Goal: Task Accomplishment & Management: Manage account settings

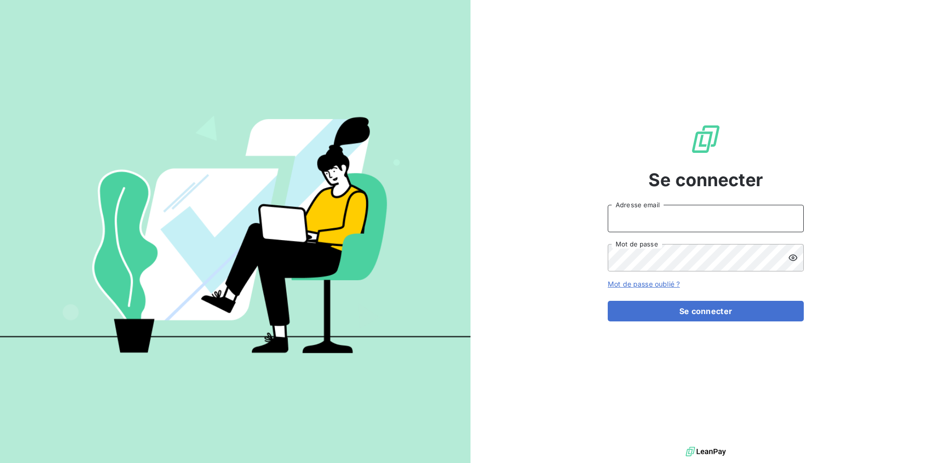
click at [633, 213] on input "Adresse email" at bounding box center [706, 218] width 196 height 27
type input "[EMAIL_ADDRESS][DOMAIN_NAME]"
click at [608, 301] on button "Se connecter" at bounding box center [706, 311] width 196 height 21
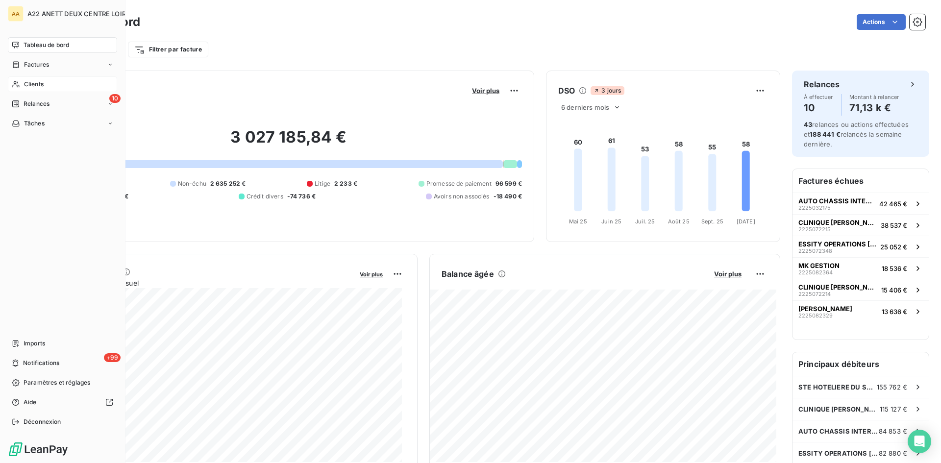
click at [28, 83] on span "Clients" at bounding box center [34, 84] width 20 height 9
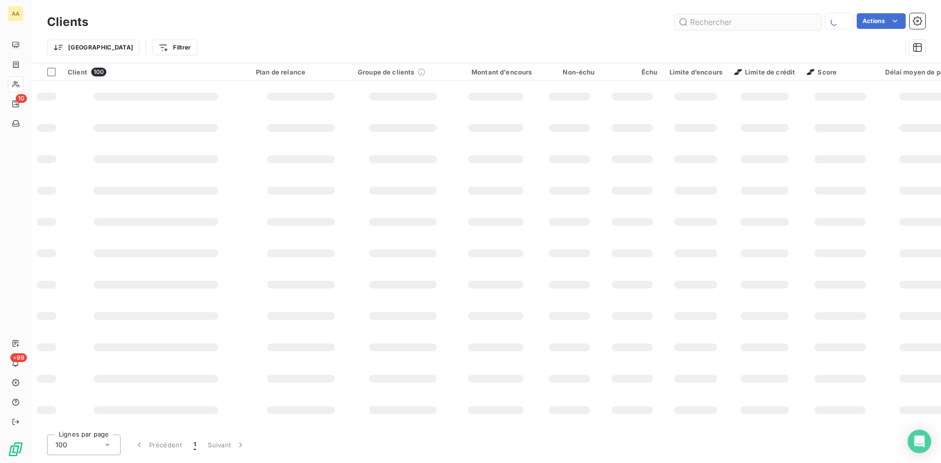
click at [715, 25] on input "text" at bounding box center [748, 22] width 147 height 16
type input "2217"
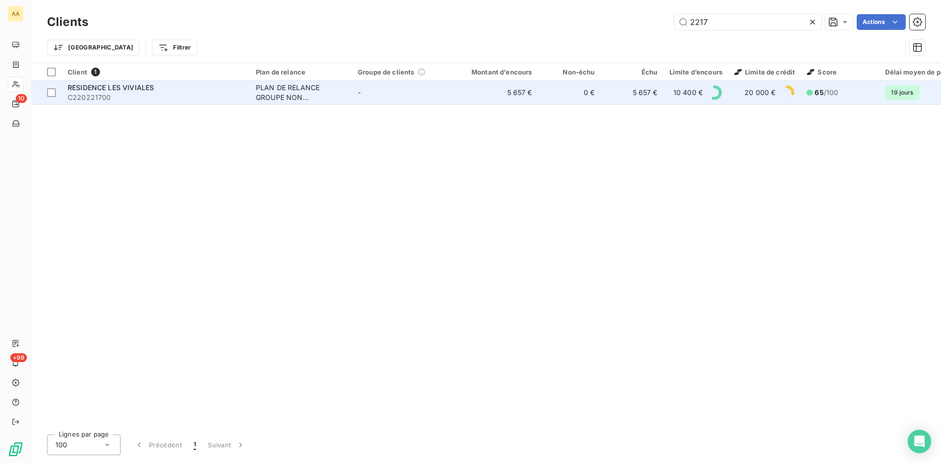
click at [268, 85] on div "PLAN DE RELANCE GROUPE NON AUTOMATIQUE" at bounding box center [301, 93] width 90 height 20
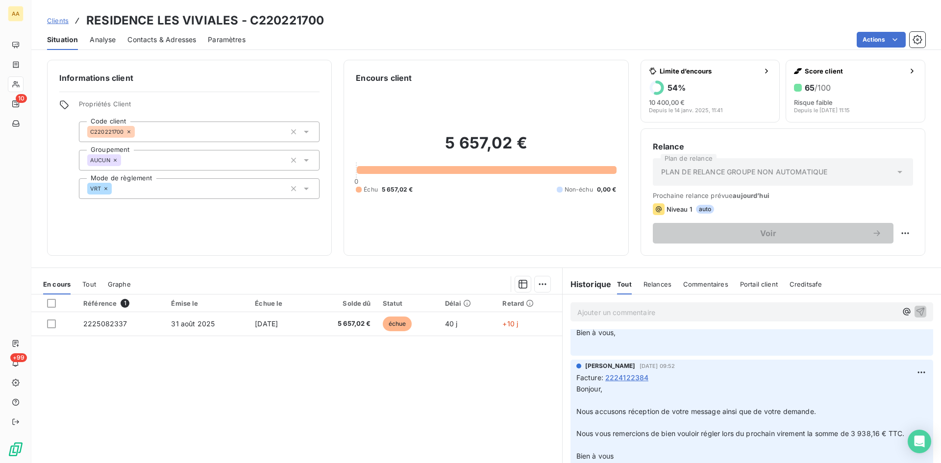
scroll to position [1275, 0]
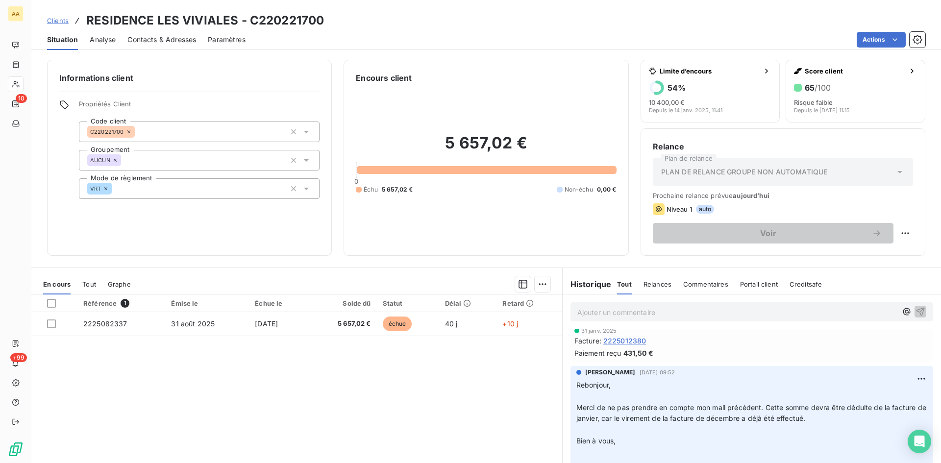
drag, startPoint x: 912, startPoint y: 0, endPoint x: 687, endPoint y: 24, distance: 226.7
click at [678, 30] on div "Situation Analyse Contacts & Adresses Paramètres Actions" at bounding box center [486, 39] width 910 height 21
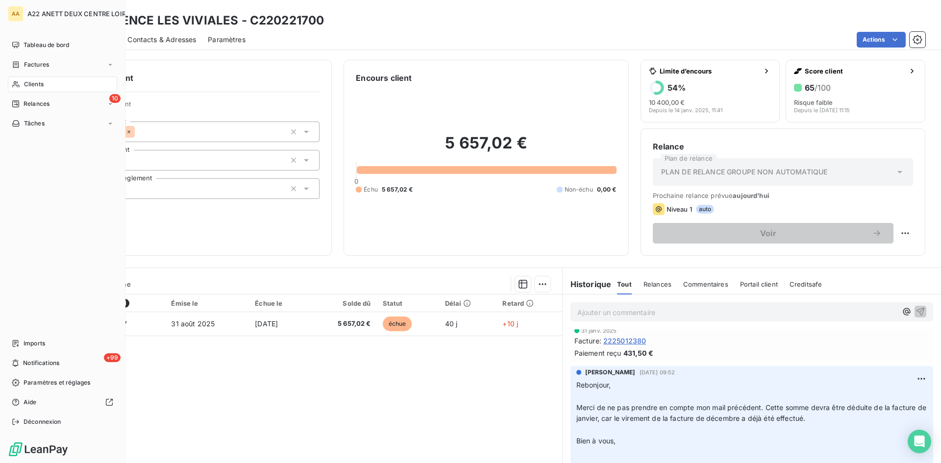
click at [21, 85] on div "Clients" at bounding box center [62, 84] width 109 height 16
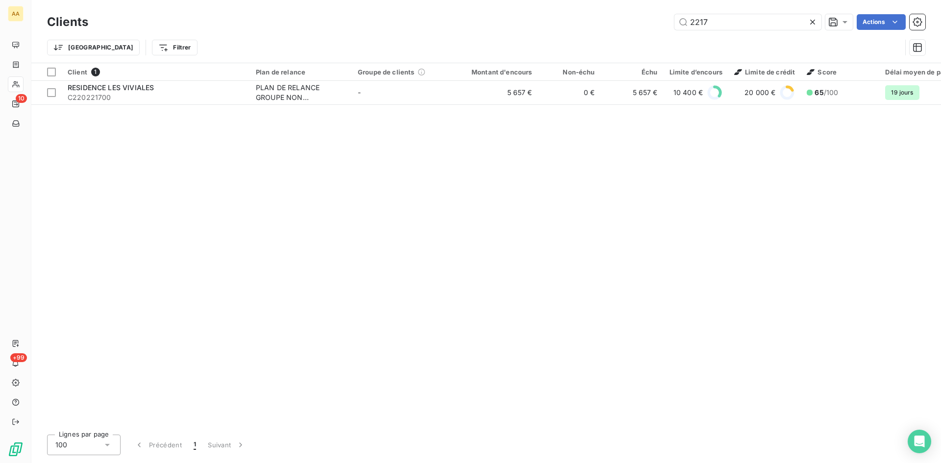
drag, startPoint x: 671, startPoint y: 29, endPoint x: 632, endPoint y: 29, distance: 39.2
click at [632, 29] on div "2217 Actions" at bounding box center [513, 22] width 826 height 16
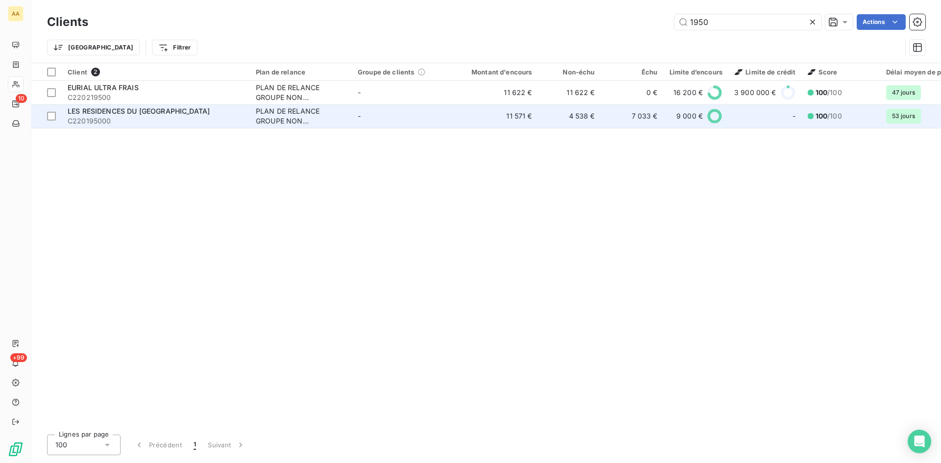
type input "1950"
click at [275, 112] on div "PLAN DE RELANCE GROUPE NON AUTOMATIQUE" at bounding box center [301, 116] width 90 height 20
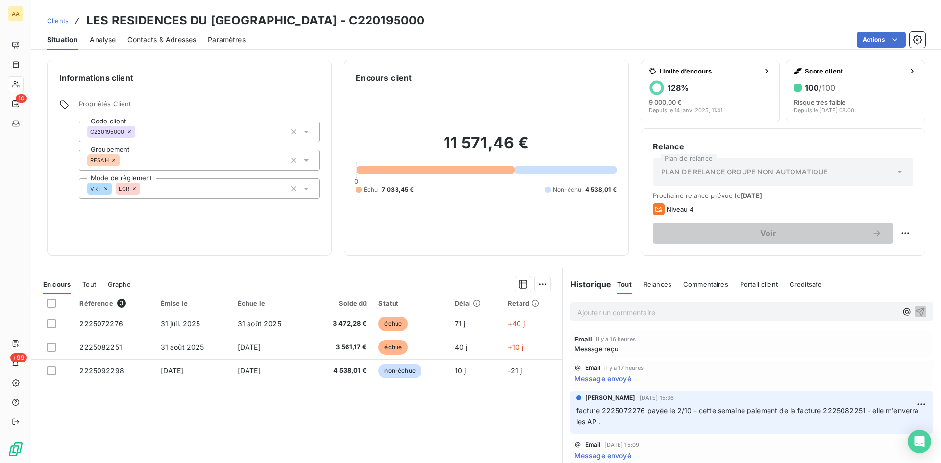
click at [594, 307] on p "Ajouter un commentaire ﻿" at bounding box center [738, 312] width 320 height 12
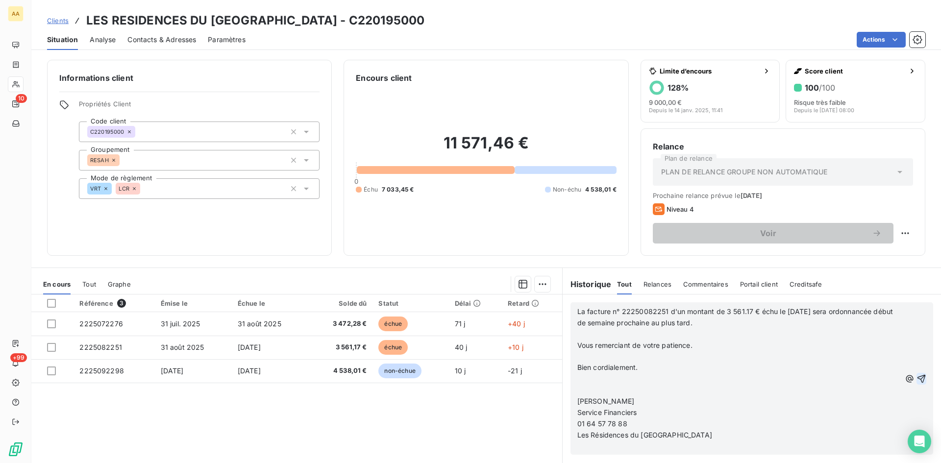
click at [918, 377] on icon "button" at bounding box center [922, 379] width 8 height 8
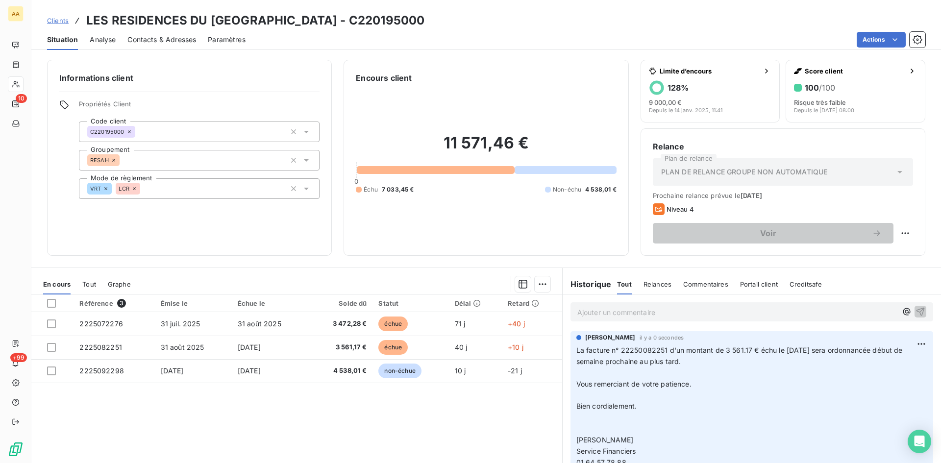
click at [586, 311] on p "Ajouter un commentaire ﻿" at bounding box center [738, 312] width 320 height 12
click at [916, 308] on icon "button" at bounding box center [921, 311] width 10 height 10
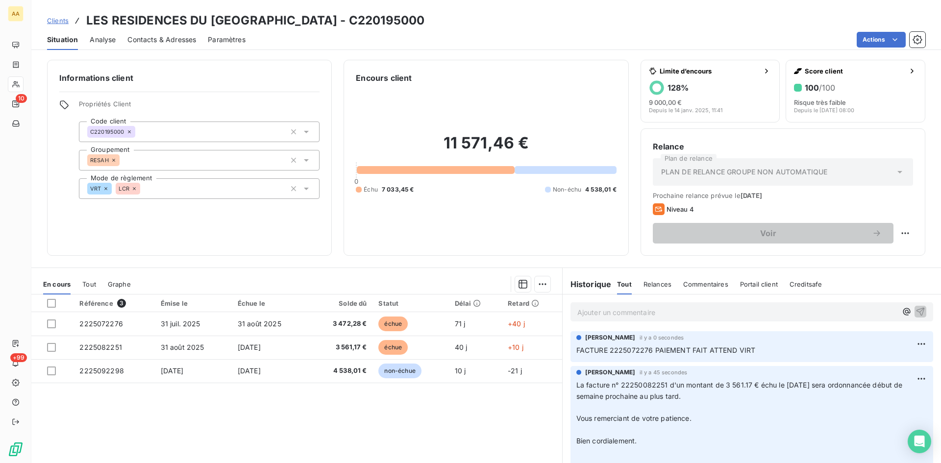
drag, startPoint x: 299, startPoint y: 227, endPoint x: 228, endPoint y: 216, distance: 71.0
click at [299, 227] on div "Informations client Propriétés Client Code client C220195000 Groupement RESAH M…" at bounding box center [189, 158] width 285 height 196
click at [134, 187] on icon at bounding box center [134, 189] width 6 height 6
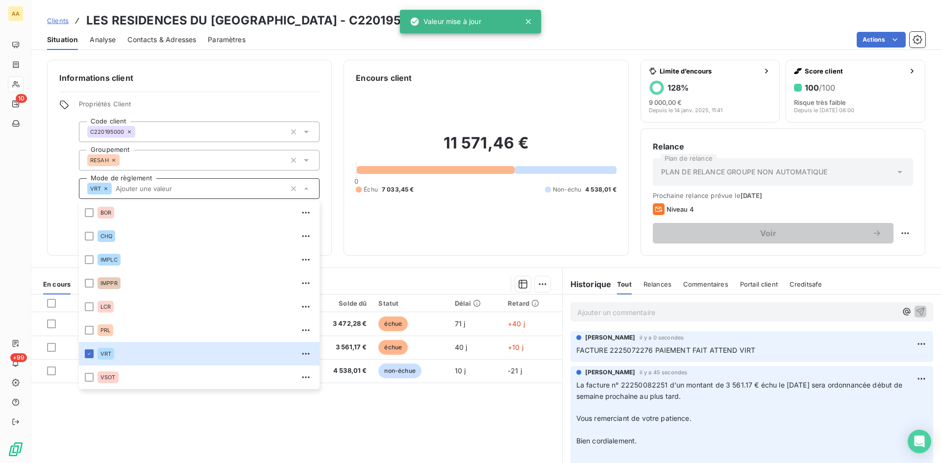
click at [372, 248] on div "Encours client 11 571,46 € 0 Échu 7 033,45 € Non-échu 4 538,01 €" at bounding box center [486, 158] width 285 height 196
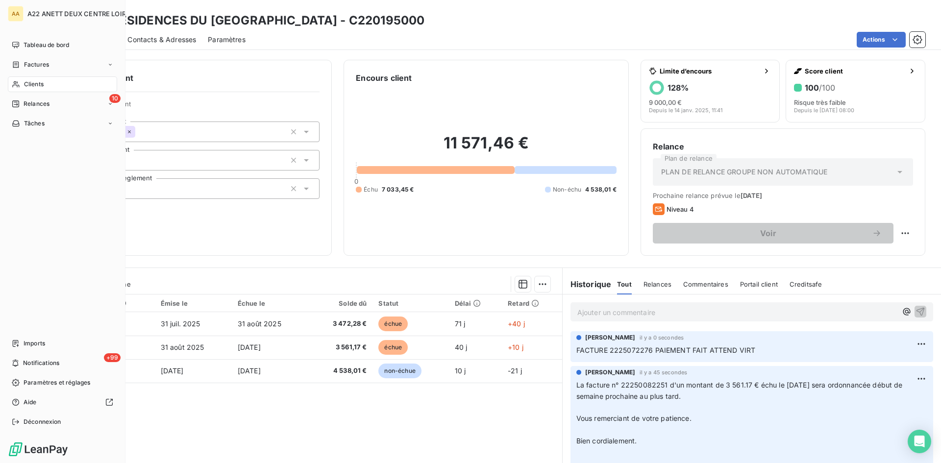
drag, startPoint x: 23, startPoint y: 82, endPoint x: 244, endPoint y: 47, distance: 224.5
click at [23, 82] on div "Clients" at bounding box center [62, 84] width 109 height 16
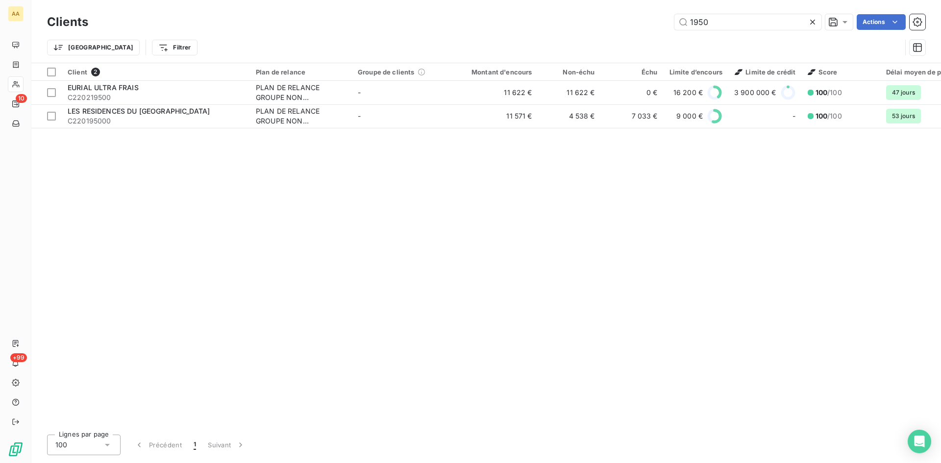
drag, startPoint x: 689, startPoint y: 19, endPoint x: 663, endPoint y: 19, distance: 25.5
click at [663, 19] on div "1950 Actions" at bounding box center [513, 22] width 826 height 16
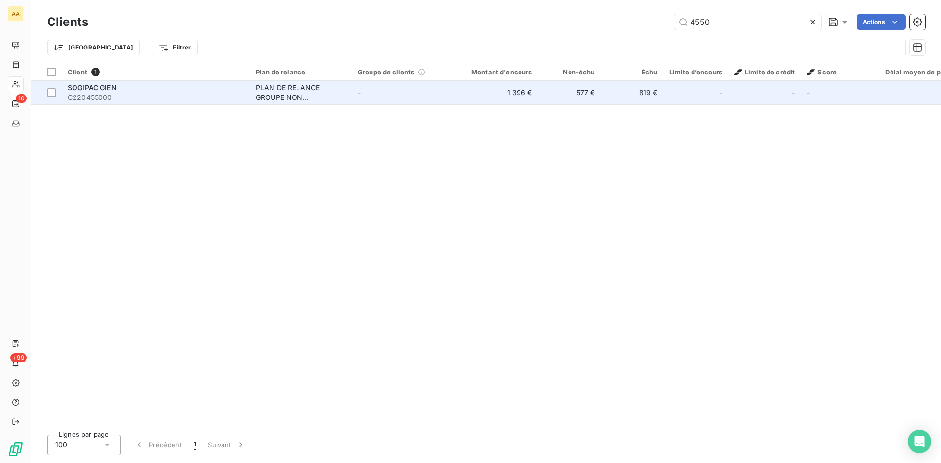
type input "4550"
click at [310, 87] on div "PLAN DE RELANCE GROUPE NON AUTOMATIQUE" at bounding box center [301, 93] width 90 height 20
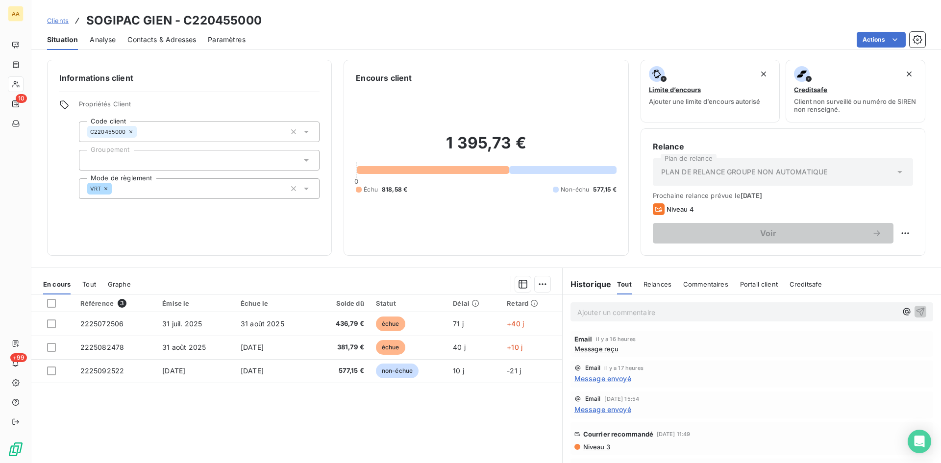
click at [588, 316] on p "Ajouter un commentaire ﻿" at bounding box center [738, 312] width 320 height 12
click at [916, 309] on icon "button" at bounding box center [921, 311] width 10 height 10
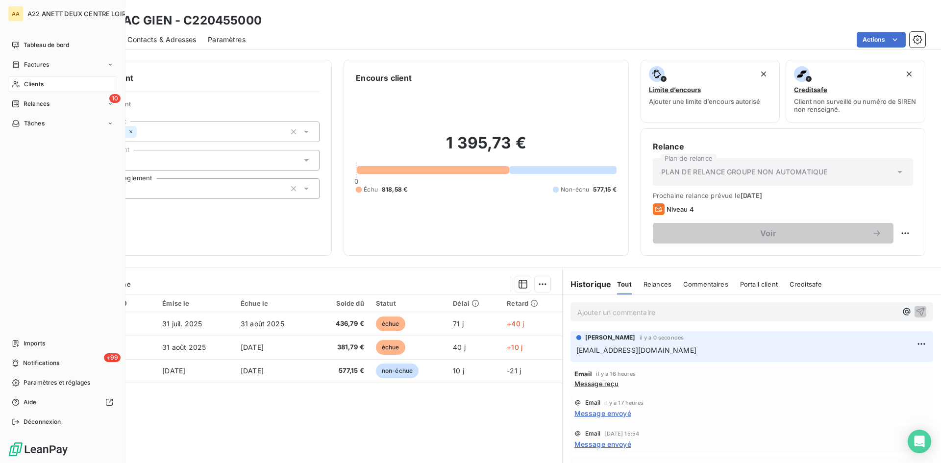
drag, startPoint x: 45, startPoint y: 65, endPoint x: 100, endPoint y: 55, distance: 55.3
click at [45, 65] on span "Factures" at bounding box center [36, 64] width 25 height 9
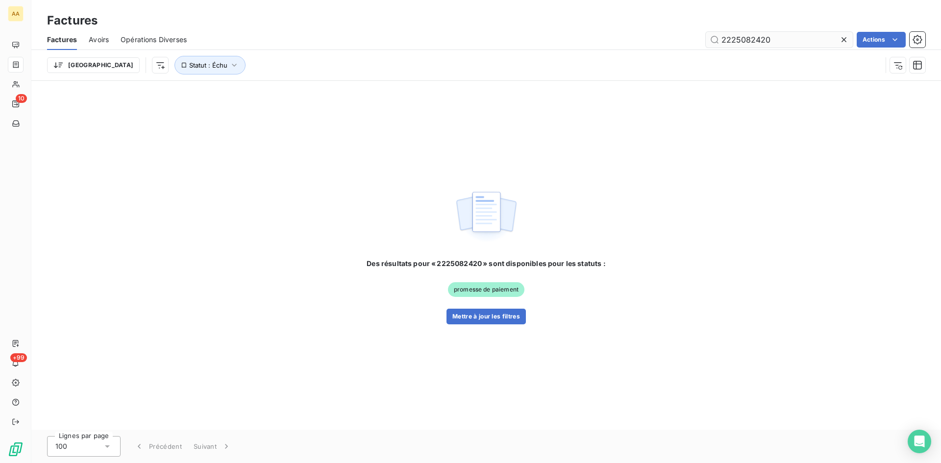
drag, startPoint x: 769, startPoint y: 43, endPoint x: 751, endPoint y: 41, distance: 18.2
click at [751, 41] on input "2225082420" at bounding box center [779, 40] width 147 height 16
type input "2225082075"
click at [484, 318] on button "Mettre à jour les filtres" at bounding box center [486, 317] width 79 height 16
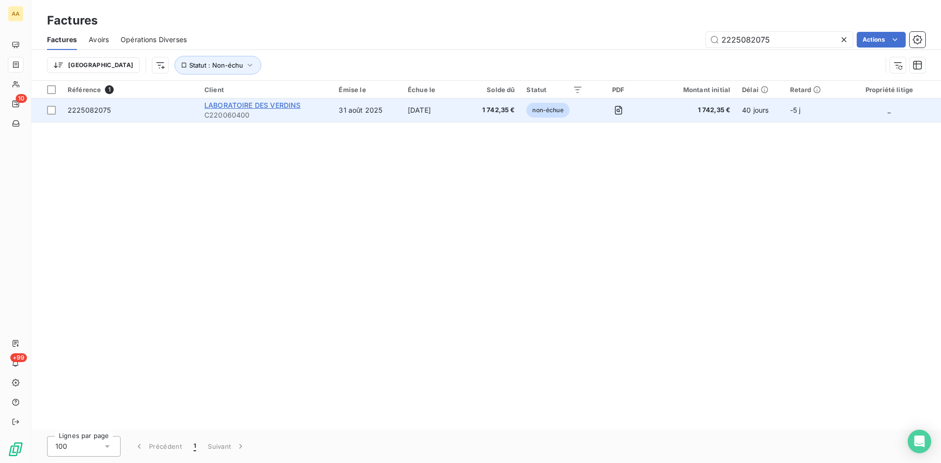
click at [237, 104] on span "LABORATOIRE DES VERDINS" at bounding box center [252, 105] width 96 height 8
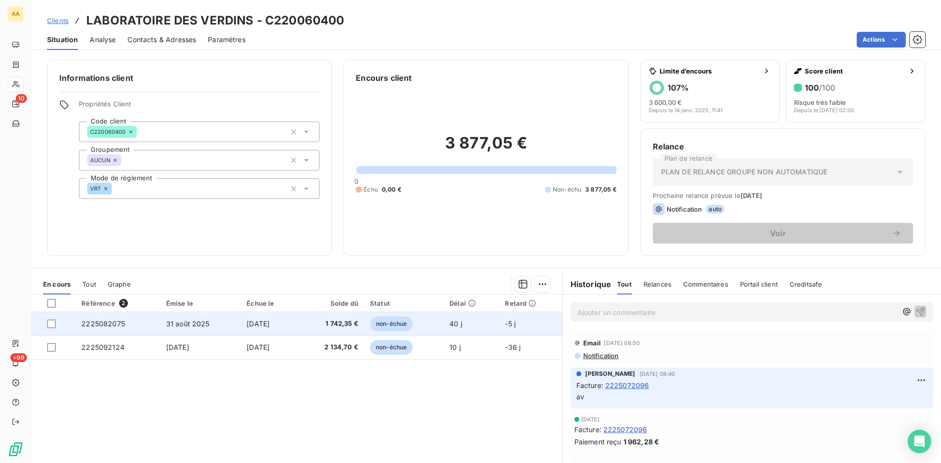
click at [118, 326] on span "2225082075" at bounding box center [103, 324] width 44 height 8
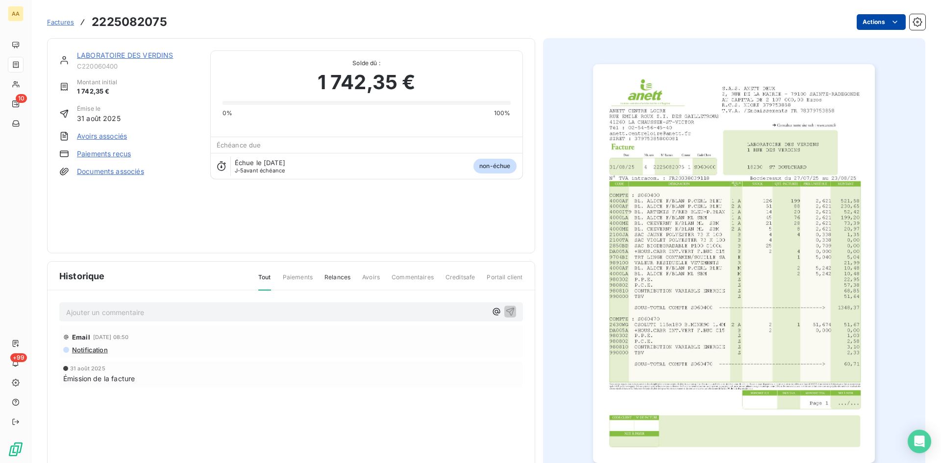
click at [893, 26] on html "AA 10 +99 Factures 2225082075 Actions LABORATOIRE DES VERDINS C220060400 Montan…" at bounding box center [470, 231] width 941 height 463
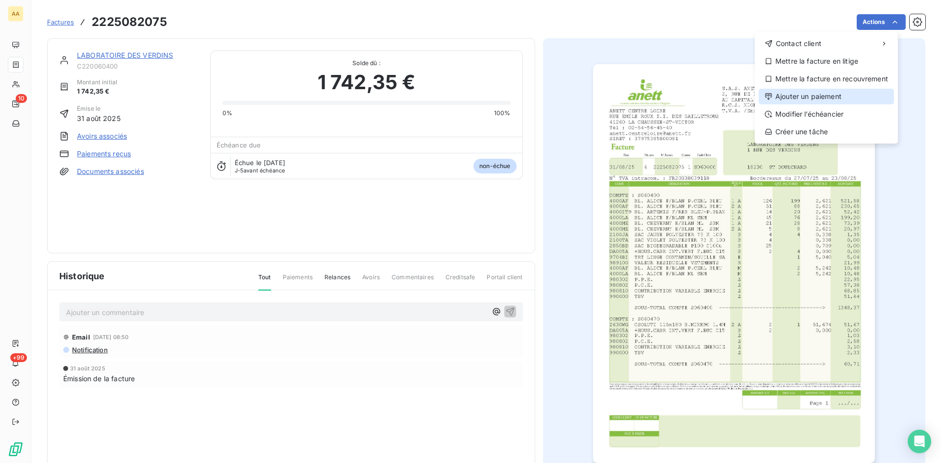
click at [816, 94] on div "Ajouter un paiement" at bounding box center [826, 97] width 135 height 16
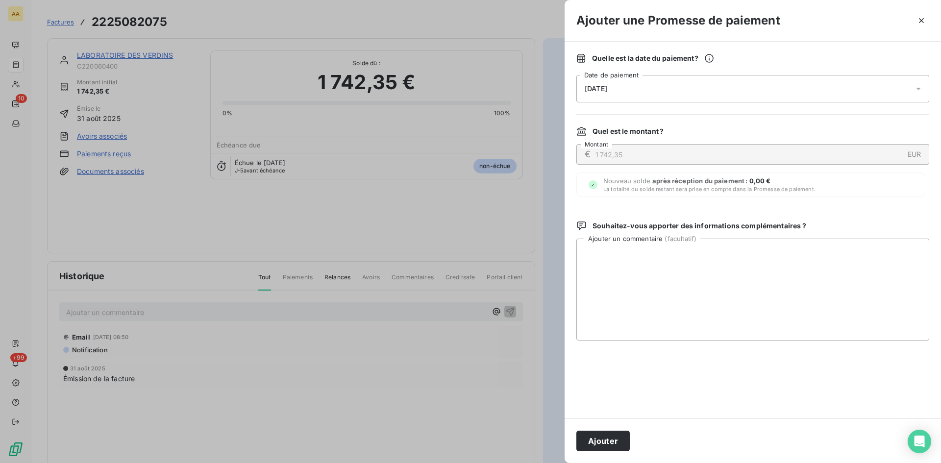
click at [644, 89] on div "[DATE]" at bounding box center [753, 88] width 353 height 27
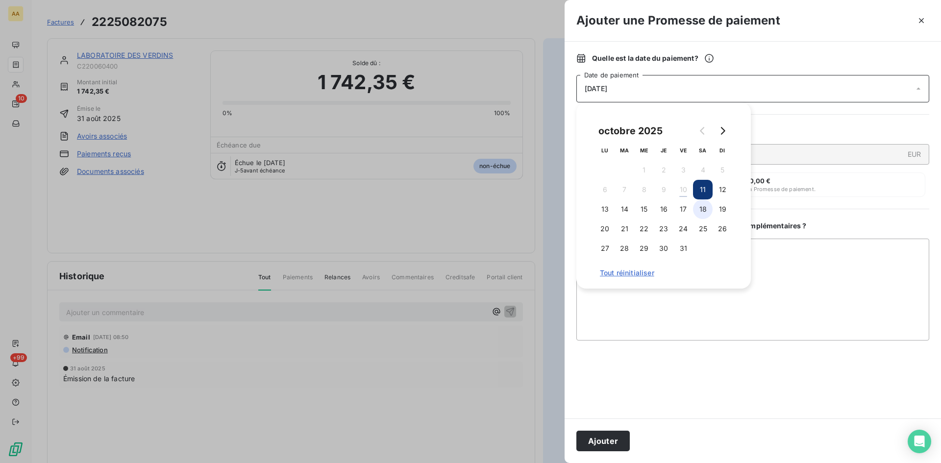
click at [703, 212] on button "18" at bounding box center [703, 210] width 20 height 20
click at [602, 441] on button "Ajouter" at bounding box center [603, 441] width 53 height 21
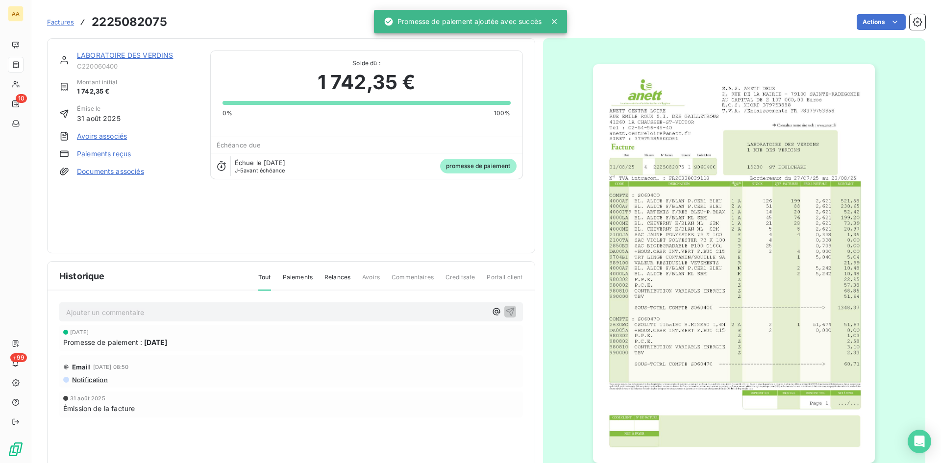
click at [357, 317] on p "Ajouter un commentaire ﻿" at bounding box center [276, 312] width 421 height 12
click at [506, 312] on icon "button" at bounding box center [510, 311] width 8 height 8
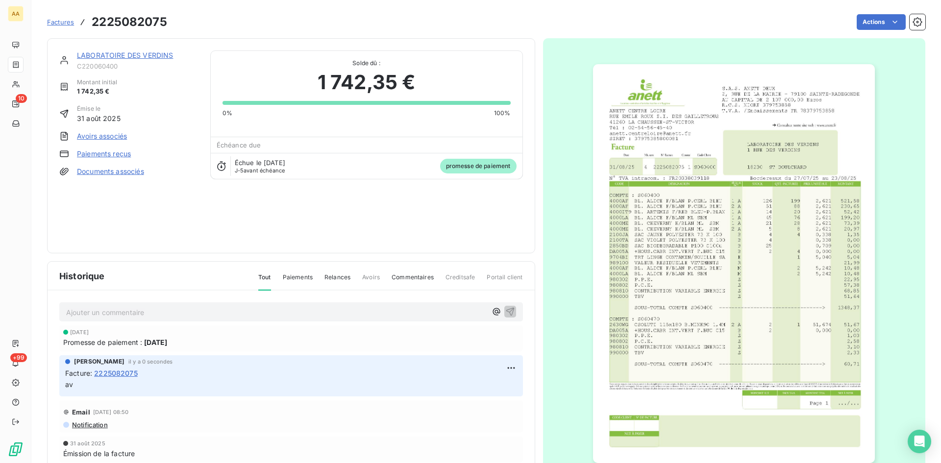
click at [151, 53] on link "LABORATOIRE DES VERDINS" at bounding box center [125, 55] width 96 height 8
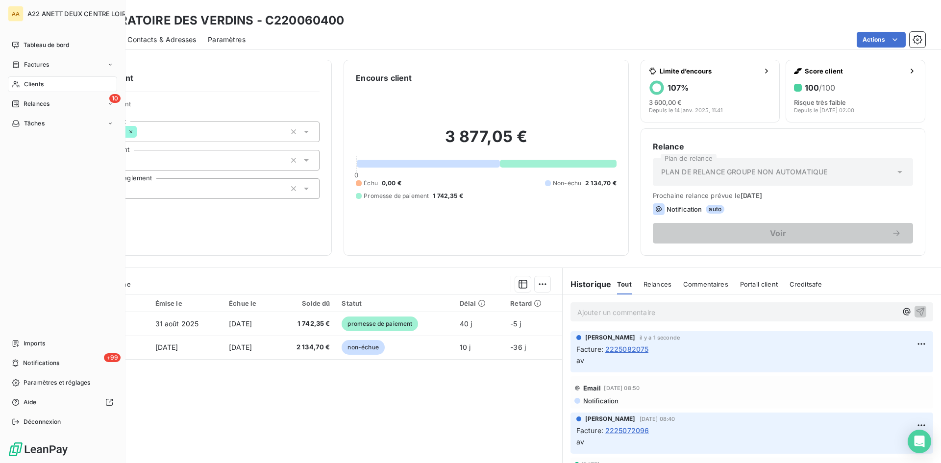
click at [27, 85] on span "Clients" at bounding box center [34, 84] width 20 height 9
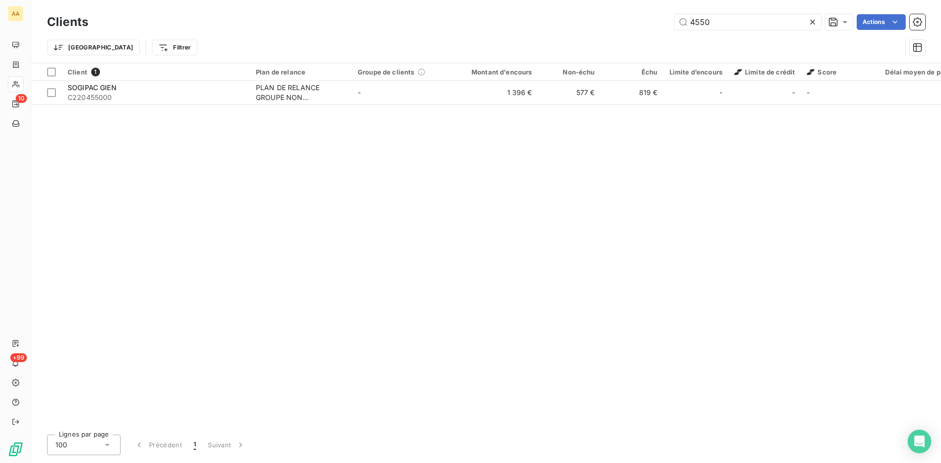
drag, startPoint x: 671, startPoint y: 30, endPoint x: 614, endPoint y: 44, distance: 58.5
click at [614, 44] on div "Clients 4550 Actions Trier Filtrer" at bounding box center [486, 37] width 879 height 51
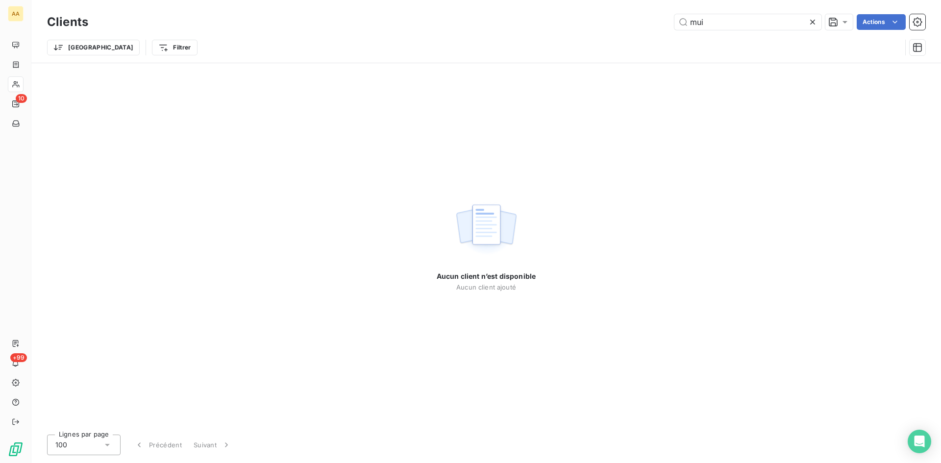
drag, startPoint x: 685, startPoint y: 27, endPoint x: 670, endPoint y: 32, distance: 15.4
click at [670, 32] on div "Clients mui Actions" at bounding box center [486, 22] width 879 height 21
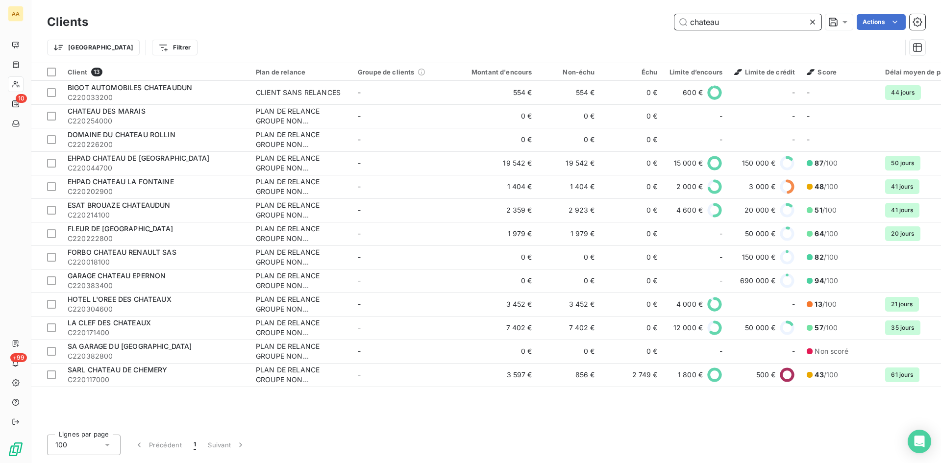
click at [754, 24] on input "chateau" at bounding box center [748, 22] width 147 height 16
drag, startPoint x: 658, startPoint y: 29, endPoint x: 646, endPoint y: 28, distance: 12.3
click at [646, 28] on div "chateau Actions" at bounding box center [513, 22] width 826 height 16
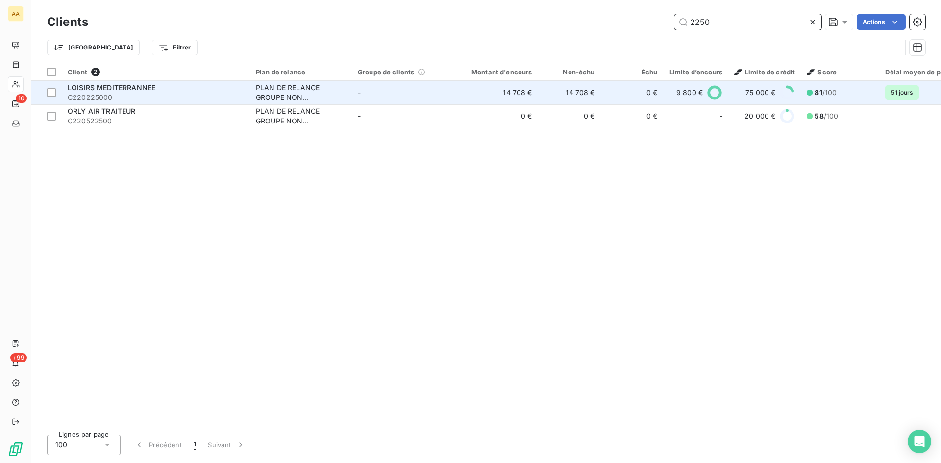
type input "2250"
click at [282, 93] on div "PLAN DE RELANCE GROUPE NON AUTOMATIQUE" at bounding box center [301, 93] width 90 height 20
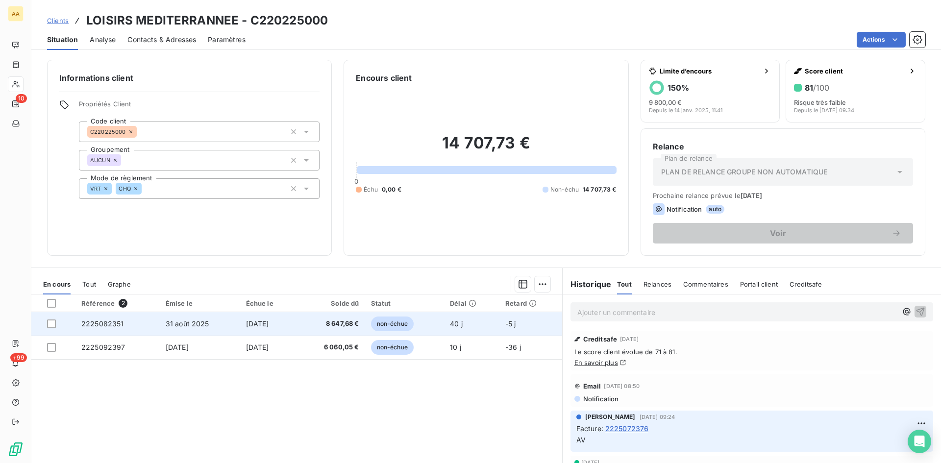
click at [113, 323] on span "2225082351" at bounding box center [102, 324] width 43 height 8
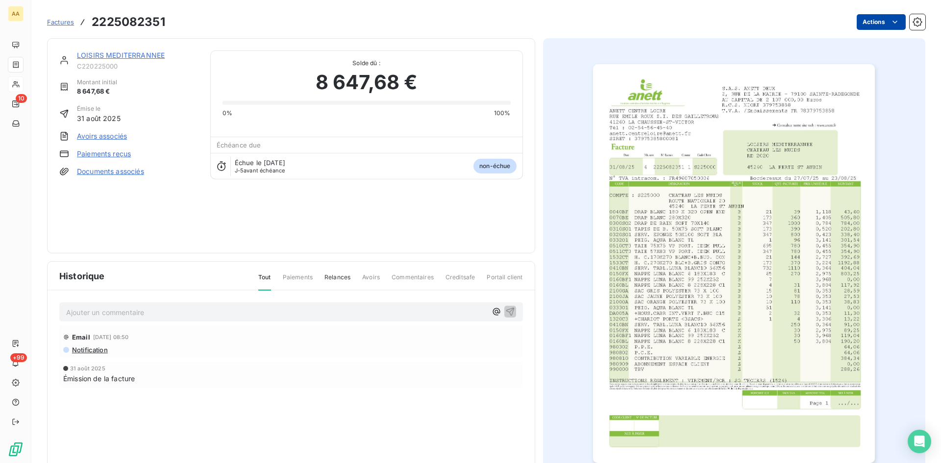
click at [869, 26] on html "AA 10 +99 Factures 2225082351 Actions LOISIRS MEDITERRANNEE C220225000 Montant …" at bounding box center [470, 231] width 941 height 463
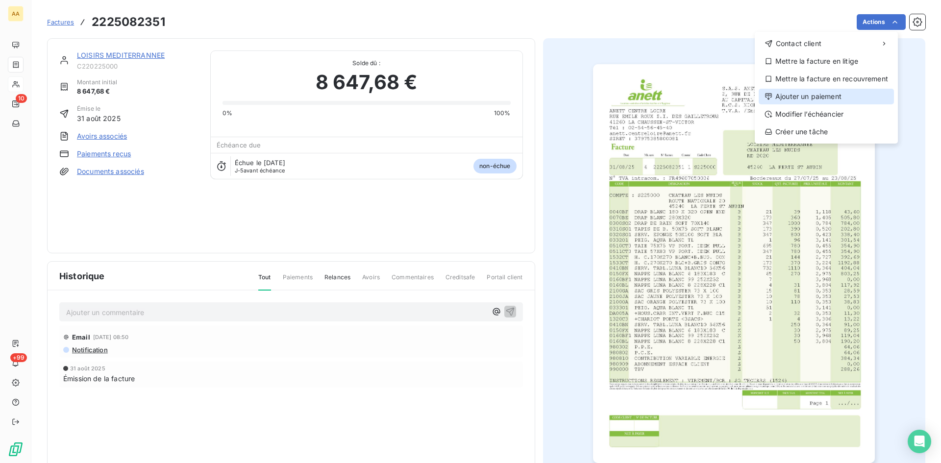
click at [835, 92] on div "Ajouter un paiement" at bounding box center [826, 97] width 135 height 16
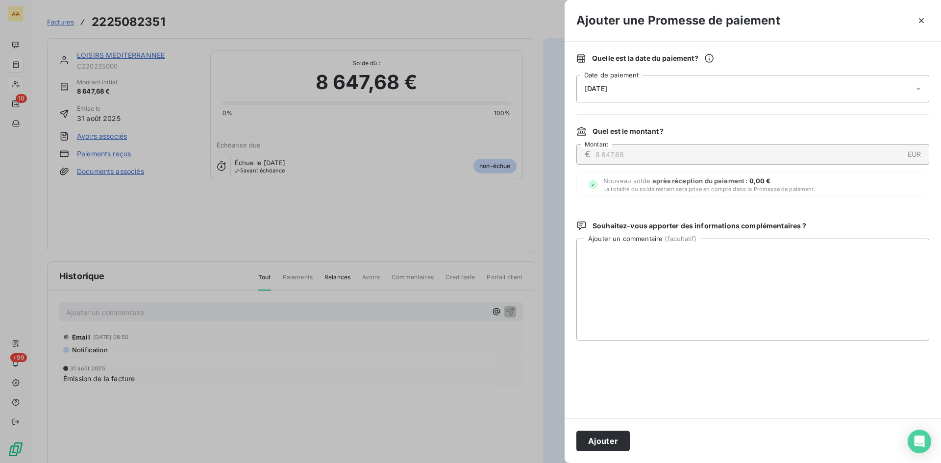
click at [641, 88] on div "[DATE]" at bounding box center [753, 88] width 353 height 27
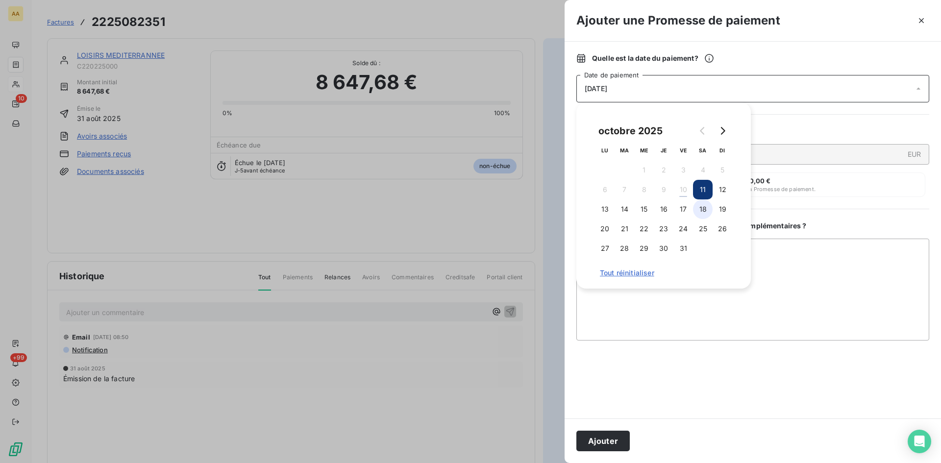
click at [705, 214] on button "18" at bounding box center [703, 210] width 20 height 20
click at [614, 443] on button "Ajouter" at bounding box center [603, 441] width 53 height 21
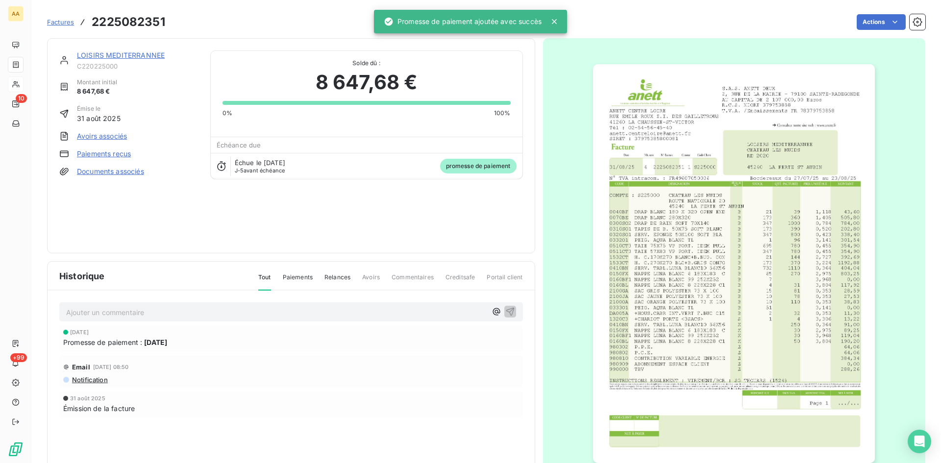
drag, startPoint x: 393, startPoint y: 312, endPoint x: 384, endPoint y: 312, distance: 8.8
click at [393, 312] on p "Ajouter un commentaire ﻿" at bounding box center [276, 312] width 421 height 12
click at [506, 310] on icon "button" at bounding box center [510, 311] width 10 height 10
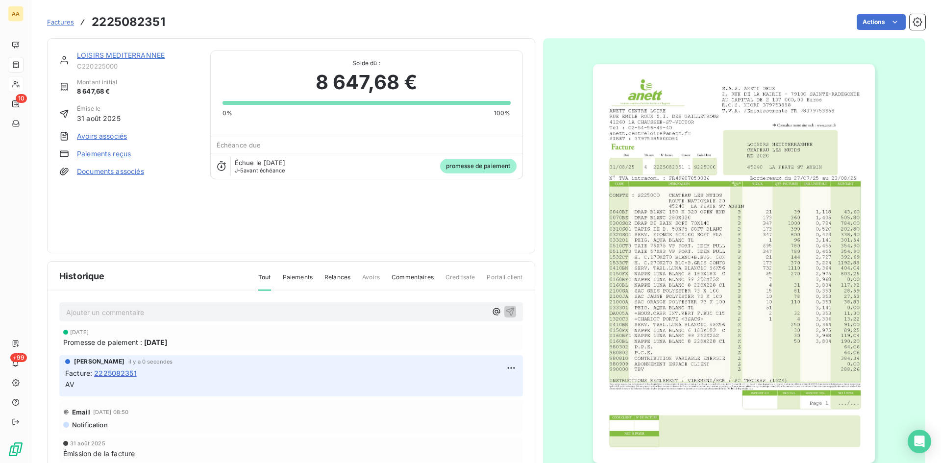
click at [142, 51] on link "LOISIRS MEDITERRANNEE" at bounding box center [121, 55] width 88 height 8
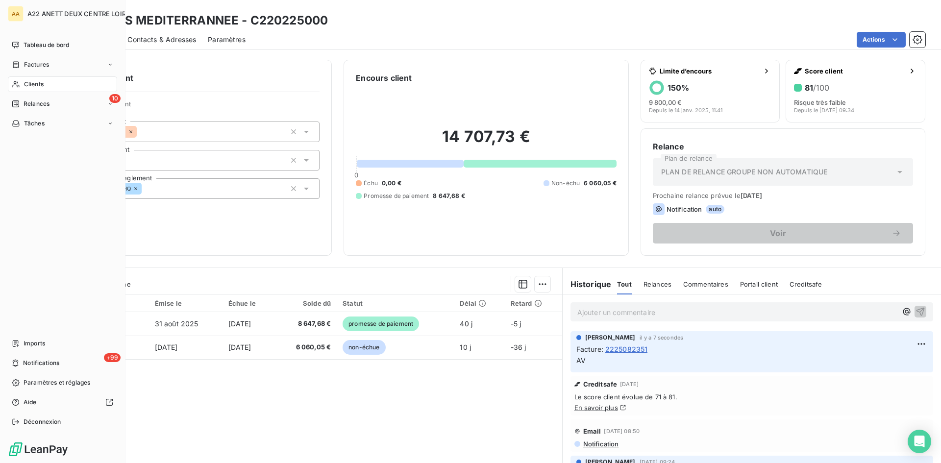
click at [33, 87] on span "Clients" at bounding box center [34, 84] width 20 height 9
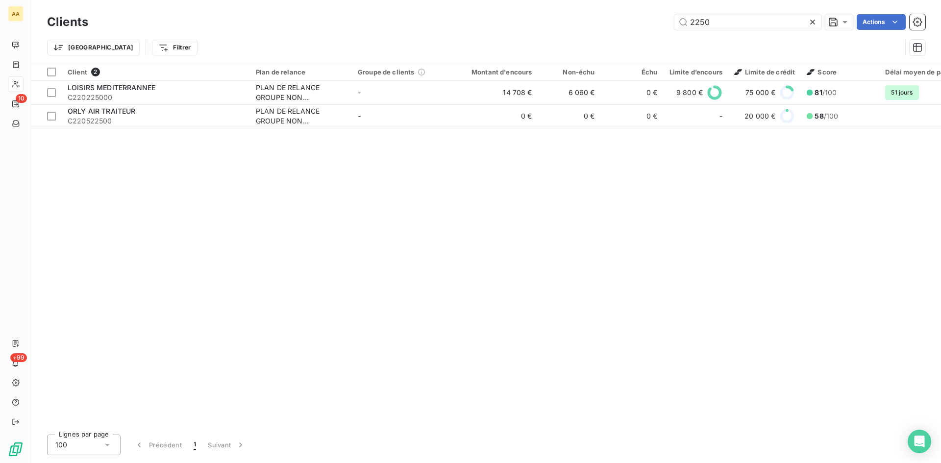
drag, startPoint x: 730, startPoint y: 23, endPoint x: 608, endPoint y: 23, distance: 122.6
click at [608, 23] on div "2250 Actions" at bounding box center [513, 22] width 826 height 16
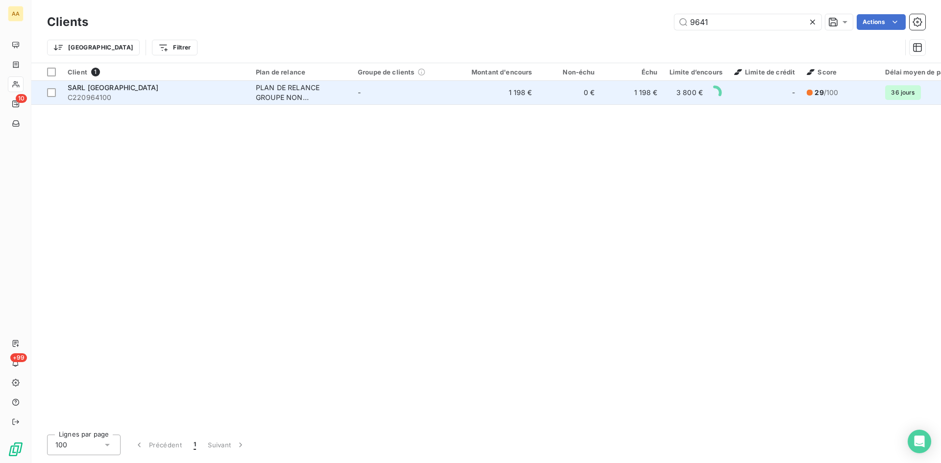
type input "9641"
click at [276, 94] on div "PLAN DE RELANCE GROUPE NON AUTOMATIQUE" at bounding box center [301, 93] width 90 height 20
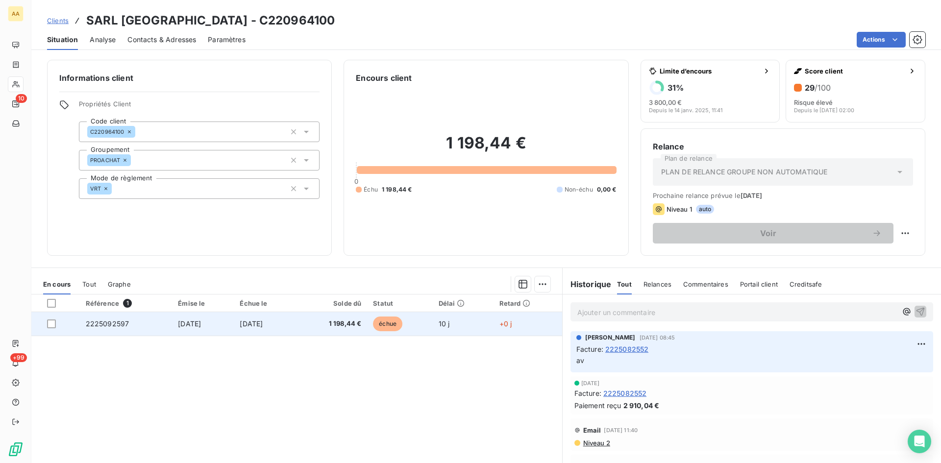
click at [108, 323] on span "2225092597" at bounding box center [108, 324] width 44 height 8
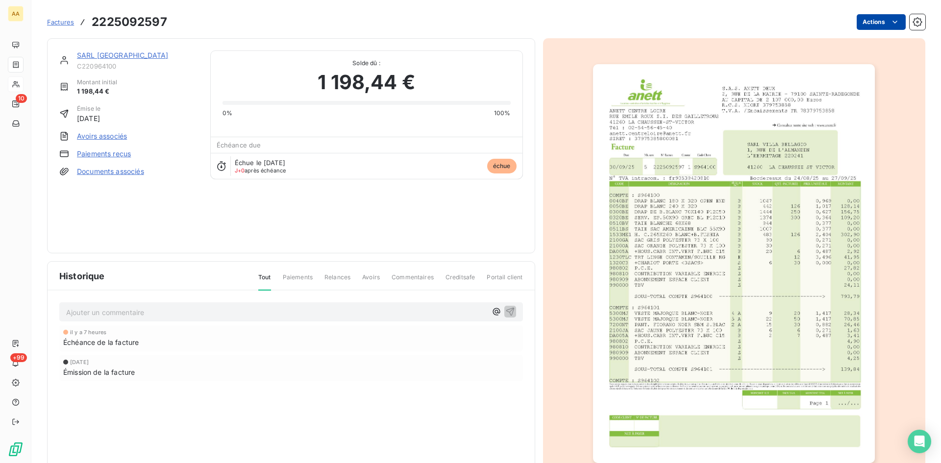
click at [863, 23] on html "AA 10 +99 Factures 2225092597 Actions SARL [GEOGRAPHIC_DATA] Montant initial 1 …" at bounding box center [470, 231] width 941 height 463
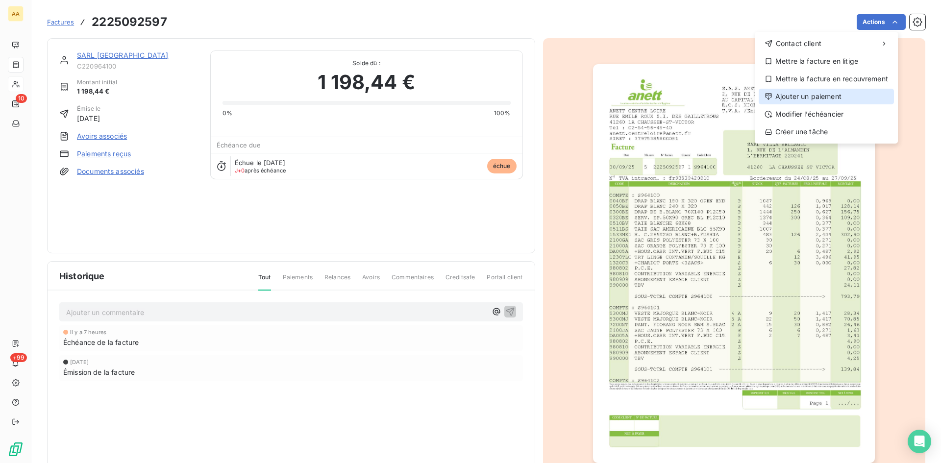
click at [834, 95] on div "Ajouter un paiement" at bounding box center [826, 97] width 135 height 16
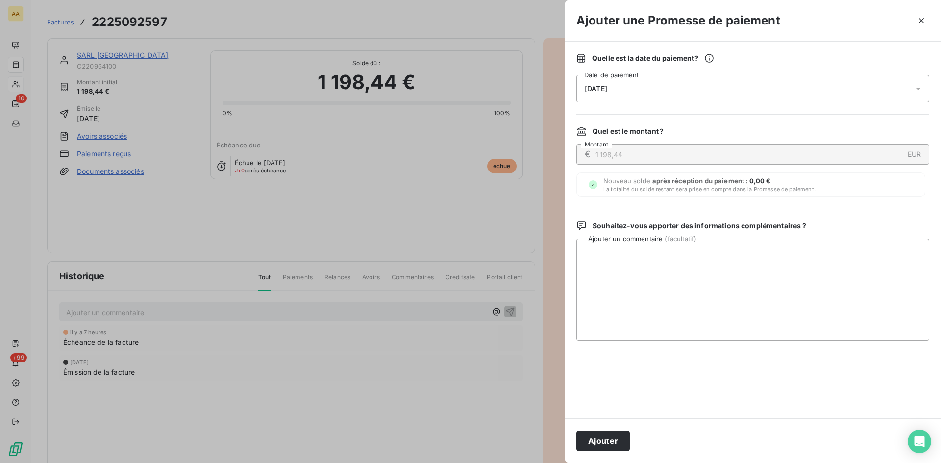
click at [597, 89] on span "[DATE]" at bounding box center [596, 89] width 23 height 8
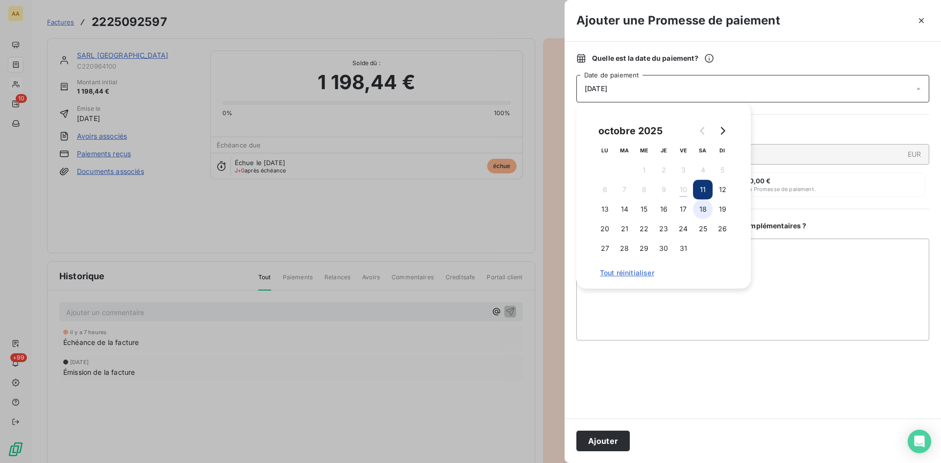
click at [702, 210] on button "18" at bounding box center [703, 210] width 20 height 20
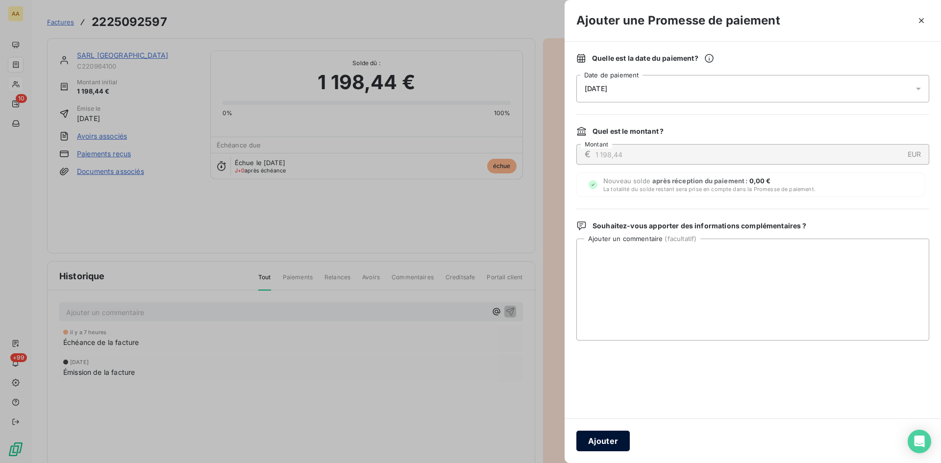
click at [604, 436] on button "Ajouter" at bounding box center [603, 441] width 53 height 21
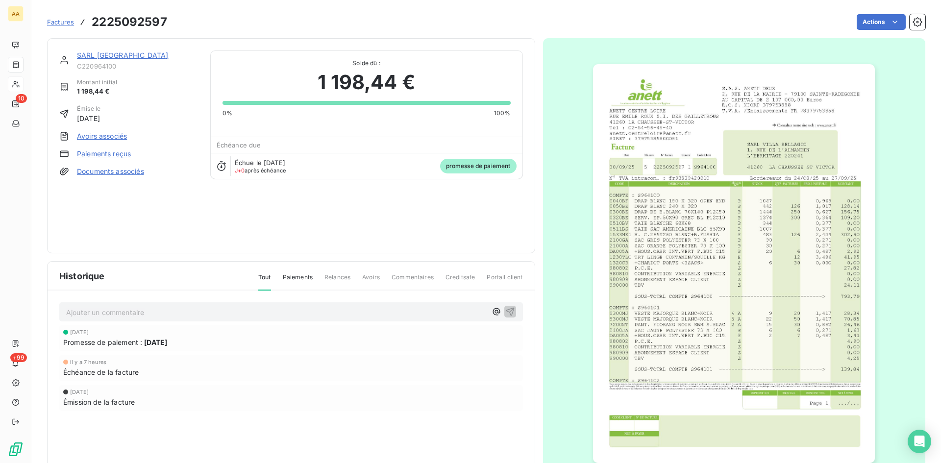
click at [163, 308] on p "Ajouter un commentaire ﻿" at bounding box center [276, 312] width 421 height 12
click at [513, 308] on div "AV" at bounding box center [291, 311] width 464 height 18
click at [139, 53] on link "SARL [GEOGRAPHIC_DATA]" at bounding box center [122, 55] width 91 height 8
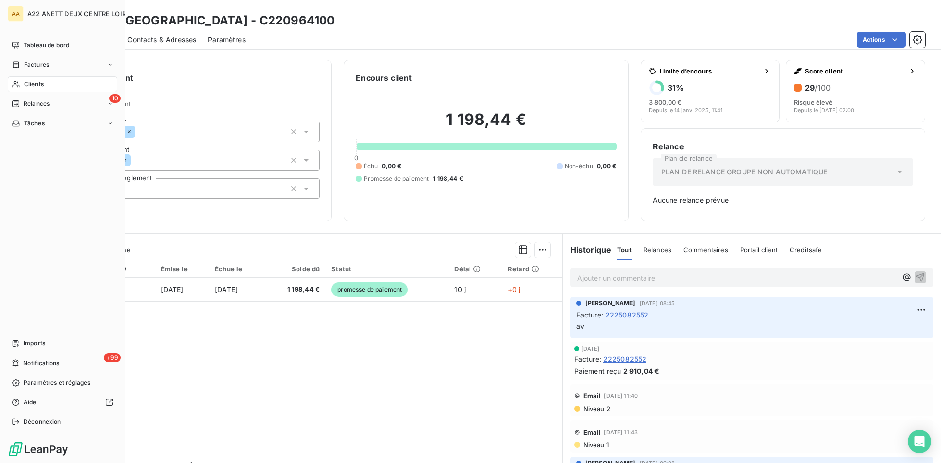
click at [33, 82] on span "Clients" at bounding box center [34, 84] width 20 height 9
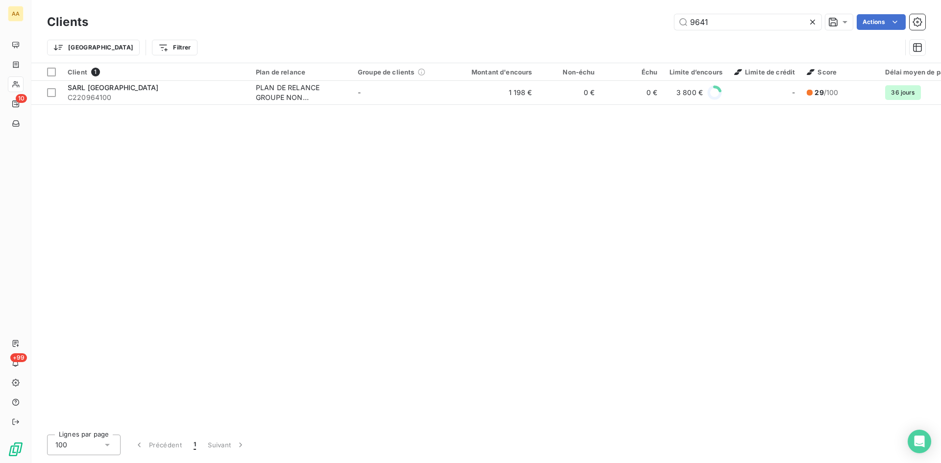
drag, startPoint x: 679, startPoint y: 21, endPoint x: 617, endPoint y: 21, distance: 61.8
click at [617, 21] on div "9641 Actions" at bounding box center [513, 22] width 826 height 16
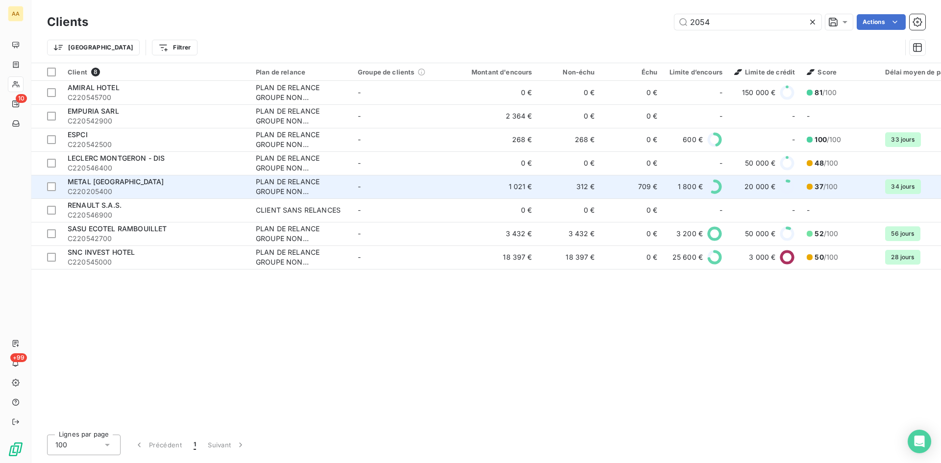
type input "2054"
click at [301, 190] on div "PLAN DE RELANCE GROUPE NON AUTOMATIQUE" at bounding box center [301, 187] width 90 height 20
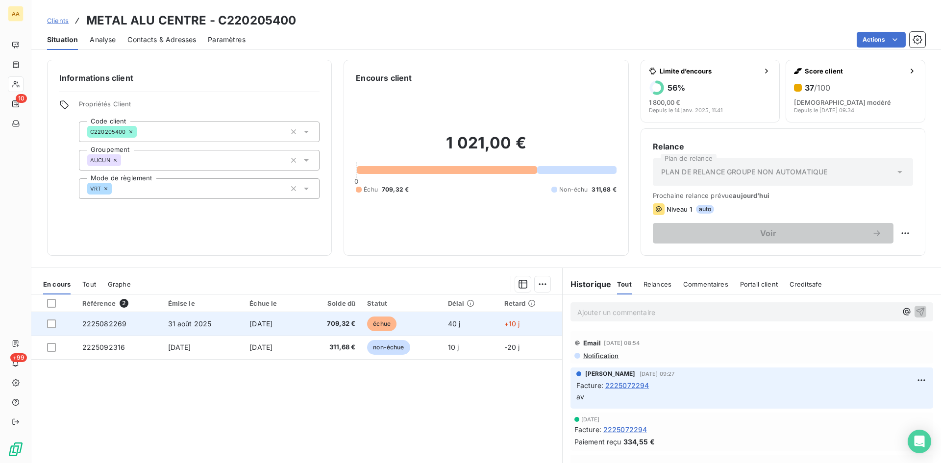
click at [102, 326] on span "2225082269" at bounding box center [104, 324] width 45 height 8
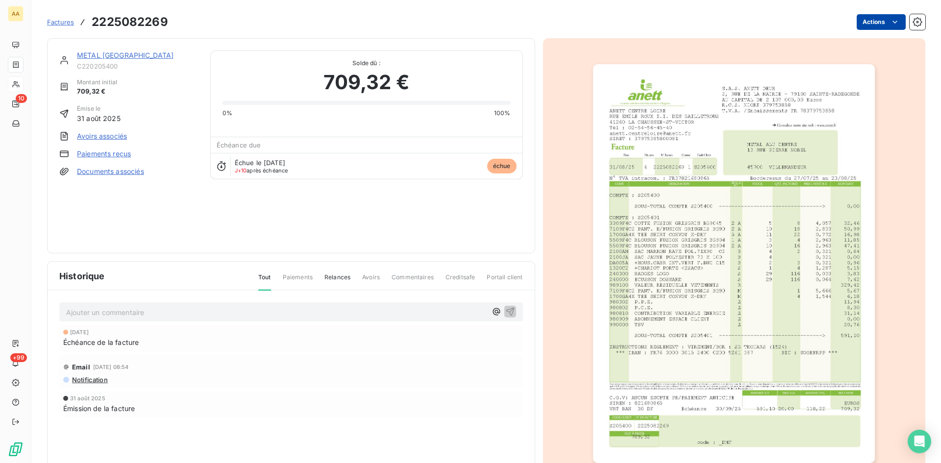
click at [867, 23] on html "AA 10 +99 Factures 2225082269 Actions METAL ALU CENTRE C220205400 Montant initi…" at bounding box center [470, 231] width 941 height 463
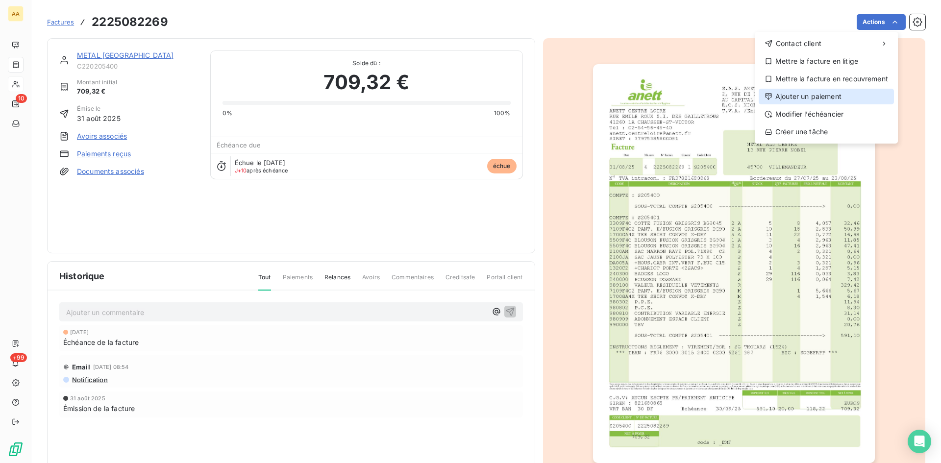
click at [809, 90] on div "Ajouter un paiement" at bounding box center [826, 97] width 135 height 16
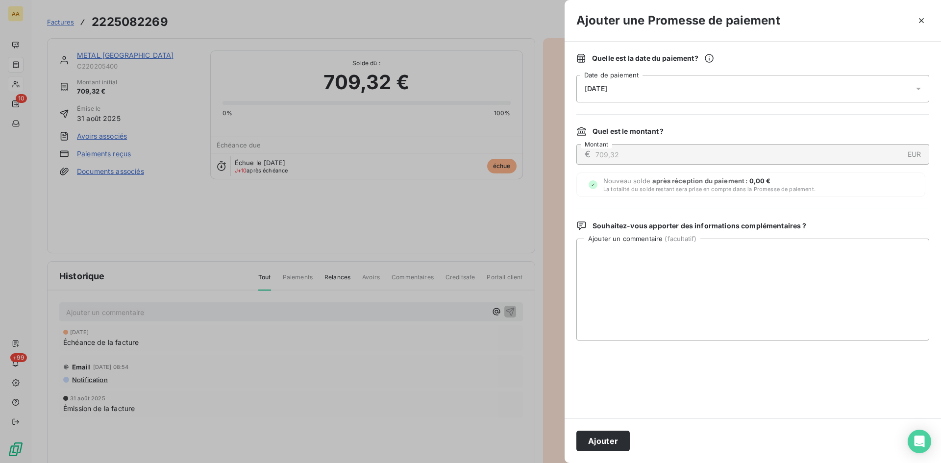
click at [697, 90] on div "[DATE]" at bounding box center [753, 88] width 353 height 27
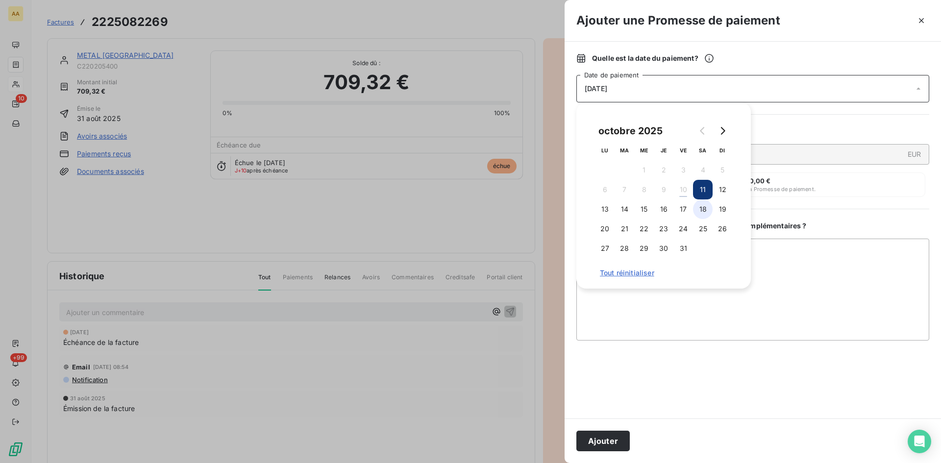
click at [704, 205] on button "18" at bounding box center [703, 210] width 20 height 20
drag, startPoint x: 600, startPoint y: 444, endPoint x: 585, endPoint y: 434, distance: 17.4
click at [600, 443] on button "Ajouter" at bounding box center [603, 441] width 53 height 21
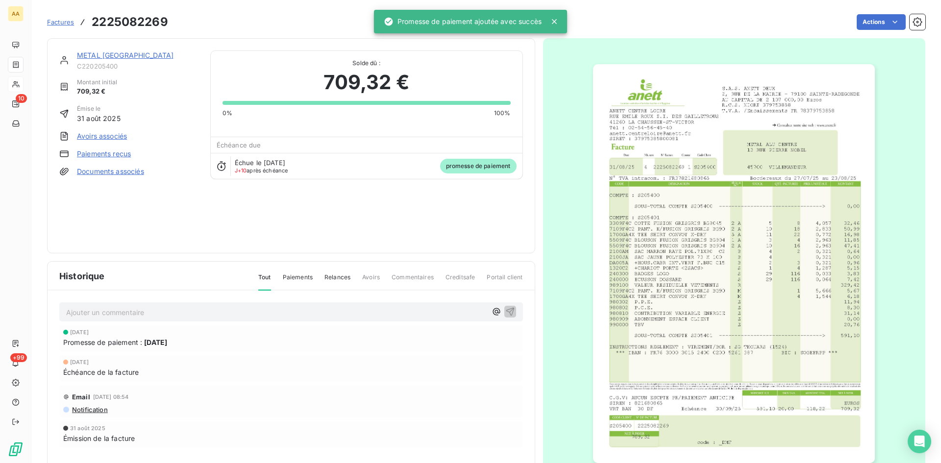
click at [347, 312] on p "Ajouter un commentaire ﻿" at bounding box center [276, 312] width 421 height 12
click at [508, 308] on icon "button" at bounding box center [510, 311] width 8 height 8
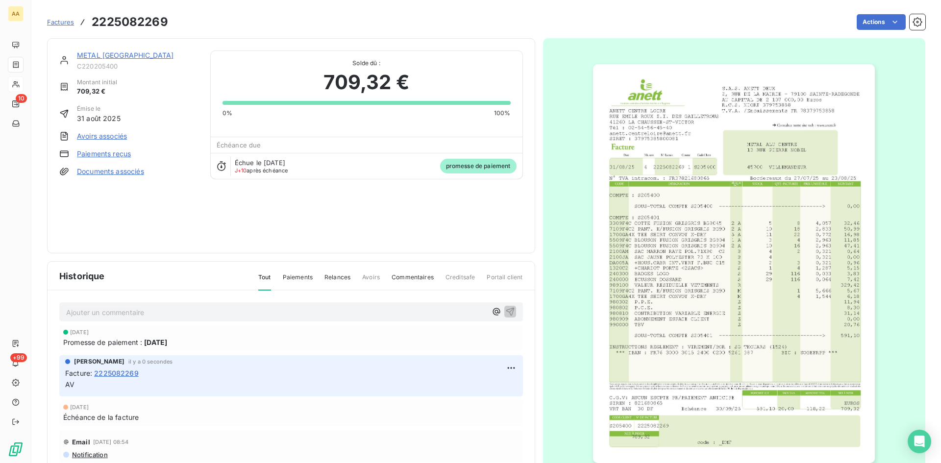
click at [136, 55] on link "METAL [GEOGRAPHIC_DATA]" at bounding box center [125, 55] width 97 height 8
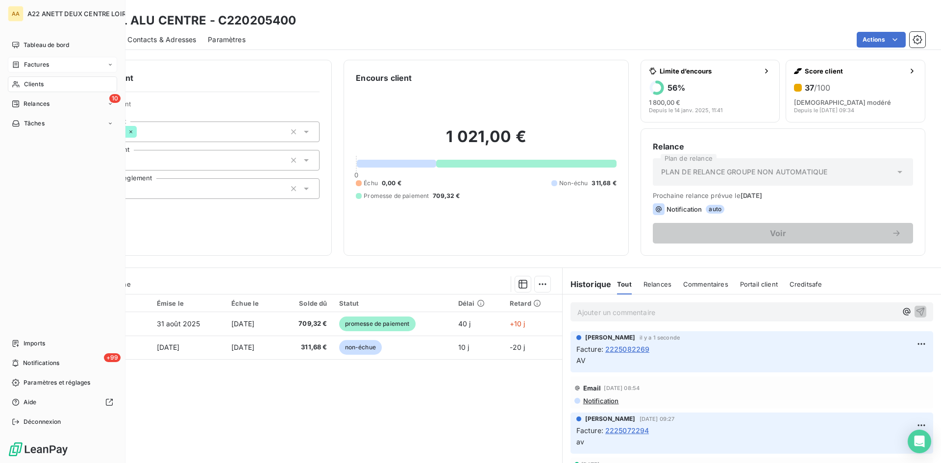
click at [34, 64] on span "Factures" at bounding box center [36, 64] width 25 height 9
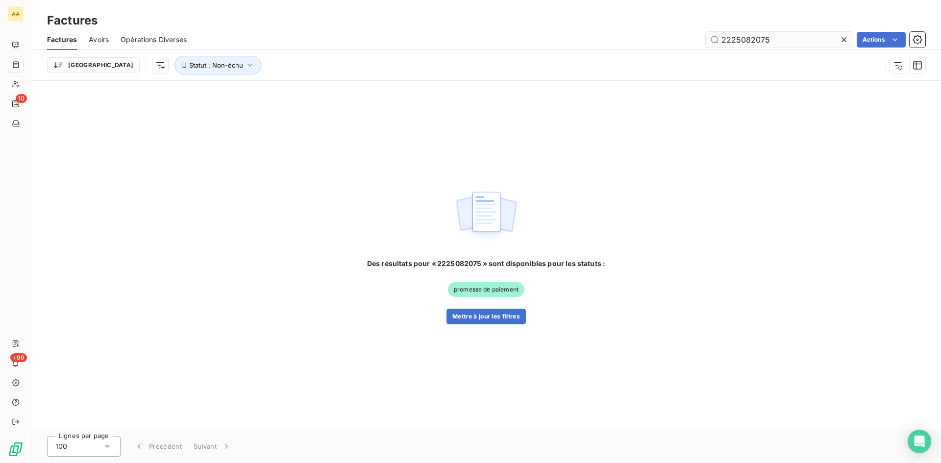
drag, startPoint x: 762, startPoint y: 41, endPoint x: 755, endPoint y: 38, distance: 7.8
click at [755, 38] on input "2225082075" at bounding box center [779, 40] width 147 height 16
type input "2225082280"
click at [481, 312] on button "Mettre à jour les filtres" at bounding box center [486, 317] width 79 height 16
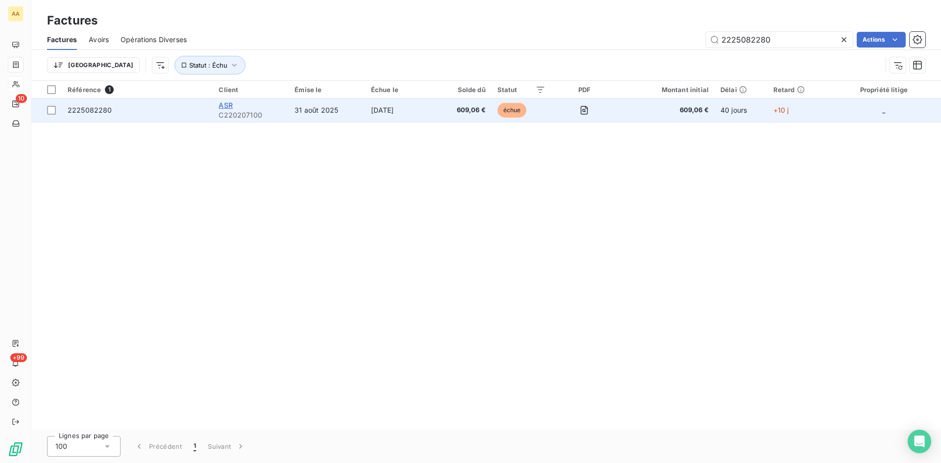
click at [225, 106] on span "ASR" at bounding box center [226, 105] width 14 height 8
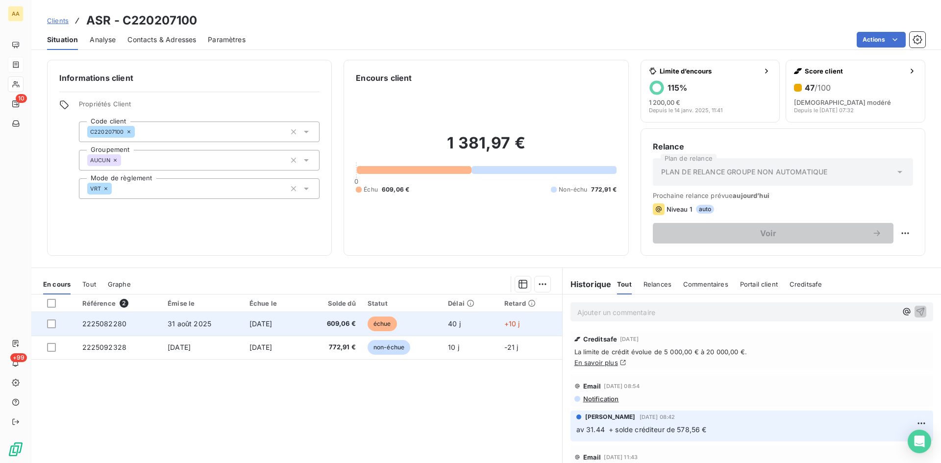
click at [110, 324] on span "2225082280" at bounding box center [104, 324] width 45 height 8
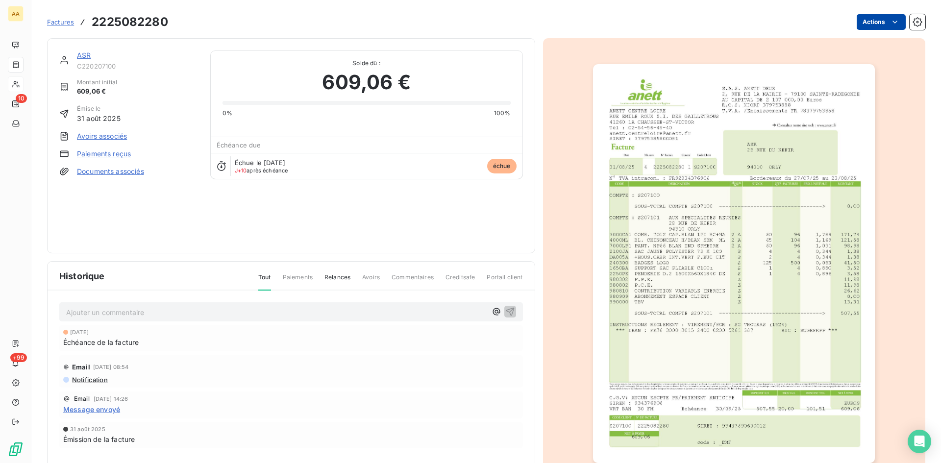
click at [865, 17] on html "AA 10 +99 Factures 2225082280 Actions ASR C220207100 Montant initial 609,06 € É…" at bounding box center [470, 231] width 941 height 463
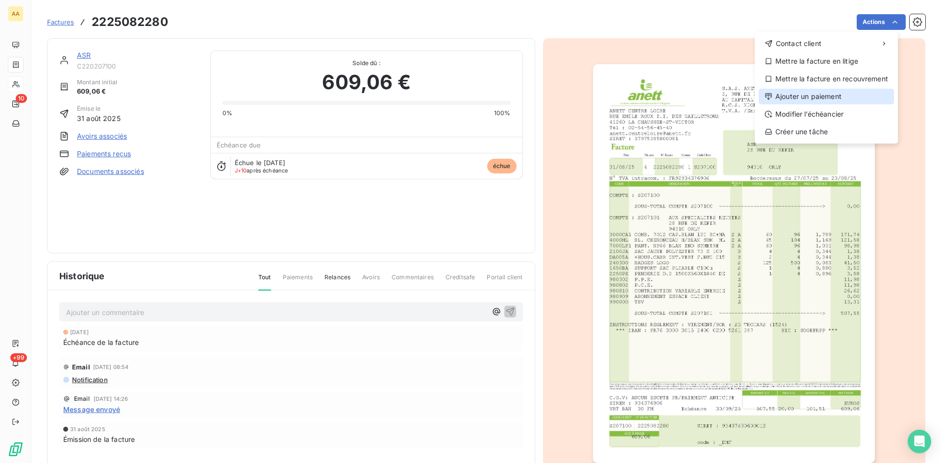
click at [799, 100] on div "Ajouter un paiement" at bounding box center [826, 97] width 135 height 16
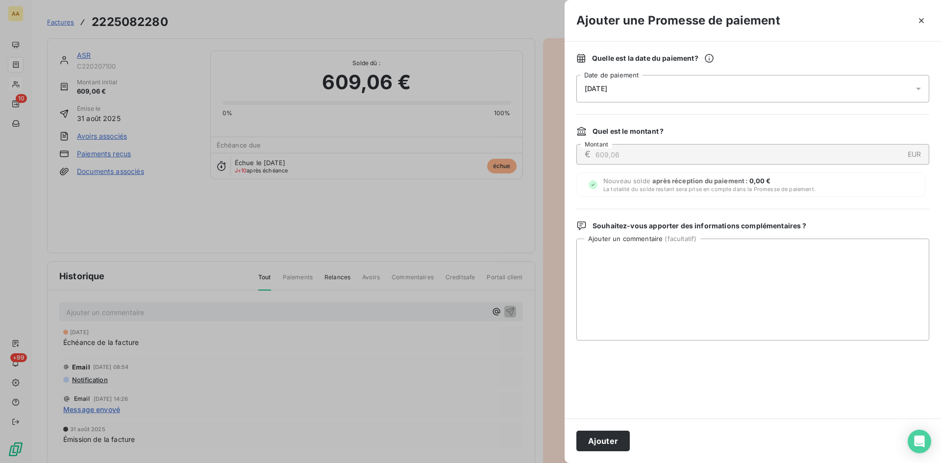
click at [649, 91] on div "[DATE]" at bounding box center [753, 88] width 353 height 27
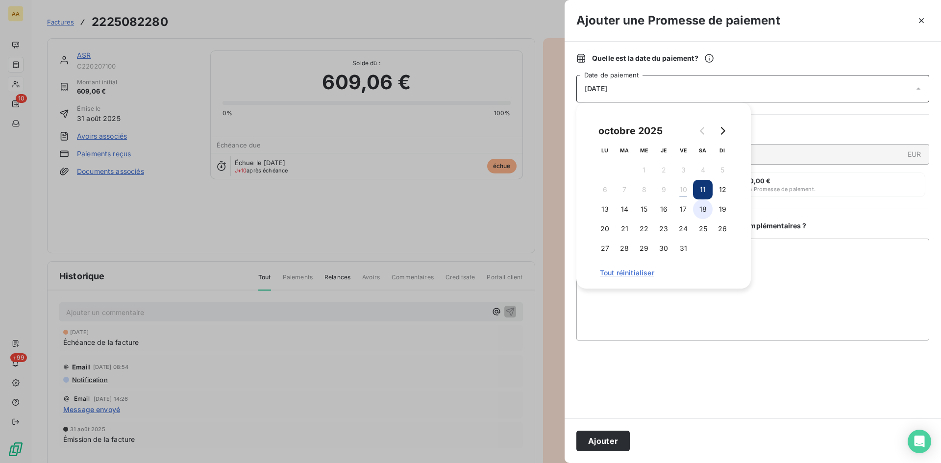
click at [705, 209] on button "18" at bounding box center [703, 210] width 20 height 20
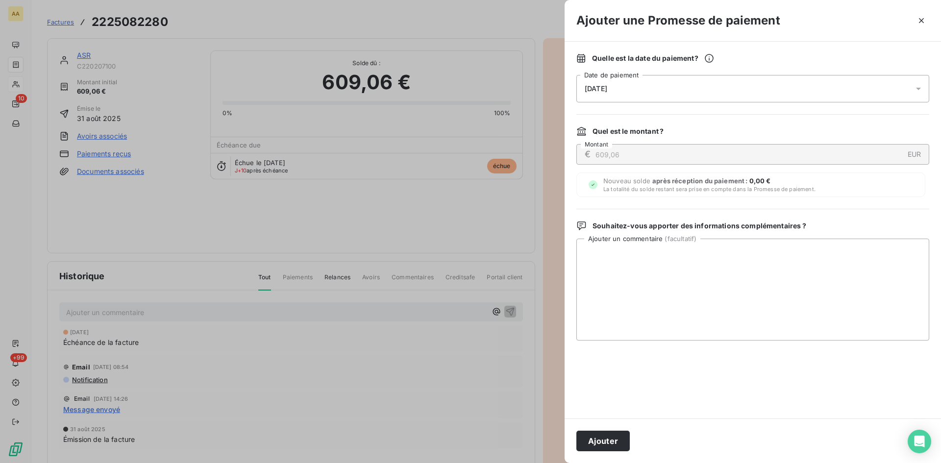
drag, startPoint x: 619, startPoint y: 432, endPoint x: 552, endPoint y: 396, distance: 76.3
click at [618, 432] on button "Ajouter" at bounding box center [603, 441] width 53 height 21
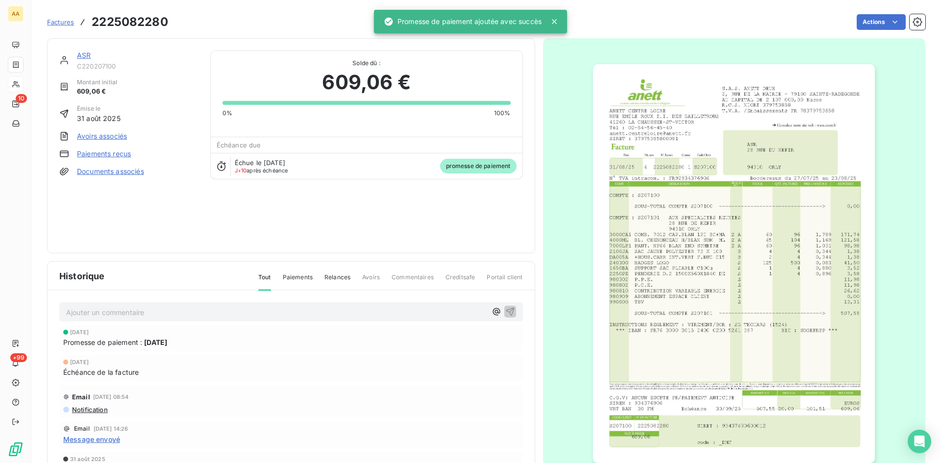
click at [414, 311] on p "Ajouter un commentaire ﻿" at bounding box center [276, 312] width 421 height 12
click at [505, 310] on icon "button" at bounding box center [510, 311] width 10 height 10
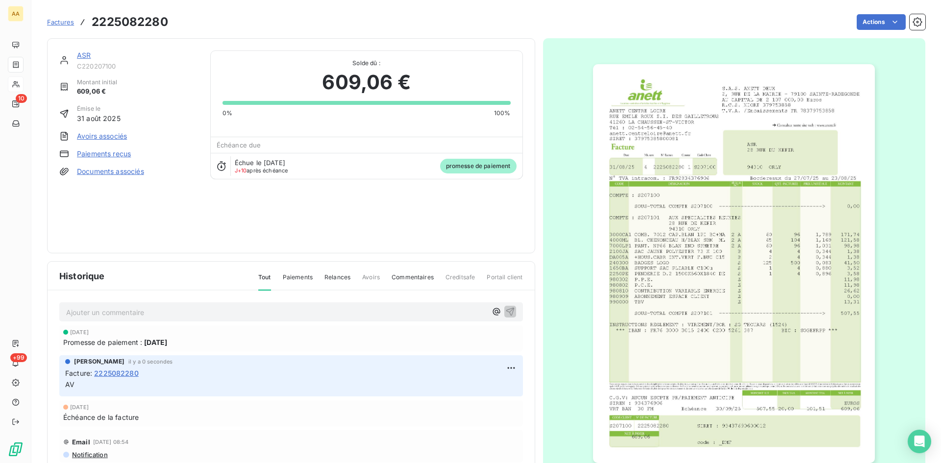
click at [83, 52] on link "ASR" at bounding box center [84, 55] width 14 height 8
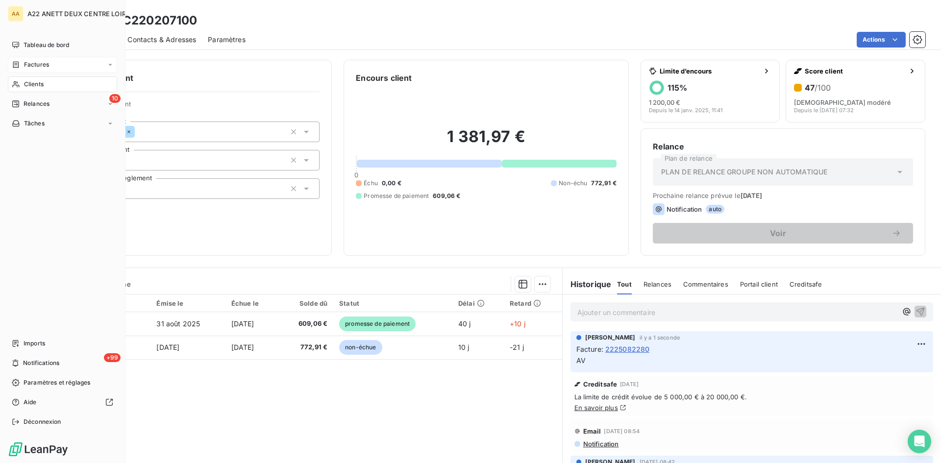
click at [31, 88] on span "Clients" at bounding box center [34, 84] width 20 height 9
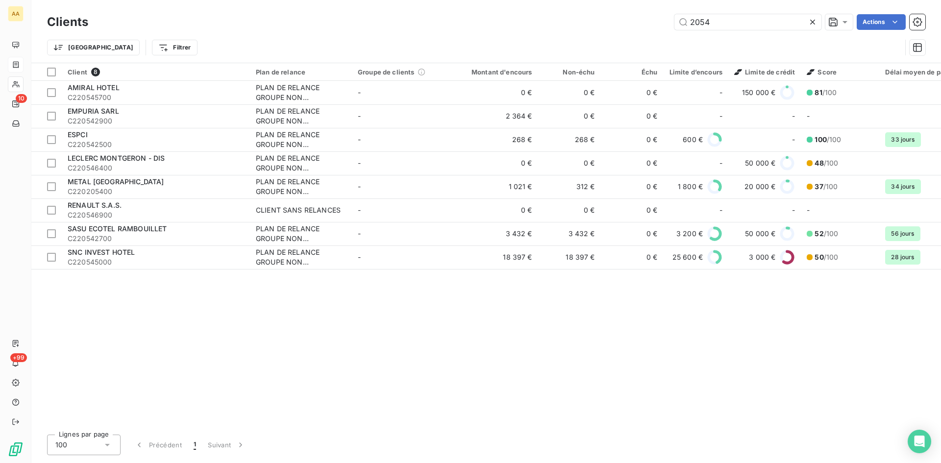
drag, startPoint x: 714, startPoint y: 24, endPoint x: 621, endPoint y: 36, distance: 94.0
click at [622, 35] on div "Clients 2054 Actions Trier Filtrer" at bounding box center [486, 37] width 879 height 51
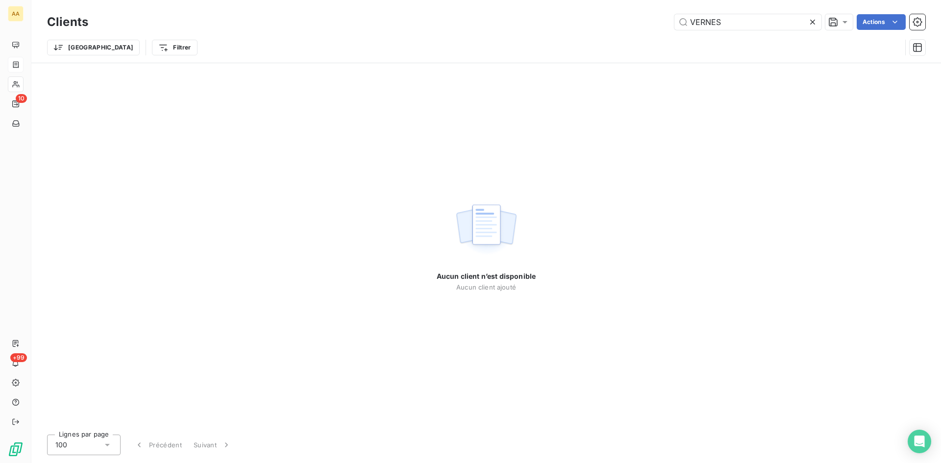
drag, startPoint x: 719, startPoint y: 23, endPoint x: 648, endPoint y: 25, distance: 71.1
click at [648, 25] on div "[PERSON_NAME] Actions" at bounding box center [513, 22] width 826 height 16
click at [721, 21] on input "ARTHU" at bounding box center [748, 22] width 147 height 16
drag, startPoint x: 694, startPoint y: 22, endPoint x: 664, endPoint y: 27, distance: 31.0
click at [664, 27] on div "ARTHU Actions" at bounding box center [513, 22] width 826 height 16
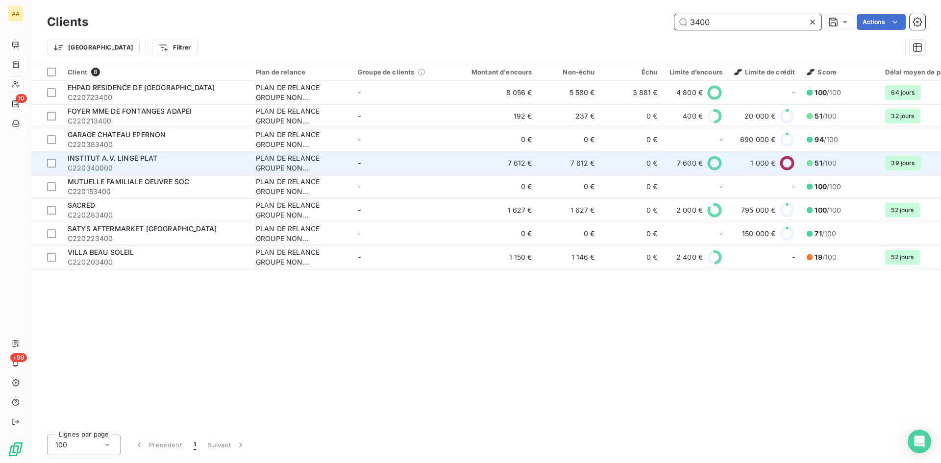
type input "3400"
click at [272, 169] on div "PLAN DE RELANCE GROUPE NON AUTOMATIQUE" at bounding box center [301, 163] width 90 height 20
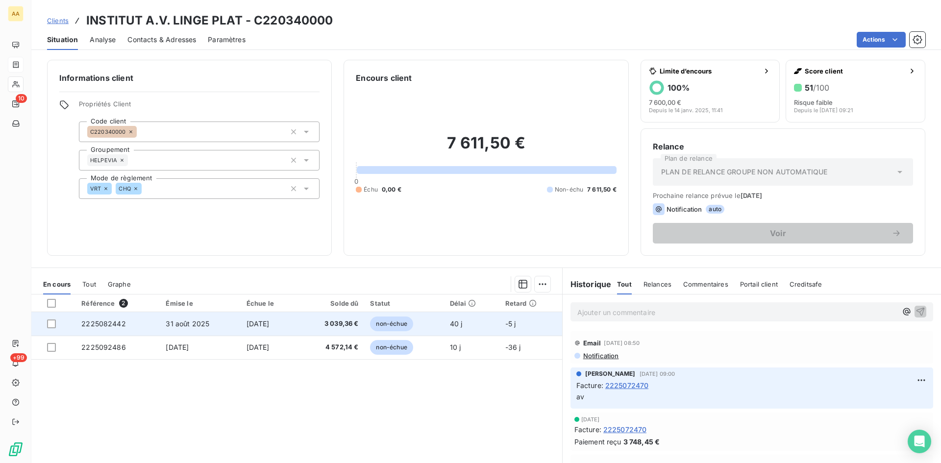
click at [99, 321] on span "2225082442" at bounding box center [103, 324] width 45 height 8
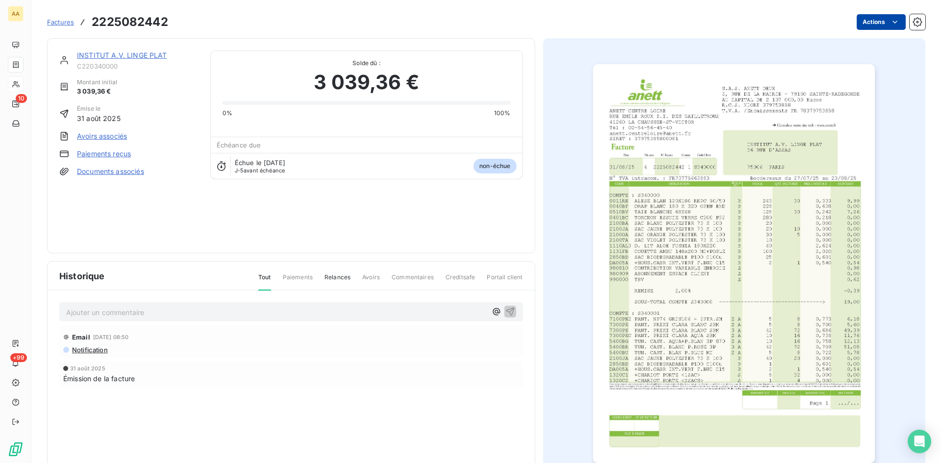
click at [860, 25] on html "AA 10 +99 Factures 2225082442 Actions INSTITUT A.V. LINGE PLAT C220340000 Monta…" at bounding box center [470, 231] width 941 height 463
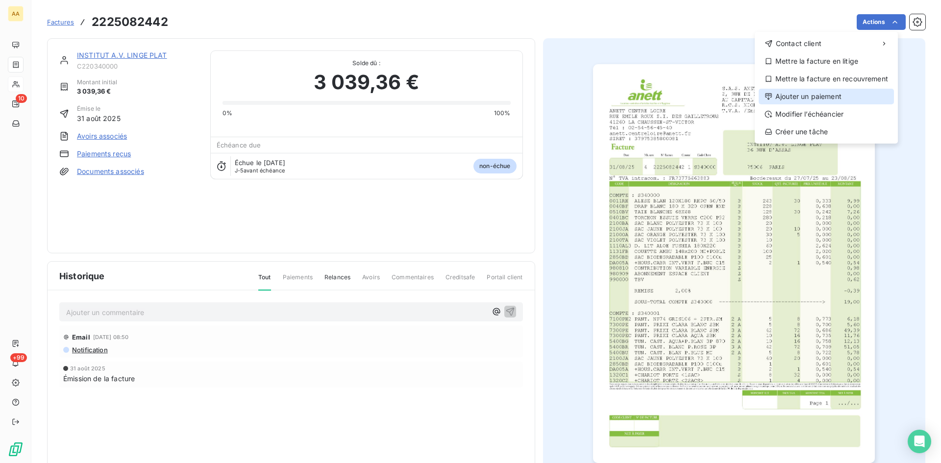
click at [827, 95] on div "Ajouter un paiement" at bounding box center [826, 97] width 135 height 16
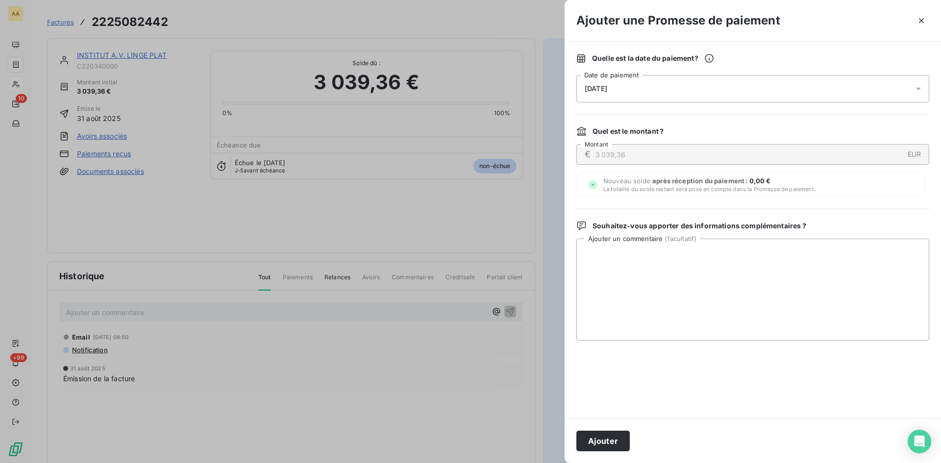
click at [667, 84] on div "[DATE]" at bounding box center [753, 88] width 353 height 27
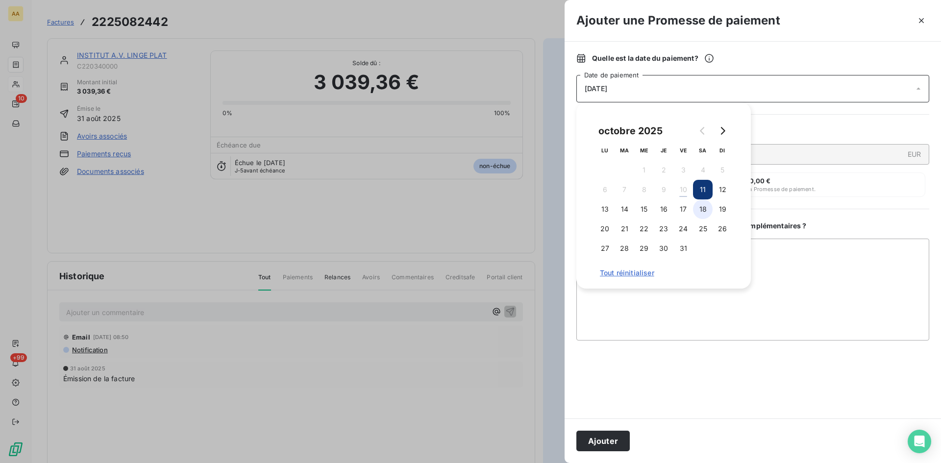
click at [704, 211] on button "18" at bounding box center [703, 210] width 20 height 20
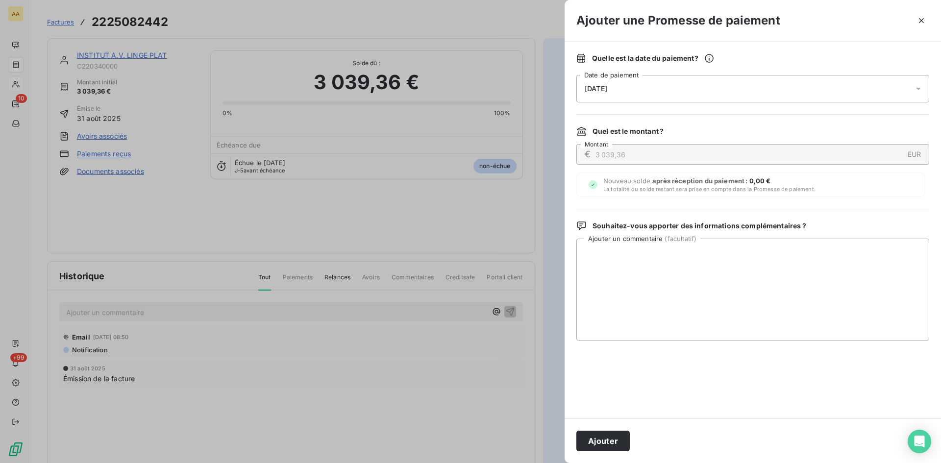
drag, startPoint x: 612, startPoint y: 446, endPoint x: 507, endPoint y: 382, distance: 122.5
click at [611, 446] on button "Ajouter" at bounding box center [603, 441] width 53 height 21
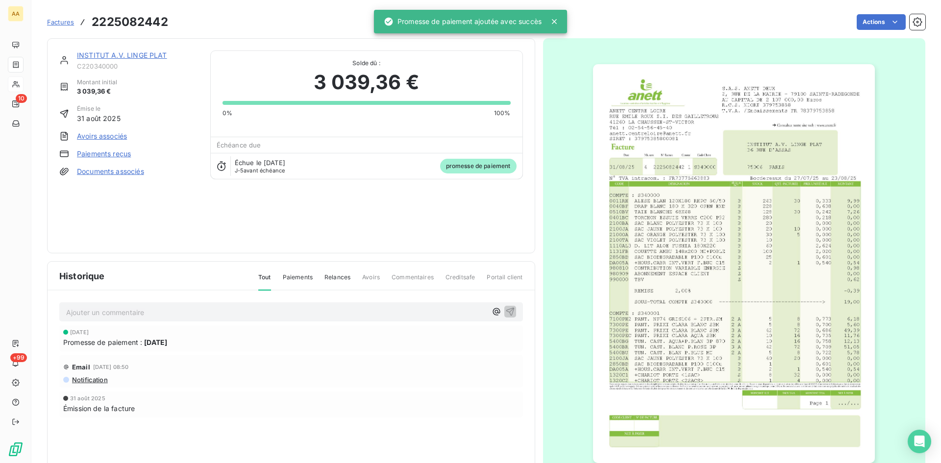
drag, startPoint x: 360, startPoint y: 308, endPoint x: 357, endPoint y: 312, distance: 5.2
click at [359, 310] on p "Ajouter un commentaire ﻿" at bounding box center [276, 312] width 421 height 12
click at [505, 308] on icon "button" at bounding box center [510, 311] width 10 height 10
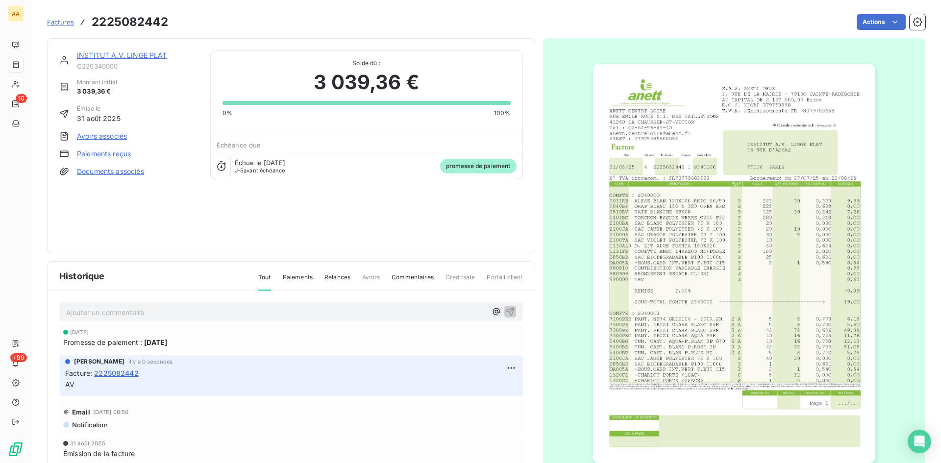
click at [154, 52] on link "INSTITUT A.V. LINGE PLAT" at bounding box center [122, 55] width 90 height 8
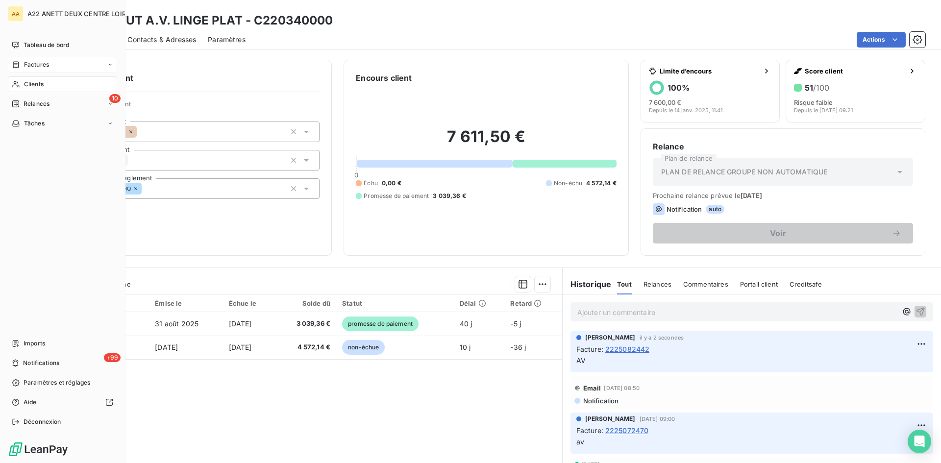
click at [25, 84] on span "Clients" at bounding box center [34, 84] width 20 height 9
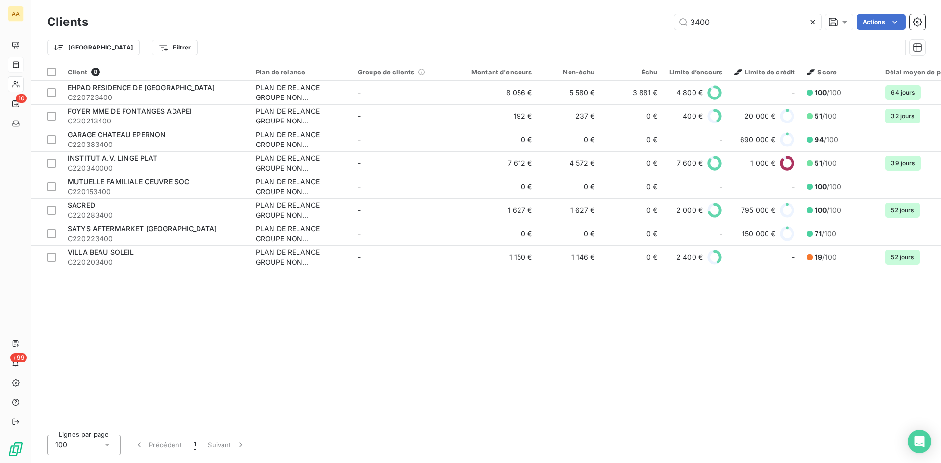
drag, startPoint x: 741, startPoint y: 24, endPoint x: 630, endPoint y: 23, distance: 110.8
click at [630, 23] on div "3400 Actions" at bounding box center [513, 22] width 826 height 16
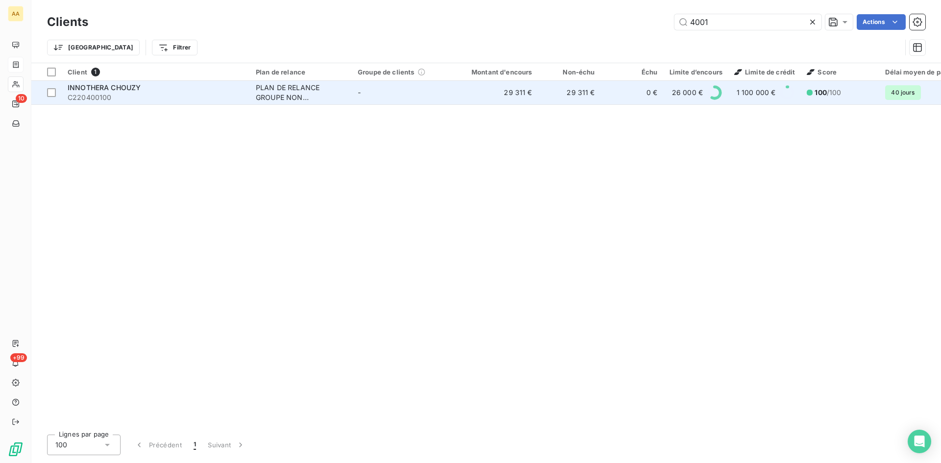
type input "4001"
click at [265, 89] on div "PLAN DE RELANCE GROUPE NON AUTOMATIQUE" at bounding box center [301, 93] width 90 height 20
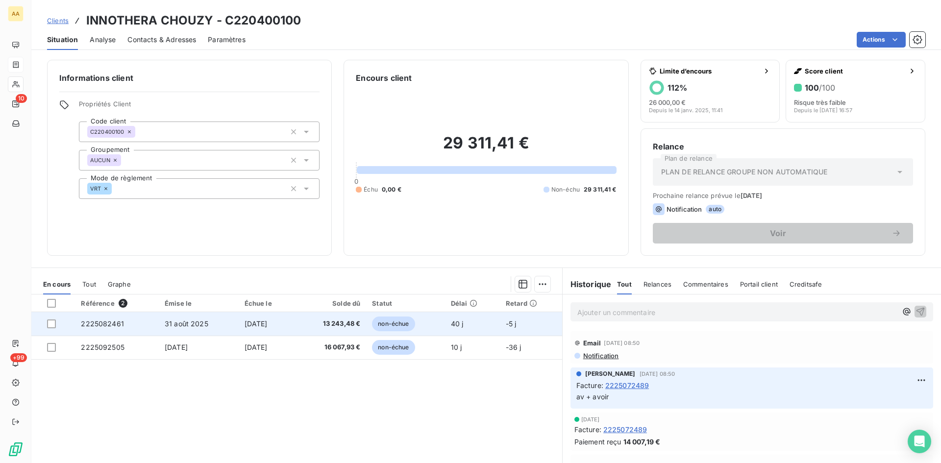
click at [100, 324] on span "2225082461" at bounding box center [102, 324] width 43 height 8
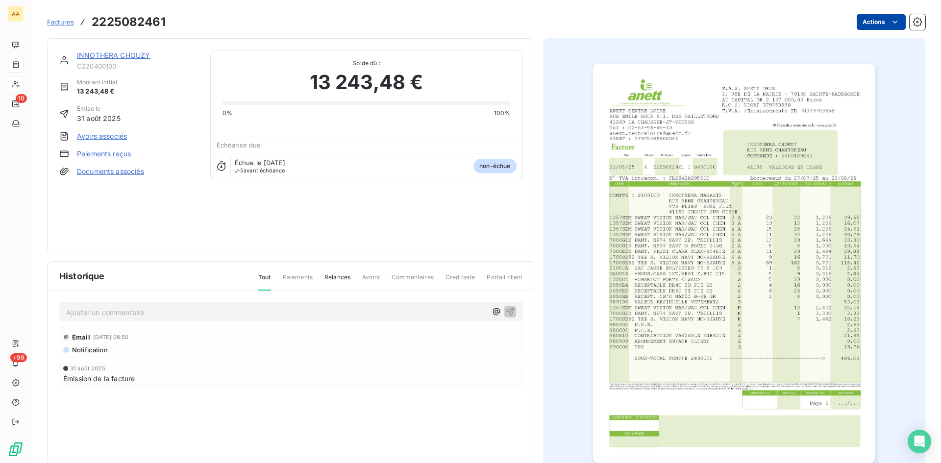
click at [880, 20] on html "AA 10 +99 Factures 2225082461 Actions INNOTHERA CHOUZY C220400100 Montant initi…" at bounding box center [470, 231] width 941 height 463
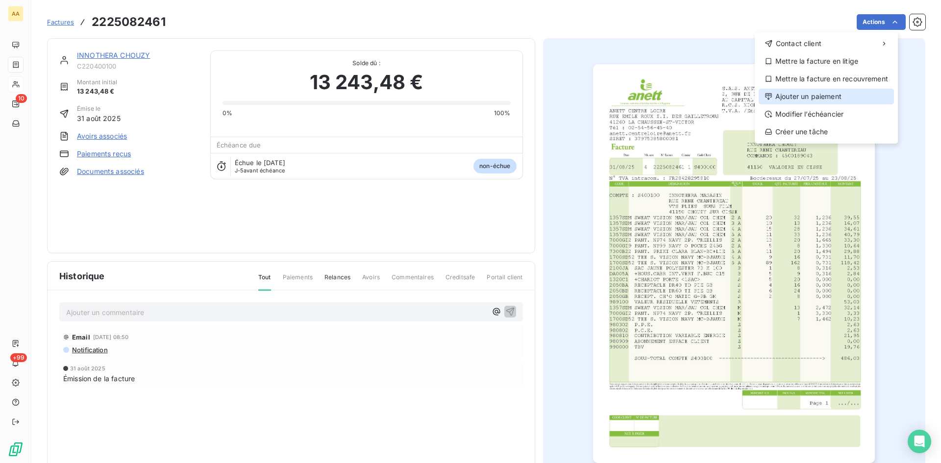
click at [819, 93] on div "Ajouter un paiement" at bounding box center [826, 97] width 135 height 16
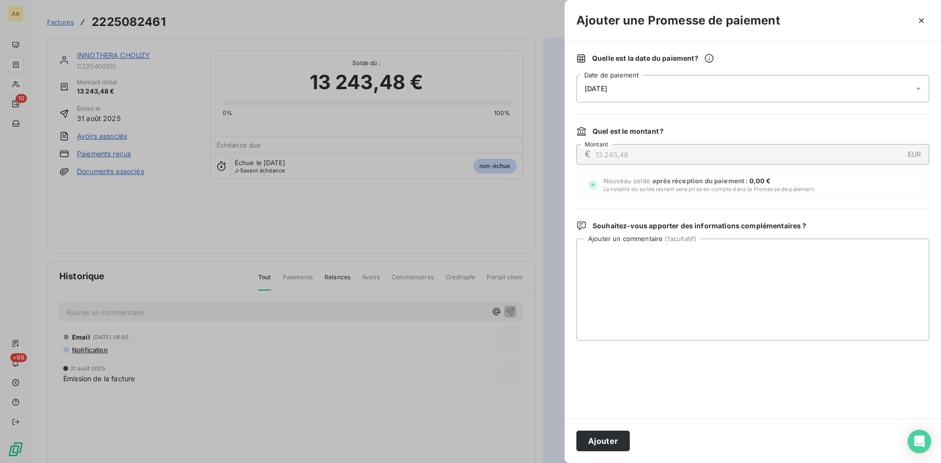
click at [664, 89] on div "[DATE]" at bounding box center [753, 88] width 353 height 27
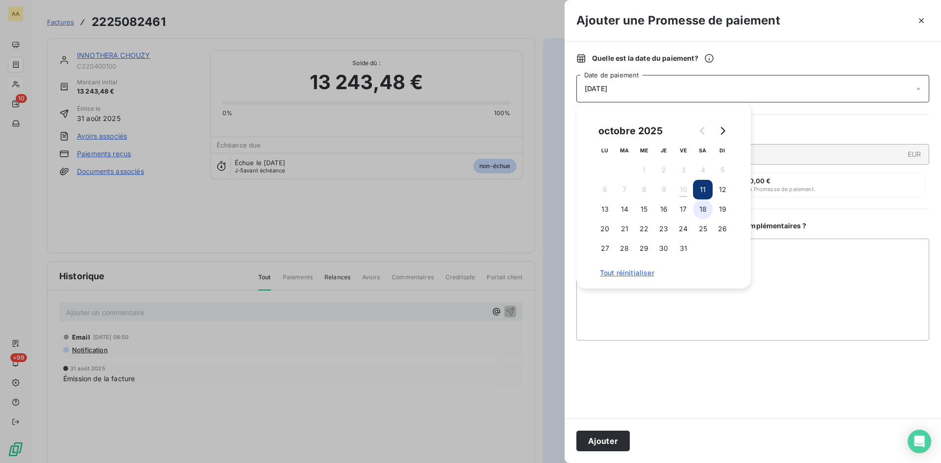
click at [702, 207] on button "18" at bounding box center [703, 210] width 20 height 20
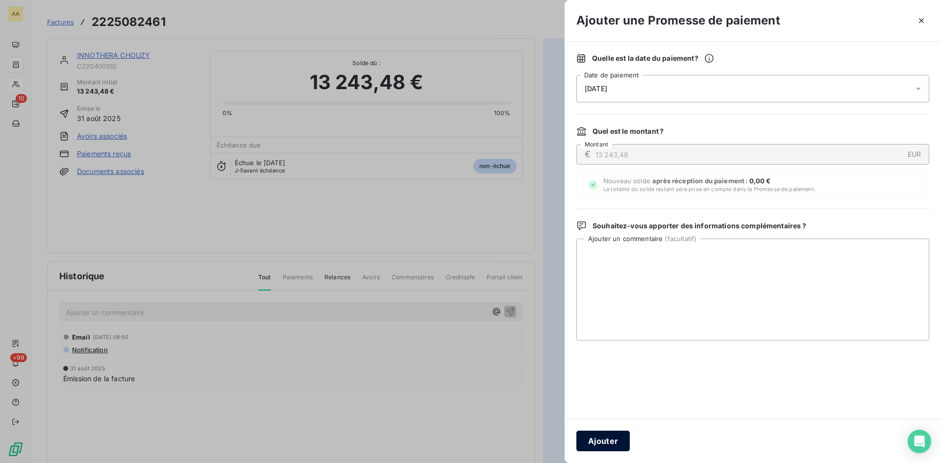
click at [601, 443] on button "Ajouter" at bounding box center [603, 441] width 53 height 21
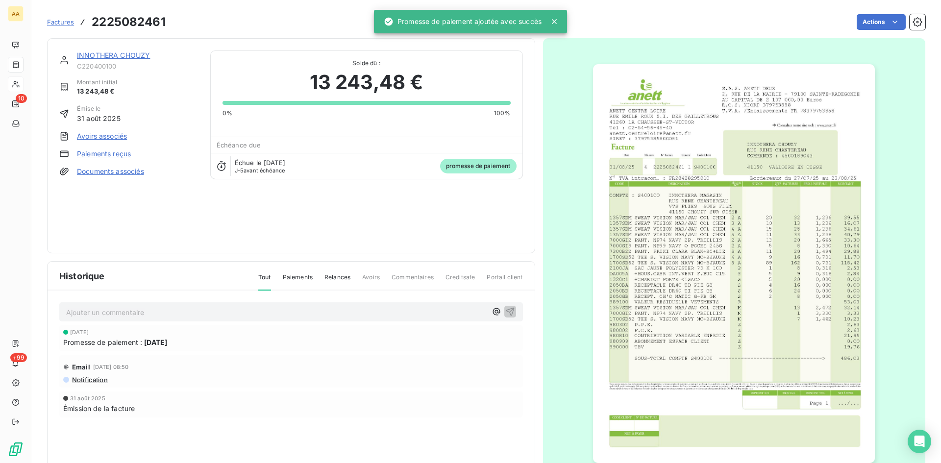
click at [315, 315] on p "Ajouter un commentaire ﻿" at bounding box center [276, 312] width 421 height 12
click at [506, 309] on icon "button" at bounding box center [510, 311] width 8 height 8
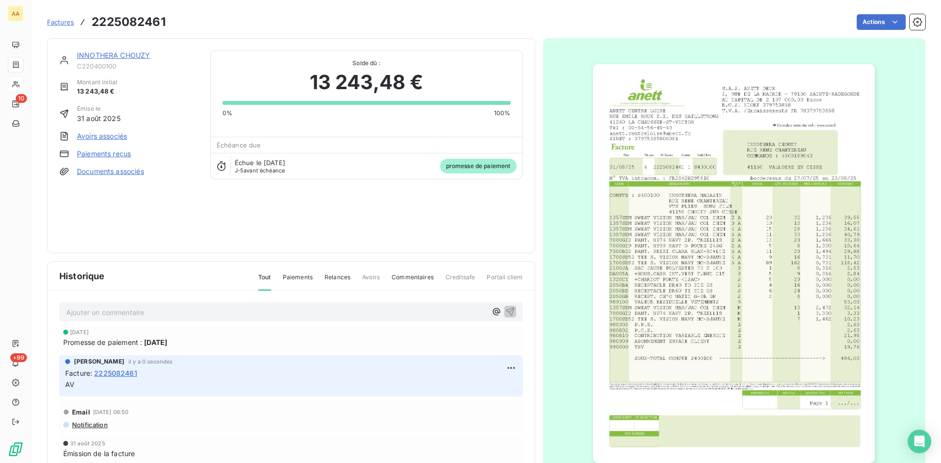
click at [101, 55] on link "INNOTHERA CHOUZY" at bounding box center [113, 55] width 73 height 8
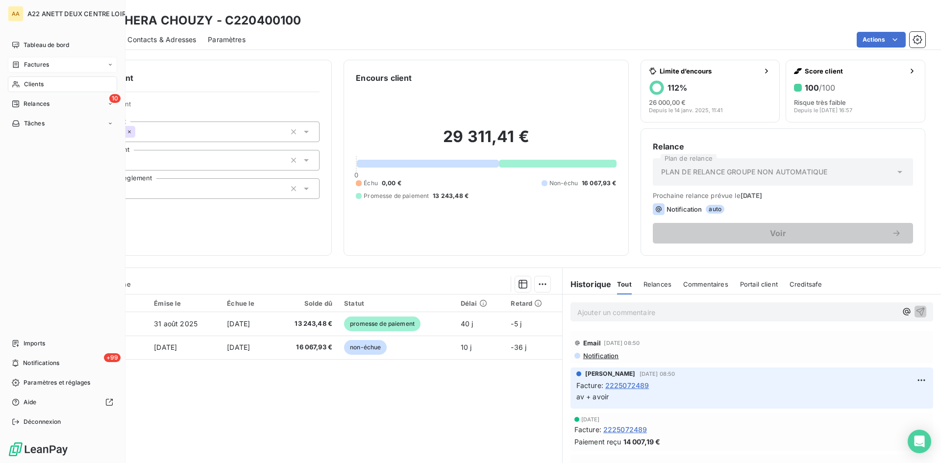
click at [21, 84] on div "Clients" at bounding box center [62, 84] width 109 height 16
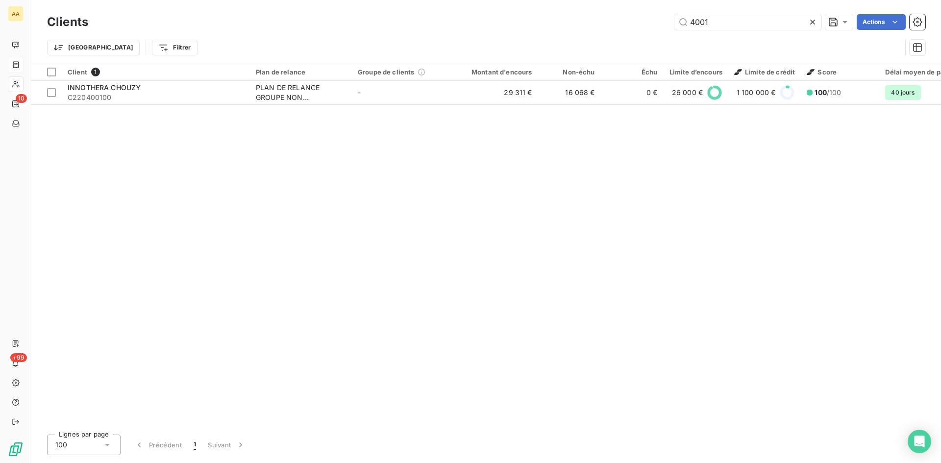
drag, startPoint x: 705, startPoint y: 25, endPoint x: 654, endPoint y: 29, distance: 51.6
click at [656, 24] on div "4001 Actions" at bounding box center [513, 22] width 826 height 16
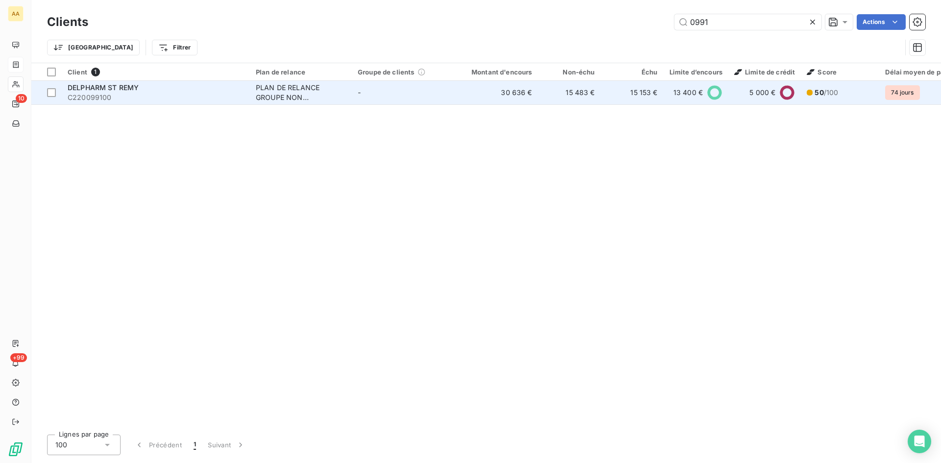
type input "0991"
click at [308, 91] on div "PLAN DE RELANCE GROUPE NON AUTOMATIQUE" at bounding box center [301, 93] width 90 height 20
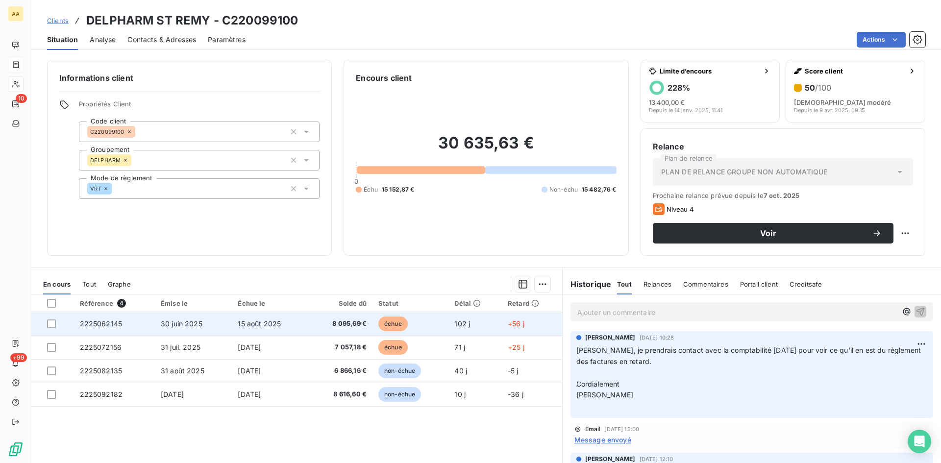
click at [101, 323] on span "2225062145" at bounding box center [101, 324] width 43 height 8
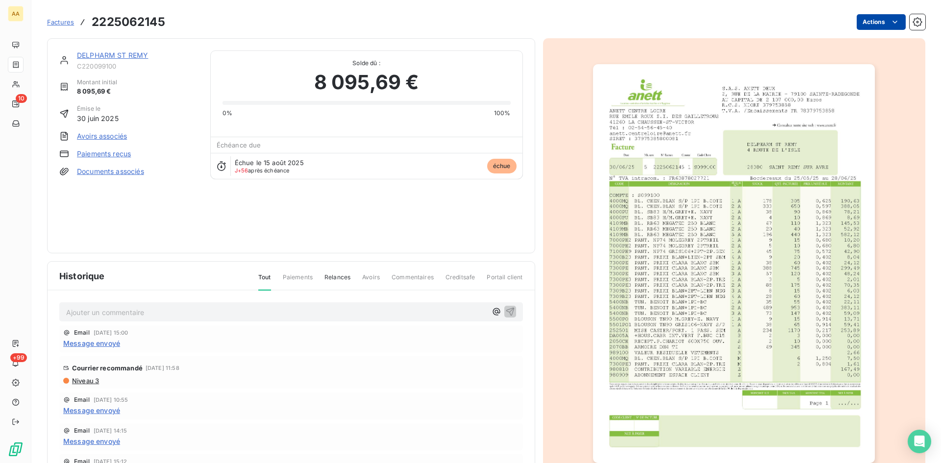
click at [867, 21] on html "AA 10 +99 Factures 2225062145 Actions DELPHARM ST REMY C220099100 Montant initi…" at bounding box center [470, 231] width 941 height 463
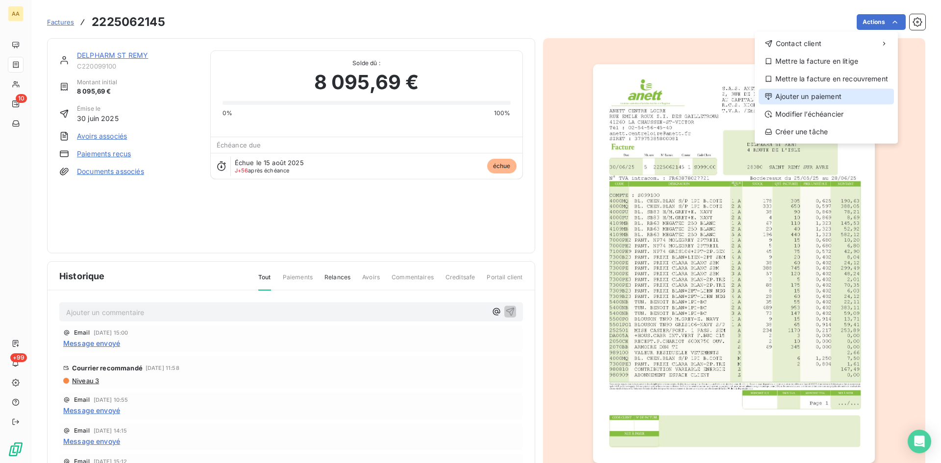
click at [802, 93] on div "Ajouter un paiement" at bounding box center [826, 97] width 135 height 16
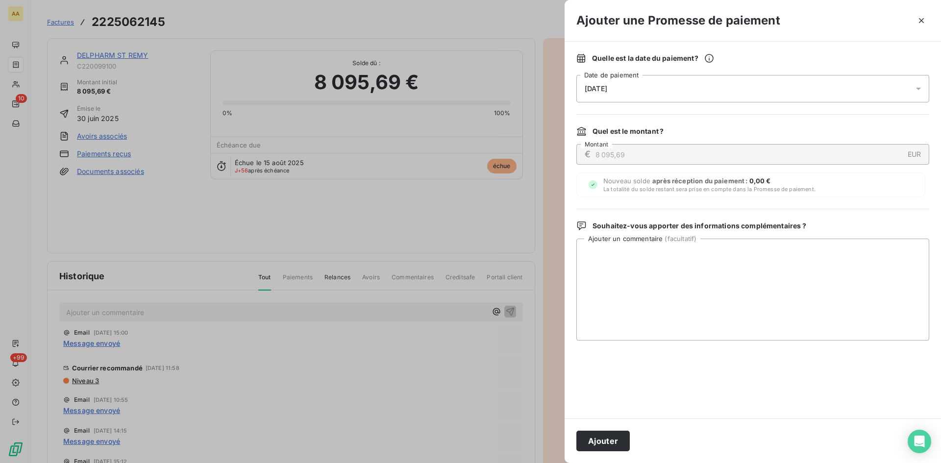
click at [625, 84] on div "[DATE]" at bounding box center [753, 88] width 353 height 27
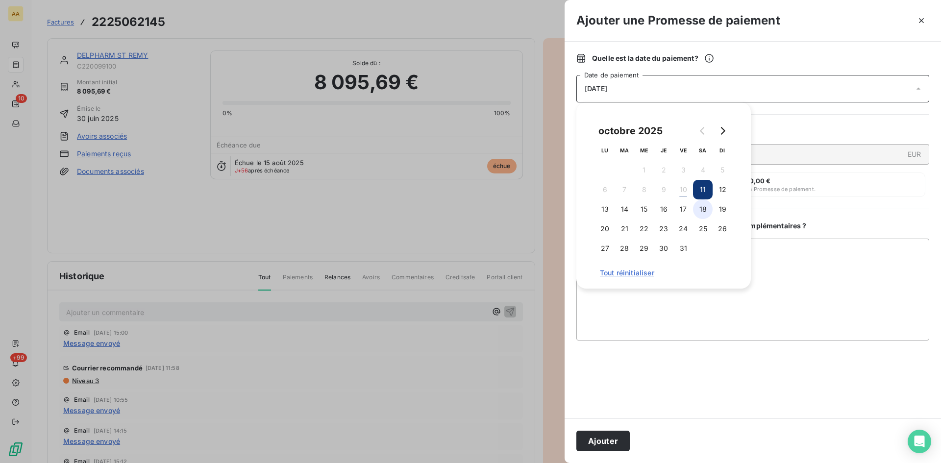
click at [700, 211] on button "18" at bounding box center [703, 210] width 20 height 20
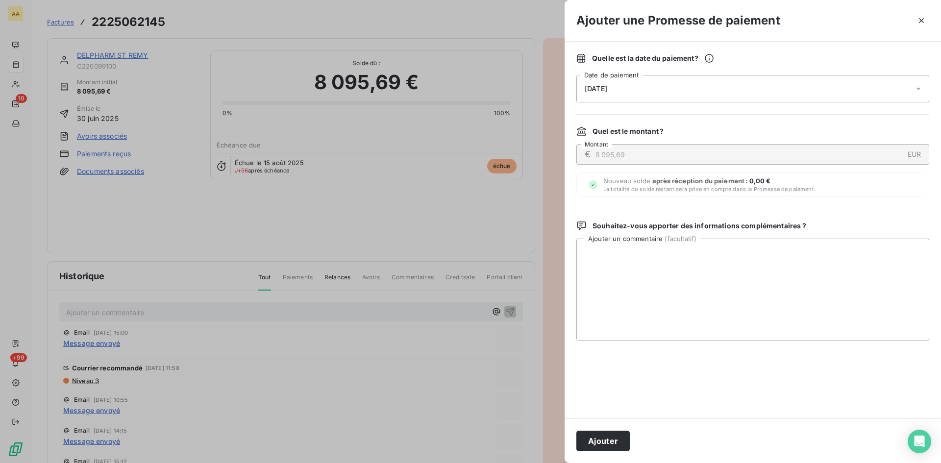
drag, startPoint x: 604, startPoint y: 444, endPoint x: 432, endPoint y: 363, distance: 189.7
click at [602, 442] on button "Ajouter" at bounding box center [603, 441] width 53 height 21
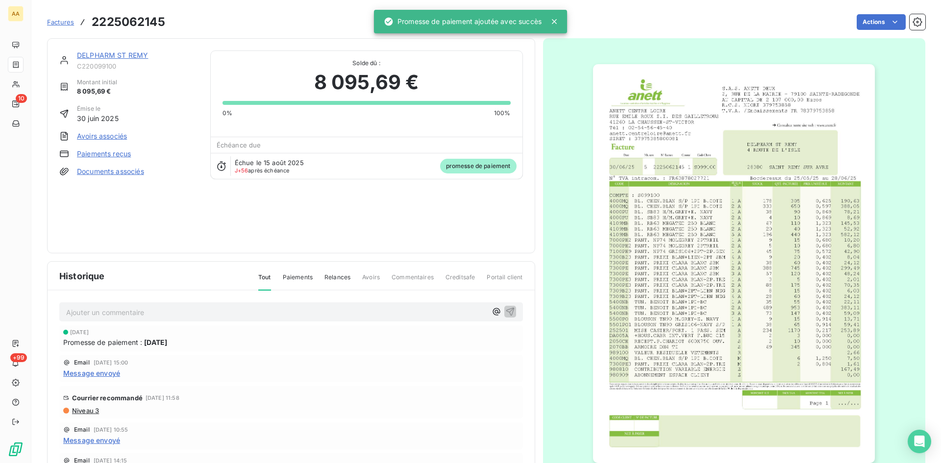
drag, startPoint x: 340, startPoint y: 312, endPoint x: 335, endPoint y: 316, distance: 6.7
click at [337, 313] on p "Ajouter un commentaire ﻿" at bounding box center [276, 312] width 421 height 12
click at [505, 310] on icon "button" at bounding box center [510, 311] width 10 height 10
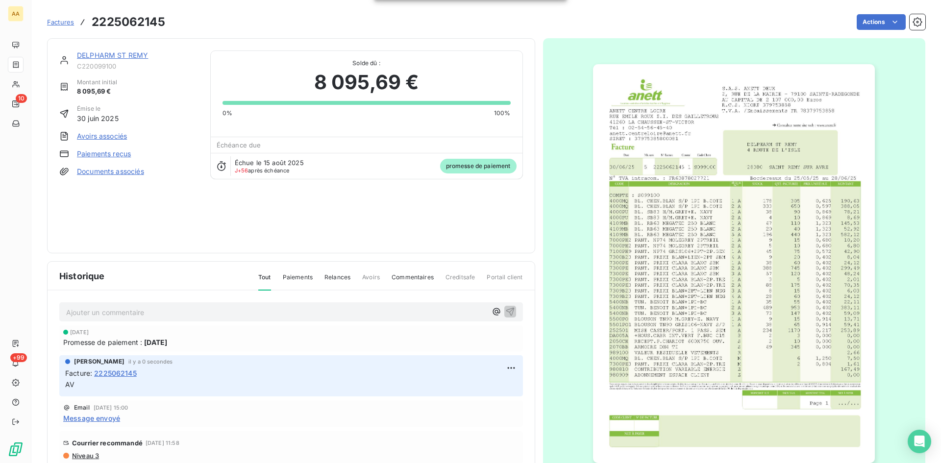
click at [105, 53] on link "DELPHARM ST REMY" at bounding box center [112, 55] width 71 height 8
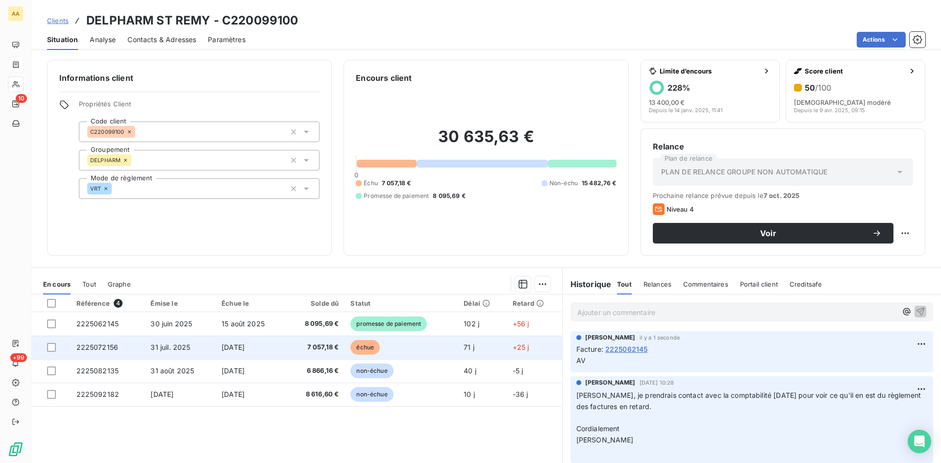
click at [104, 346] on span "2225072156" at bounding box center [97, 347] width 42 height 8
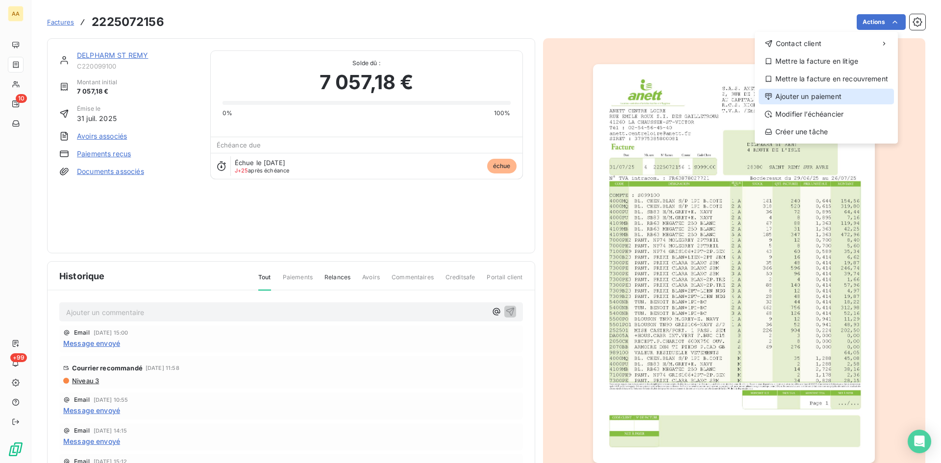
click at [824, 98] on div "Ajouter un paiement" at bounding box center [826, 97] width 135 height 16
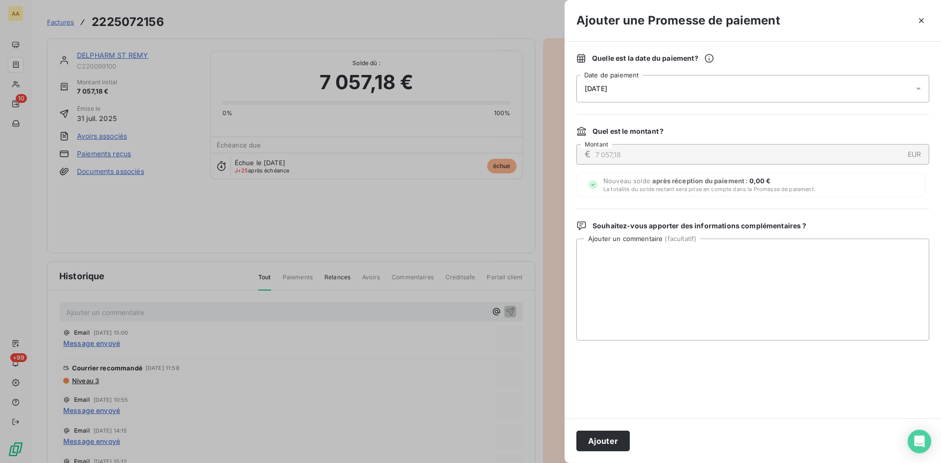
click at [607, 85] on span "[DATE]" at bounding box center [596, 89] width 23 height 8
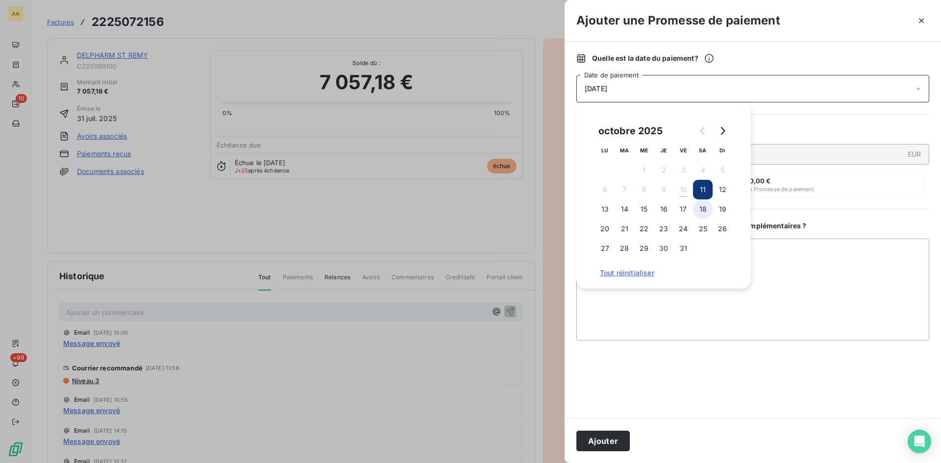
click at [697, 216] on button "18" at bounding box center [703, 210] width 20 height 20
drag, startPoint x: 601, startPoint y: 444, endPoint x: 353, endPoint y: 384, distance: 254.2
click at [600, 443] on button "Ajouter" at bounding box center [603, 441] width 53 height 21
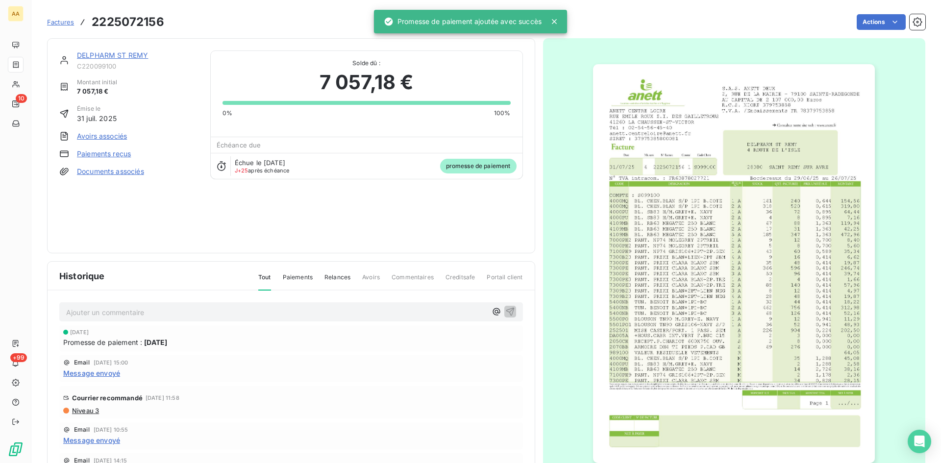
click at [238, 316] on p "Ajouter un commentaire ﻿" at bounding box center [276, 312] width 421 height 12
click at [505, 308] on icon "button" at bounding box center [510, 311] width 10 height 10
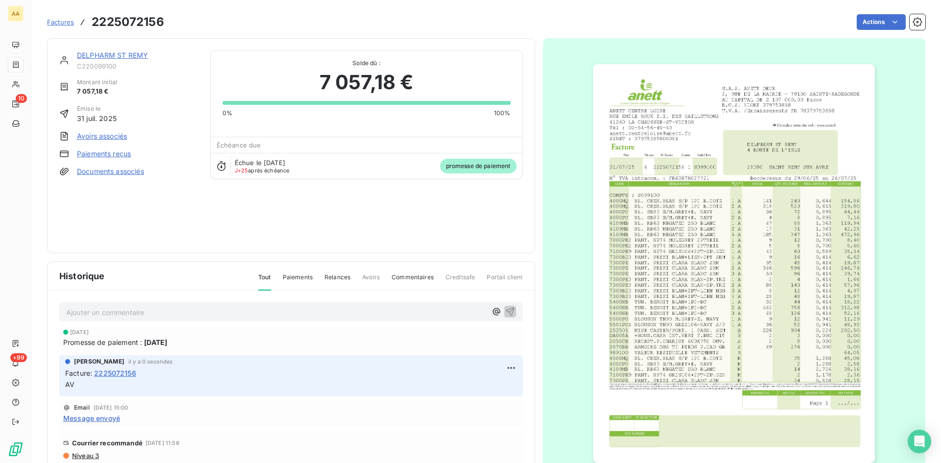
click at [131, 53] on link "DELPHARM ST REMY" at bounding box center [112, 55] width 71 height 8
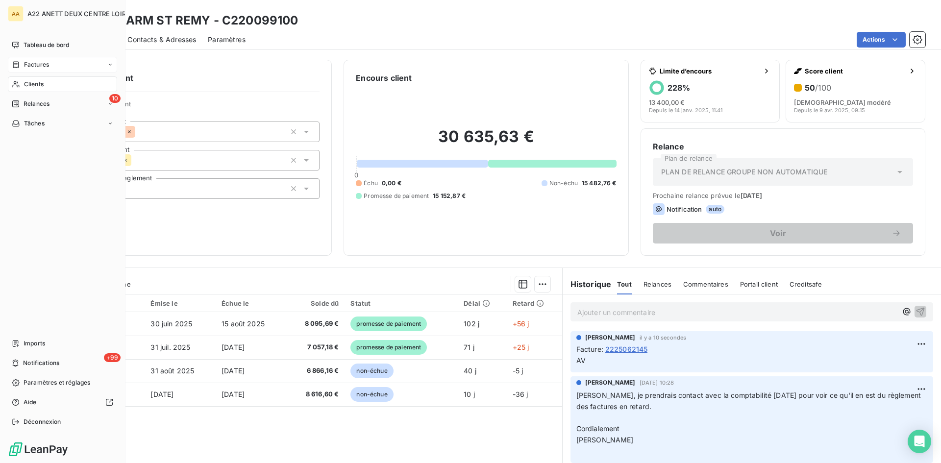
click at [25, 64] on span "Factures" at bounding box center [36, 64] width 25 height 9
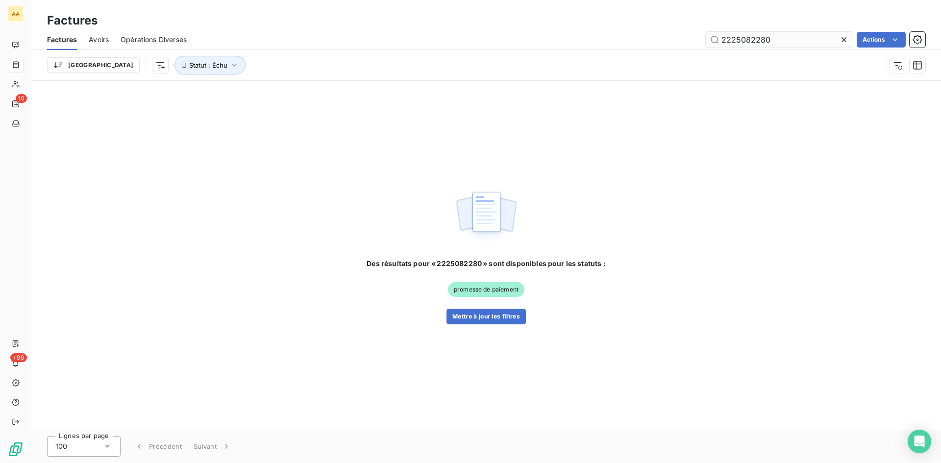
drag, startPoint x: 767, startPoint y: 38, endPoint x: 749, endPoint y: 38, distance: 18.1
click at [749, 38] on input "2225082280" at bounding box center [779, 40] width 147 height 16
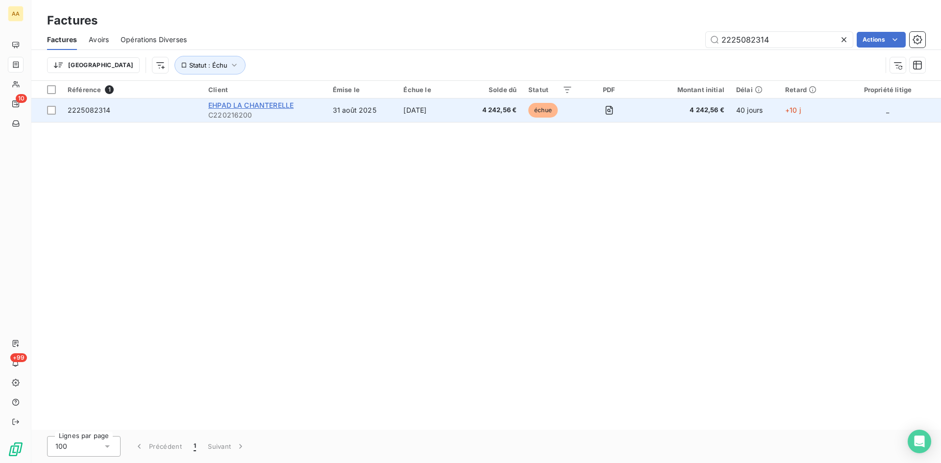
type input "2225082314"
click at [238, 109] on span "EHPAD LA CHANTERELLE" at bounding box center [250, 105] width 85 height 8
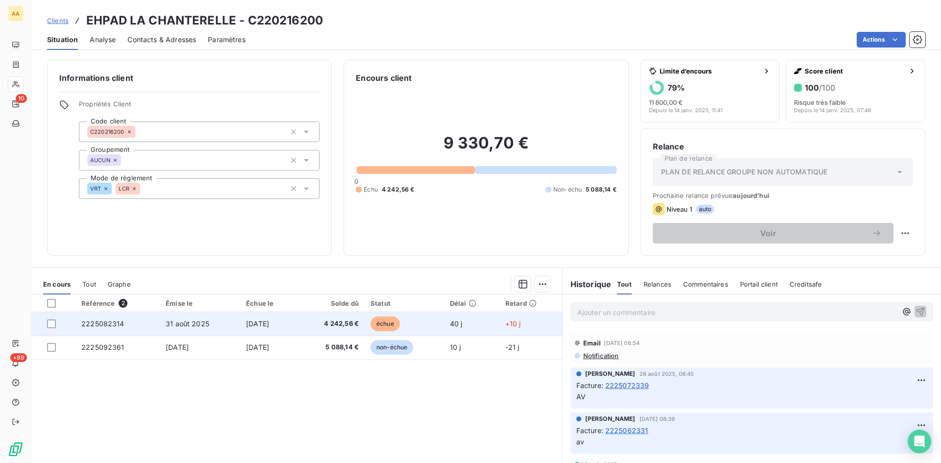
click at [113, 322] on span "2225082314" at bounding box center [102, 324] width 43 height 8
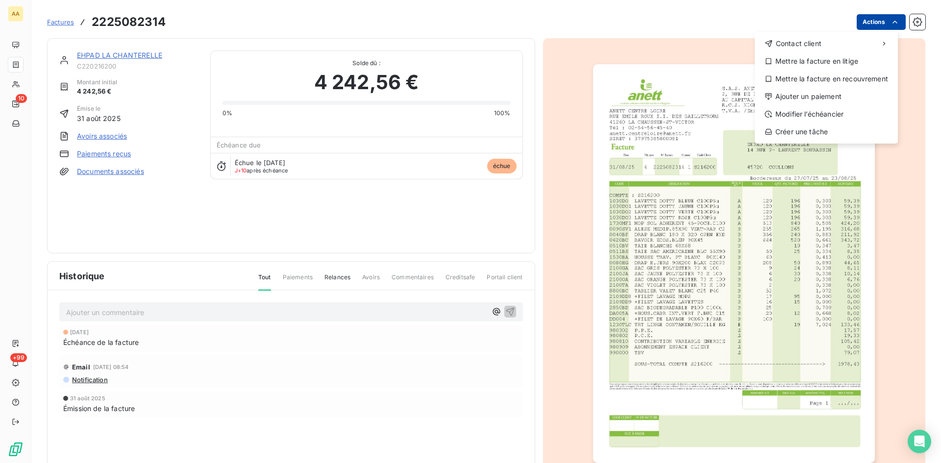
click at [866, 24] on html "AA 10 +99 Factures [PHONE_NUMBER] Actions Contact client Mettre la facture en l…" at bounding box center [470, 231] width 941 height 463
click at [808, 97] on div "Ajouter un paiement" at bounding box center [826, 97] width 135 height 16
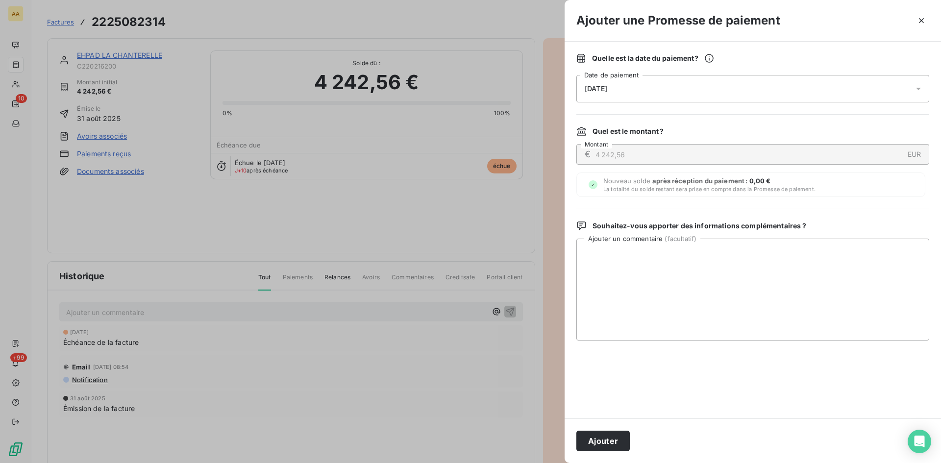
click at [607, 90] on span "[DATE]" at bounding box center [596, 89] width 23 height 8
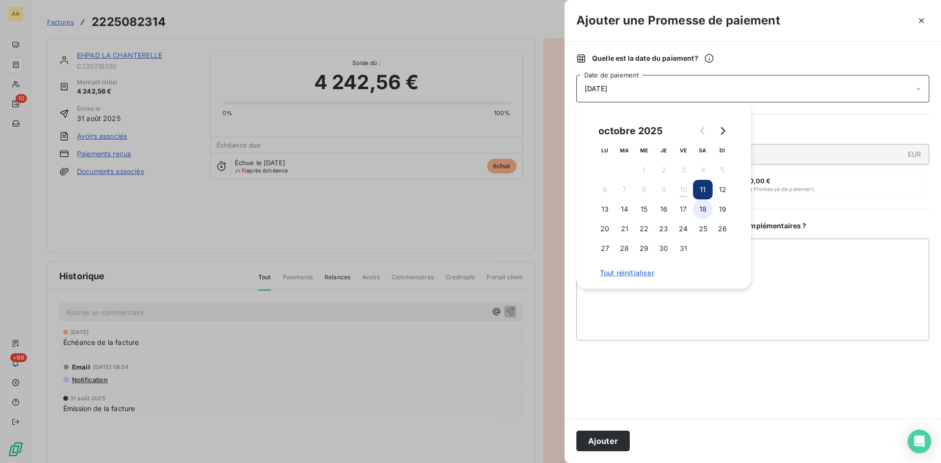
click at [702, 215] on button "18" at bounding box center [703, 210] width 20 height 20
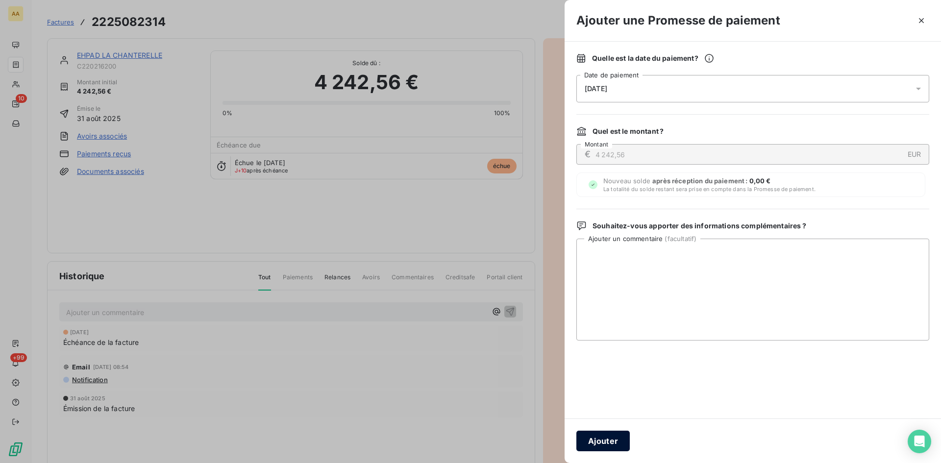
click at [605, 434] on button "Ajouter" at bounding box center [603, 441] width 53 height 21
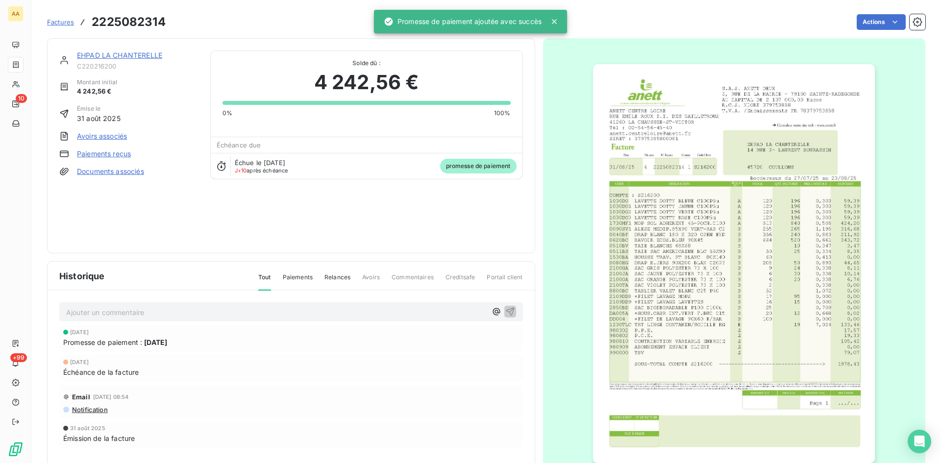
click at [368, 308] on p "Ajouter un commentaire ﻿" at bounding box center [276, 312] width 421 height 12
drag, startPoint x: 506, startPoint y: 307, endPoint x: 299, endPoint y: 85, distance: 304.2
click at [506, 307] on icon "button" at bounding box center [510, 311] width 10 height 10
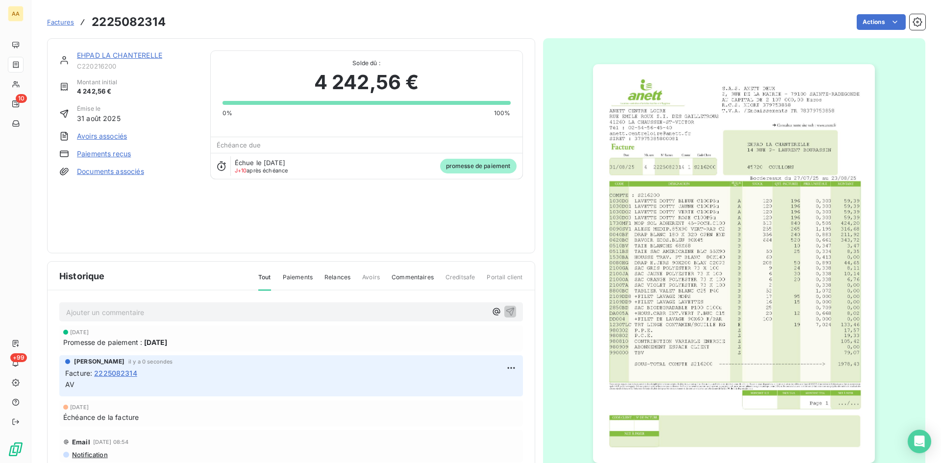
click at [137, 54] on link "EHPAD LA CHANTERELLE" at bounding box center [119, 55] width 85 height 8
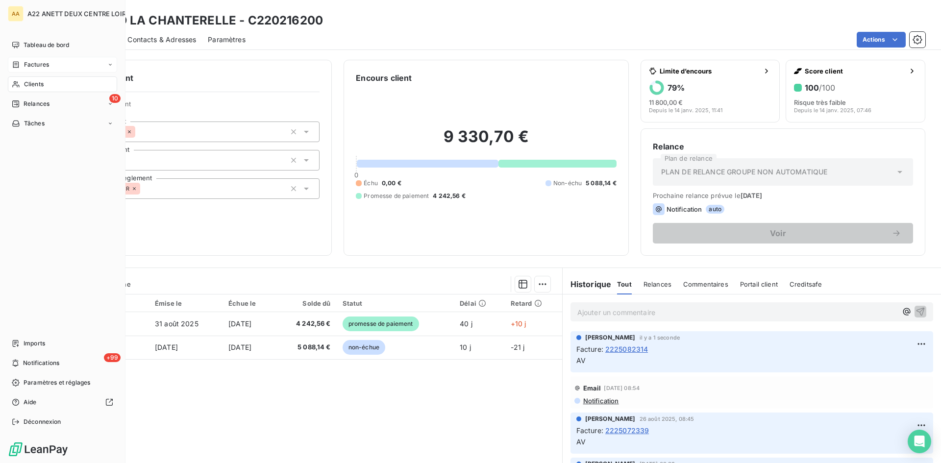
drag, startPoint x: 25, startPoint y: 40, endPoint x: 52, endPoint y: 56, distance: 31.2
click at [25, 40] on div "Tableau de bord" at bounding box center [62, 45] width 109 height 16
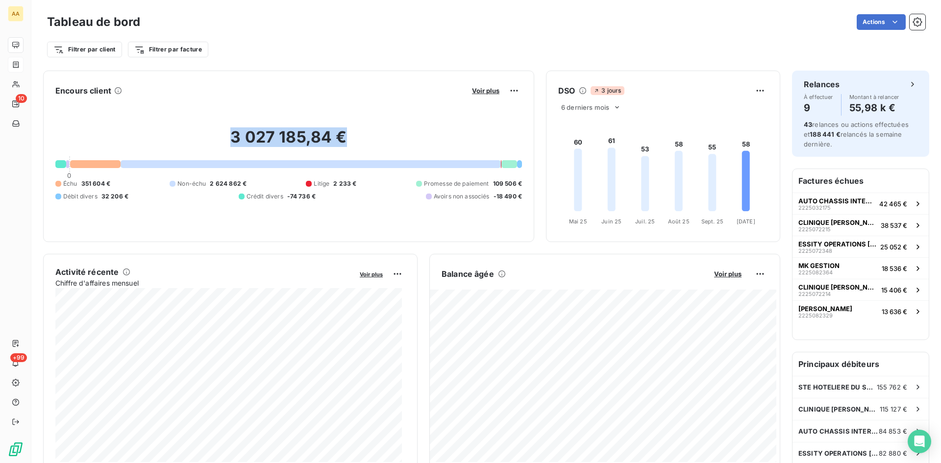
drag, startPoint x: 344, startPoint y: 137, endPoint x: 232, endPoint y: 133, distance: 111.8
click at [232, 133] on h2 "3 027 185,84 €" at bounding box center [288, 141] width 467 height 29
copy h2 "3 027 185,84 €"
drag, startPoint x: 117, startPoint y: 185, endPoint x: 63, endPoint y: 184, distance: 53.9
click at [63, 184] on div "Échu 351 604 € Non-échu 2 624 862 € Litige 2 233 € Promesse de paiement 109 506…" at bounding box center [288, 190] width 467 height 22
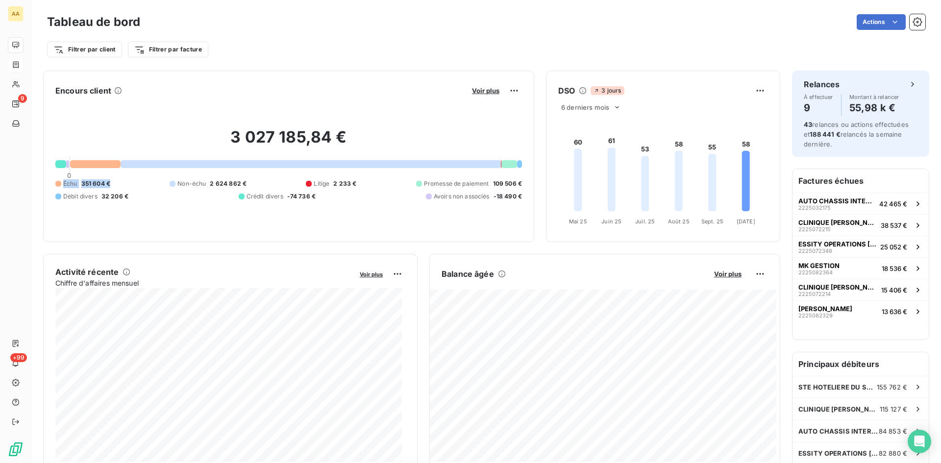
copy div "Échu 351 604 €"
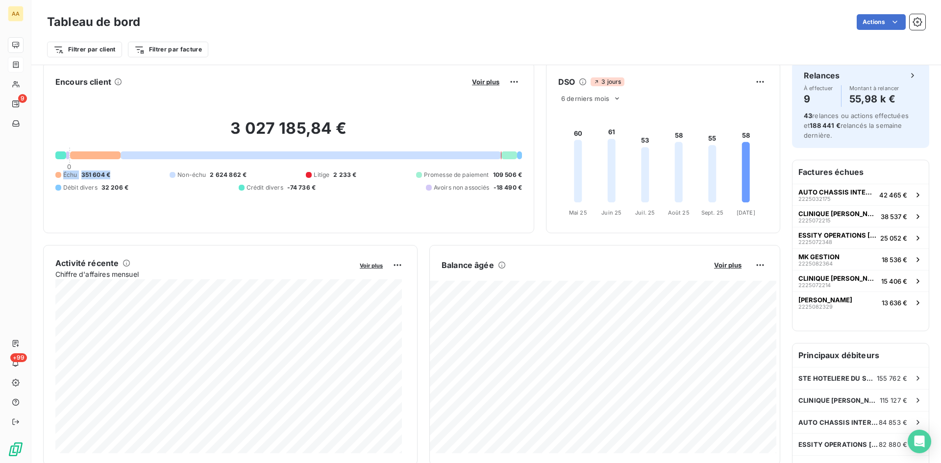
scroll to position [0, 0]
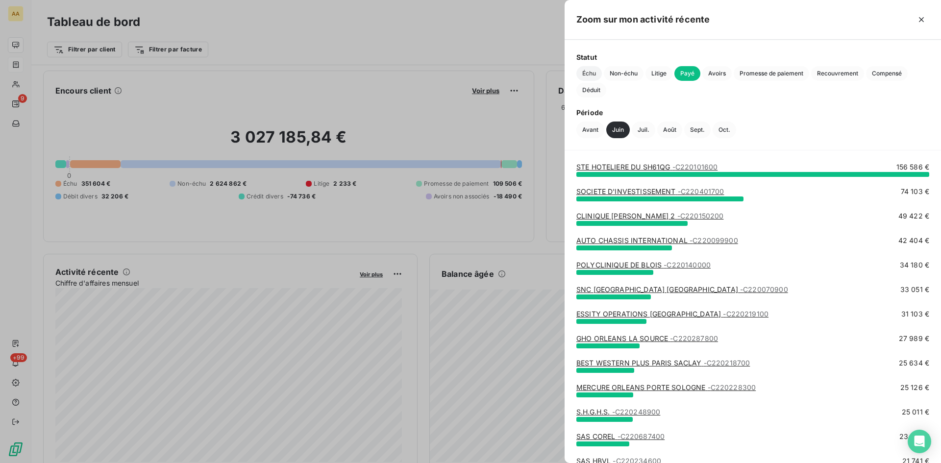
click at [589, 74] on span "Échu" at bounding box center [589, 73] width 25 height 15
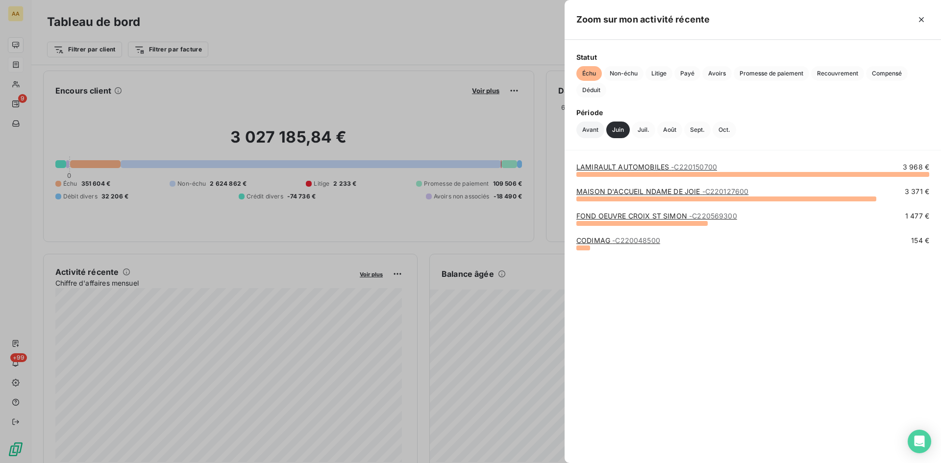
click at [593, 128] on button "Avant" at bounding box center [591, 130] width 28 height 17
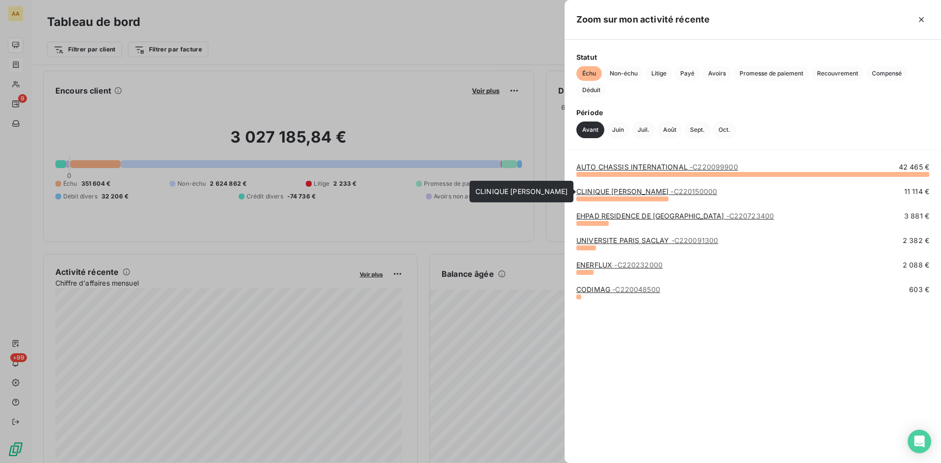
click at [629, 194] on link "CLINIQUE [PERSON_NAME] - C220150000" at bounding box center [647, 191] width 141 height 8
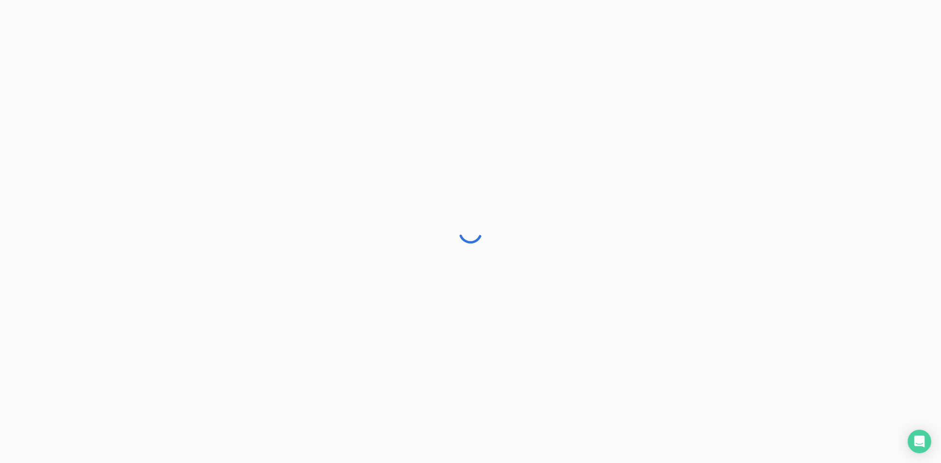
click at [89, 20] on div at bounding box center [470, 231] width 941 height 463
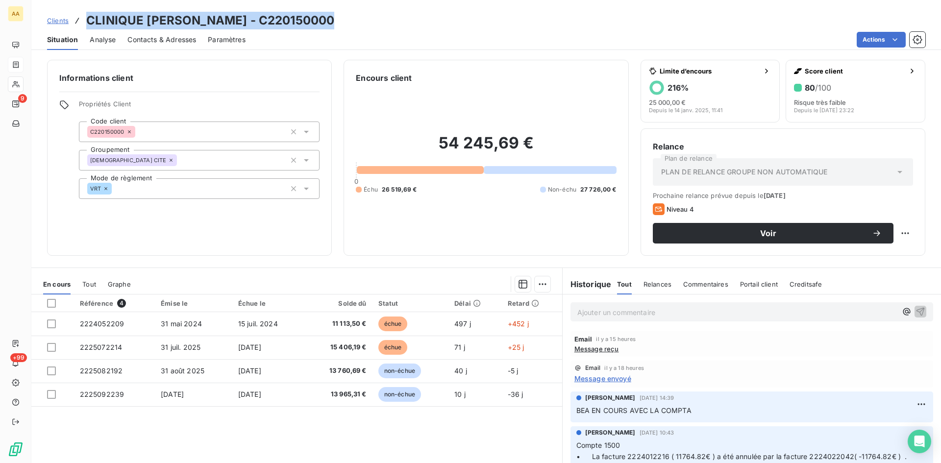
drag, startPoint x: 336, startPoint y: 23, endPoint x: 89, endPoint y: 23, distance: 247.1
click at [89, 23] on div "Clients CLINIQUE [PERSON_NAME] - C220150000" at bounding box center [486, 21] width 910 height 18
copy h3 "CLINIQUE [PERSON_NAME] - C220150000"
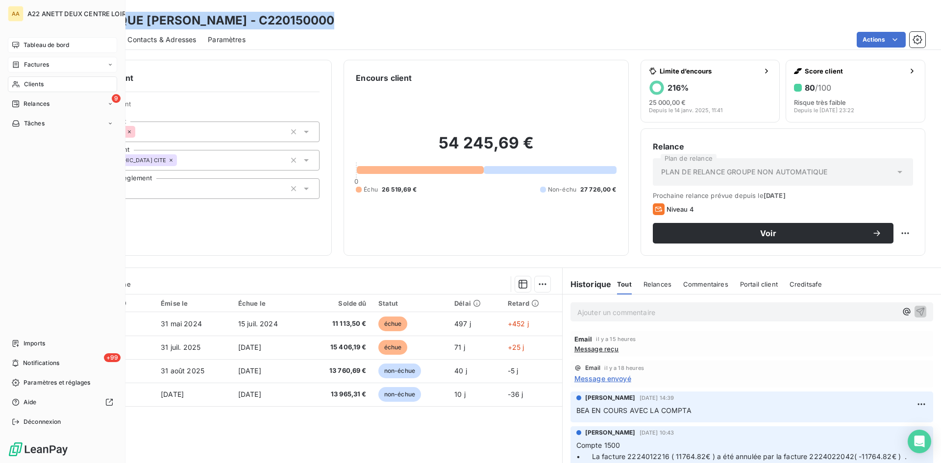
click at [40, 46] on span "Tableau de bord" at bounding box center [47, 45] width 46 height 9
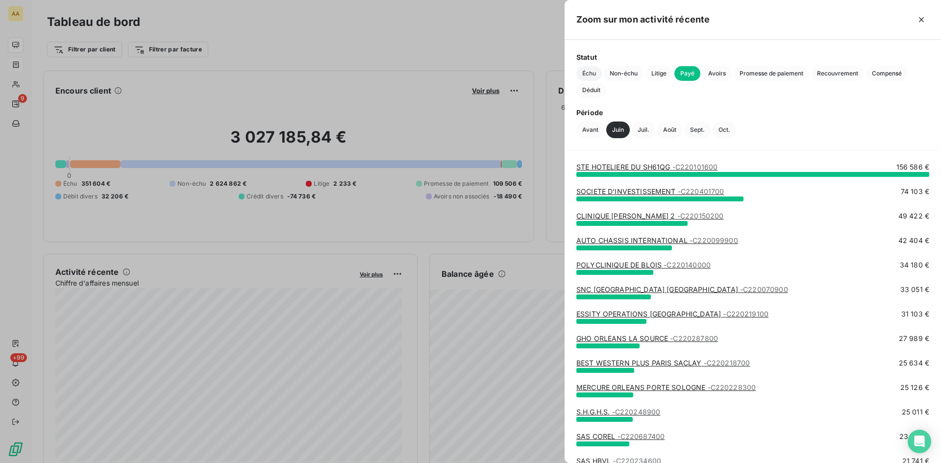
click at [589, 75] on span "Échu" at bounding box center [589, 73] width 25 height 15
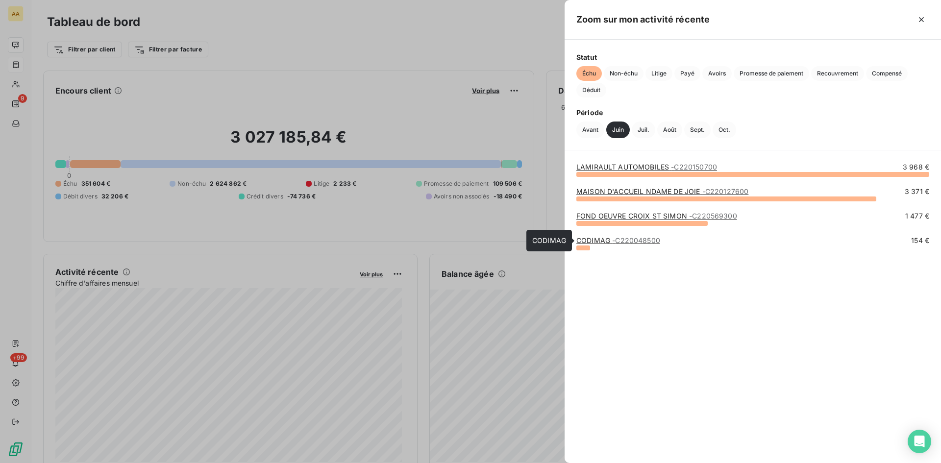
click at [596, 241] on link "CODIMAG - C220048500" at bounding box center [619, 240] width 84 height 8
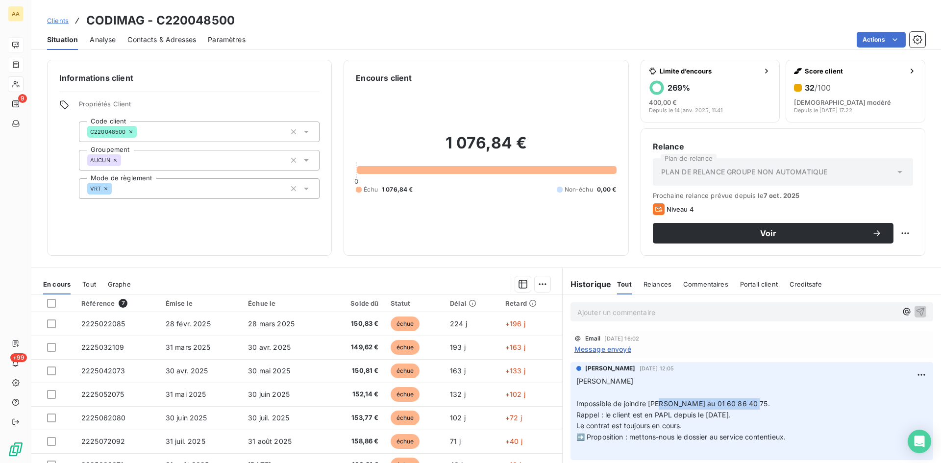
drag, startPoint x: 746, startPoint y: 404, endPoint x: 662, endPoint y: 403, distance: 83.8
click at [662, 403] on p "[PERSON_NAME] ﻿ Impossible de joindre [PERSON_NAME] au 01 60 86 40 75. Rappel :…" at bounding box center [752, 415] width 351 height 78
click at [758, 403] on p "[PERSON_NAME] ﻿ Impossible de joindre [PERSON_NAME] au 01 60 86 40 75. Rappel :…" at bounding box center [752, 415] width 351 height 78
drag, startPoint x: 748, startPoint y: 402, endPoint x: 643, endPoint y: 407, distance: 105.0
click at [643, 407] on p "[PERSON_NAME] ﻿ Impossible de joindre [PERSON_NAME] au 01 60 86 40 75. Rappel :…" at bounding box center [752, 415] width 351 height 78
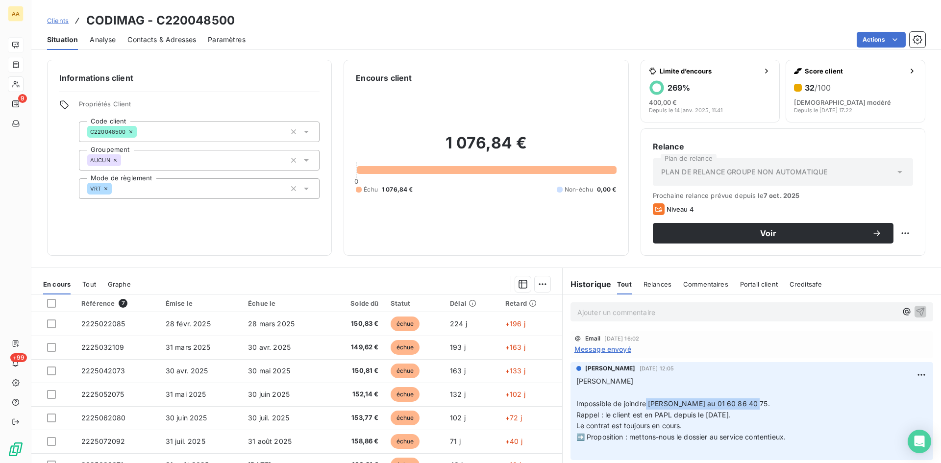
copy span "Mme Allant au 01 60 86 40 75."
click at [609, 310] on p "Ajouter un commentaire ﻿" at bounding box center [738, 312] width 320 height 12
drag, startPoint x: 239, startPoint y: 21, endPoint x: 83, endPoint y: 18, distance: 155.9
click at [83, 18] on div "Clients CODIMAG - C220048500" at bounding box center [486, 21] width 910 height 18
copy h3 "CODIMAG - C220048500"
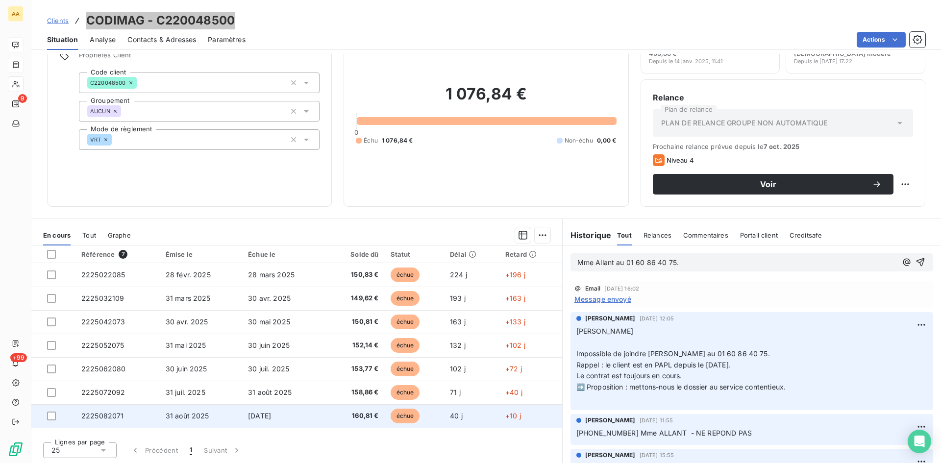
scroll to position [50, 0]
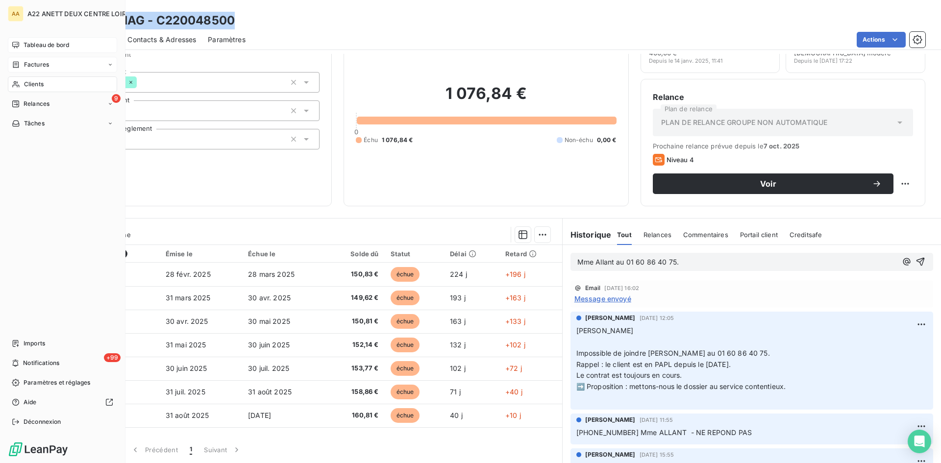
click at [28, 41] on span "Tableau de bord" at bounding box center [47, 45] width 46 height 9
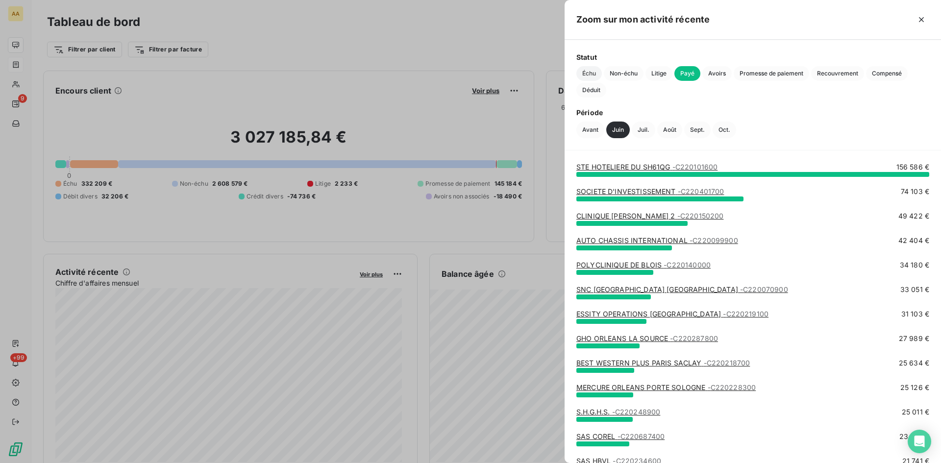
click at [591, 71] on span "Échu" at bounding box center [589, 73] width 25 height 15
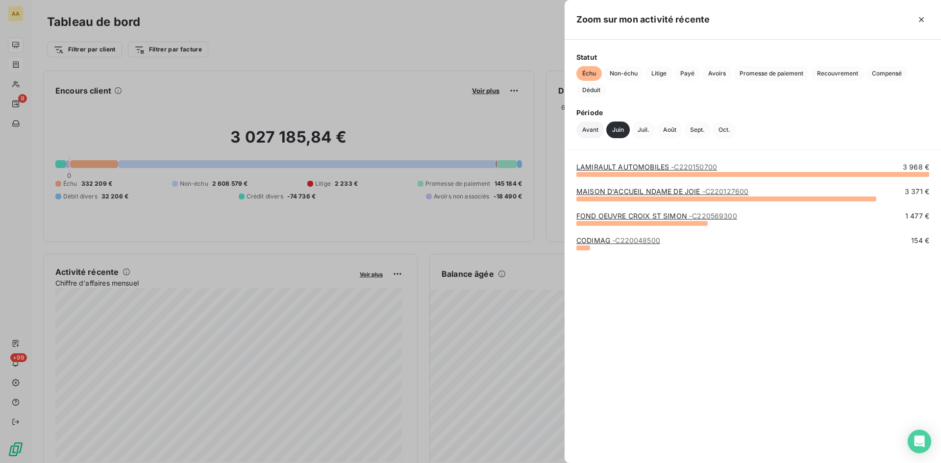
click at [592, 131] on button "Avant" at bounding box center [591, 130] width 28 height 17
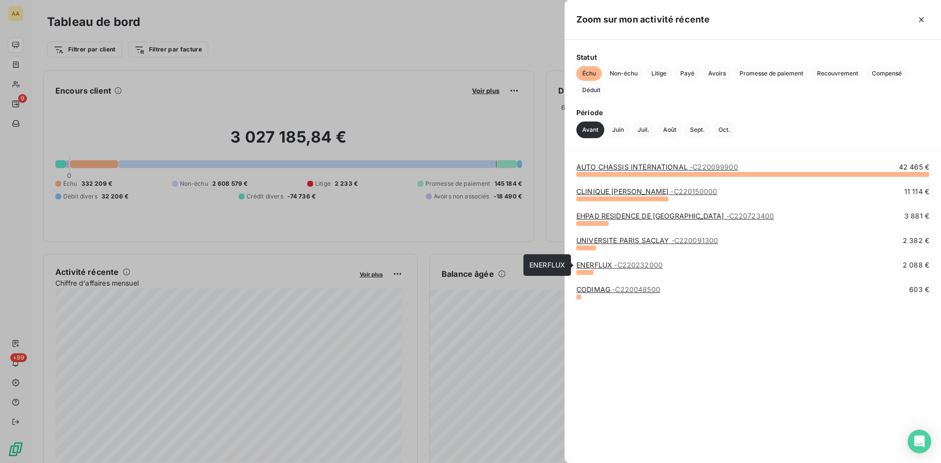
click at [588, 262] on link "ENERFLUX - C220232000" at bounding box center [620, 265] width 86 height 8
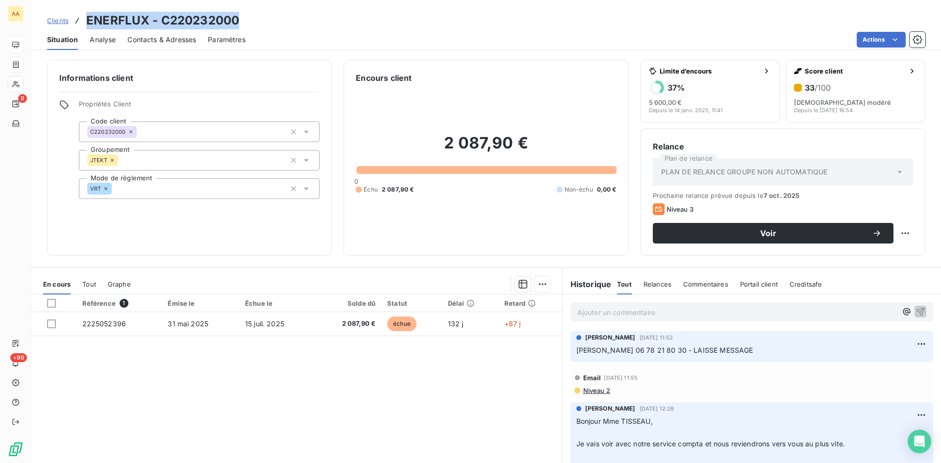
drag, startPoint x: 241, startPoint y: 22, endPoint x: 84, endPoint y: 25, distance: 156.9
click at [84, 25] on div "Clients ENERFLUX - C220232000" at bounding box center [486, 21] width 910 height 18
drag, startPoint x: 759, startPoint y: 350, endPoint x: 564, endPoint y: 355, distance: 194.7
click at [564, 355] on div "[PERSON_NAME] [DATE] 11:52 [PERSON_NAME] 06 78 21 80 30 - LAISSE MESSAGE" at bounding box center [752, 346] width 378 height 35
copy span "[PERSON_NAME] 06 78 21 80 30 - LAISSE MESSAGE"
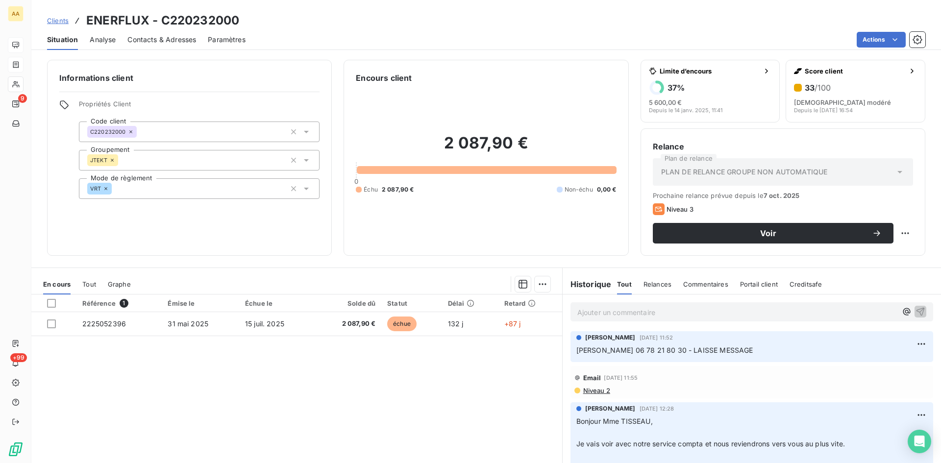
click at [609, 288] on div "Historique" at bounding box center [590, 284] width 55 height 12
click at [595, 305] on div "Ajouter un commentaire ﻿" at bounding box center [738, 311] width 320 height 13
click at [588, 311] on p "Ajouter un commentaire ﻿" at bounding box center [738, 312] width 320 height 12
click at [916, 309] on icon "button" at bounding box center [921, 311] width 10 height 10
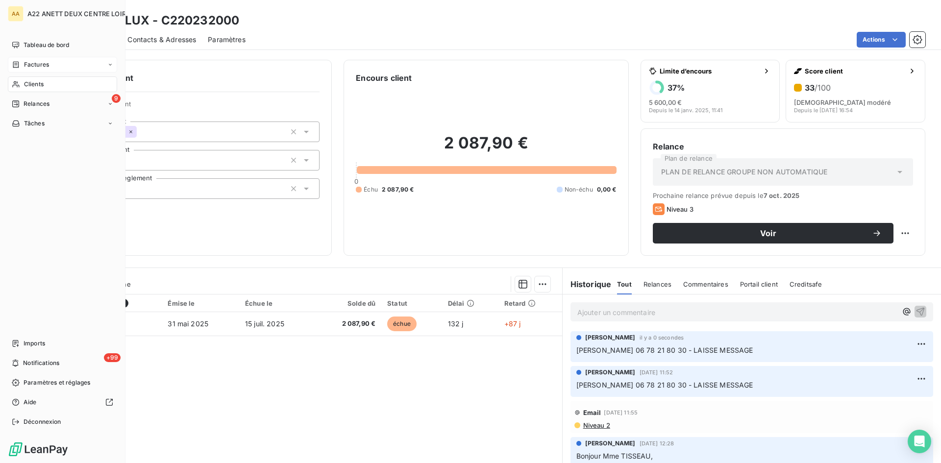
drag, startPoint x: 48, startPoint y: 42, endPoint x: 92, endPoint y: 68, distance: 51.0
click at [48, 42] on span "Tableau de bord" at bounding box center [47, 45] width 46 height 9
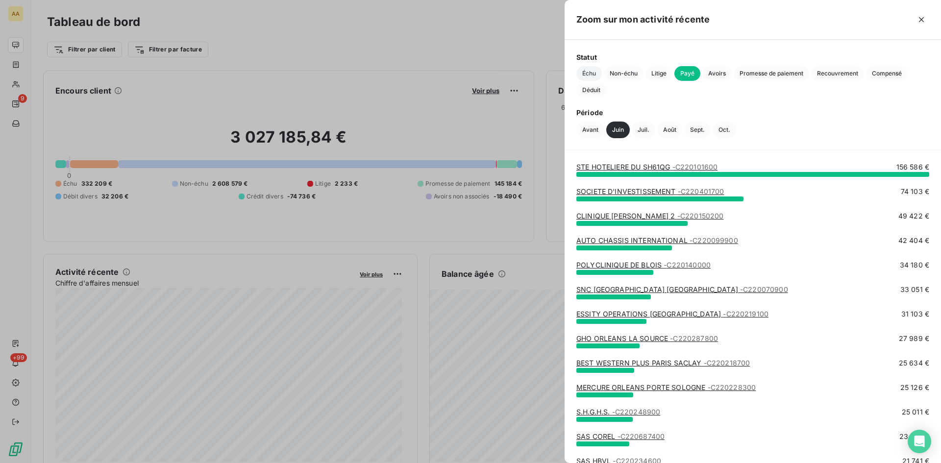
click at [588, 74] on span "Échu" at bounding box center [589, 73] width 25 height 15
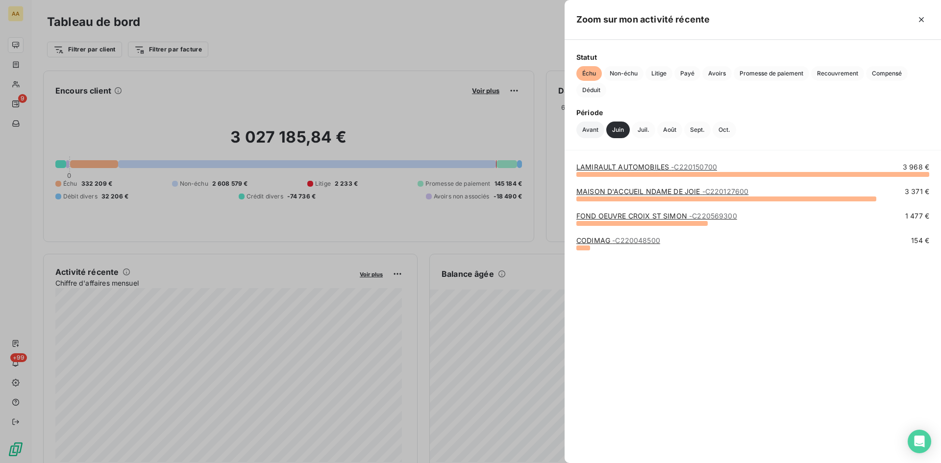
click at [592, 132] on button "Avant" at bounding box center [591, 130] width 28 height 17
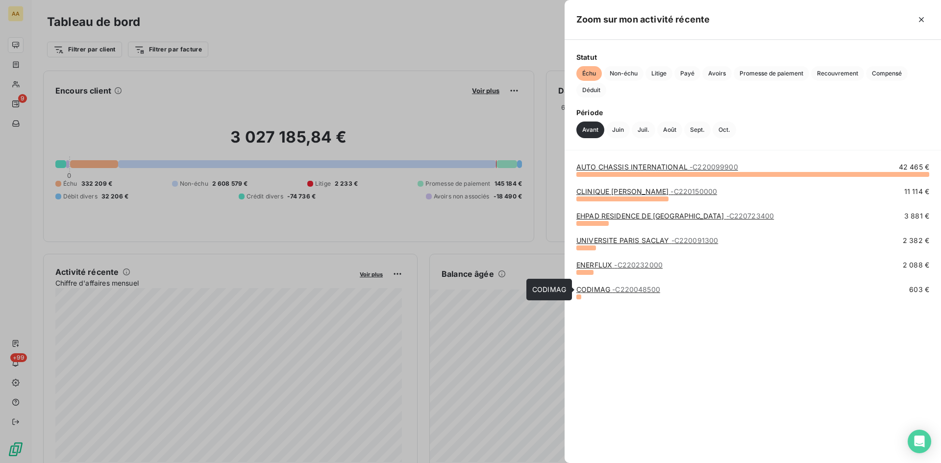
click at [593, 284] on div "ENERFLUX - C220232000 2 088 €" at bounding box center [753, 272] width 353 height 25
click at [587, 288] on link "CODIMAG - C220048500" at bounding box center [619, 289] width 84 height 8
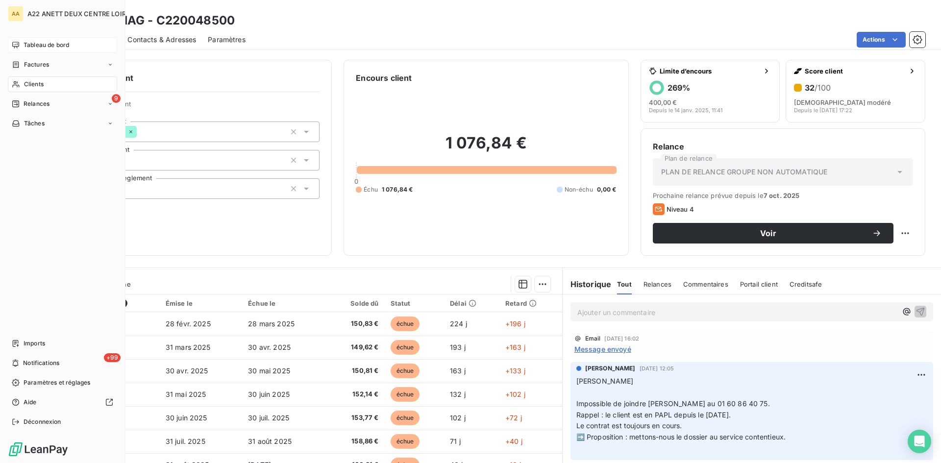
click at [40, 42] on span "Tableau de bord" at bounding box center [47, 45] width 46 height 9
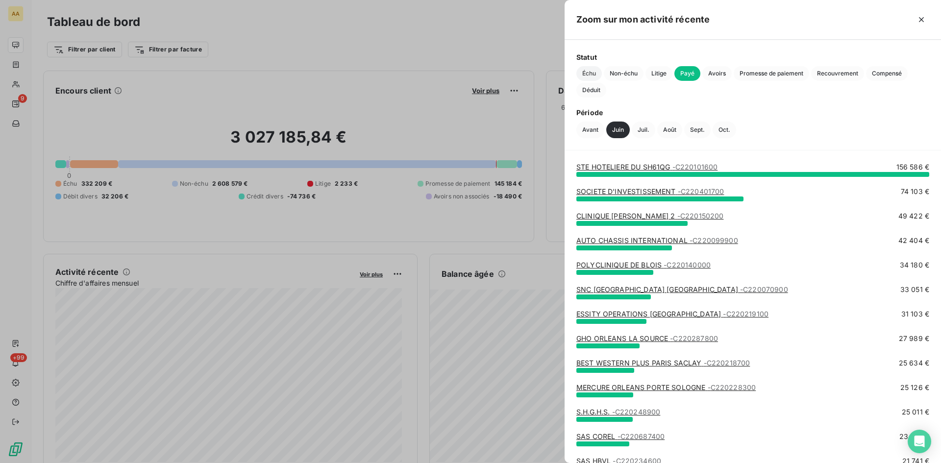
click at [586, 71] on span "Échu" at bounding box center [589, 73] width 25 height 15
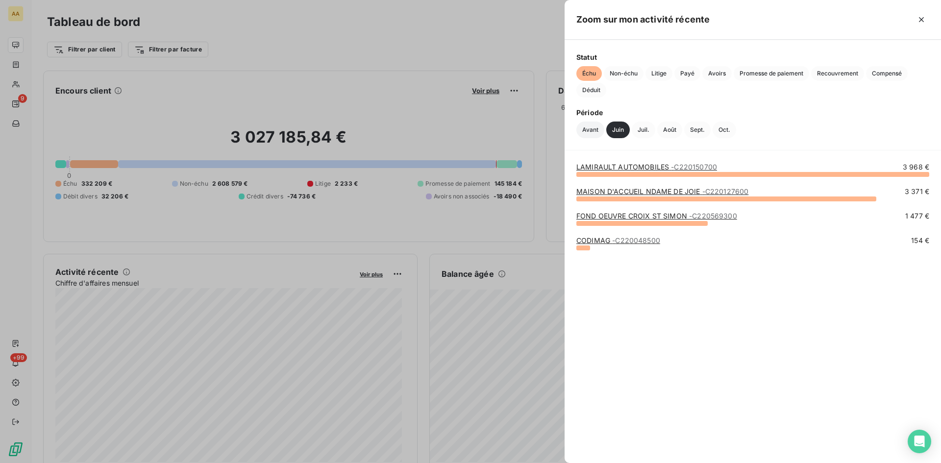
click at [589, 130] on button "Avant" at bounding box center [591, 130] width 28 height 17
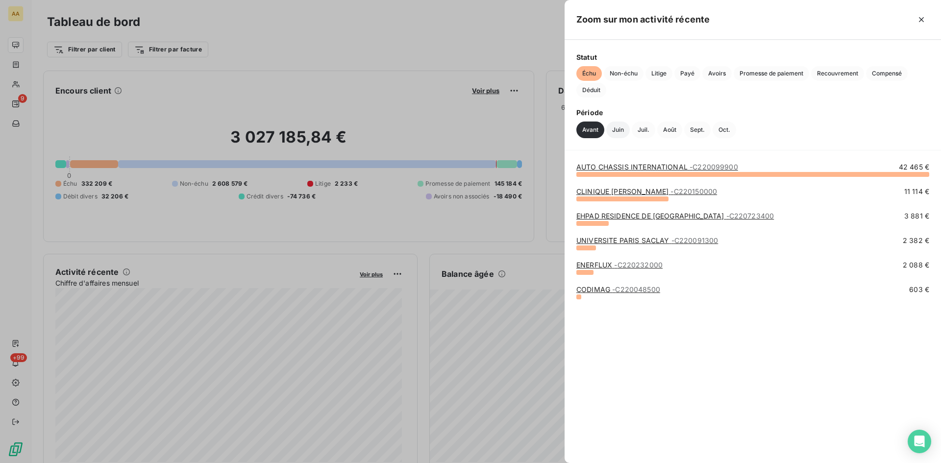
click at [620, 127] on button "Juin" at bounding box center [618, 130] width 24 height 17
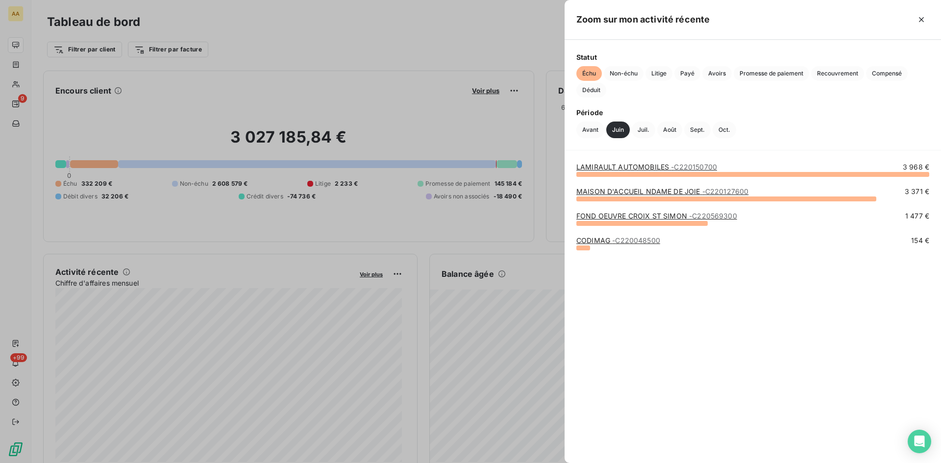
click at [654, 192] on link "MAISON D'ACCUEIL NDAME DE JOIE - C220127600" at bounding box center [663, 191] width 172 height 8
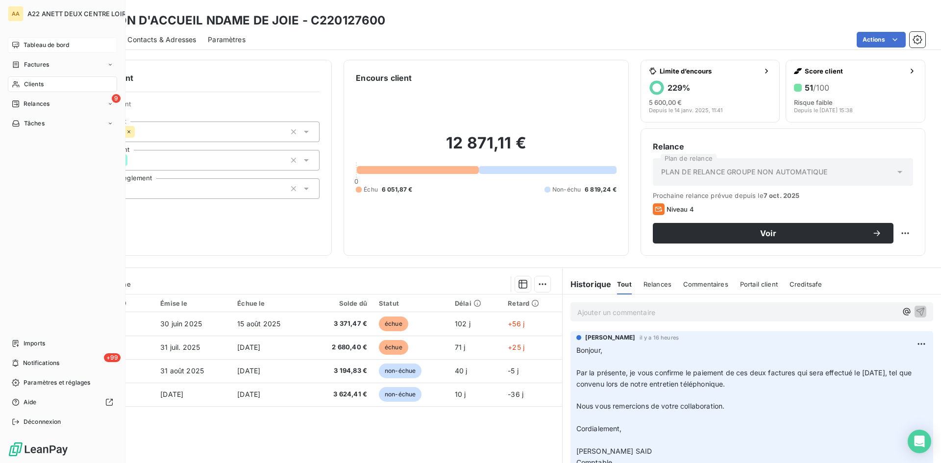
click at [24, 46] on span "Tableau de bord" at bounding box center [47, 45] width 46 height 9
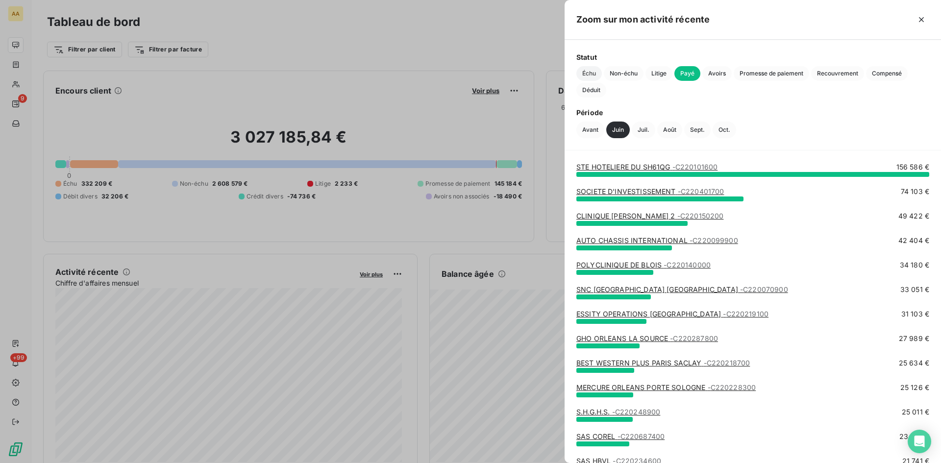
click at [577, 71] on span "Échu" at bounding box center [589, 73] width 25 height 15
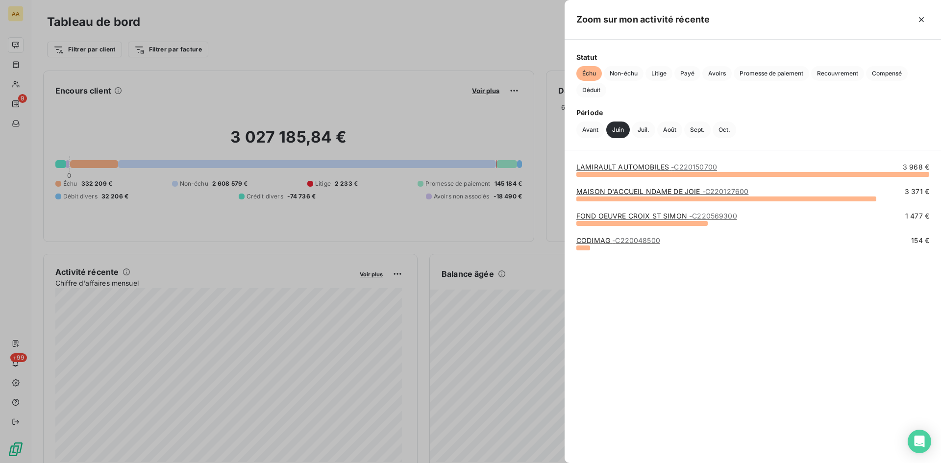
click at [651, 214] on link "FOND OEUVRE CROIX ST SIMON - C220569300" at bounding box center [657, 216] width 161 height 8
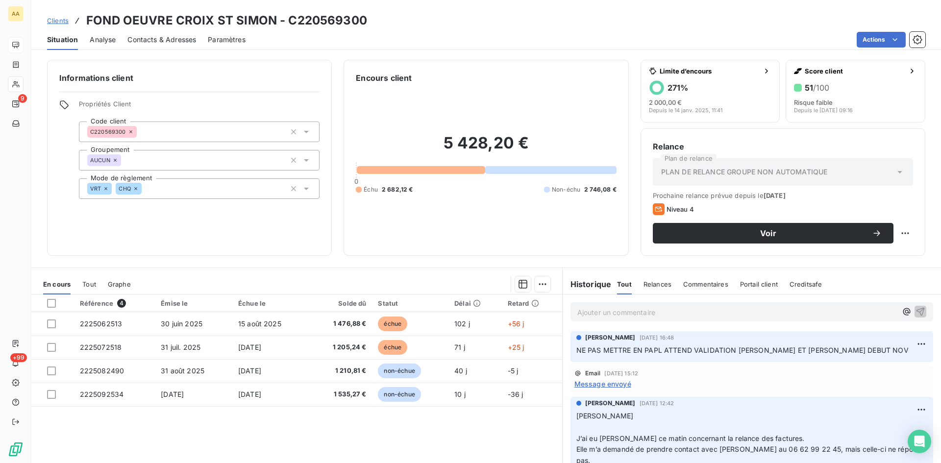
click at [610, 383] on span "Message envoyé" at bounding box center [603, 384] width 57 height 10
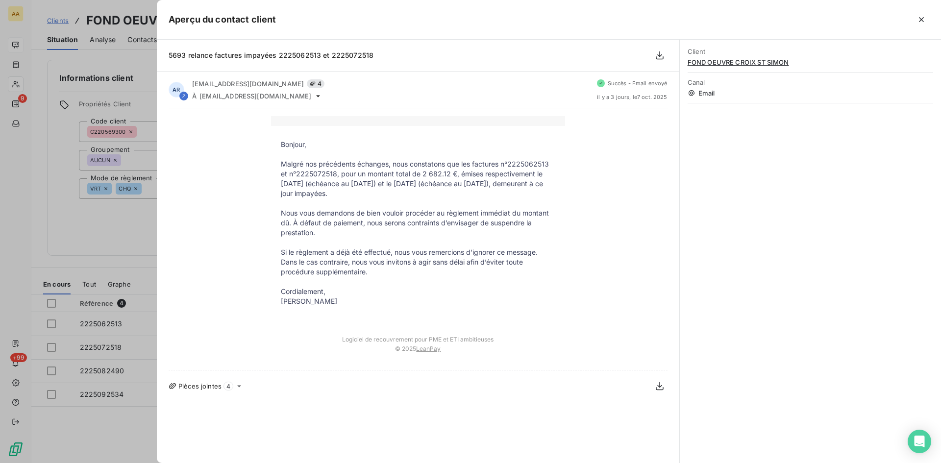
click at [223, 231] on div "Bonjour, Malgré nos précédents échanges, nous constatons que les factures n°222…" at bounding box center [418, 239] width 499 height 246
click at [136, 232] on div at bounding box center [470, 231] width 941 height 463
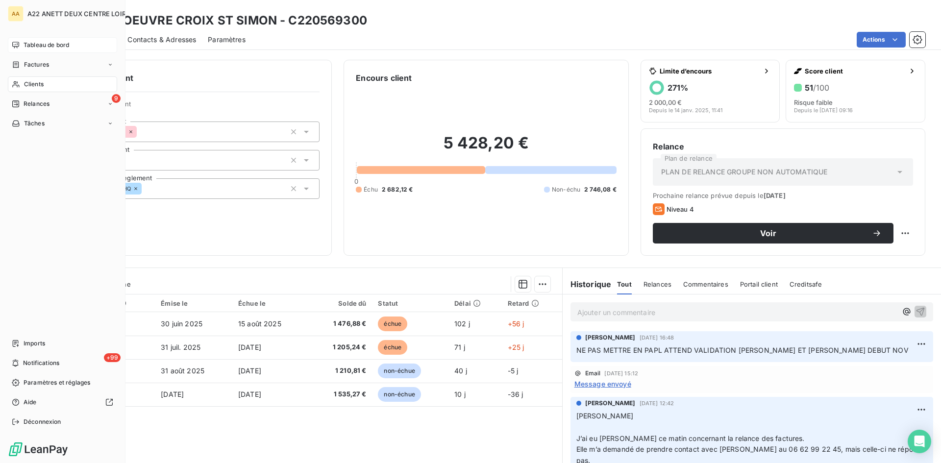
click at [37, 46] on span "Tableau de bord" at bounding box center [47, 45] width 46 height 9
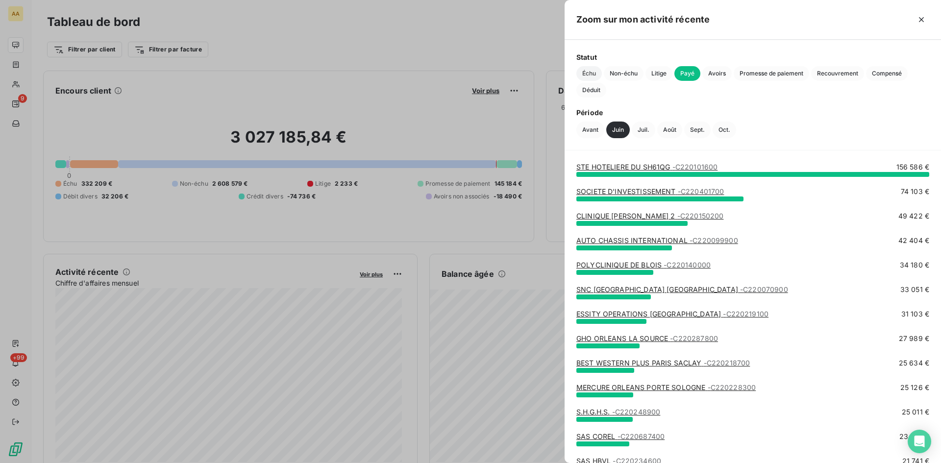
click at [583, 73] on span "Échu" at bounding box center [589, 73] width 25 height 15
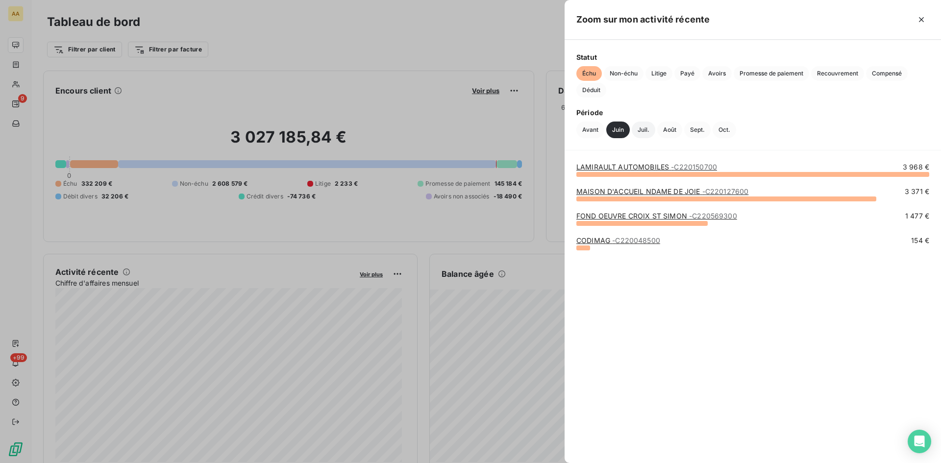
click at [638, 130] on button "Juil." at bounding box center [644, 130] width 24 height 17
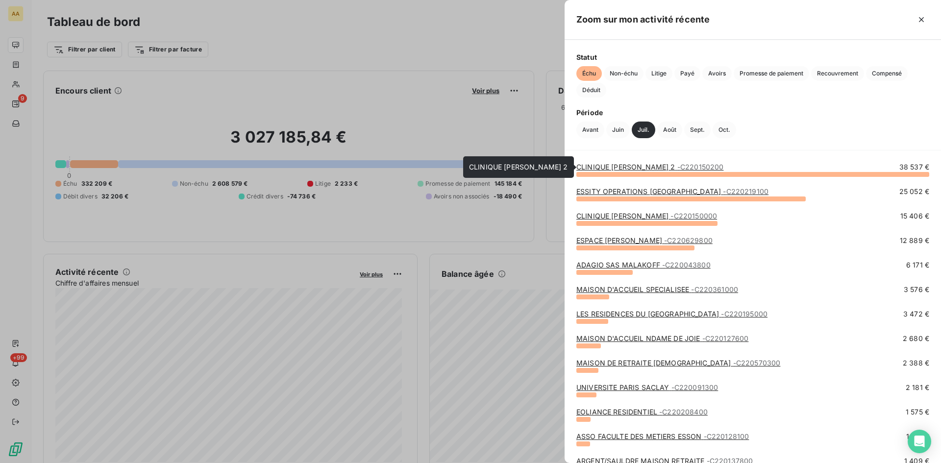
click at [630, 168] on link "CLINIQUE [PERSON_NAME] 2 - C220150200" at bounding box center [650, 167] width 147 height 8
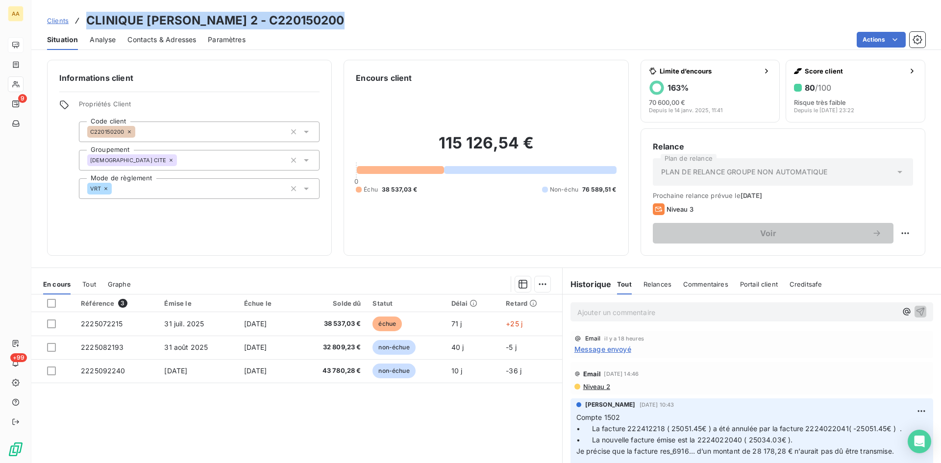
drag, startPoint x: 351, startPoint y: 19, endPoint x: 93, endPoint y: 20, distance: 257.4
click at [84, 19] on div "Clients CLINIQUE [PERSON_NAME] 2 - C220150200" at bounding box center [486, 21] width 910 height 18
copy h3 "CLINIQUE [PERSON_NAME] 2 - C220150200"
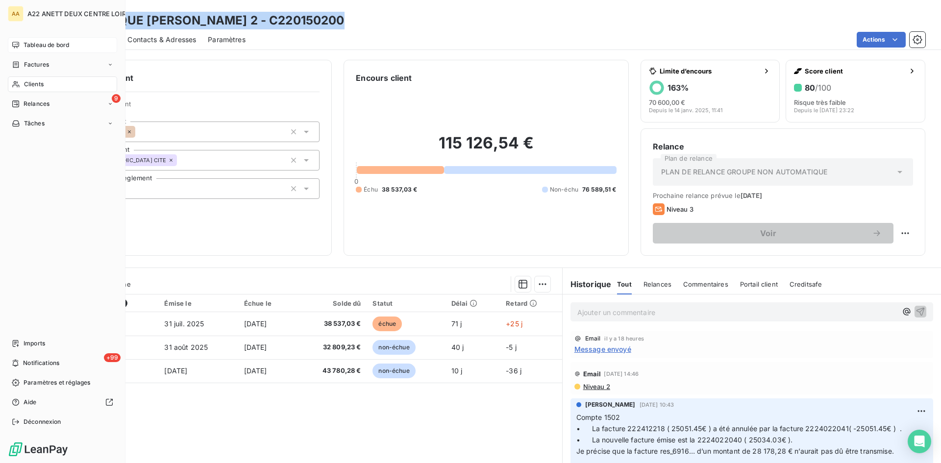
click at [29, 87] on span "Clients" at bounding box center [34, 84] width 20 height 9
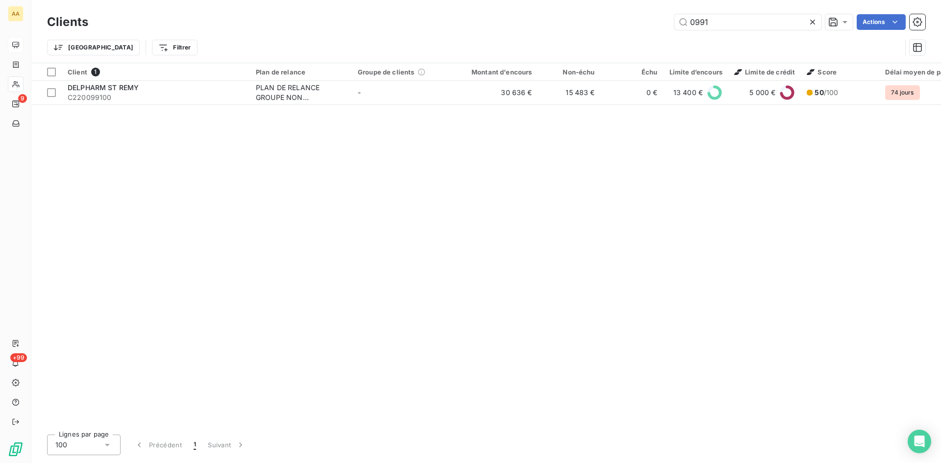
drag, startPoint x: 727, startPoint y: 23, endPoint x: 616, endPoint y: 29, distance: 111.0
click at [616, 28] on div "0991 Actions" at bounding box center [513, 22] width 826 height 16
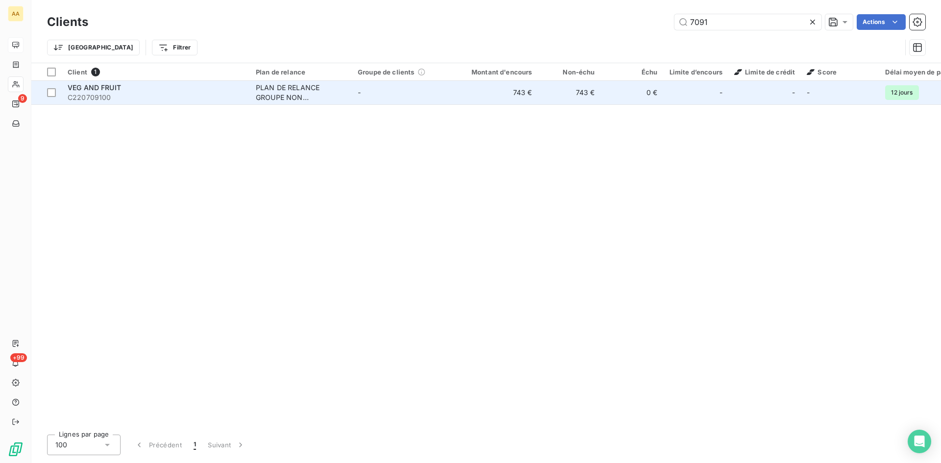
type input "7091"
click at [276, 92] on div "PLAN DE RELANCE GROUPE NON AUTOMATIQUE" at bounding box center [301, 93] width 90 height 20
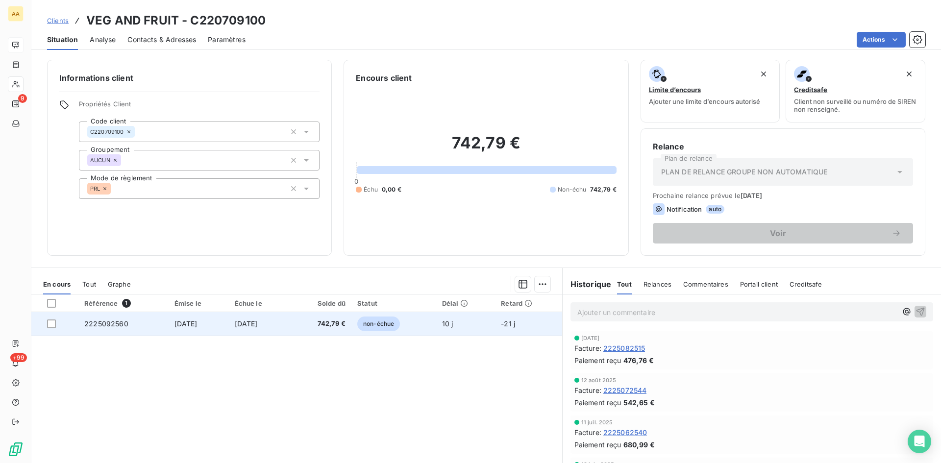
click at [108, 325] on span "2225092560" at bounding box center [106, 324] width 44 height 8
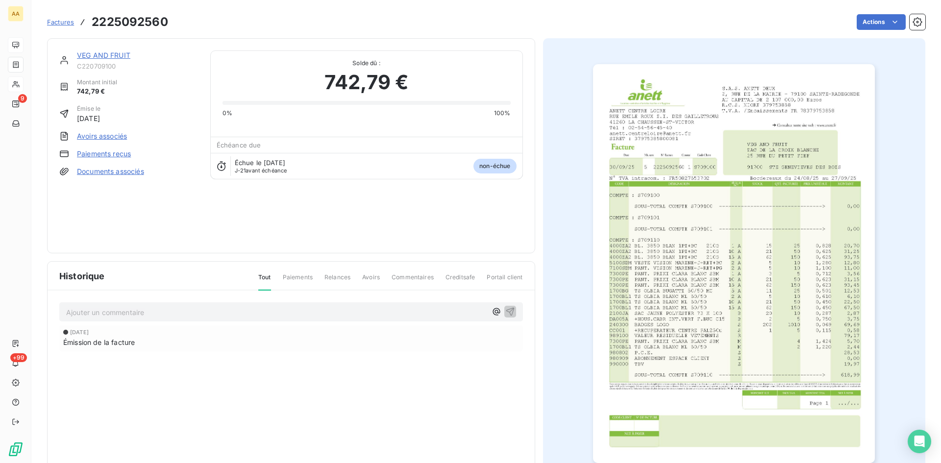
click at [701, 270] on img "button" at bounding box center [734, 263] width 282 height 399
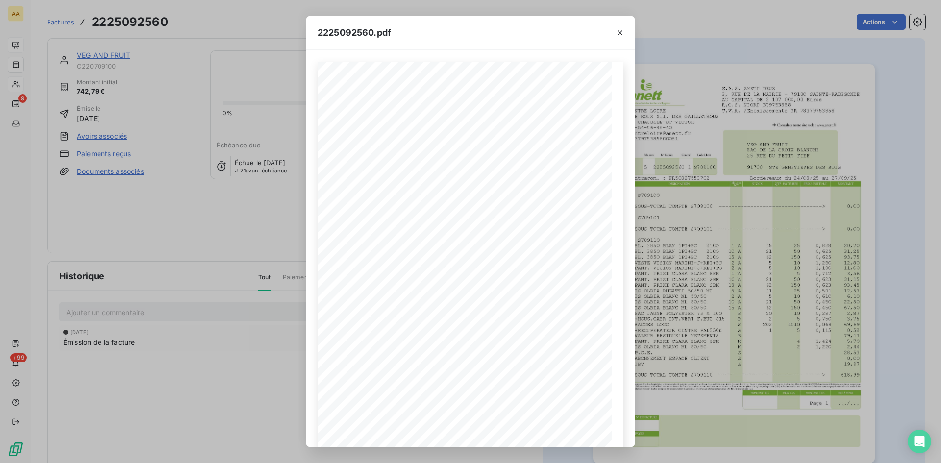
click at [618, 33] on icon "button" at bounding box center [620, 33] width 10 height 10
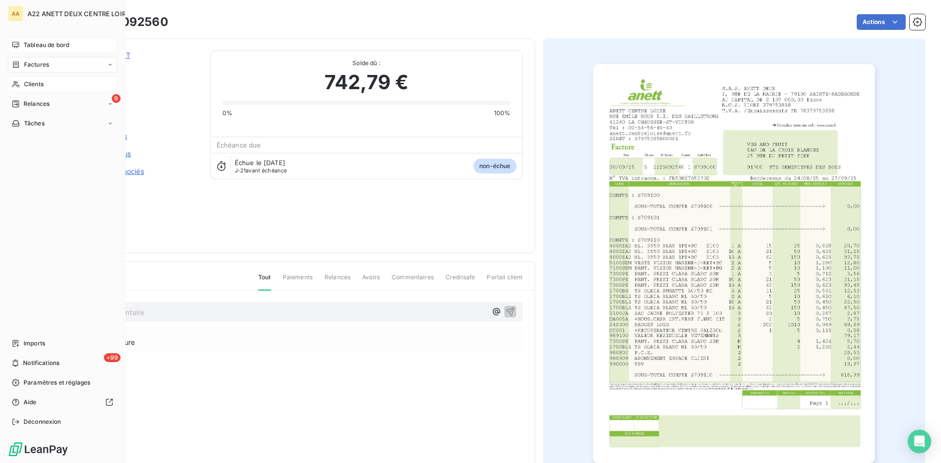
click at [34, 82] on span "Clients" at bounding box center [34, 84] width 20 height 9
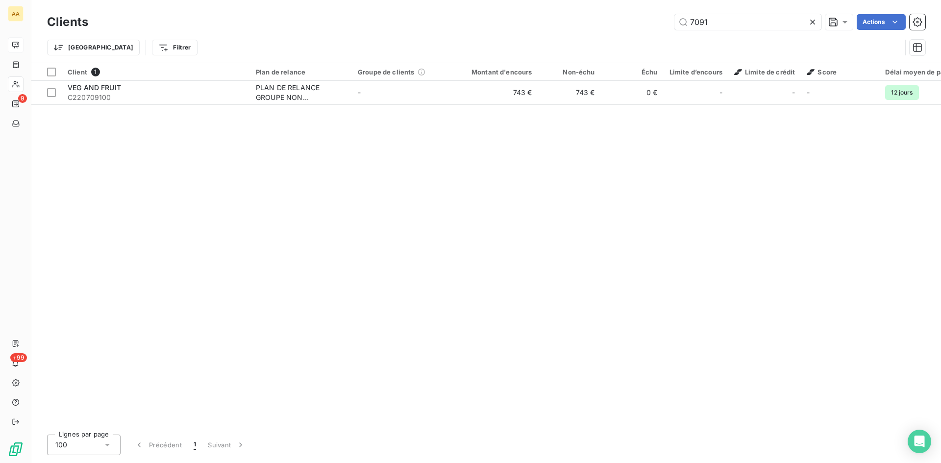
drag, startPoint x: 709, startPoint y: 26, endPoint x: 616, endPoint y: 26, distance: 93.6
click at [616, 26] on div "7091 Actions" at bounding box center [513, 22] width 826 height 16
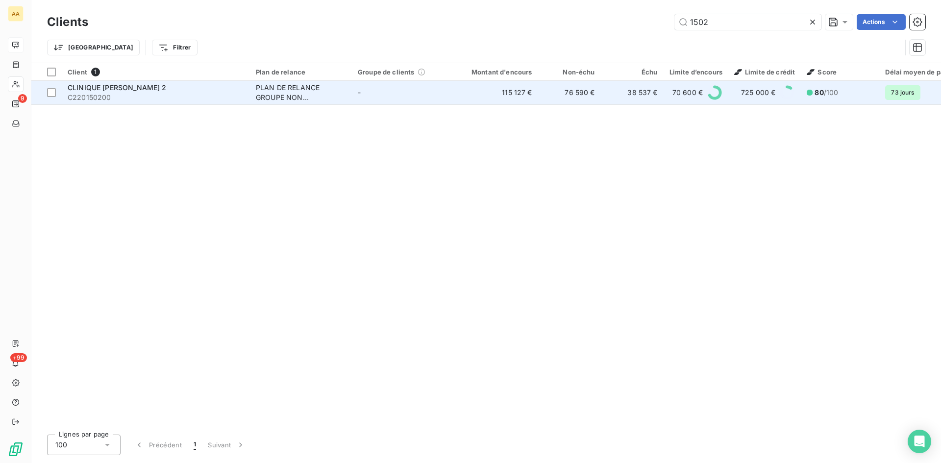
type input "1502"
click at [284, 102] on td "PLAN DE RELANCE GROUPE NON AUTOMATIQUE" at bounding box center [301, 93] width 102 height 24
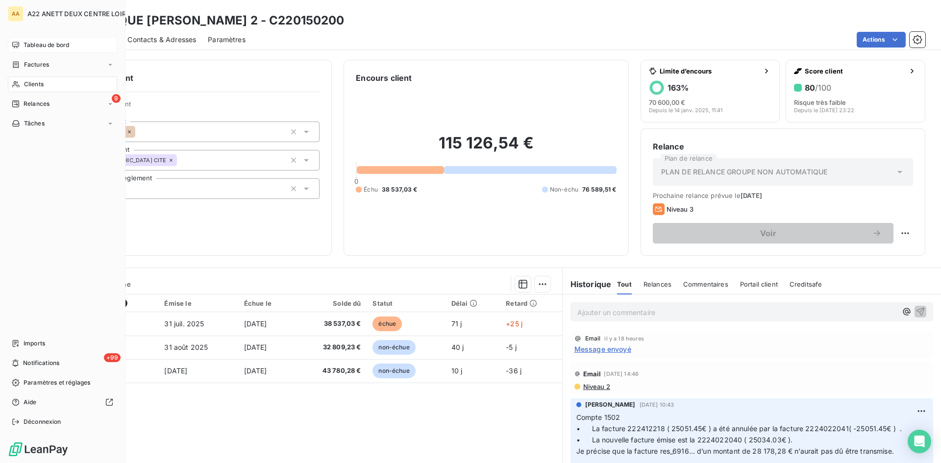
click at [28, 45] on span "Tableau de bord" at bounding box center [47, 45] width 46 height 9
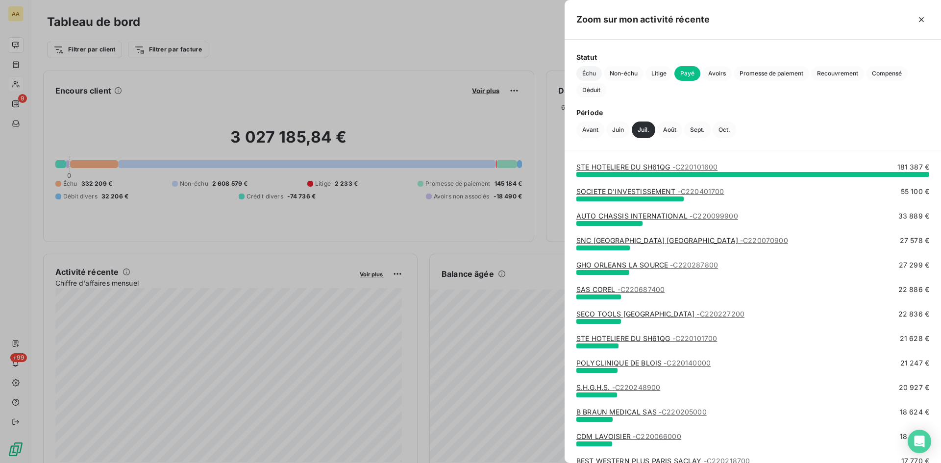
click at [587, 72] on span "Échu" at bounding box center [589, 73] width 25 height 15
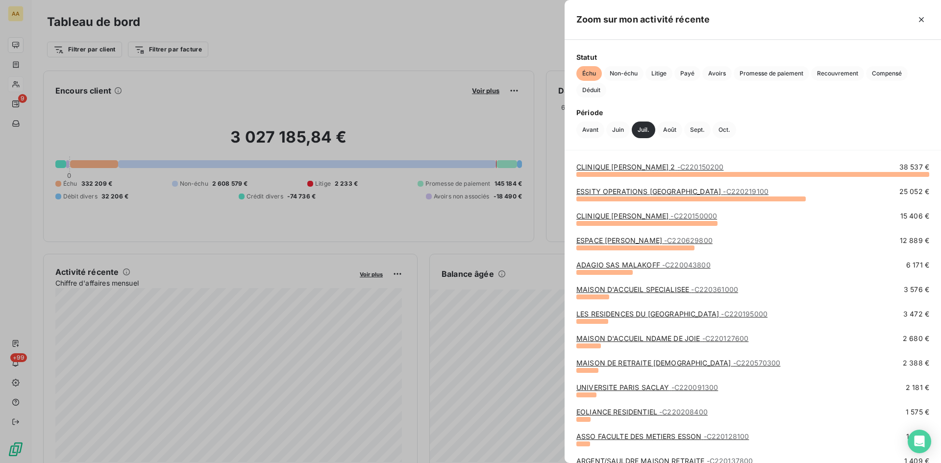
click at [630, 189] on link "ESSITY OPERATIONS [GEOGRAPHIC_DATA] - C220219100" at bounding box center [673, 191] width 192 height 8
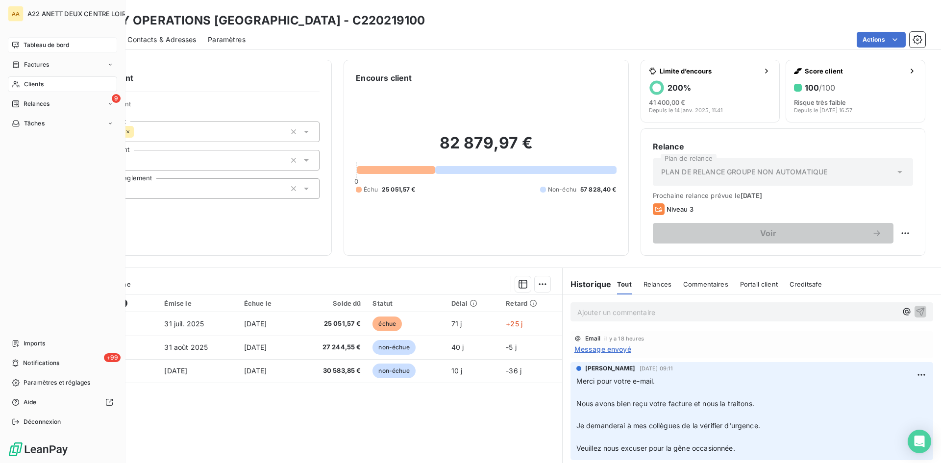
click at [46, 43] on span "Tableau de bord" at bounding box center [47, 45] width 46 height 9
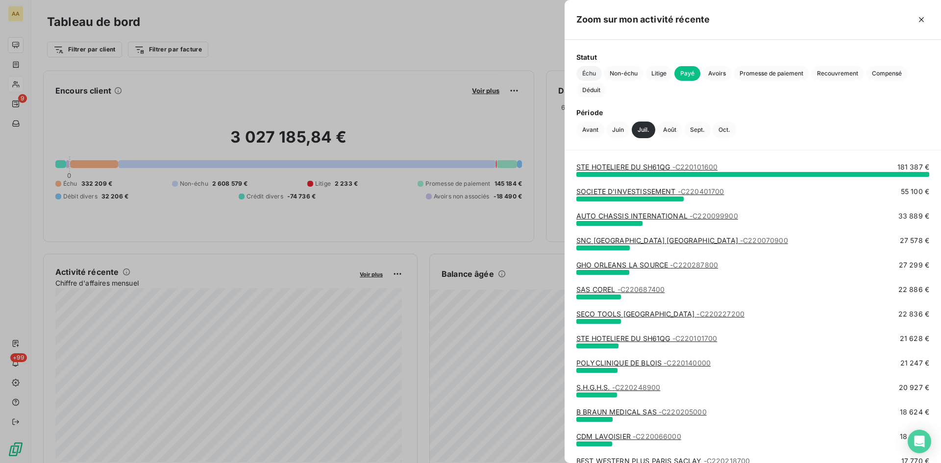
click at [592, 72] on span "Échu" at bounding box center [589, 73] width 25 height 15
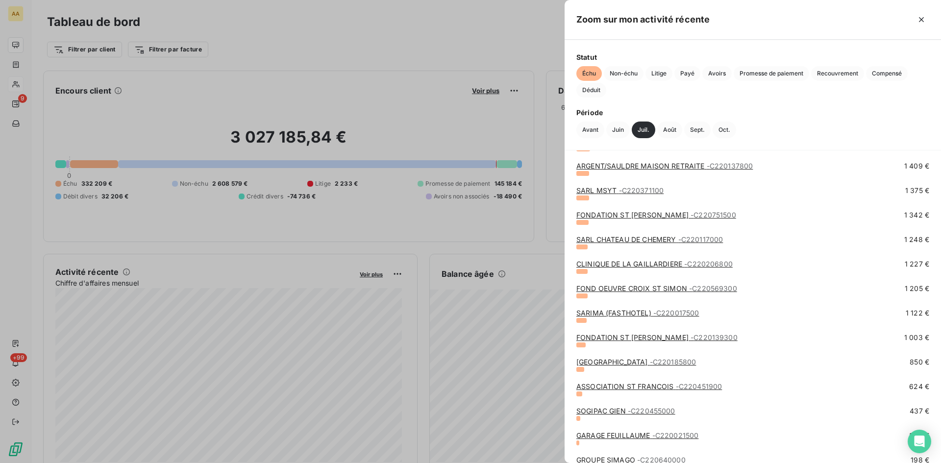
scroll to position [188, 0]
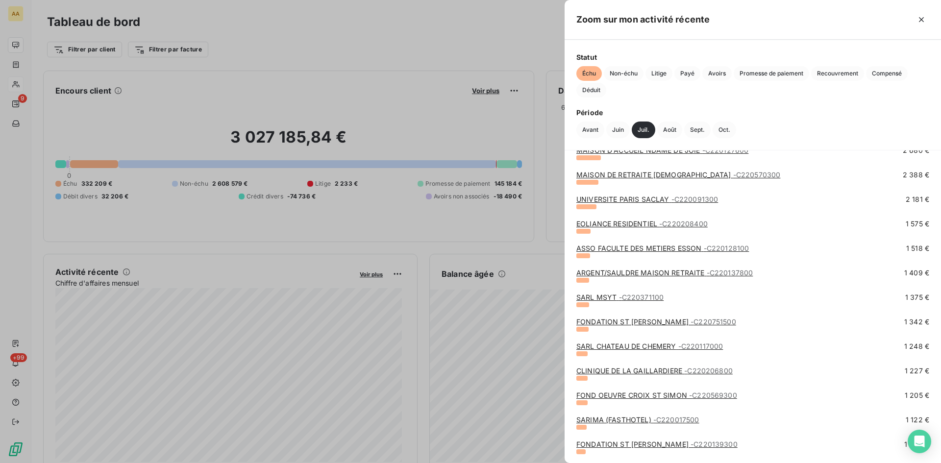
click at [637, 246] on link "ASSO FACULTE DES METIERS ESSON - C220128100" at bounding box center [663, 248] width 173 height 8
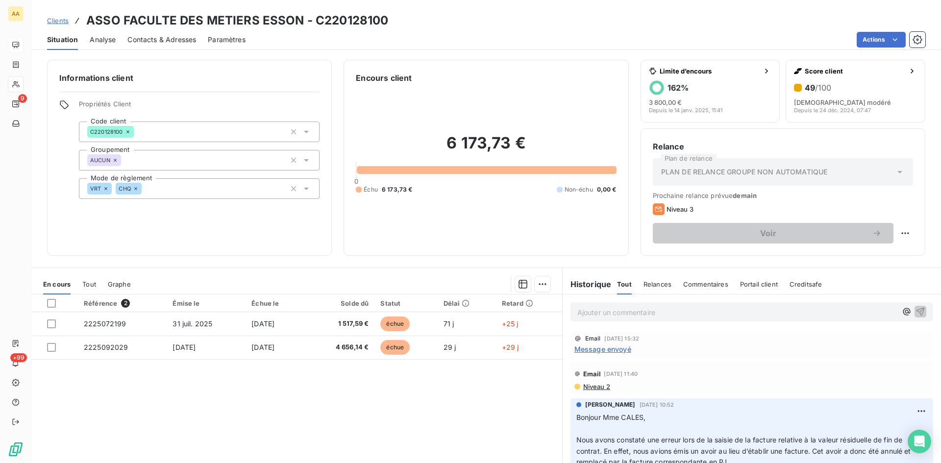
click at [600, 348] on span "Message envoyé" at bounding box center [603, 349] width 57 height 10
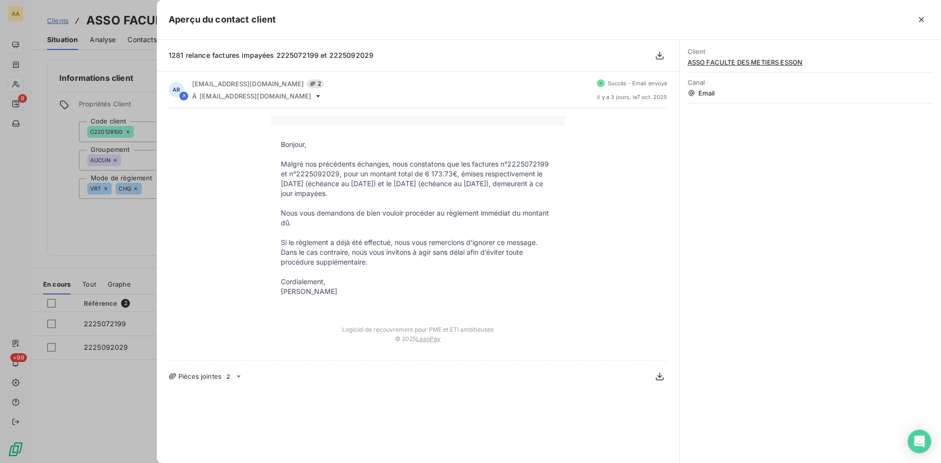
click at [116, 229] on div at bounding box center [470, 231] width 941 height 463
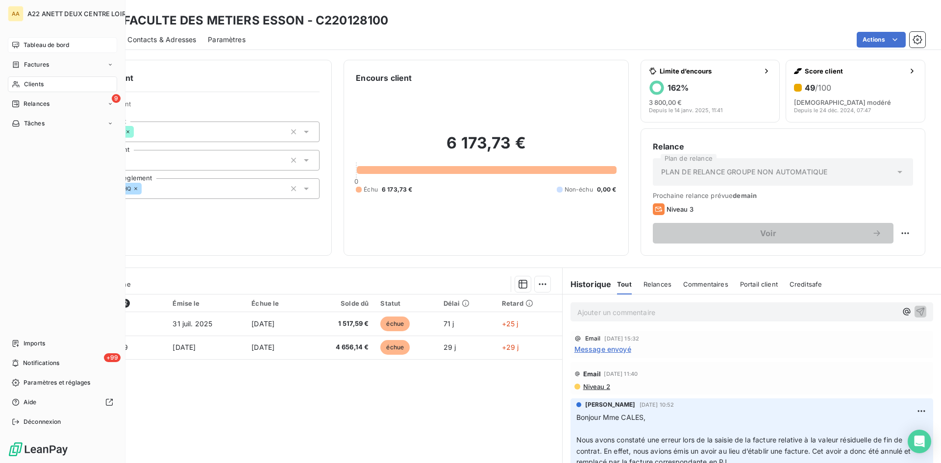
click at [41, 46] on span "Tableau de bord" at bounding box center [47, 45] width 46 height 9
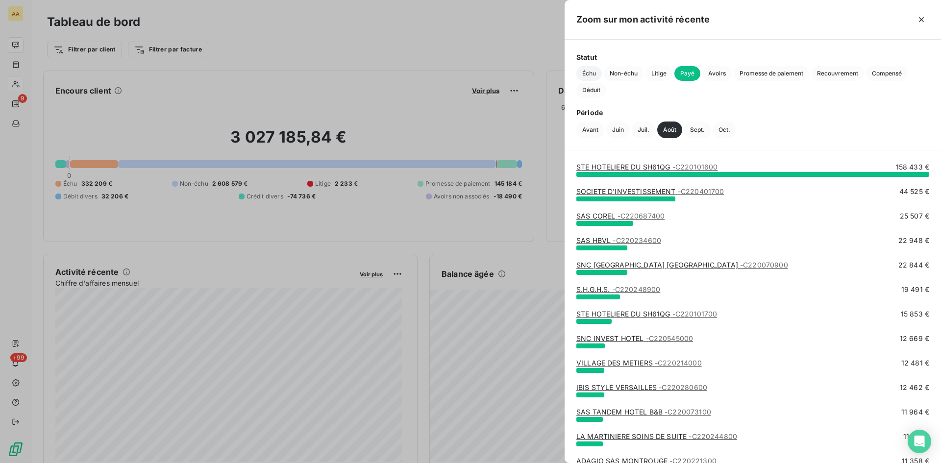
click at [580, 74] on span "Échu" at bounding box center [589, 73] width 25 height 15
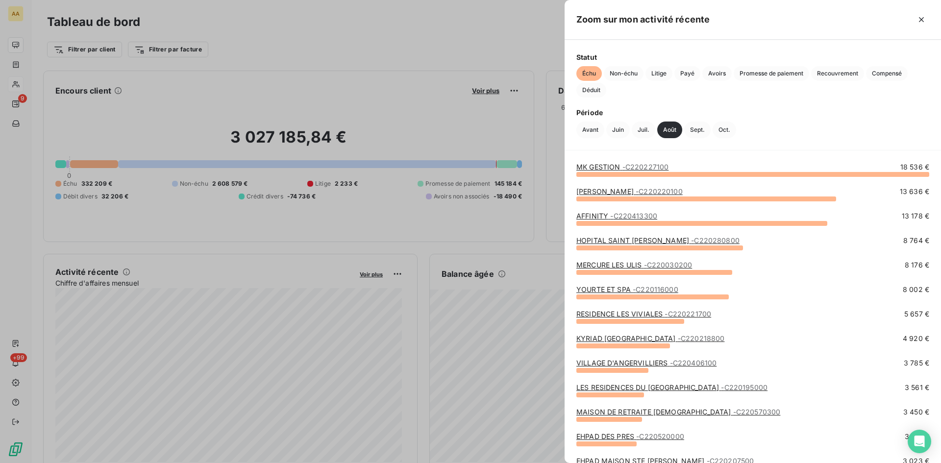
click at [593, 167] on link "MK GESTION - C220227100" at bounding box center [623, 167] width 92 height 8
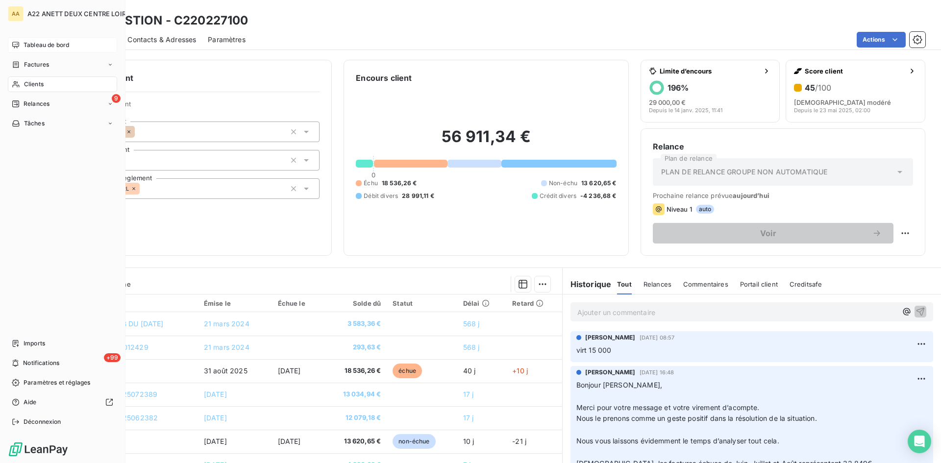
click at [54, 40] on div "Tableau de bord" at bounding box center [62, 45] width 109 height 16
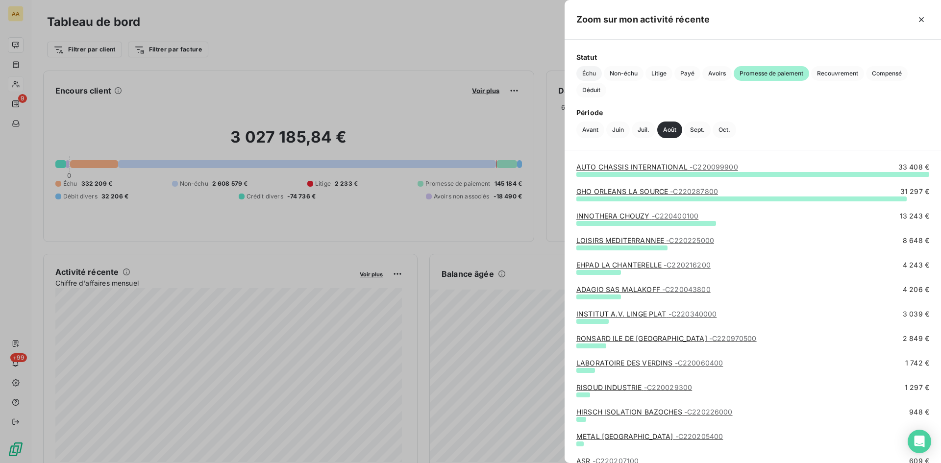
click at [588, 74] on span "Échu" at bounding box center [589, 73] width 25 height 15
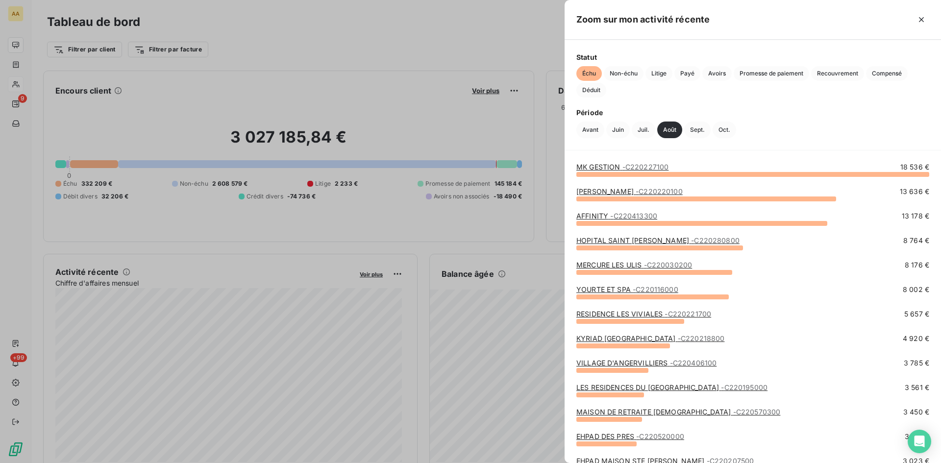
click at [609, 190] on link "[PERSON_NAME] - C220220100" at bounding box center [630, 191] width 106 height 8
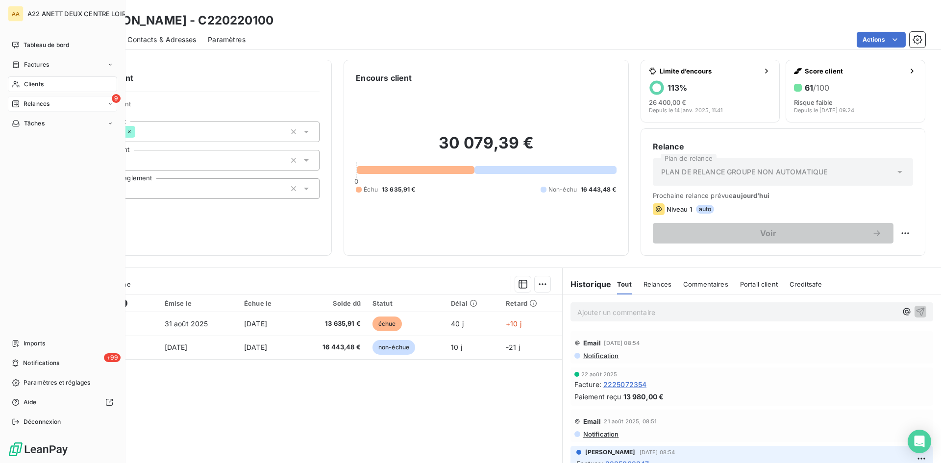
click at [19, 99] on div "9 Relances" at bounding box center [62, 104] width 109 height 16
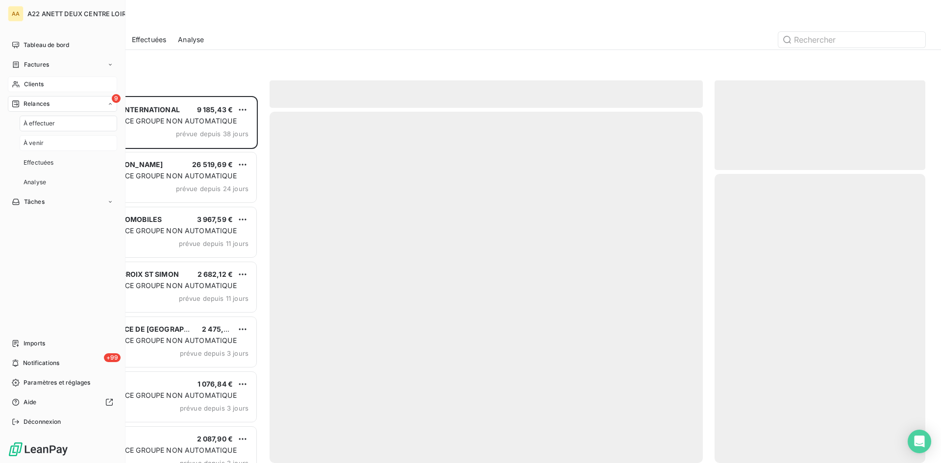
scroll to position [360, 203]
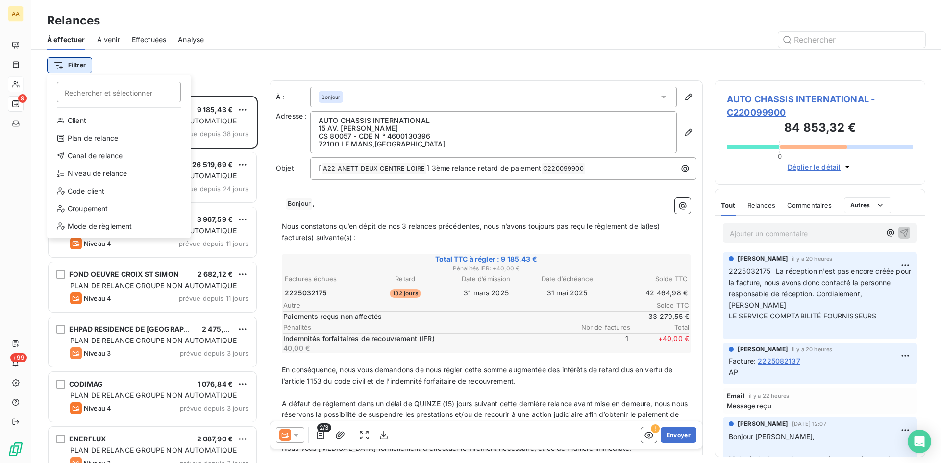
click at [78, 66] on html "AA 9 +99 Relances À effectuer À venir Effectuées Analyse Filtrer Rechercher et …" at bounding box center [470, 231] width 941 height 463
click at [86, 173] on div "Niveau de relance" at bounding box center [119, 174] width 136 height 16
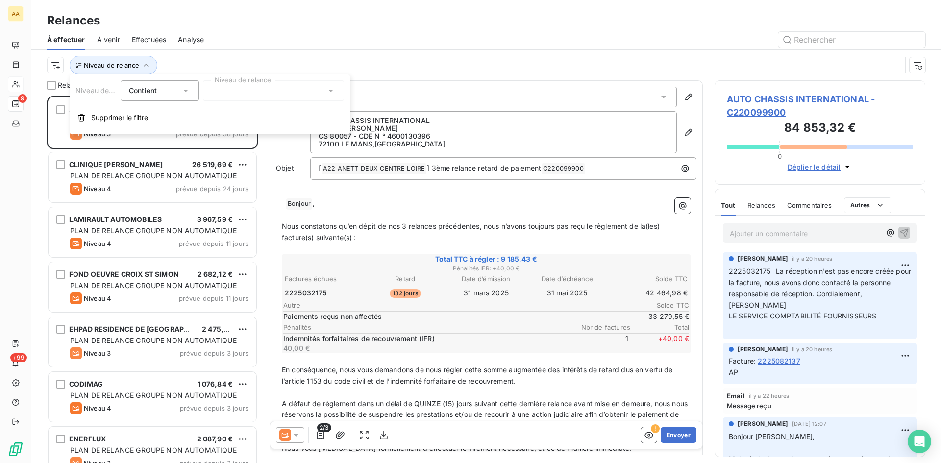
click at [219, 92] on div at bounding box center [273, 90] width 141 height 21
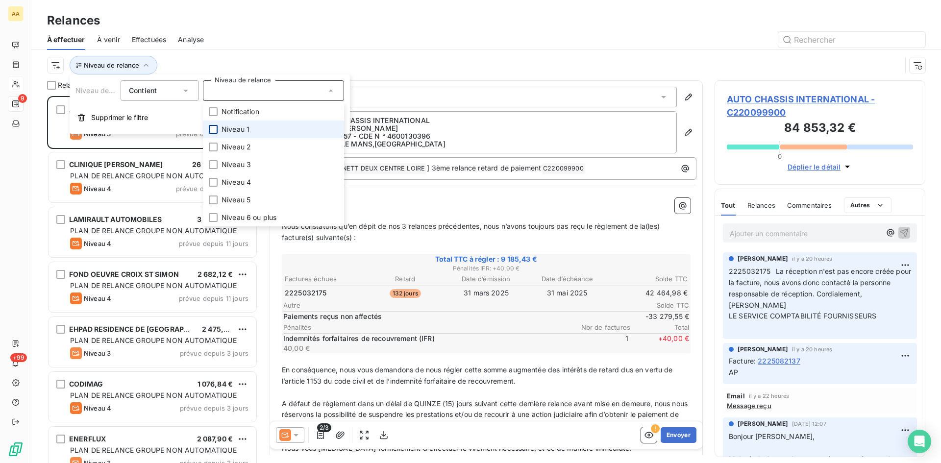
click at [209, 132] on div at bounding box center [213, 129] width 9 height 9
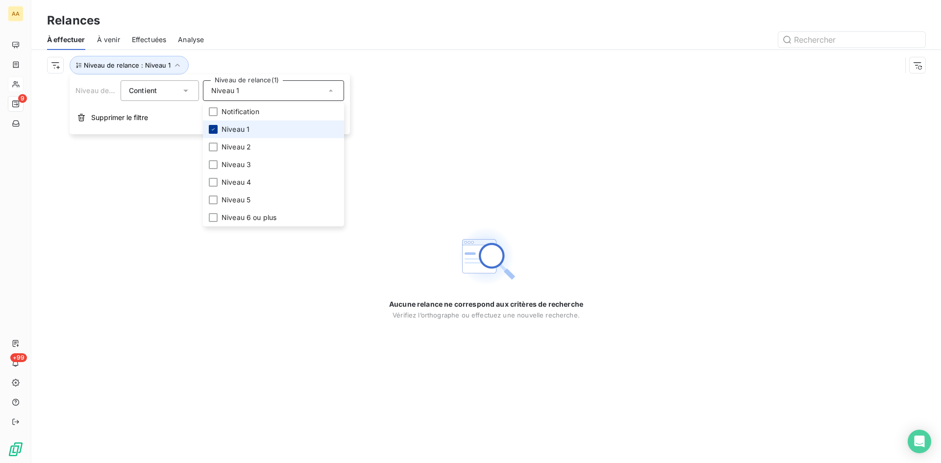
click at [213, 128] on icon at bounding box center [213, 129] width 6 height 6
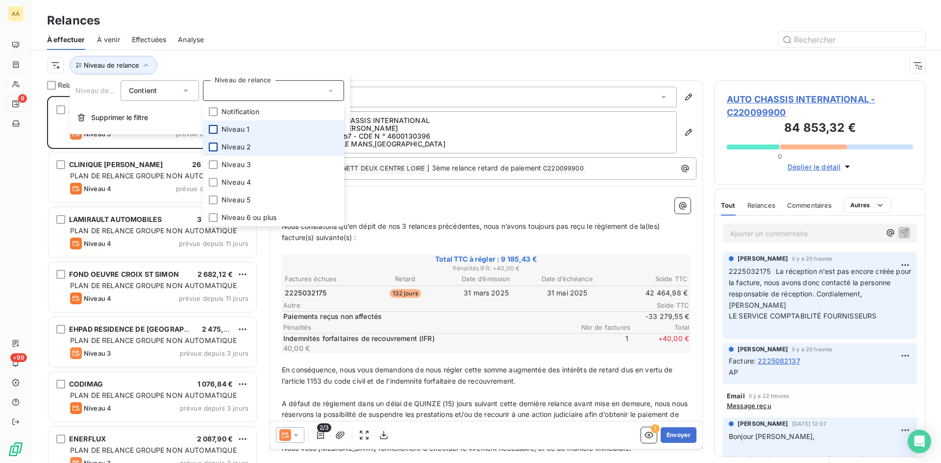
scroll to position [360, 203]
click at [216, 147] on div at bounding box center [213, 147] width 9 height 9
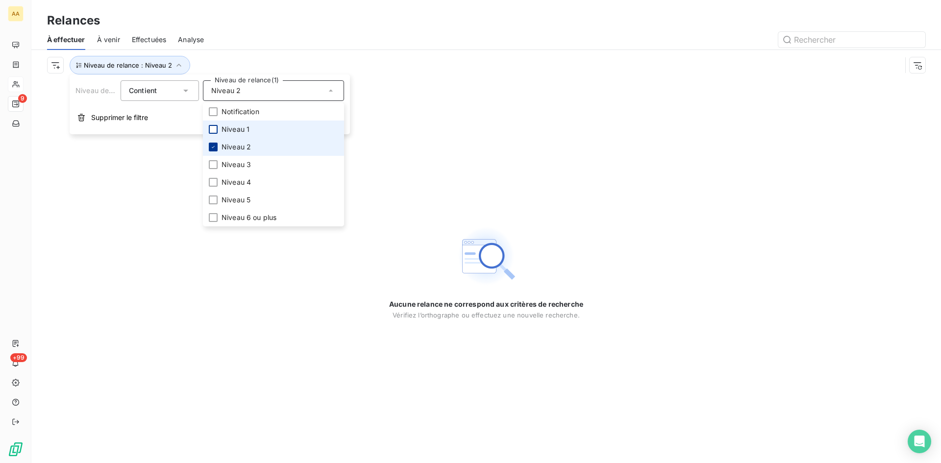
click at [213, 146] on icon at bounding box center [213, 147] width 6 height 6
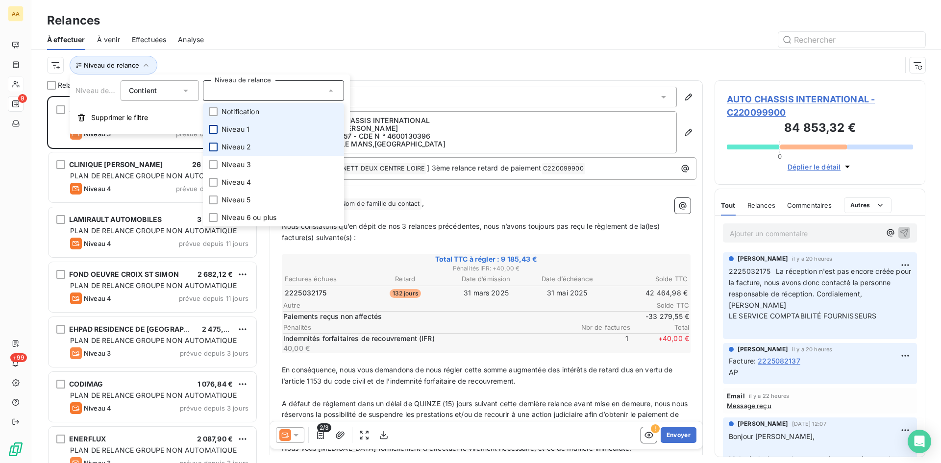
scroll to position [360, 203]
click at [217, 111] on div at bounding box center [213, 111] width 9 height 9
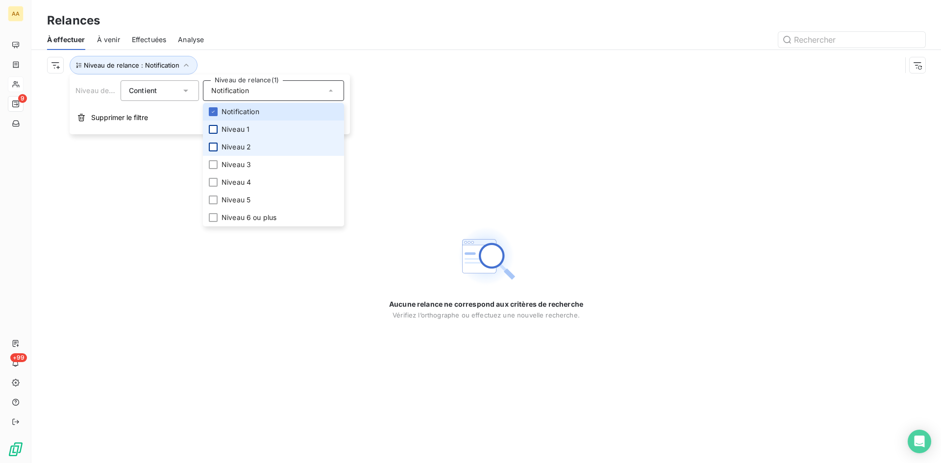
click at [216, 126] on div at bounding box center [213, 129] width 9 height 9
click at [214, 109] on icon at bounding box center [213, 112] width 6 height 6
click at [211, 144] on div at bounding box center [213, 147] width 9 height 9
click at [216, 129] on icon at bounding box center [213, 129] width 6 height 6
click at [213, 144] on div at bounding box center [213, 147] width 9 height 9
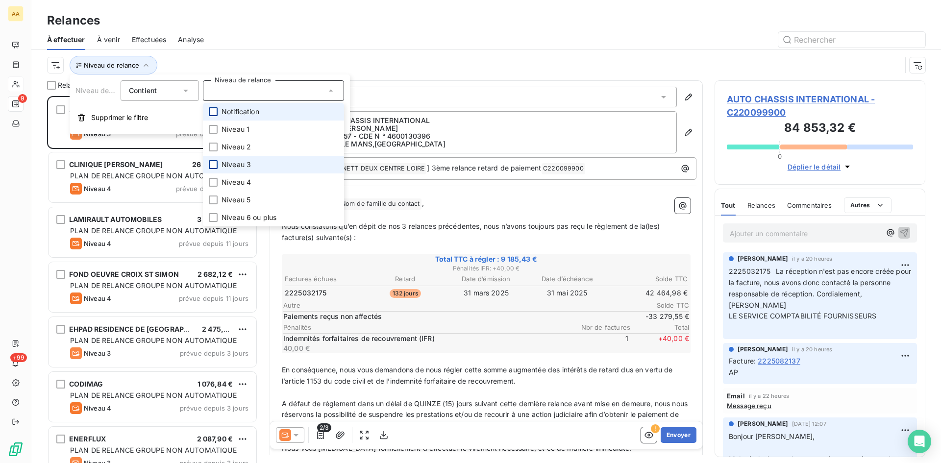
scroll to position [360, 203]
click at [211, 163] on div at bounding box center [213, 164] width 9 height 9
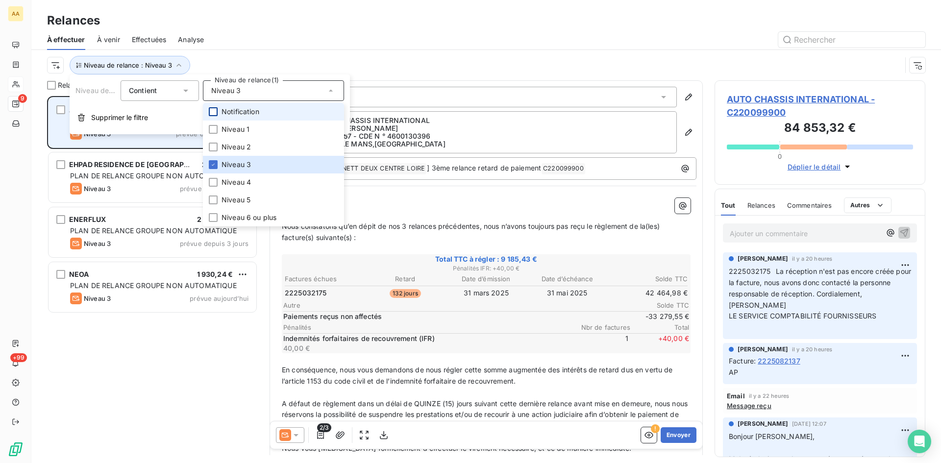
click at [121, 137] on div "Niveau 3 prévue depuis 38 jours" at bounding box center [159, 134] width 178 height 12
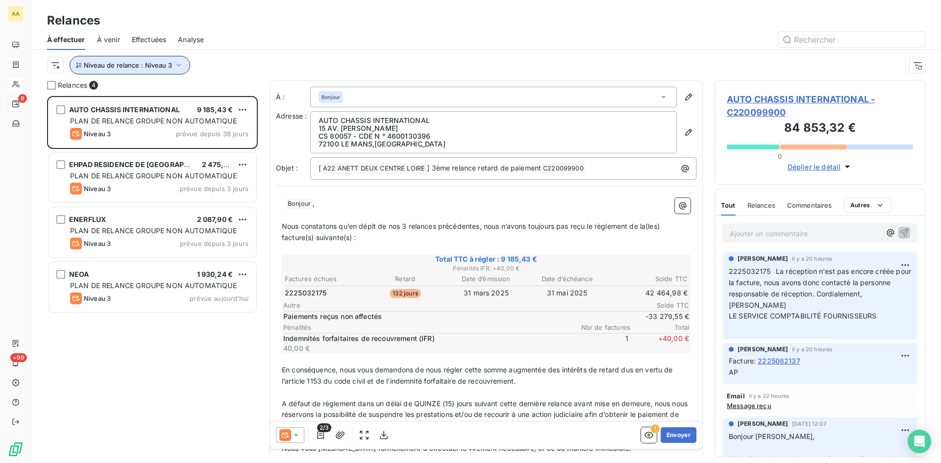
click at [170, 68] on span "Niveau de relance : Niveau 3" at bounding box center [128, 65] width 88 height 8
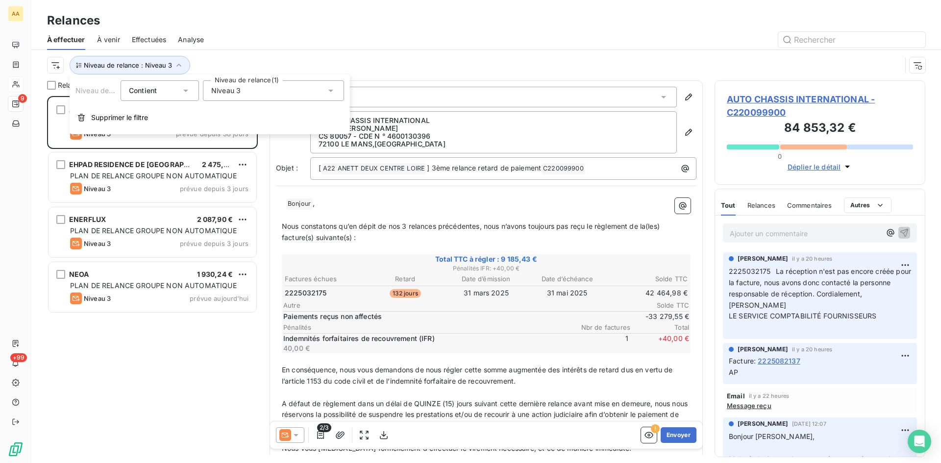
click at [222, 95] on span "Niveau 3" at bounding box center [225, 91] width 29 height 10
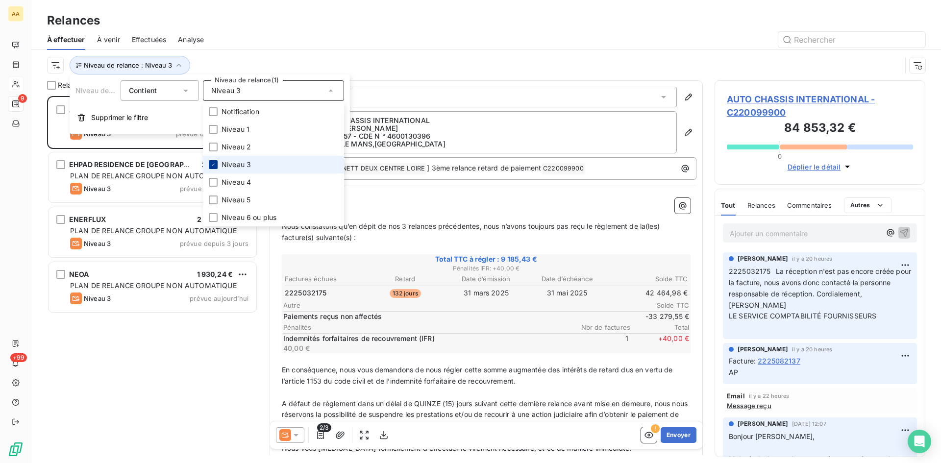
click at [212, 163] on icon at bounding box center [213, 165] width 6 height 6
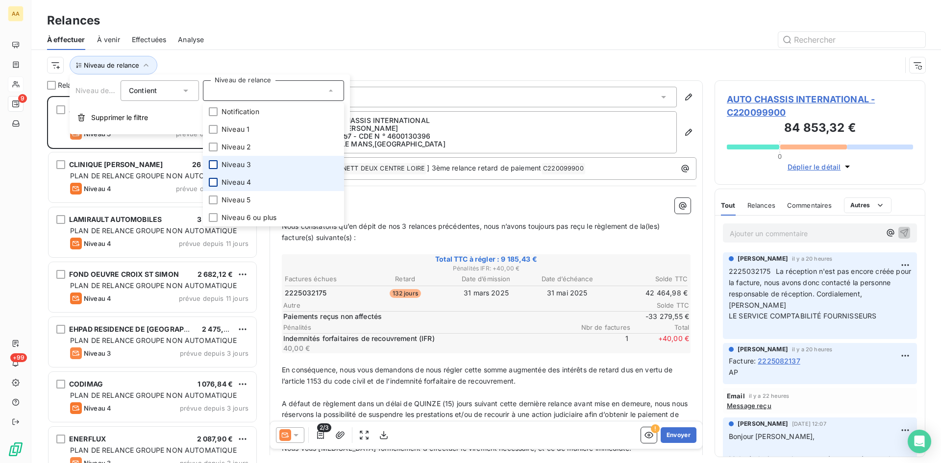
click at [217, 179] on div at bounding box center [213, 182] width 9 height 9
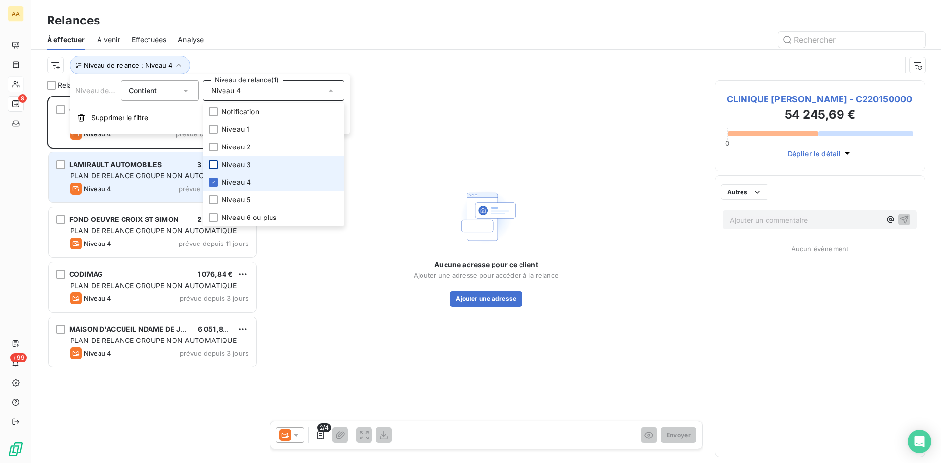
scroll to position [360, 203]
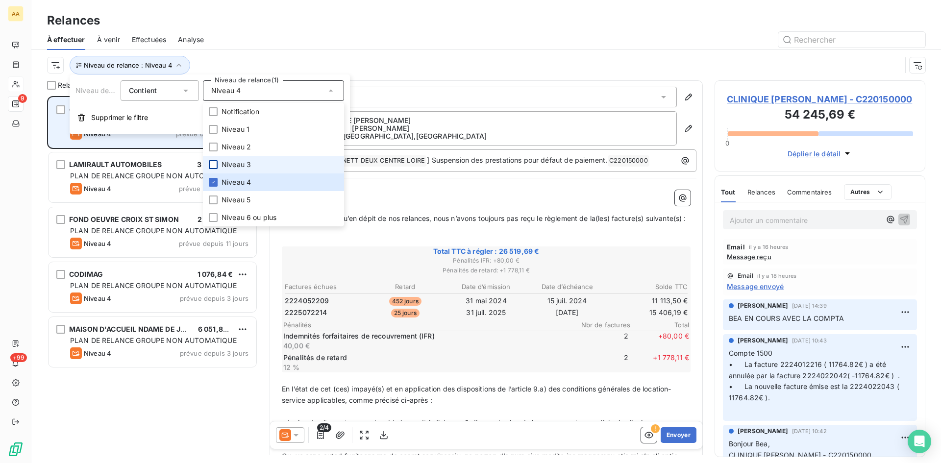
click at [137, 145] on div "CLINIQUE [PERSON_NAME] 26 519,69 € PLAN DE RELANCE GROUPE NON AUTOMATIQUE Nivea…" at bounding box center [153, 123] width 208 height 50
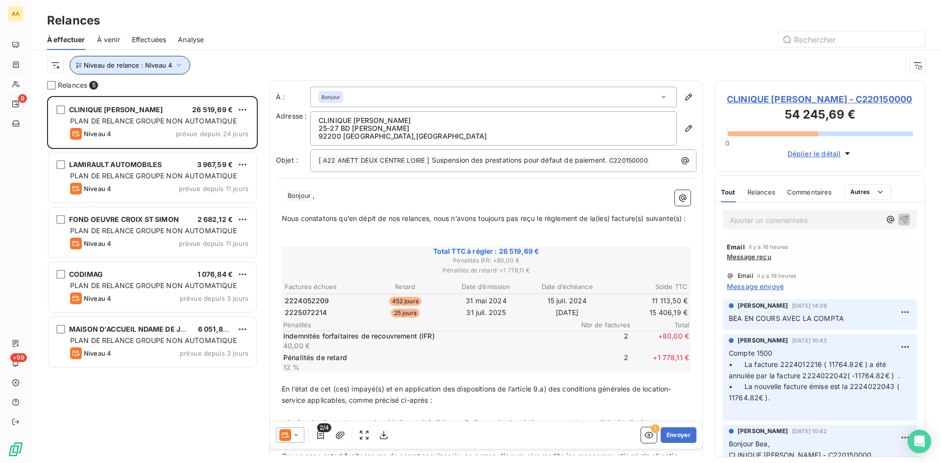
click at [174, 64] on icon "button" at bounding box center [179, 65] width 10 height 10
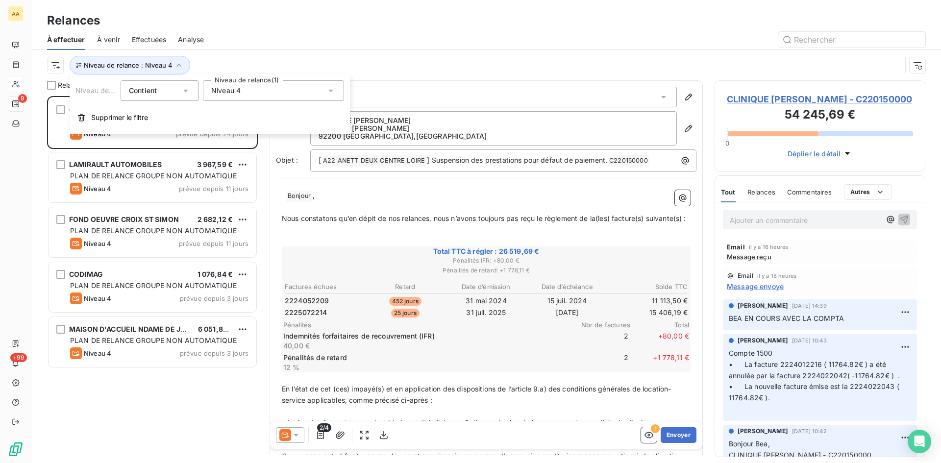
click at [225, 91] on span "Niveau 4" at bounding box center [225, 91] width 29 height 10
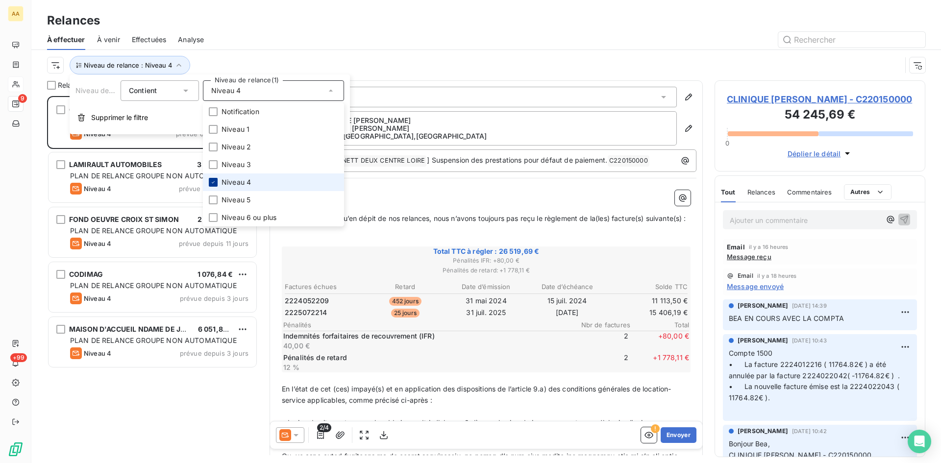
click at [216, 182] on icon at bounding box center [213, 182] width 6 height 6
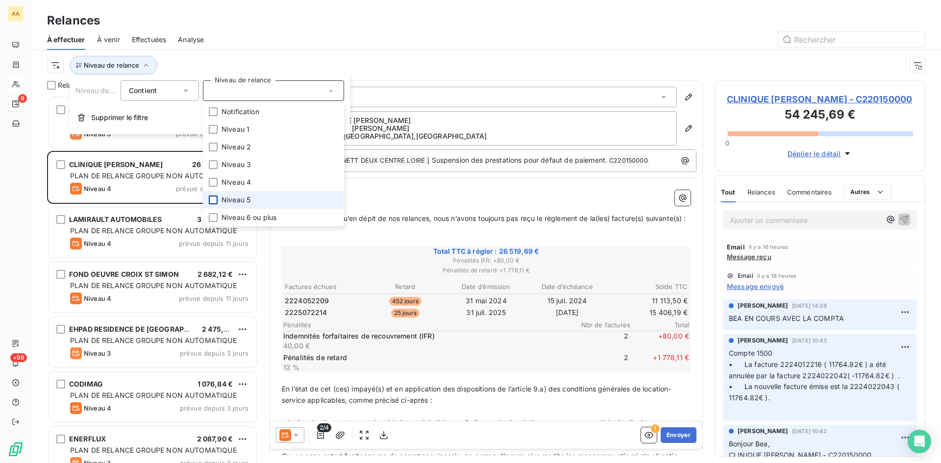
click at [217, 196] on div at bounding box center [213, 200] width 9 height 9
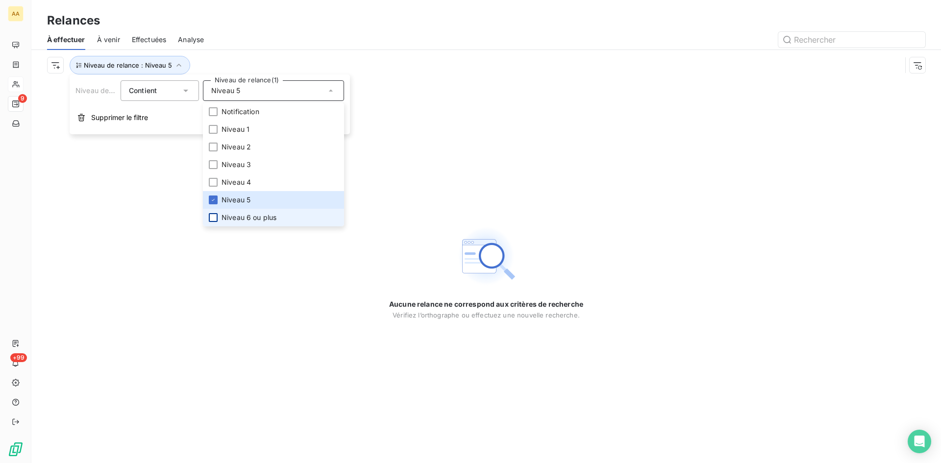
click at [210, 217] on div at bounding box center [213, 217] width 9 height 9
click at [153, 212] on div "Aucune relance ne correspond aux critères de recherche [PERSON_NAME] l’orthogra…" at bounding box center [486, 271] width 910 height 383
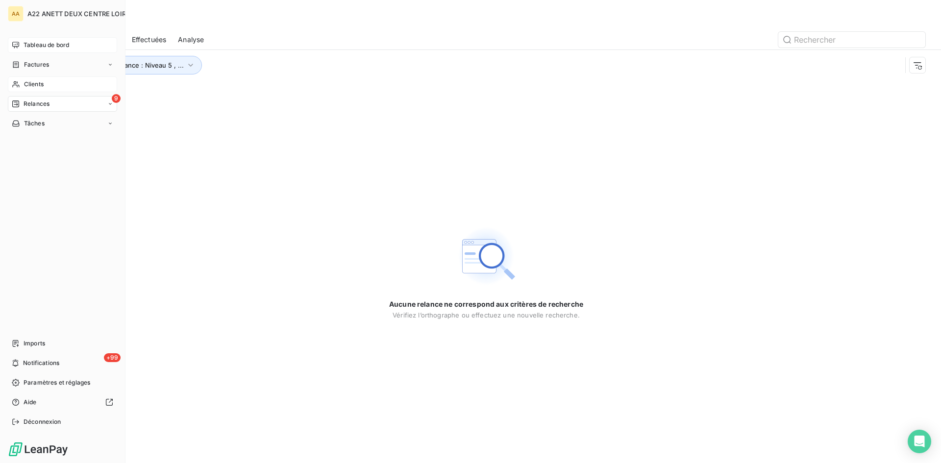
click at [36, 41] on span "Tableau de bord" at bounding box center [47, 45] width 46 height 9
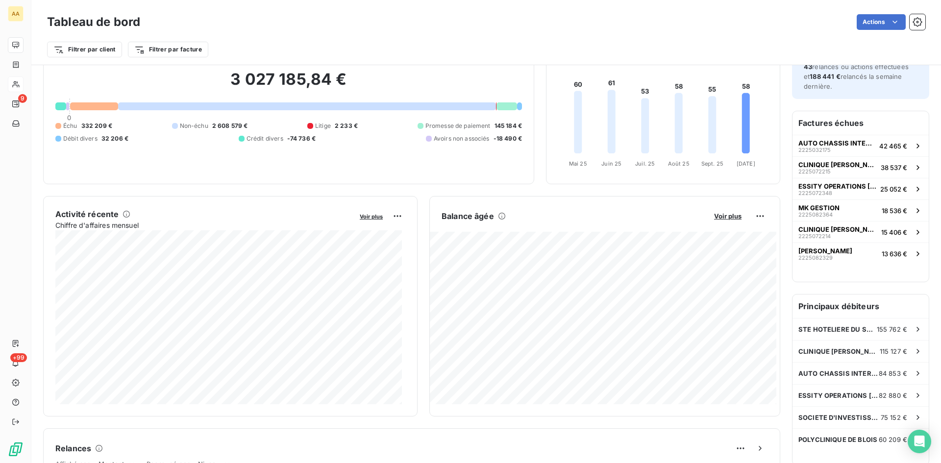
scroll to position [50, 0]
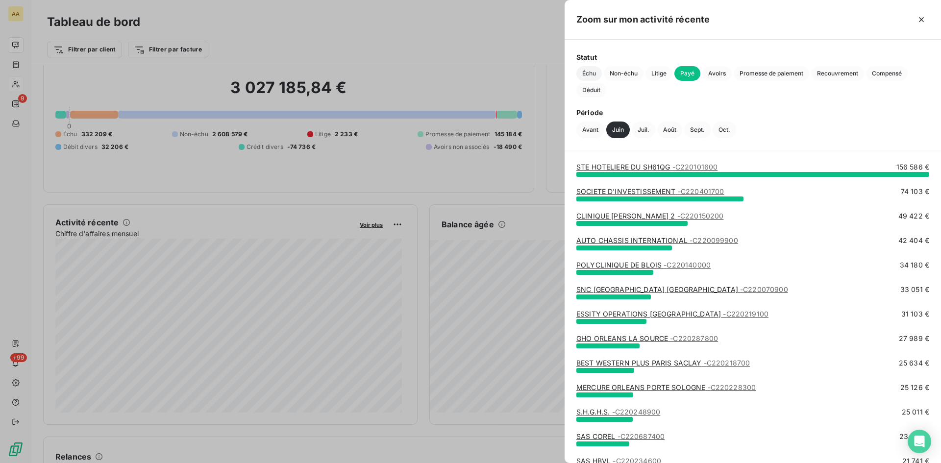
click at [584, 71] on span "Échu" at bounding box center [589, 73] width 25 height 15
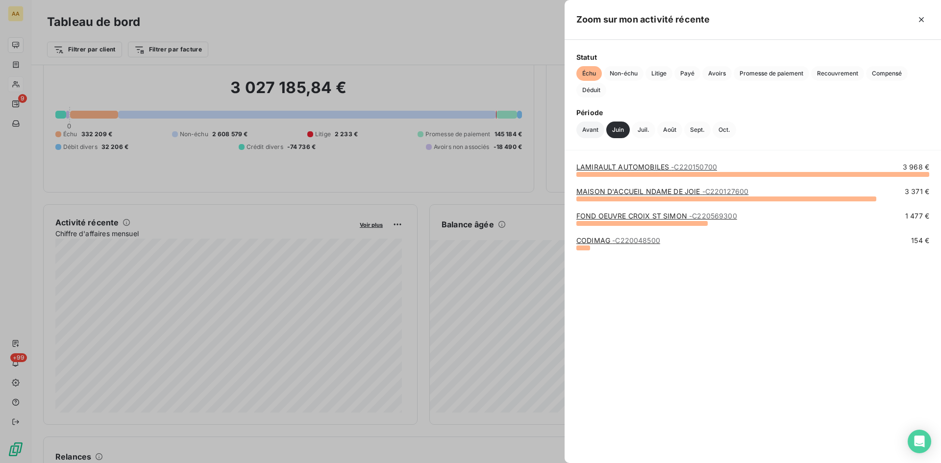
click at [595, 127] on button "Avant" at bounding box center [591, 130] width 28 height 17
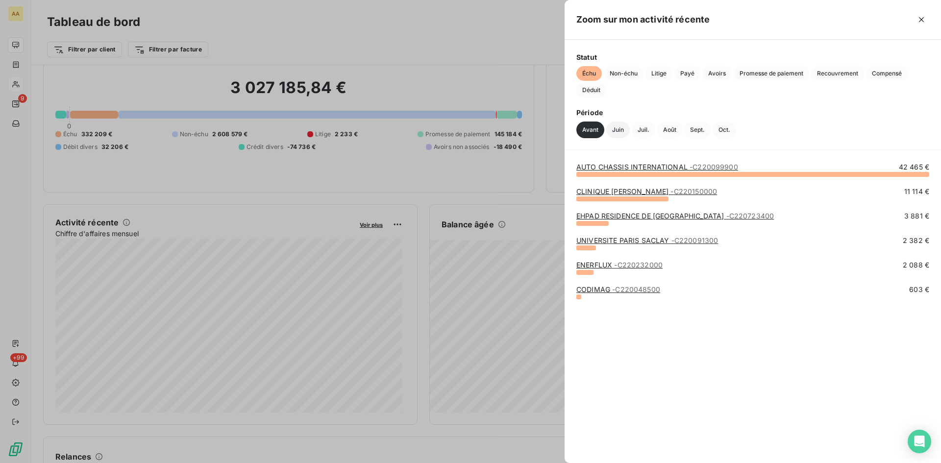
click at [618, 129] on button "Juin" at bounding box center [618, 130] width 24 height 17
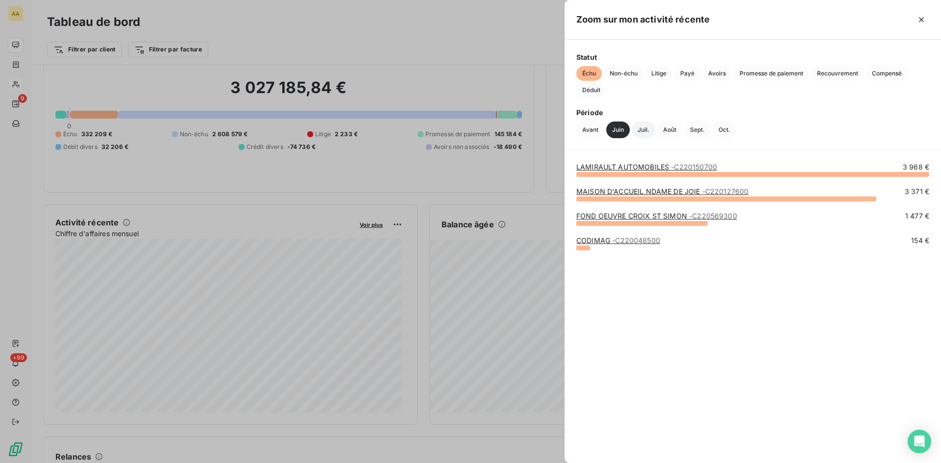
click at [644, 128] on button "Juil." at bounding box center [644, 130] width 24 height 17
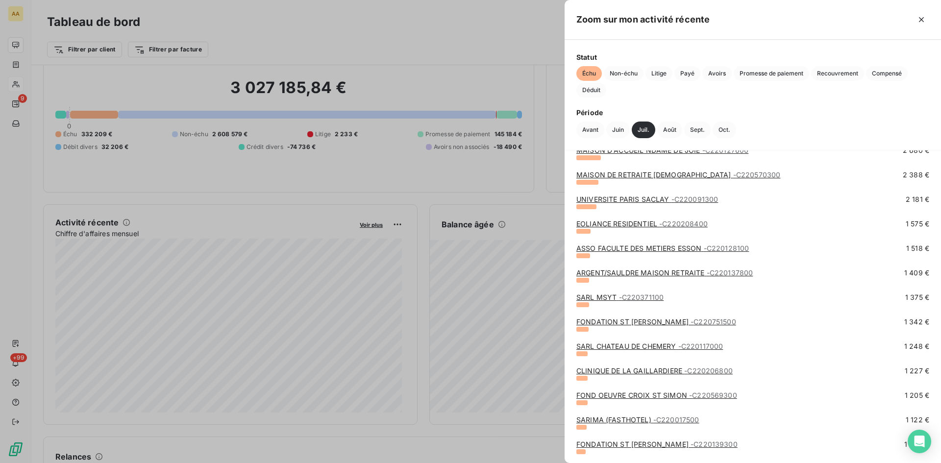
scroll to position [0, 0]
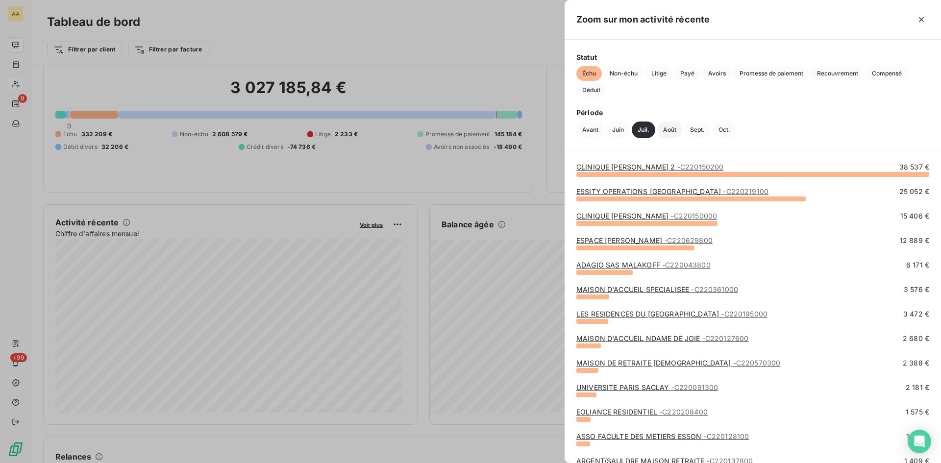
click at [669, 128] on button "Août" at bounding box center [669, 130] width 25 height 17
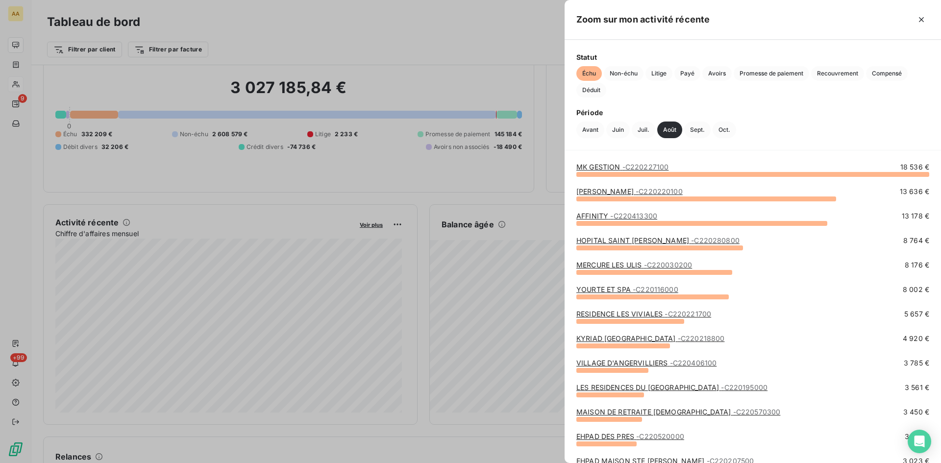
click at [626, 268] on link "MERCURE LES ULIS - C220030200" at bounding box center [635, 265] width 116 height 8
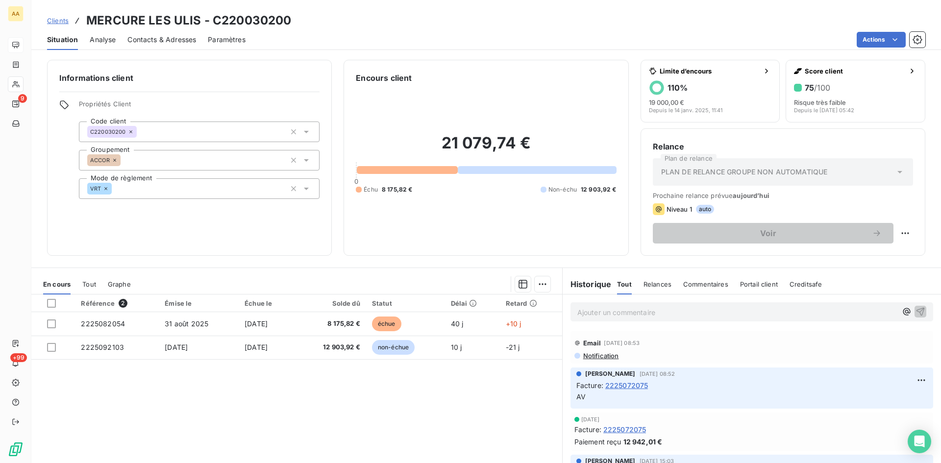
click at [602, 356] on span "Notification" at bounding box center [600, 356] width 37 height 8
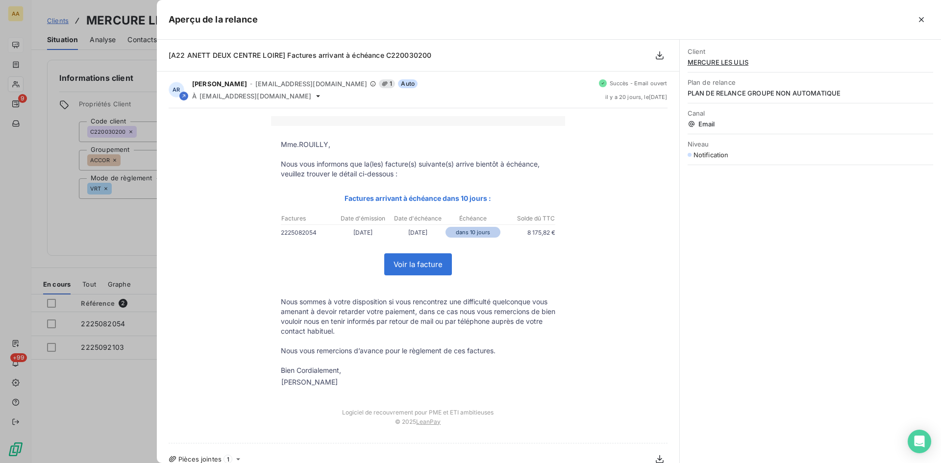
click at [112, 226] on div at bounding box center [470, 231] width 941 height 463
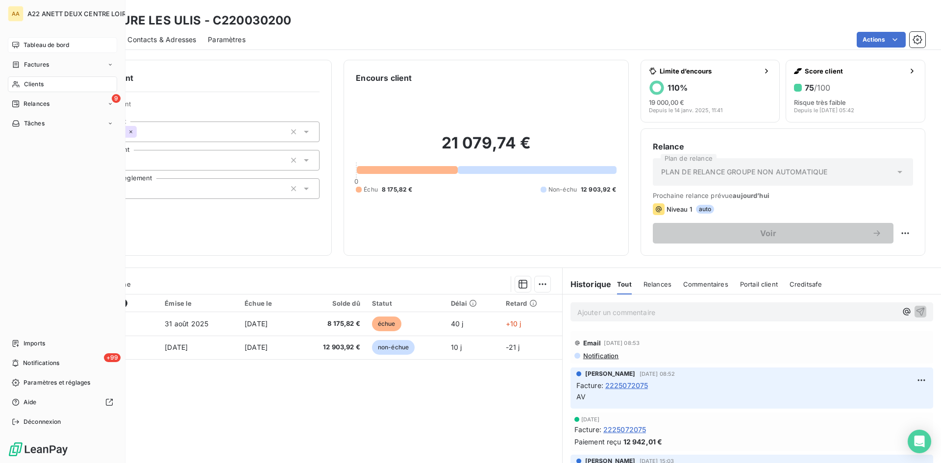
click at [27, 42] on span "Tableau de bord" at bounding box center [47, 45] width 46 height 9
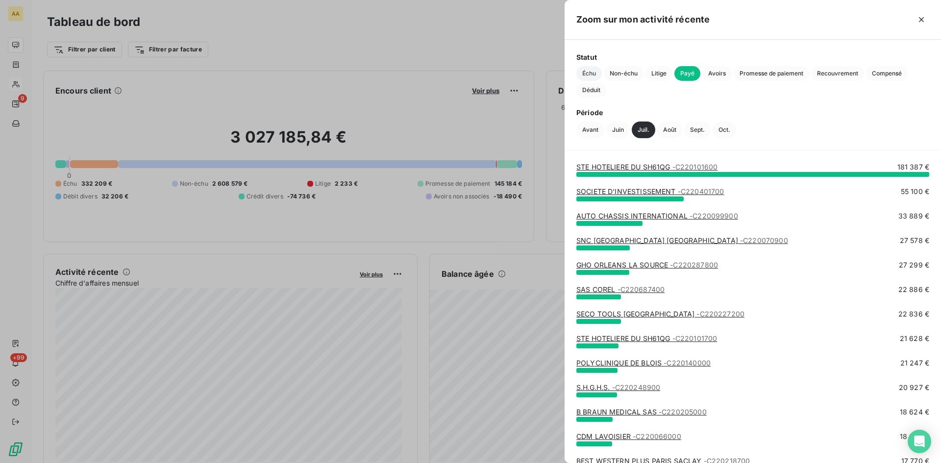
click at [592, 75] on span "Échu" at bounding box center [589, 73] width 25 height 15
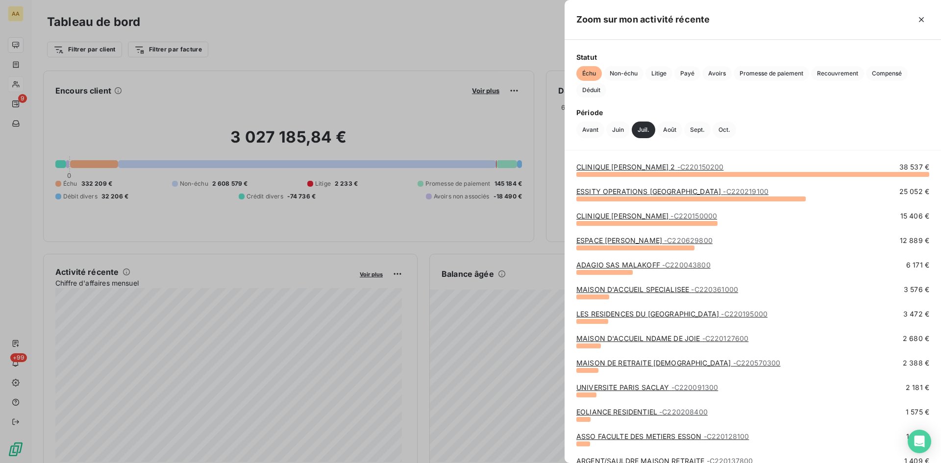
click at [621, 197] on div at bounding box center [691, 199] width 229 height 5
click at [612, 190] on link "ESSITY OPERATIONS [GEOGRAPHIC_DATA] - C220219100" at bounding box center [673, 191] width 192 height 8
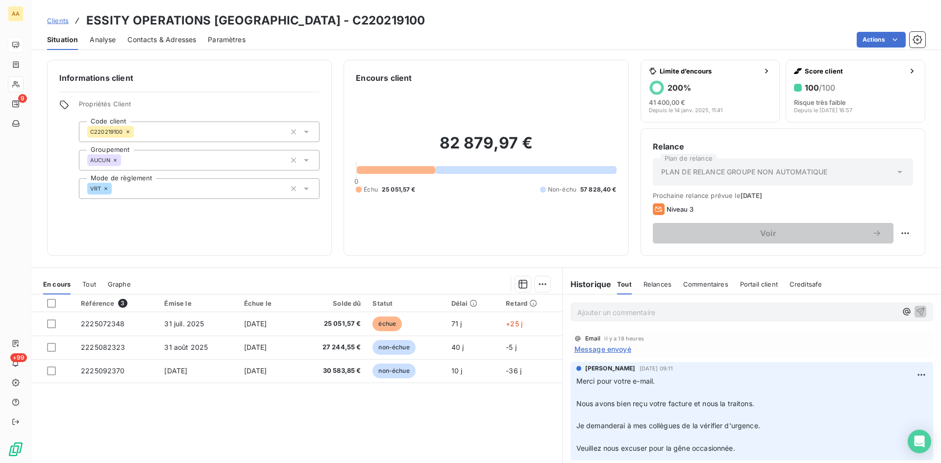
click at [592, 348] on span "Message envoyé" at bounding box center [603, 349] width 57 height 10
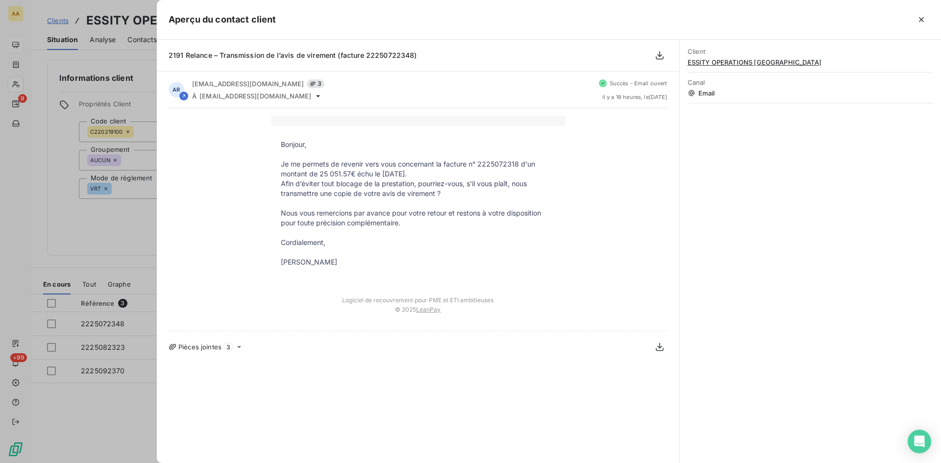
drag, startPoint x: 353, startPoint y: 265, endPoint x: 268, endPoint y: 138, distance: 153.0
click at [268, 138] on div "Bonjour, Je me permets de revenir vers vous concernant la facture n° 2225072318…" at bounding box center [418, 219] width 499 height 207
click at [391, 214] on p "Nous vous remercions par avance pour votre retour et restons à votre dispositio…" at bounding box center [418, 218] width 275 height 20
click at [351, 249] on p at bounding box center [418, 253] width 275 height 10
drag, startPoint x: 332, startPoint y: 258, endPoint x: 282, endPoint y: 144, distance: 124.7
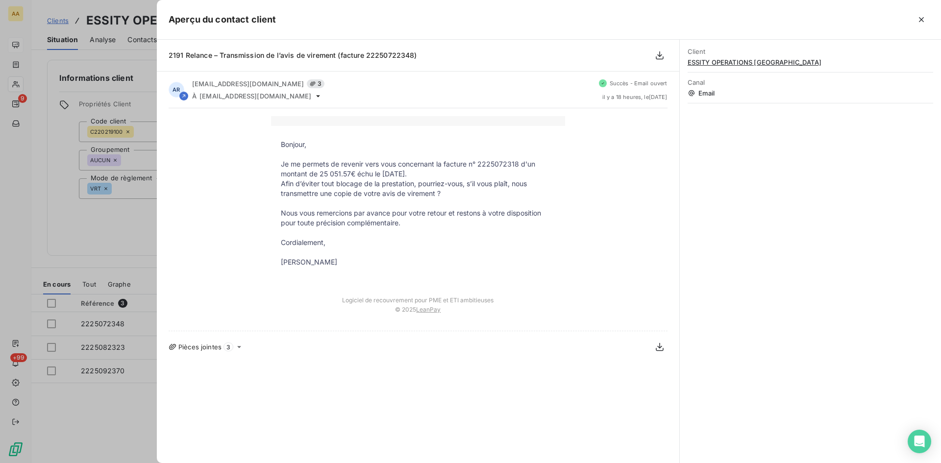
click at [282, 144] on tbody "Bonjour, Je me permets de revenir vers vous concernant la facture n° 2225072318…" at bounding box center [418, 208] width 294 height 137
copy tbody "Bonjour, Je me permets de revenir vers vous concernant la facture n° 2225072318…"
click at [25, 55] on div at bounding box center [470, 231] width 941 height 463
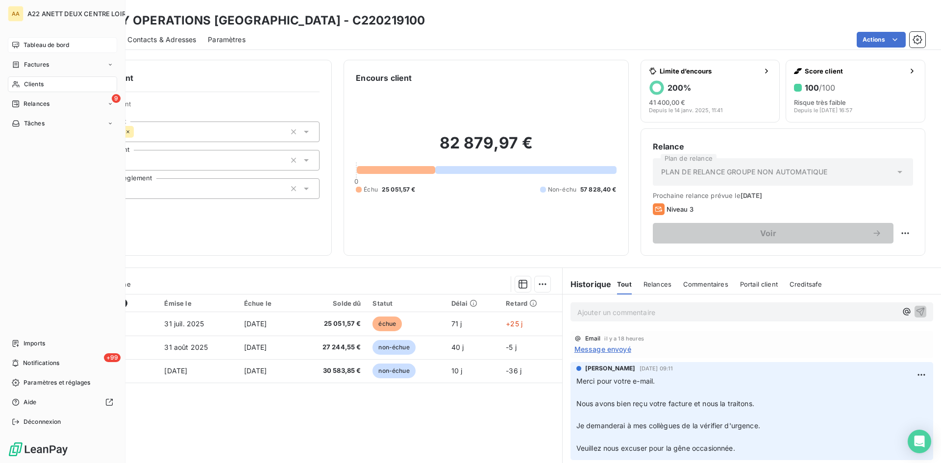
click at [26, 47] on span "Tableau de bord" at bounding box center [47, 45] width 46 height 9
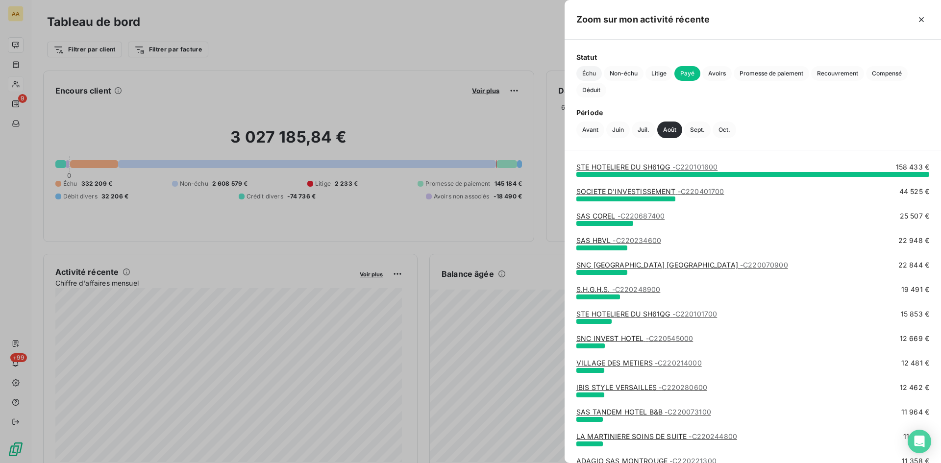
click at [590, 72] on span "Échu" at bounding box center [589, 73] width 25 height 15
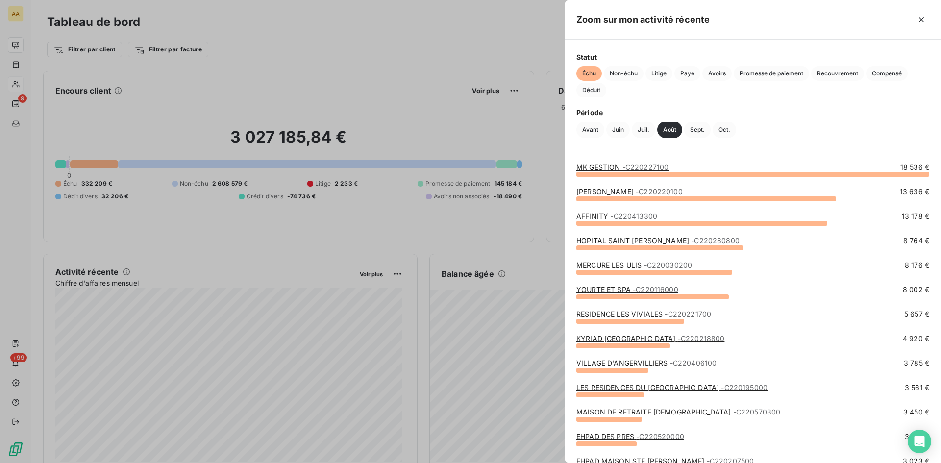
click at [619, 191] on link "[PERSON_NAME] - C220220100" at bounding box center [630, 191] width 106 height 8
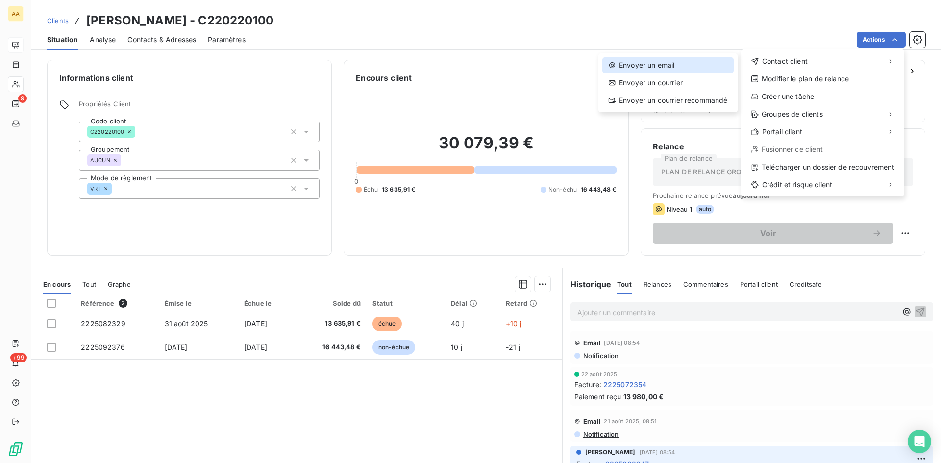
click at [671, 60] on div "Envoyer un email" at bounding box center [668, 65] width 131 height 16
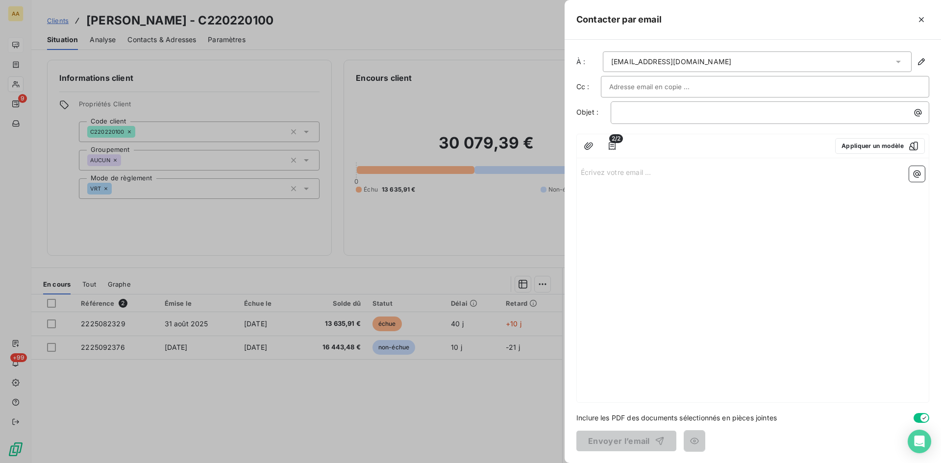
click at [606, 172] on p "Écrivez votre email ... ﻿" at bounding box center [753, 171] width 344 height 11
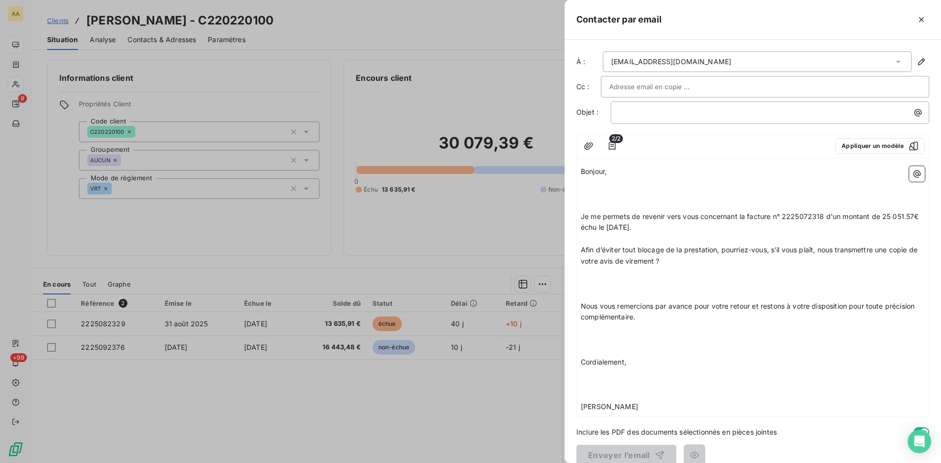
click at [618, 177] on p "﻿" at bounding box center [753, 182] width 344 height 11
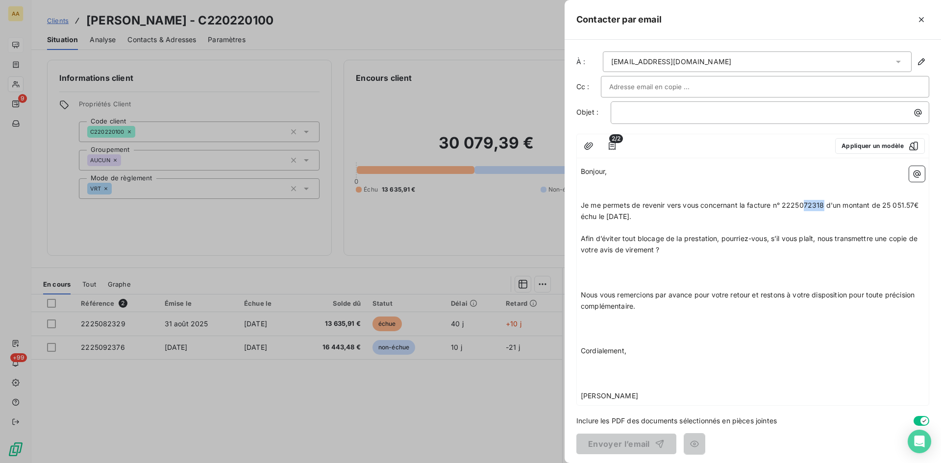
drag, startPoint x: 824, startPoint y: 204, endPoint x: 805, endPoint y: 201, distance: 18.5
click at [805, 201] on span "Je me permets de revenir vers vous concernant la facture n° 2225072318 d'un mon…" at bounding box center [751, 211] width 340 height 20
drag, startPoint x: 602, startPoint y: 215, endPoint x: 889, endPoint y: 205, distance: 287.9
click at [889, 204] on span "Je me permets de revenir vers vous concernant la facture n° 2225082329 d'un mon…" at bounding box center [752, 211] width 342 height 20
drag, startPoint x: 641, startPoint y: 216, endPoint x: 636, endPoint y: 215, distance: 5.5
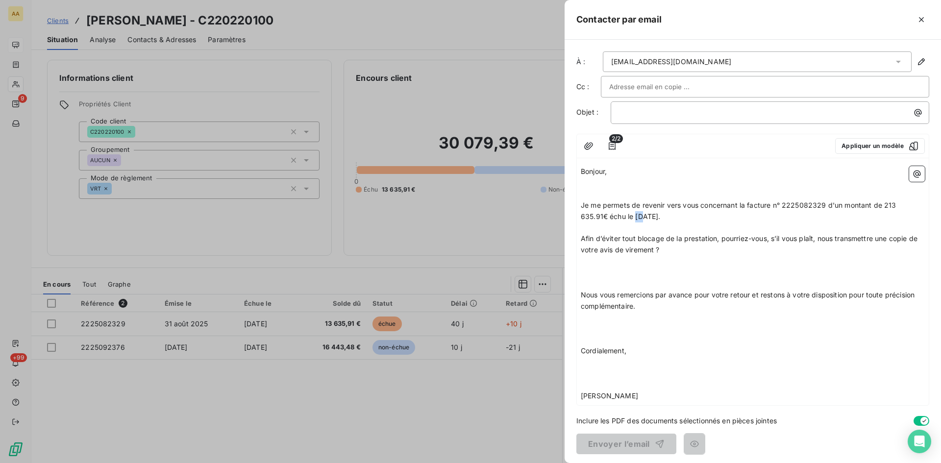
click at [636, 215] on span "Je me permets de revenir vers vous concernant la facture n° 2225082329 d'un mon…" at bounding box center [740, 211] width 318 height 20
drag, startPoint x: 718, startPoint y: 237, endPoint x: 635, endPoint y: 237, distance: 82.9
click at [635, 237] on span "Afin d’éviter tout blocage de la prestation, pourriez-vous, s’il vous plaît, no…" at bounding box center [750, 244] width 339 height 20
drag, startPoint x: 642, startPoint y: 391, endPoint x: 518, endPoint y: 176, distance: 248.2
click at [518, 463] on div "Contacter par email À : [EMAIL_ADDRESS][DOMAIN_NAME] Cc : Objet : ﻿ 2/2 Appliqu…" at bounding box center [470, 463] width 941 height 0
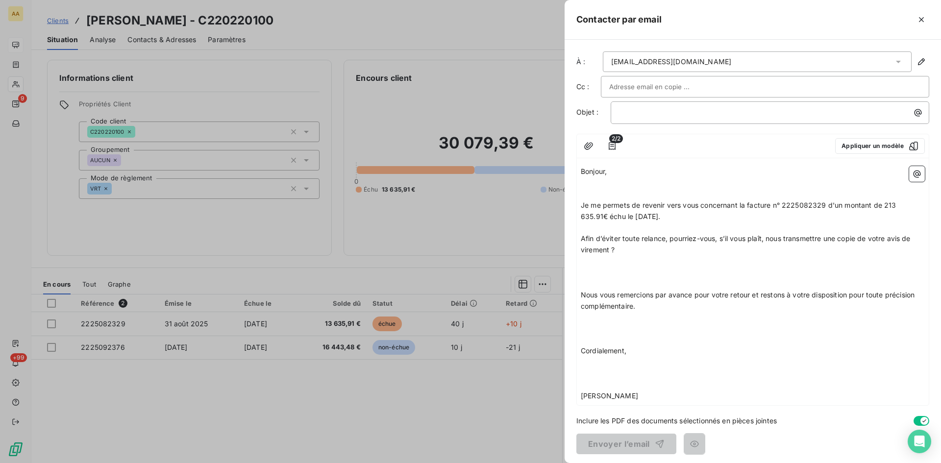
copy div "Bonjour, ﻿ ﻿ Je me permets de revenir vers vous concernant la facture n° 222508…"
click at [688, 354] on p "Cordialement," at bounding box center [753, 351] width 344 height 11
drag, startPoint x: 625, startPoint y: 368, endPoint x: 555, endPoint y: 161, distance: 218.6
click at [555, 463] on div "Contacter par email À : [EMAIL_ADDRESS][DOMAIN_NAME] Cc : Objet : ﻿ 2/2 Appliqu…" at bounding box center [470, 463] width 941 height 0
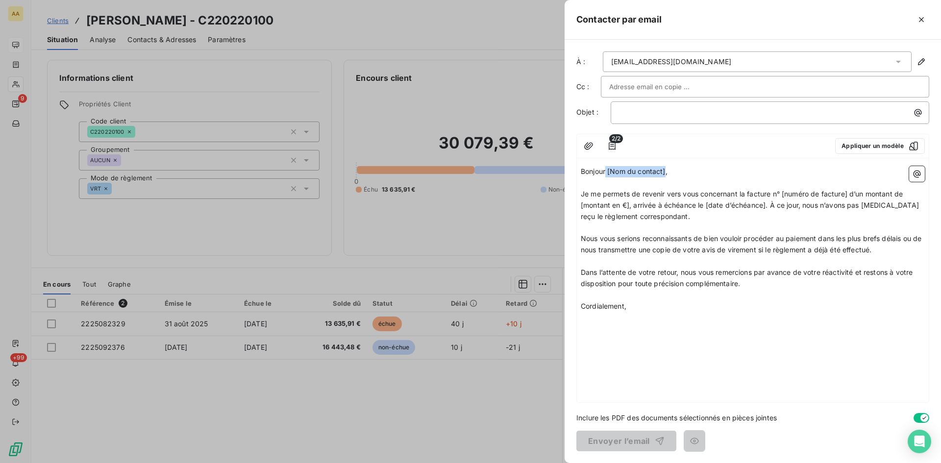
drag, startPoint x: 667, startPoint y: 169, endPoint x: 607, endPoint y: 171, distance: 59.3
click at [607, 171] on span "Bonjour [Nom du contact]," at bounding box center [624, 171] width 87 height 8
drag, startPoint x: 850, startPoint y: 194, endPoint x: 783, endPoint y: 189, distance: 66.4
click at [783, 190] on span "Je me permets de revenir vers vous concernant la facture n° [numéro de facture]…" at bounding box center [751, 205] width 340 height 31
drag, startPoint x: 924, startPoint y: 195, endPoint x: 884, endPoint y: 194, distance: 39.2
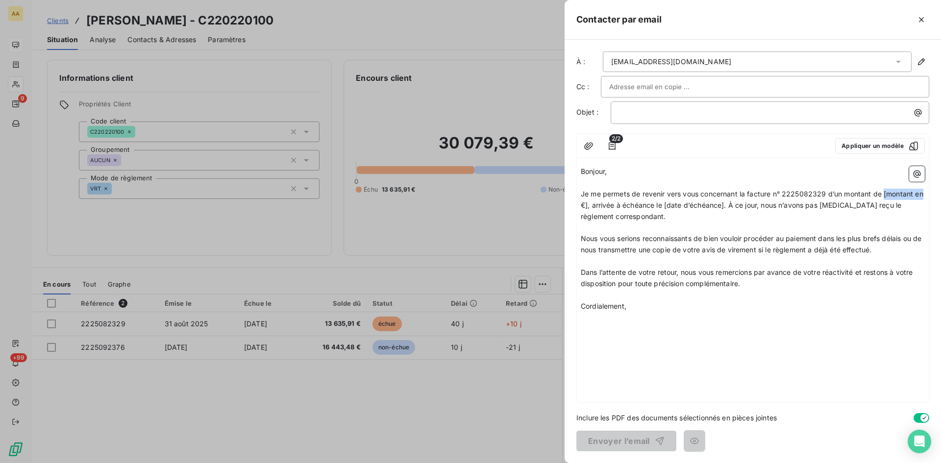
click at [884, 194] on span "Je me permets de revenir vers vous concernant la facture n° 2225082329 d’un mon…" at bounding box center [753, 205] width 345 height 31
click at [586, 203] on span "Je me permets de revenir vers vous concernant la facture n° 2225082329 d’un mon…" at bounding box center [749, 205] width 337 height 31
drag, startPoint x: 710, startPoint y: 203, endPoint x: 655, endPoint y: 202, distance: 54.9
click at [655, 202] on span "Je me permets de revenir vers vous concernant la facture n° 2225082329 d’un mon…" at bounding box center [754, 205] width 346 height 31
click at [819, 304] on p "Cordialement," at bounding box center [753, 306] width 344 height 11
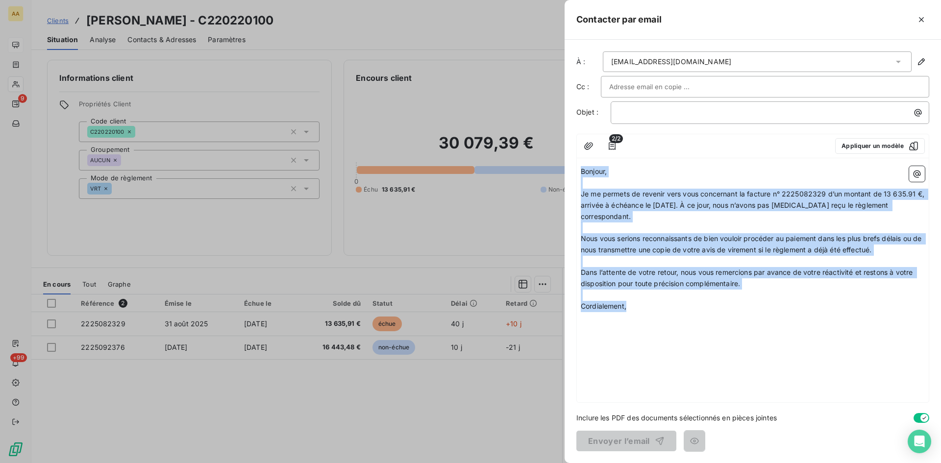
drag, startPoint x: 638, startPoint y: 305, endPoint x: 563, endPoint y: 171, distance: 153.9
click at [563, 463] on div "Contacter par email À : [EMAIL_ADDRESS][DOMAIN_NAME] Cc : Objet : ﻿ 2/2 Appliqu…" at bounding box center [470, 463] width 941 height 0
copy div "Bonjour, ﻿ Je me permets de revenir vers vous concernant la facture n° 22250823…"
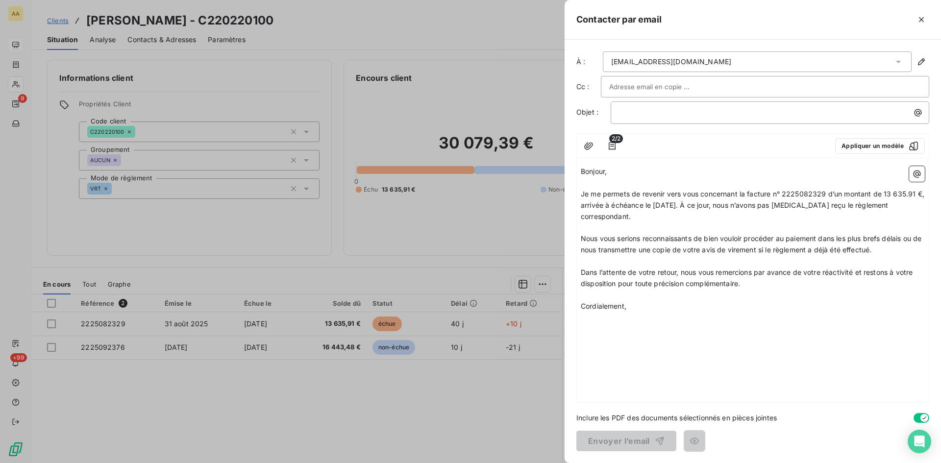
click at [597, 334] on div "Bonjour, ﻿ Je me permets de revenir vers vous concernant la facture n° 22250823…" at bounding box center [753, 282] width 352 height 240
click at [591, 323] on div "Bonjour, ﻿ Je me permets de revenir vers vous concernant la facture n° 22250823…" at bounding box center [753, 282] width 352 height 240
click at [643, 310] on p "Cordialement," at bounding box center [753, 306] width 344 height 11
click at [636, 110] on p "﻿" at bounding box center [772, 112] width 307 height 11
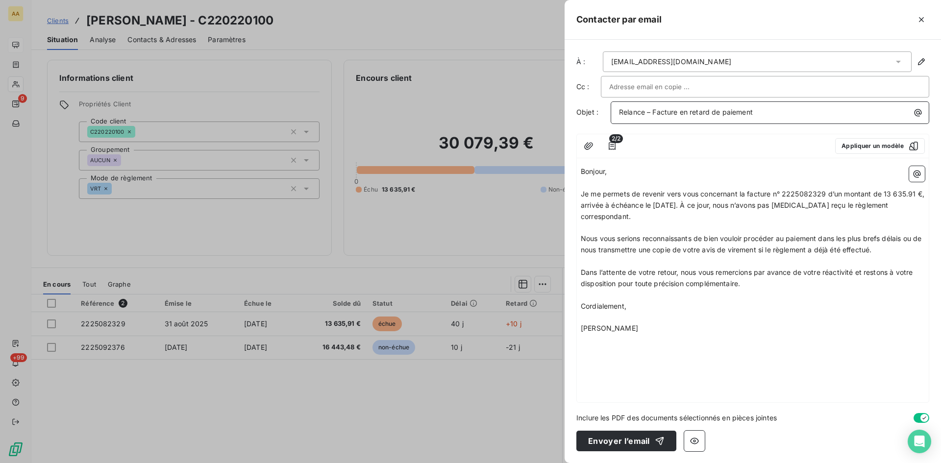
click at [619, 111] on div "Relance – Facture en retard de paiement" at bounding box center [770, 111] width 312 height 13
click at [786, 320] on p "﻿" at bounding box center [753, 317] width 344 height 11
click at [624, 437] on button "Envoyer l’email" at bounding box center [627, 441] width 100 height 21
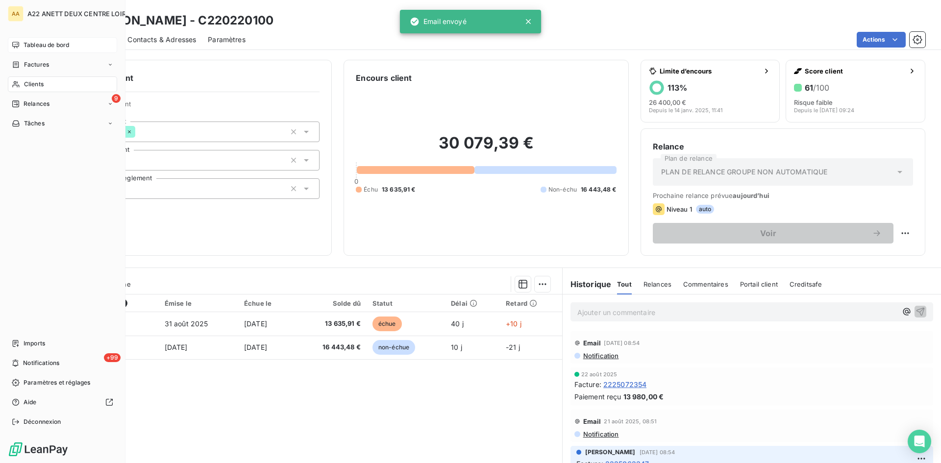
click at [32, 85] on span "Clients" at bounding box center [34, 84] width 20 height 9
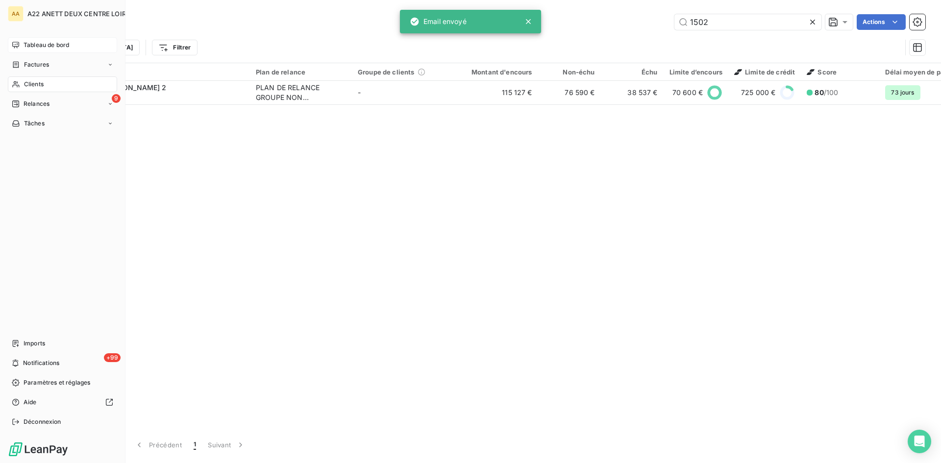
click at [53, 44] on span "Tableau de bord" at bounding box center [47, 45] width 46 height 9
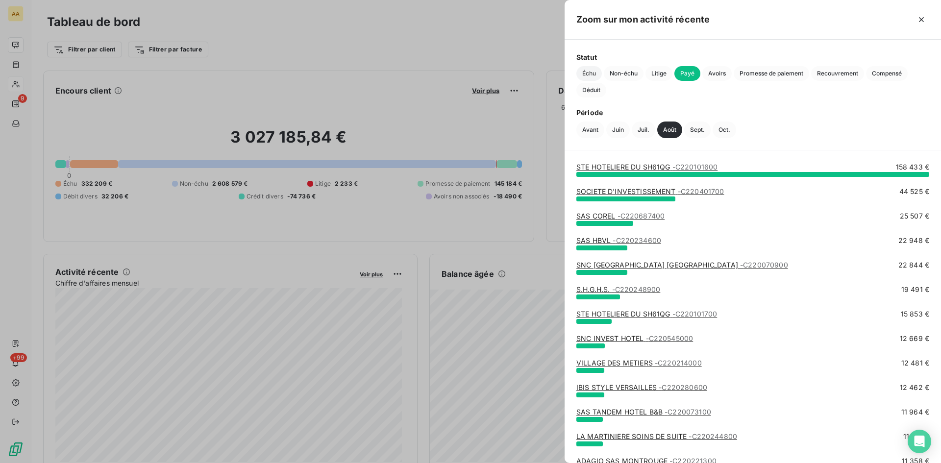
click at [589, 73] on span "Échu" at bounding box center [589, 73] width 25 height 15
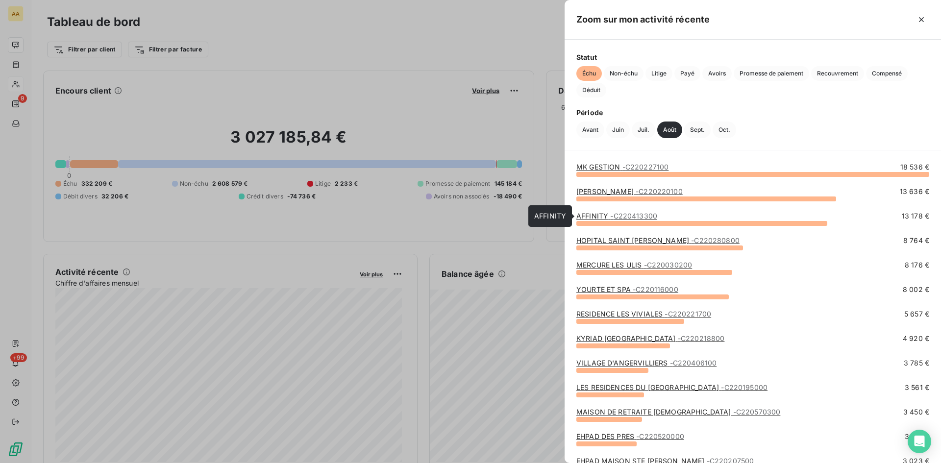
click at [603, 218] on link "AFFINITY - C220413300" at bounding box center [617, 216] width 81 height 8
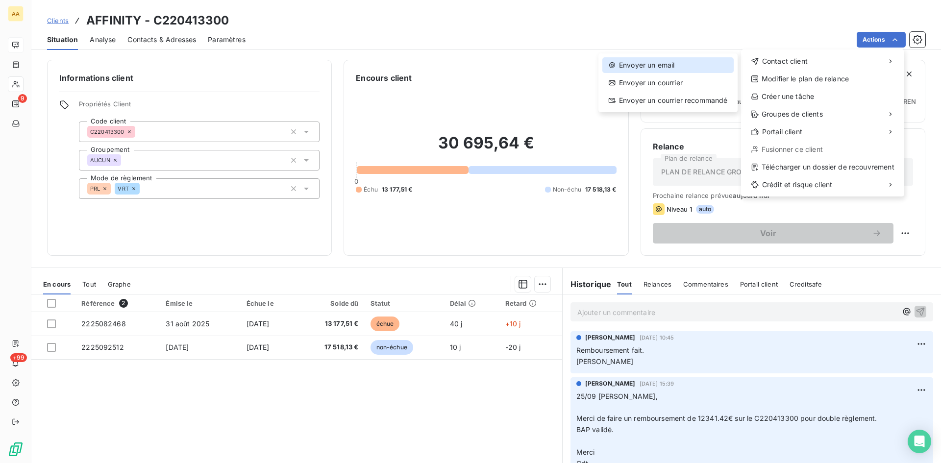
click at [663, 65] on div "Envoyer un email" at bounding box center [668, 65] width 131 height 16
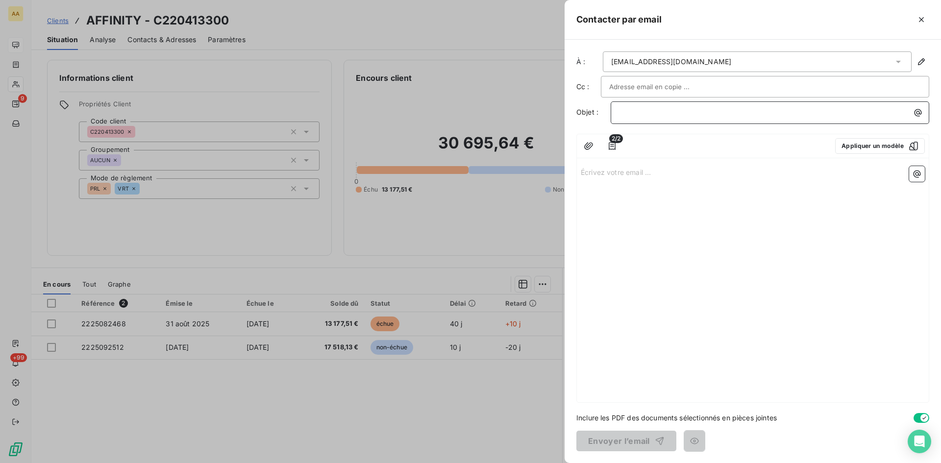
click at [630, 112] on p "﻿" at bounding box center [772, 112] width 307 height 11
click at [360, 393] on div at bounding box center [470, 231] width 941 height 463
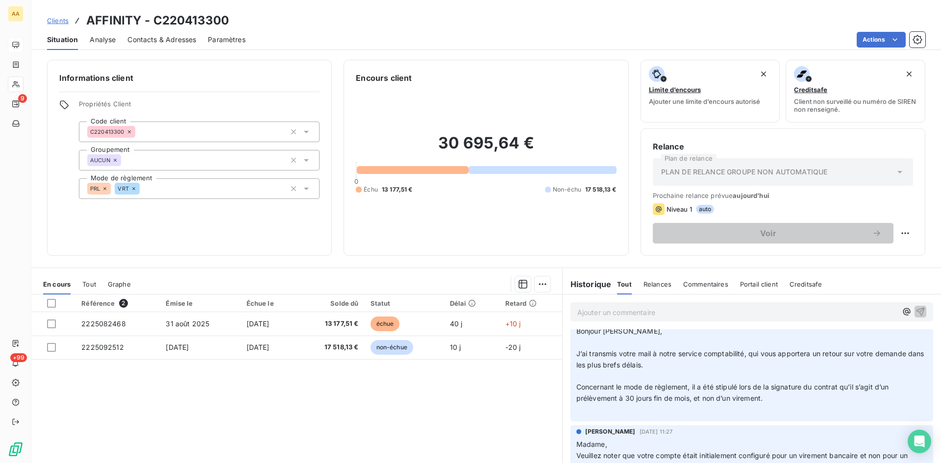
scroll to position [147, 0]
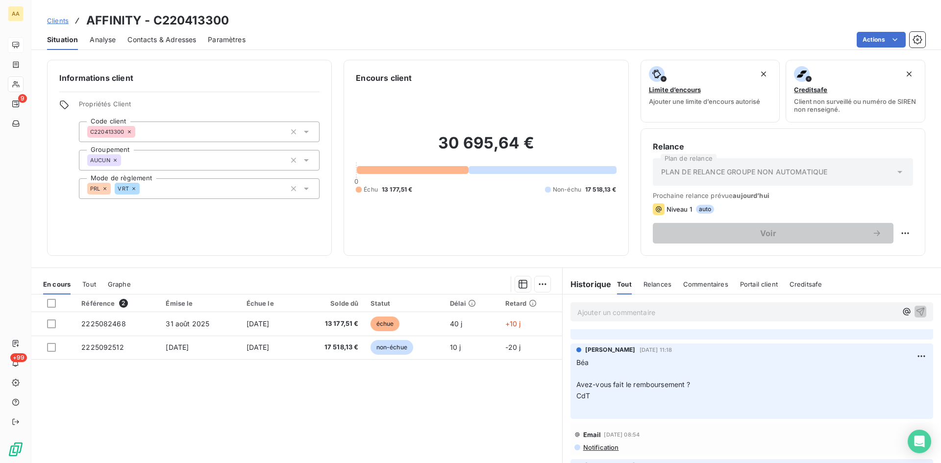
click at [135, 188] on icon at bounding box center [134, 189] width 6 height 6
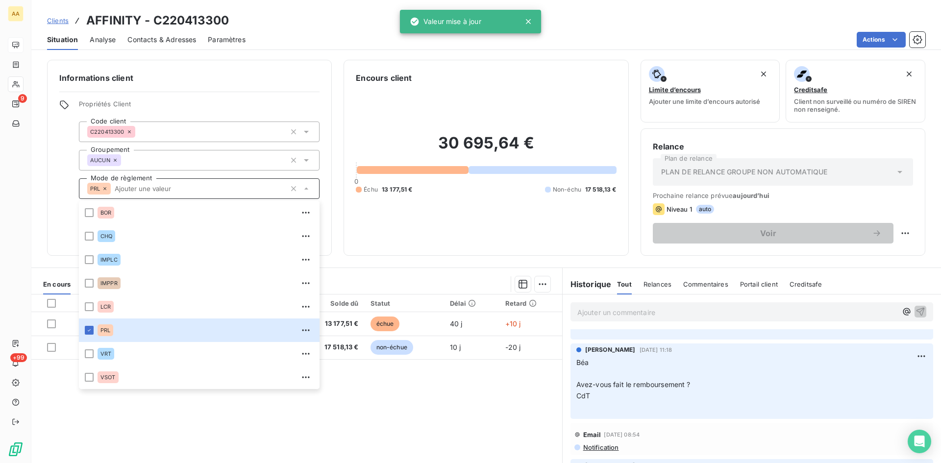
click at [388, 248] on div "Encours client 30 695,64 € 0 Échu 13 177,51 € Non-échu 17 518,13 €" at bounding box center [486, 158] width 285 height 196
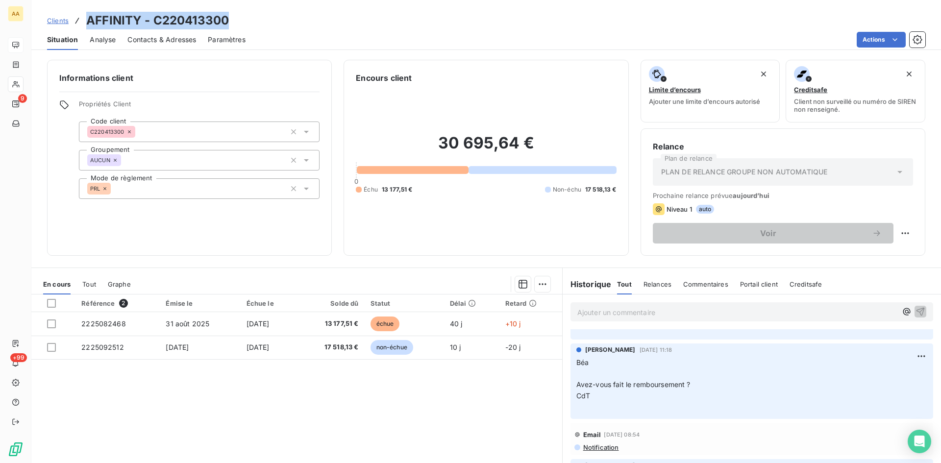
drag, startPoint x: 241, startPoint y: 24, endPoint x: 73, endPoint y: 7, distance: 169.0
click at [73, 7] on div "Clients AFFINITY - C220413300 Situation Analyse Contacts & Adresses Paramètres …" at bounding box center [486, 25] width 910 height 50
click at [590, 308] on p "Ajouter un commentaire ﻿" at bounding box center [738, 312] width 320 height 12
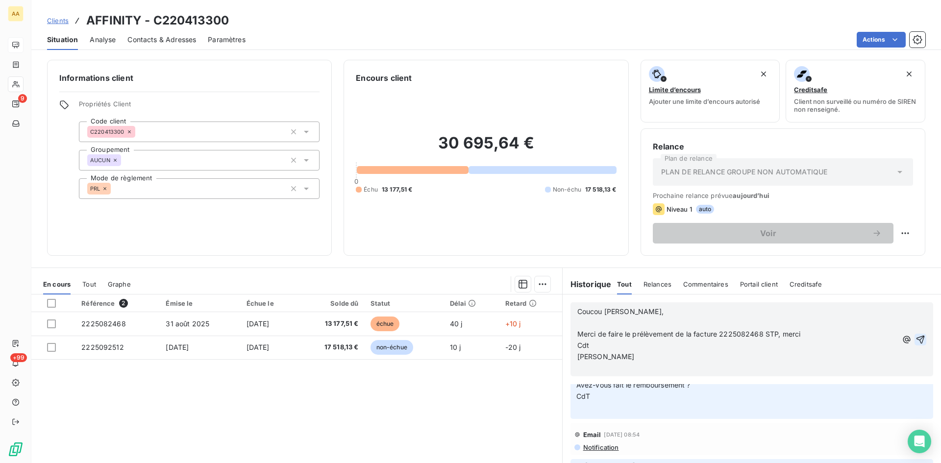
click at [916, 336] on icon "button" at bounding box center [921, 340] width 10 height 10
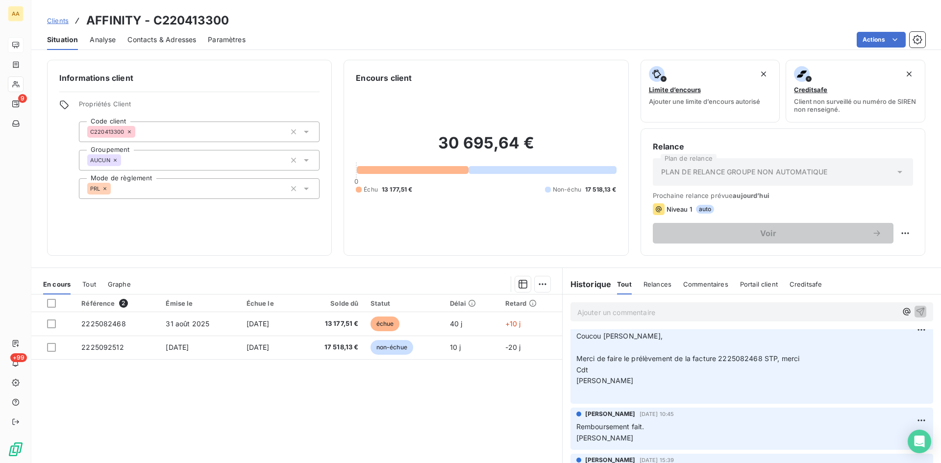
scroll to position [0, 0]
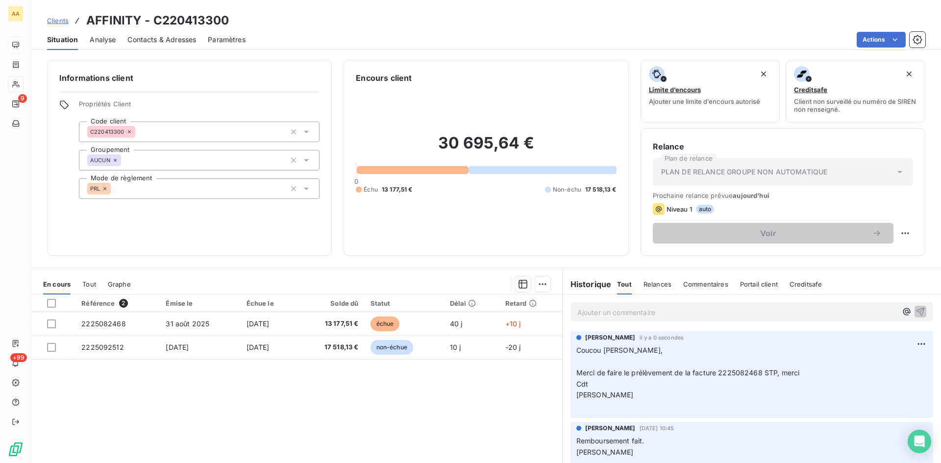
click at [474, 393] on div "Référence 2 Émise le Échue le Solde dû Statut Délai Retard 2225082468 [DATE] [D…" at bounding box center [296, 389] width 531 height 189
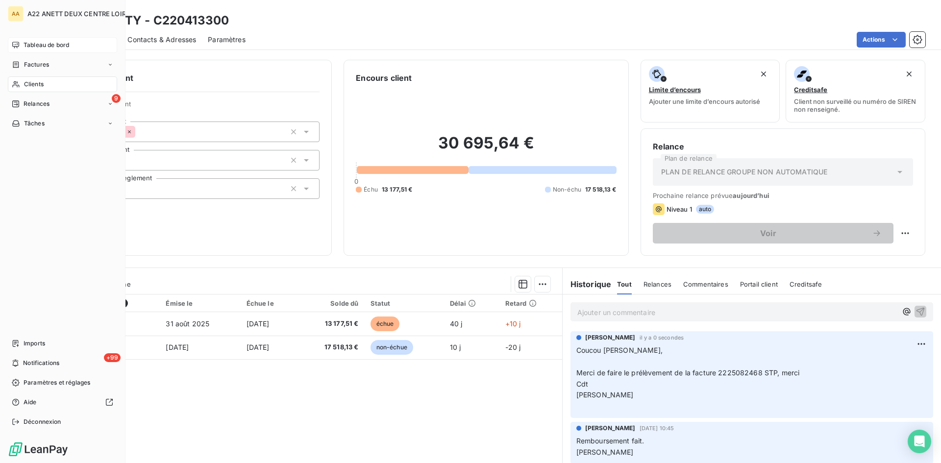
click at [35, 43] on span "Tableau de bord" at bounding box center [47, 45] width 46 height 9
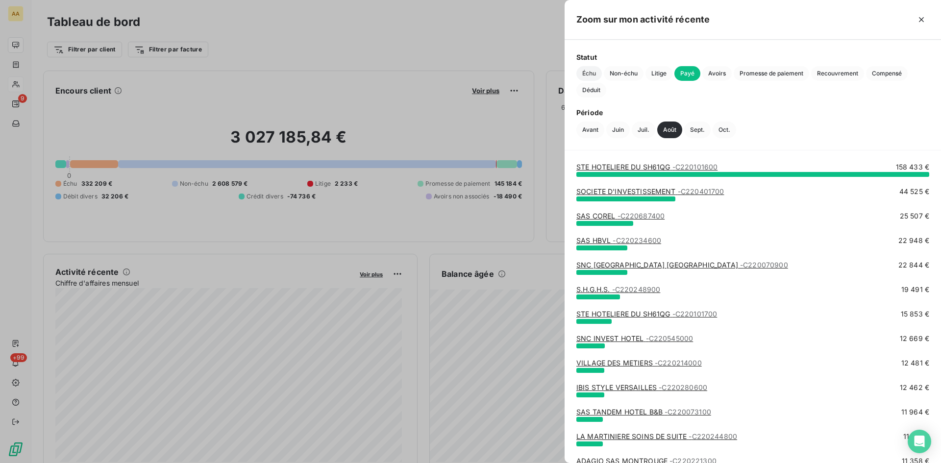
click at [591, 70] on span "Échu" at bounding box center [589, 73] width 25 height 15
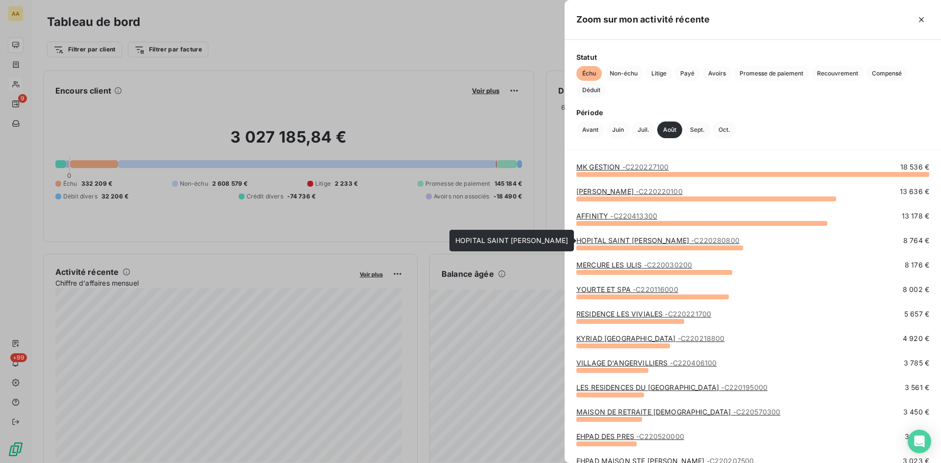
click at [641, 240] on link "HOPITAL SAINT [PERSON_NAME] - C220280800" at bounding box center [658, 240] width 163 height 8
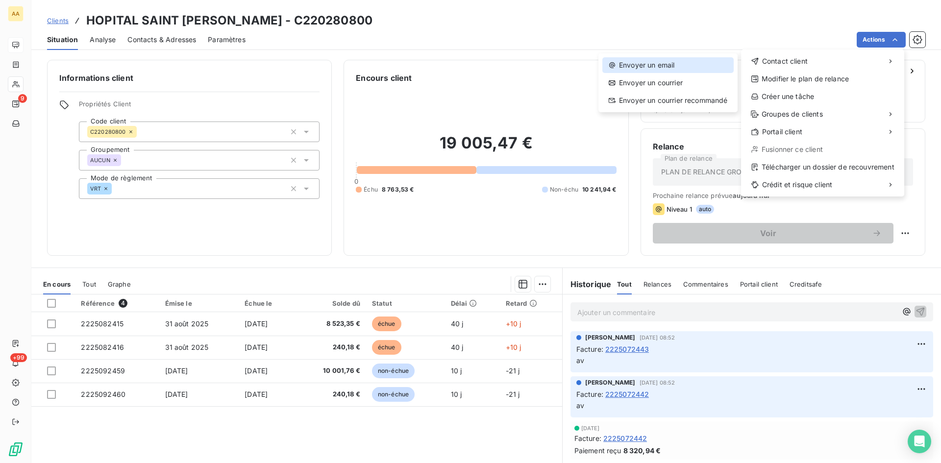
click at [670, 63] on div "Envoyer un email" at bounding box center [668, 65] width 131 height 16
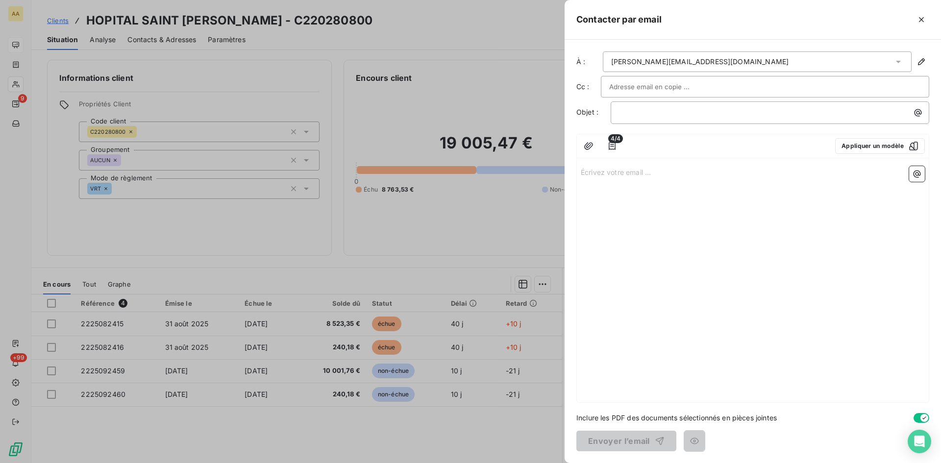
click at [591, 170] on p "Écrivez votre email ... ﻿" at bounding box center [753, 171] width 344 height 11
click at [641, 114] on p "﻿" at bounding box center [772, 112] width 307 height 11
click at [456, 243] on div at bounding box center [470, 231] width 941 height 463
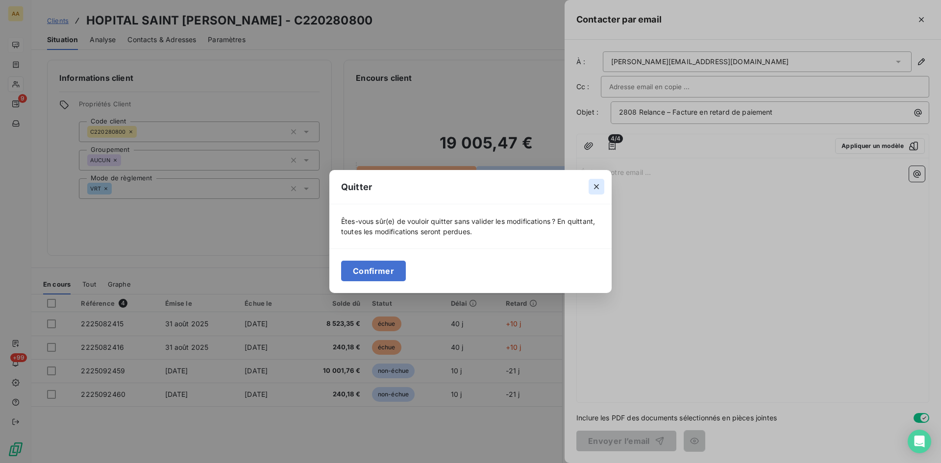
click at [599, 184] on icon "button" at bounding box center [597, 187] width 10 height 10
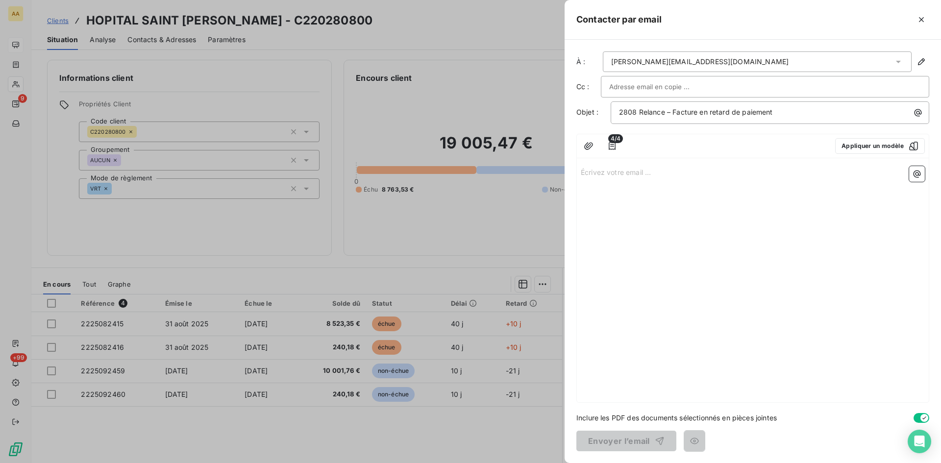
click at [607, 174] on p "Écrivez votre email ... ﻿" at bounding box center [753, 171] width 344 height 11
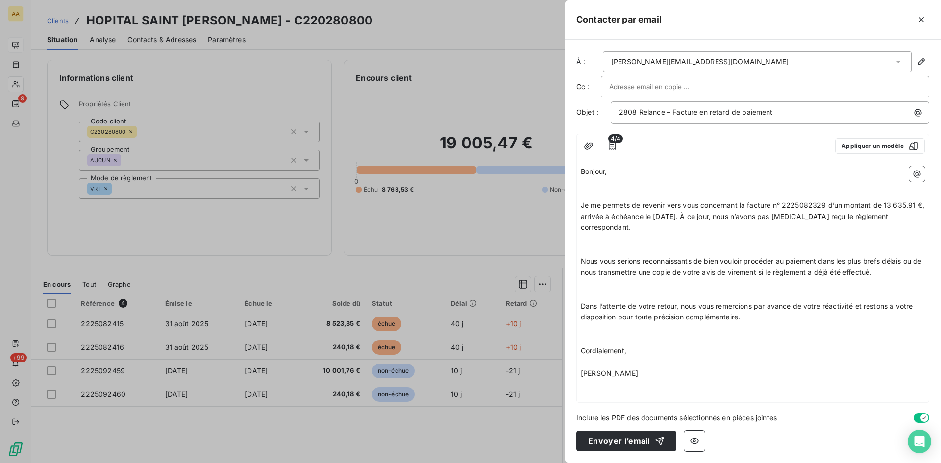
click at [614, 174] on p "Bonjour," at bounding box center [753, 171] width 344 height 11
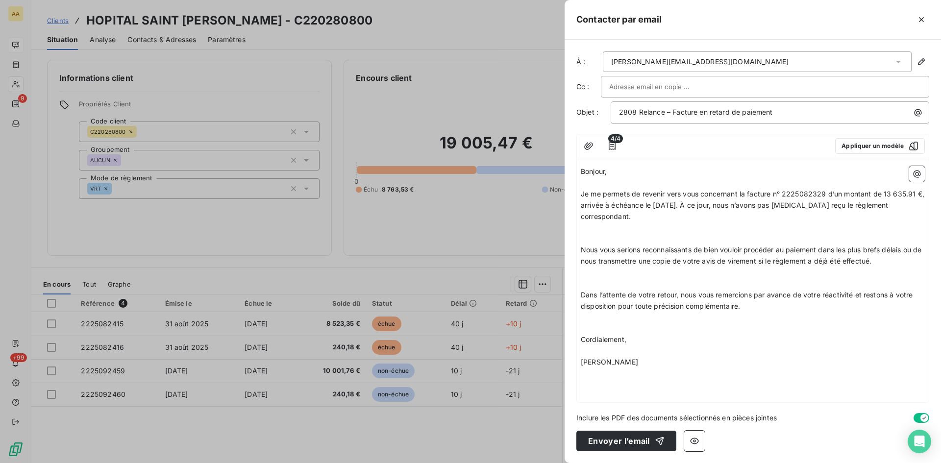
click at [635, 217] on p "Je me permets de revenir vers vous concernant la facture n° 2225082329 d’un mon…" at bounding box center [753, 206] width 344 height 34
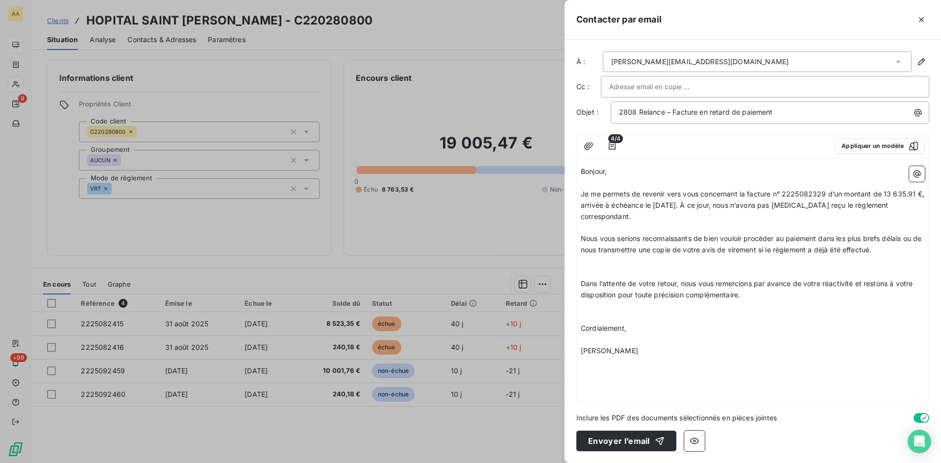
click at [892, 253] on p "Nous vous serions reconnaissants de bien vouloir procéder au paiement dans les …" at bounding box center [753, 244] width 344 height 23
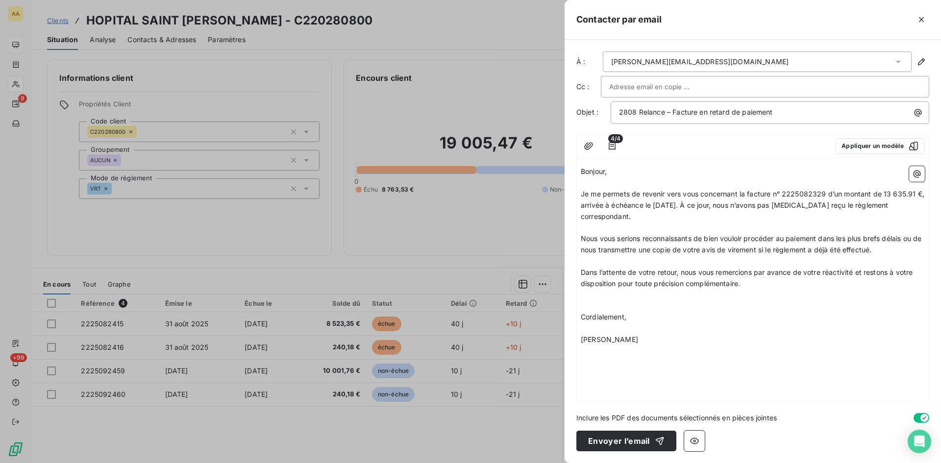
click at [772, 284] on p "Dans l’attente de votre retour, nous vous remercions par avance de votre réacti…" at bounding box center [753, 278] width 344 height 23
drag, startPoint x: 822, startPoint y: 194, endPoint x: 812, endPoint y: 194, distance: 9.3
click at [812, 194] on span "Je me permets de revenir vers vous concernant la facture n° 2225082329 d’un mon…" at bounding box center [754, 205] width 346 height 31
drag, startPoint x: 826, startPoint y: 192, endPoint x: 810, endPoint y: 192, distance: 15.7
click at [810, 192] on span "Je me permets de revenir vers vous concernant la facture n° 2225082329 d’un mon…" at bounding box center [754, 205] width 346 height 31
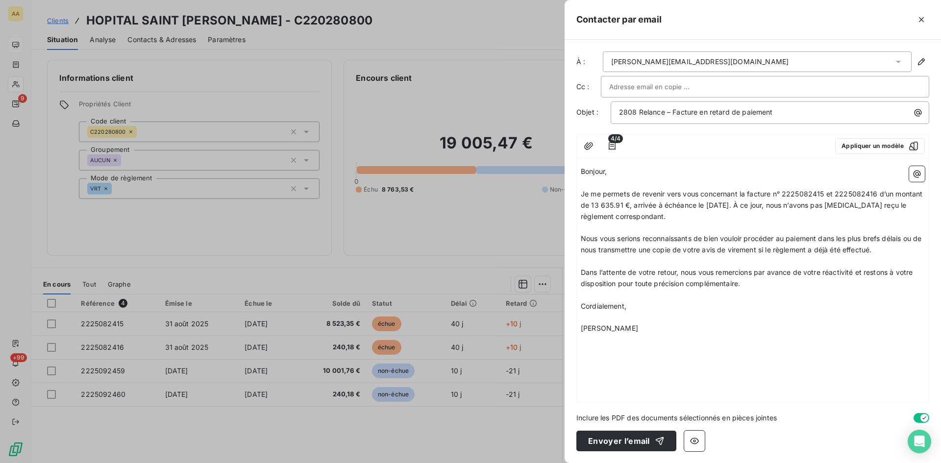
click at [583, 203] on span "Je me permets de revenir vers vous concernant la facture n° 2225082415 et 22250…" at bounding box center [753, 205] width 344 height 31
drag, startPoint x: 638, startPoint y: 205, endPoint x: 609, endPoint y: 201, distance: 29.2
click at [609, 201] on span "Je me permets de revenir vers vous concernant la facture n° 2225082415 et 22250…" at bounding box center [753, 205] width 344 height 31
click at [716, 329] on p "[PERSON_NAME]" at bounding box center [753, 328] width 344 height 11
click at [614, 437] on button "Envoyer l’email" at bounding box center [627, 441] width 100 height 21
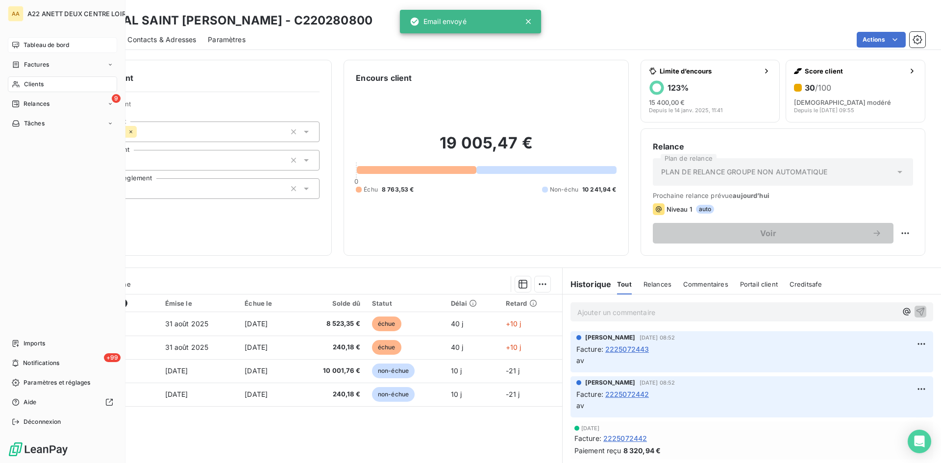
click at [21, 44] on div "Tableau de bord" at bounding box center [62, 45] width 109 height 16
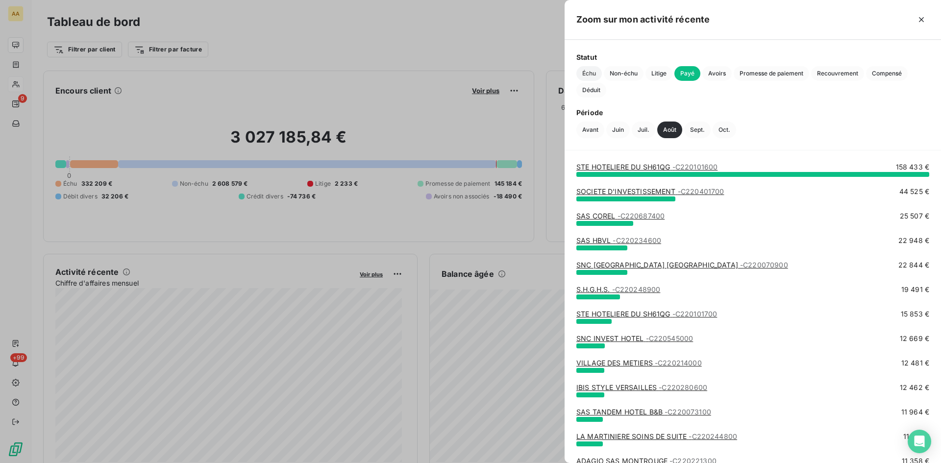
click at [590, 72] on span "Échu" at bounding box center [589, 73] width 25 height 15
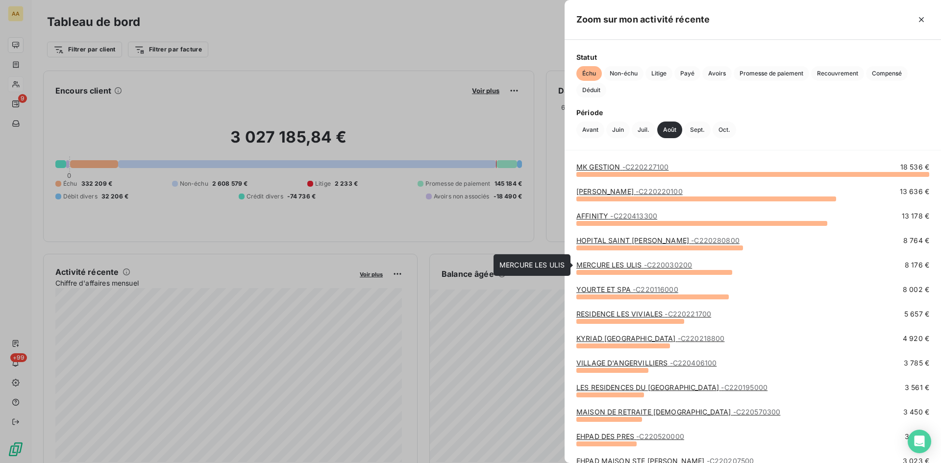
click at [627, 265] on link "MERCURE LES ULIS - C220030200" at bounding box center [635, 265] width 116 height 8
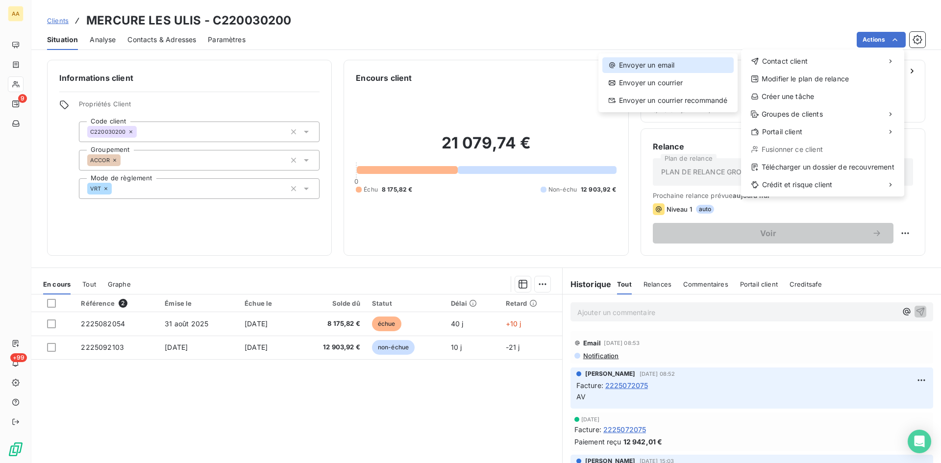
click at [659, 63] on div "Envoyer un email" at bounding box center [668, 65] width 131 height 16
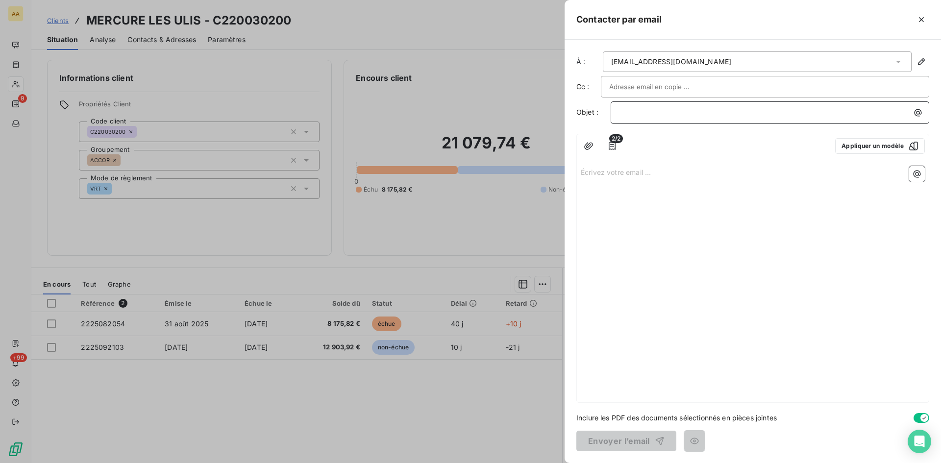
click at [630, 110] on p "﻿" at bounding box center [772, 112] width 307 height 11
click at [589, 170] on p "Écrivez votre email ... ﻿" at bounding box center [753, 171] width 344 height 11
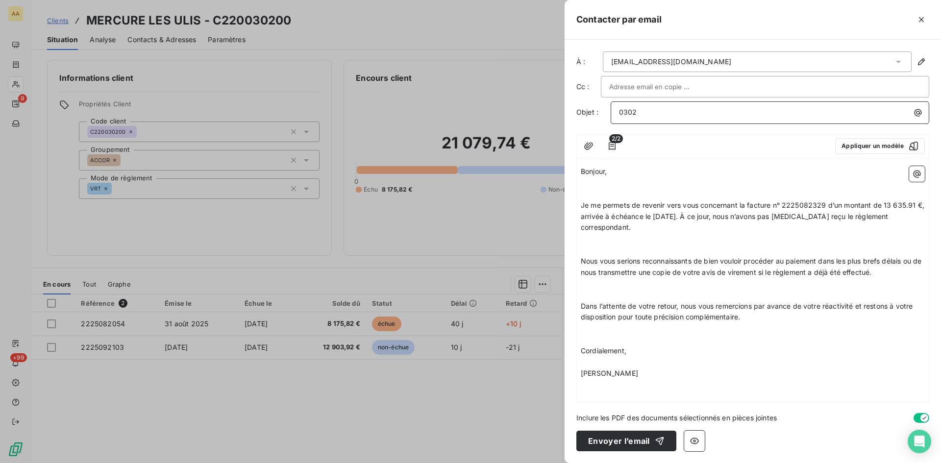
click at [653, 113] on p "0302" at bounding box center [772, 112] width 307 height 11
click at [620, 174] on p "Bonjour," at bounding box center [753, 171] width 344 height 11
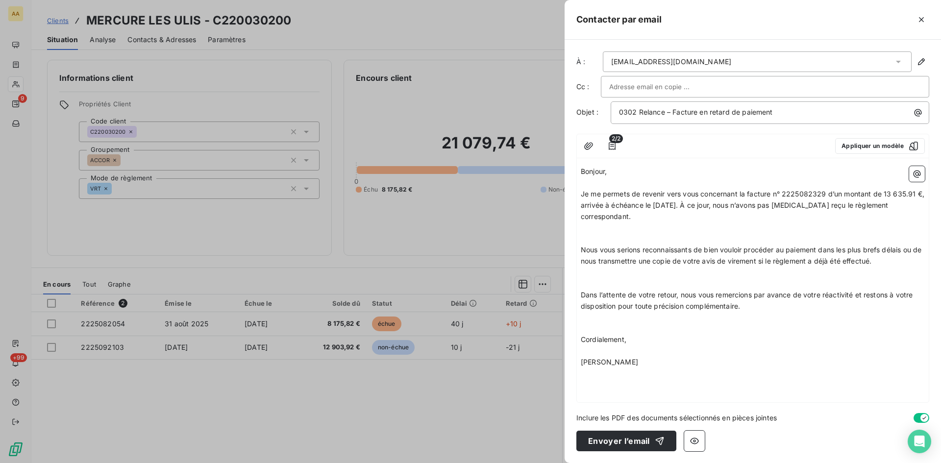
click at [823, 195] on span "Je me permets de revenir vers vous concernant la facture n° 2225082329 d’un mon…" at bounding box center [754, 205] width 346 height 31
drag, startPoint x: 828, startPoint y: 192, endPoint x: 811, endPoint y: 191, distance: 16.7
click at [811, 191] on span "Je me permets de revenir vers vous concernant la facture n° 2225082329 d’un mon…" at bounding box center [754, 205] width 346 height 31
drag, startPoint x: 913, startPoint y: 192, endPoint x: 885, endPoint y: 191, distance: 28.5
click at [885, 191] on span "Je me permets de revenir vers vous concernant la facture n° 2225082054 d’un mon…" at bounding box center [753, 205] width 345 height 31
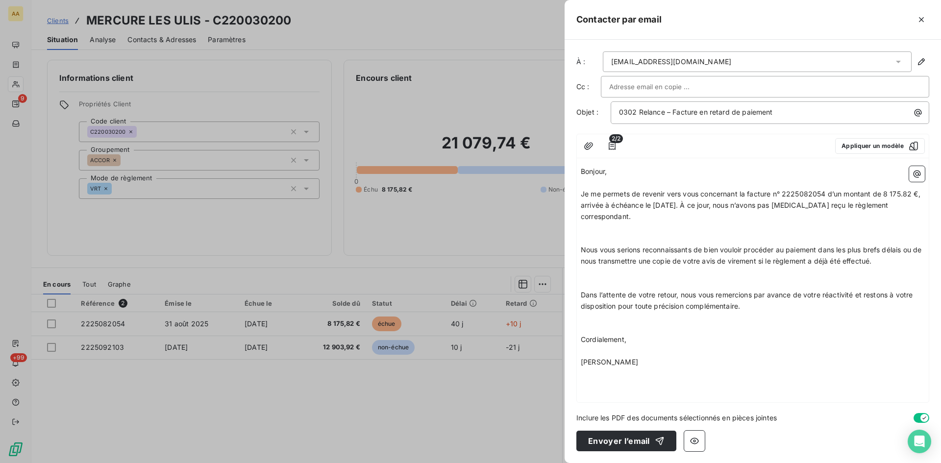
click at [639, 227] on p "﻿" at bounding box center [753, 227] width 344 height 11
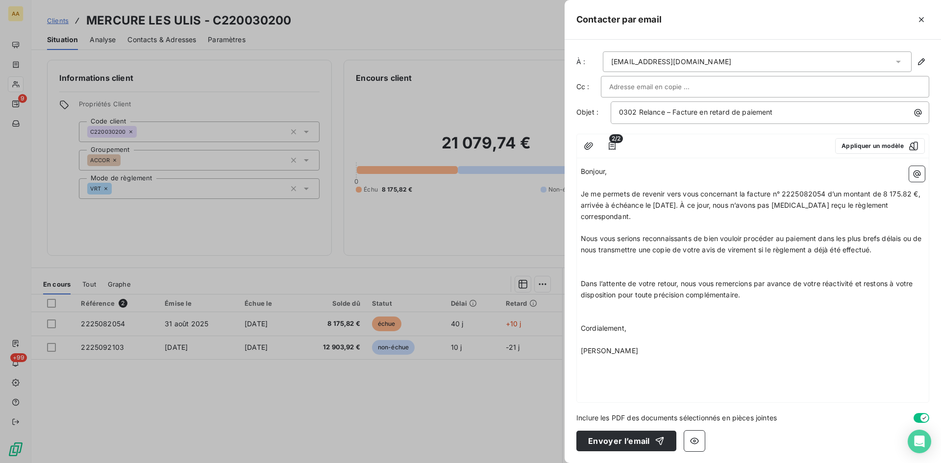
click at [593, 265] on p "﻿" at bounding box center [753, 261] width 344 height 11
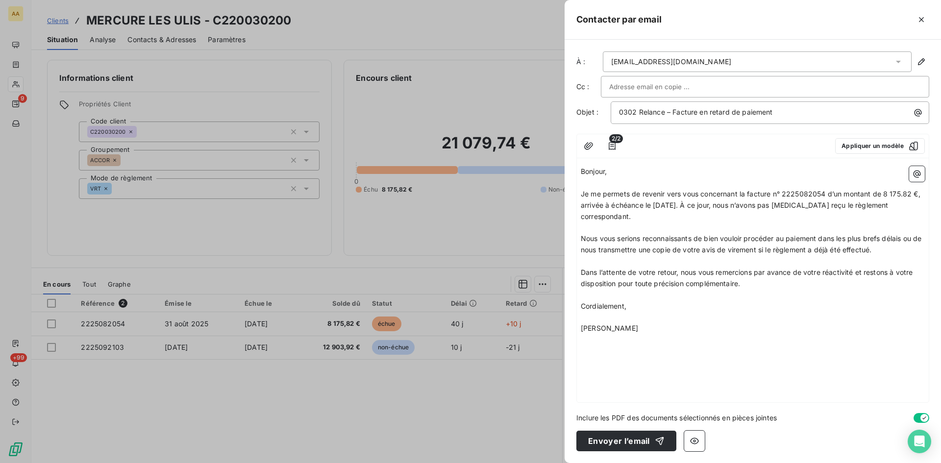
click at [736, 331] on p "[PERSON_NAME]" at bounding box center [753, 328] width 344 height 11
click at [604, 435] on button "Envoyer l’email" at bounding box center [627, 441] width 100 height 21
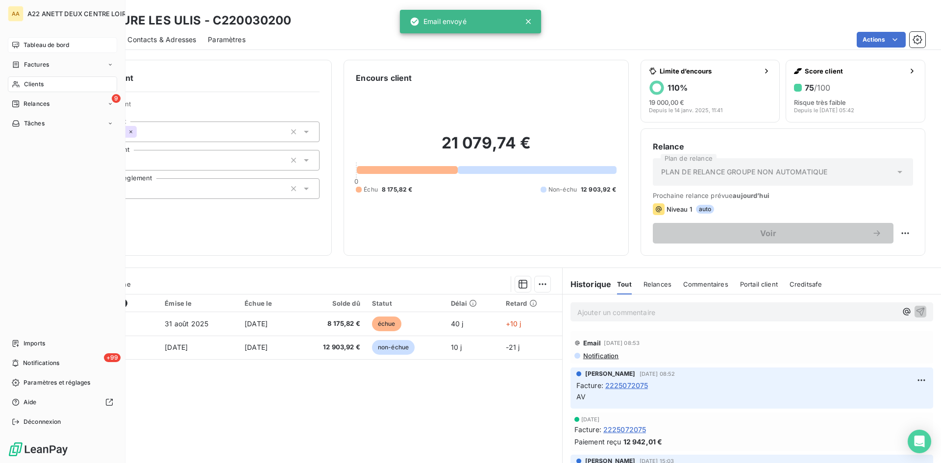
click at [50, 41] on span "Tableau de bord" at bounding box center [47, 45] width 46 height 9
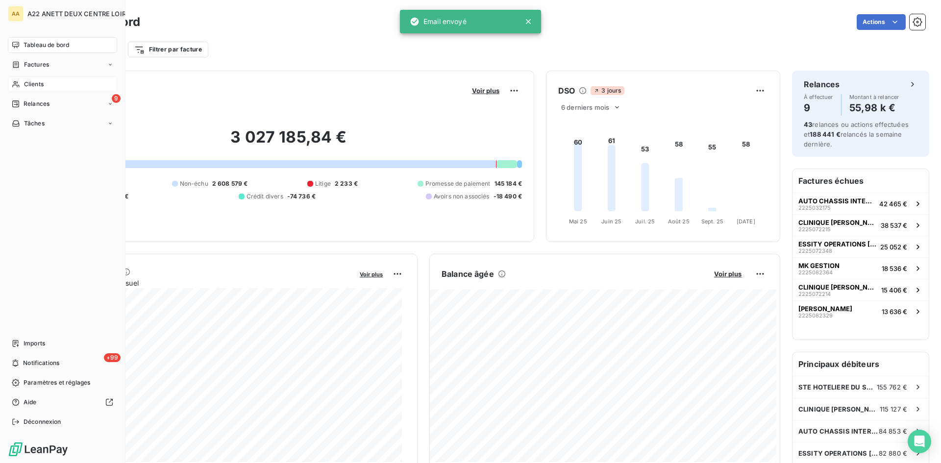
click at [42, 63] on span "Factures" at bounding box center [36, 64] width 25 height 9
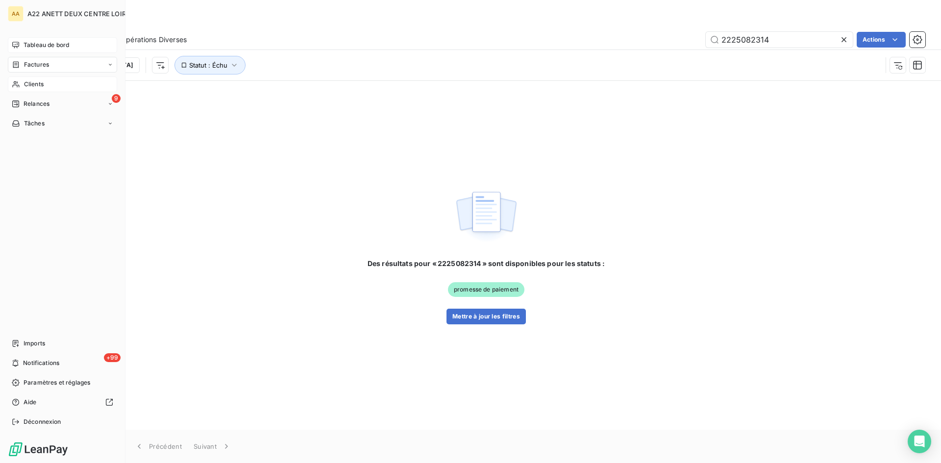
click at [37, 45] on span "Tableau de bord" at bounding box center [47, 45] width 46 height 9
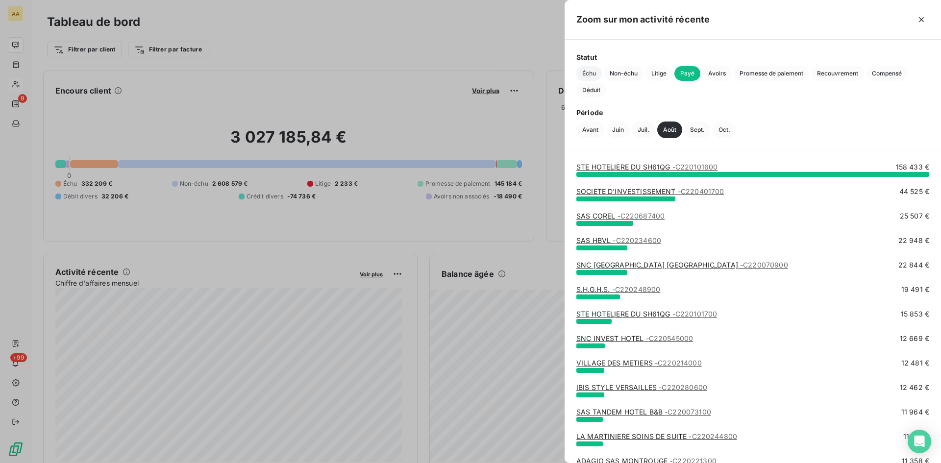
click at [588, 71] on span "Échu" at bounding box center [589, 73] width 25 height 15
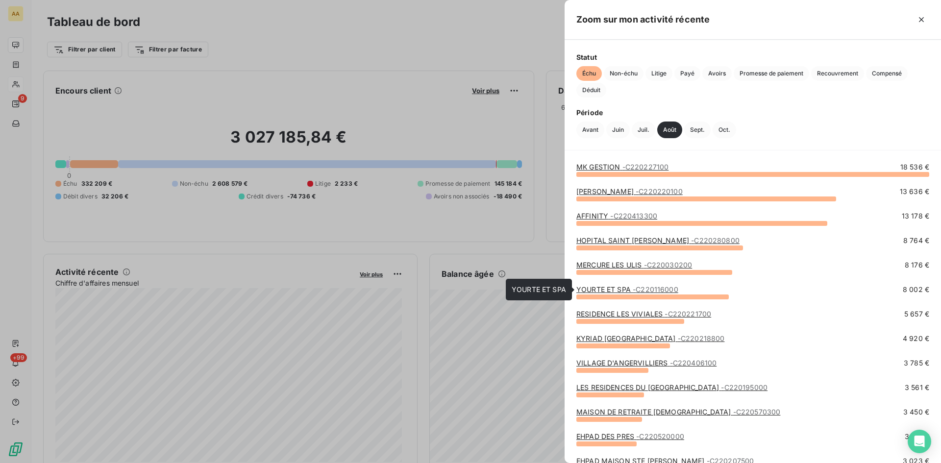
click at [621, 291] on link "YOURTE ET SPA - C220116000" at bounding box center [628, 289] width 102 height 8
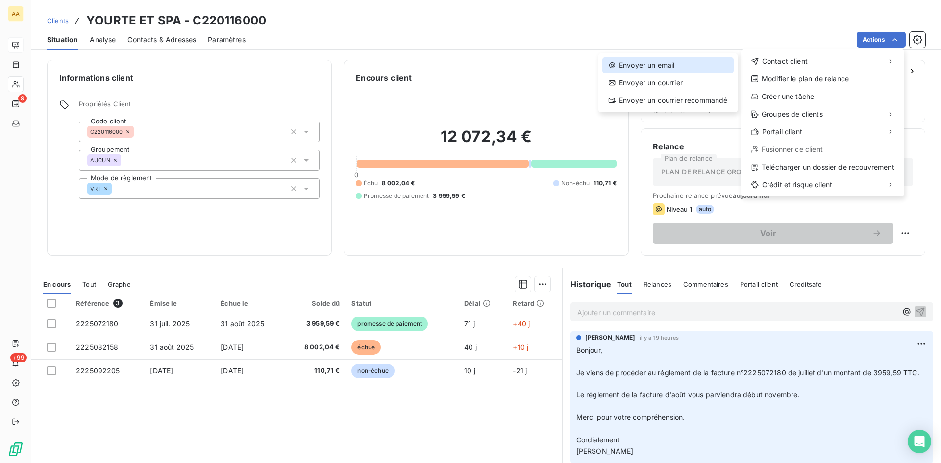
click at [649, 68] on div "Envoyer un email" at bounding box center [668, 65] width 131 height 16
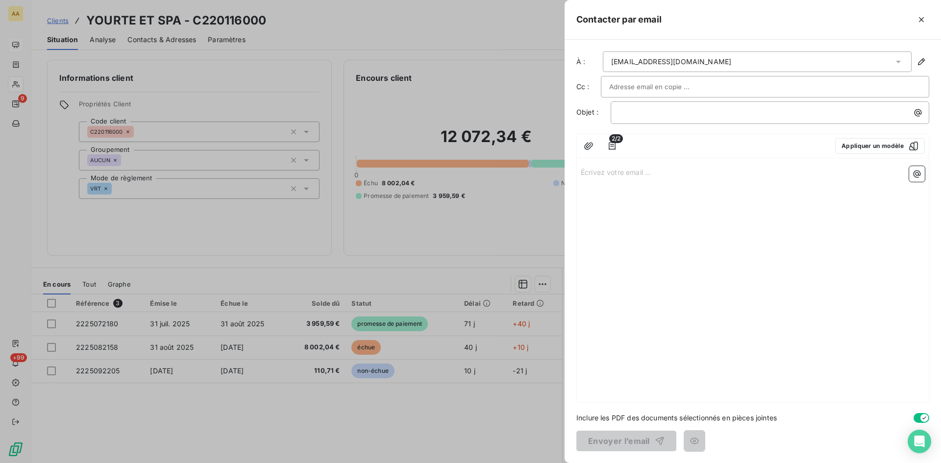
click at [594, 174] on p "Écrivez votre email ... ﻿" at bounding box center [753, 171] width 344 height 11
click at [641, 111] on p "﻿" at bounding box center [772, 112] width 307 height 11
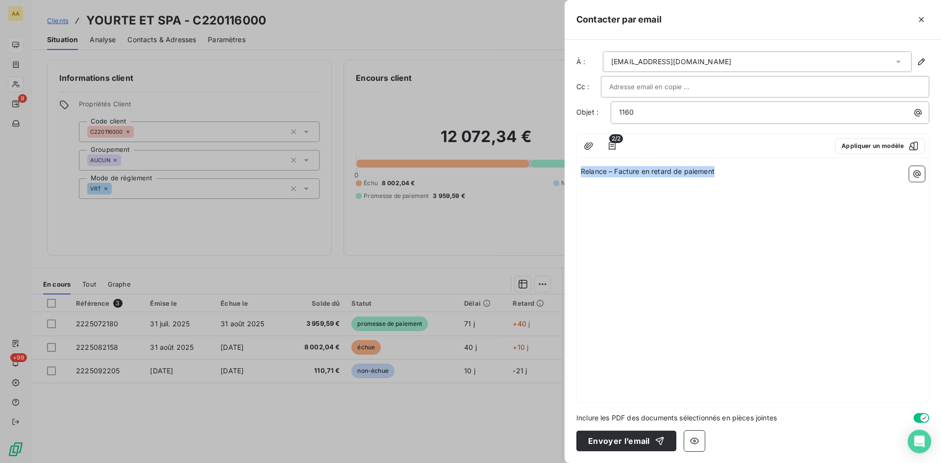
drag, startPoint x: 634, startPoint y: 172, endPoint x: 565, endPoint y: 172, distance: 69.1
click at [565, 172] on div "À : [EMAIL_ADDRESS][DOMAIN_NAME] Cc : Objet : 1160 2/2 Appliquer un modèle Rela…" at bounding box center [753, 252] width 377 height 424
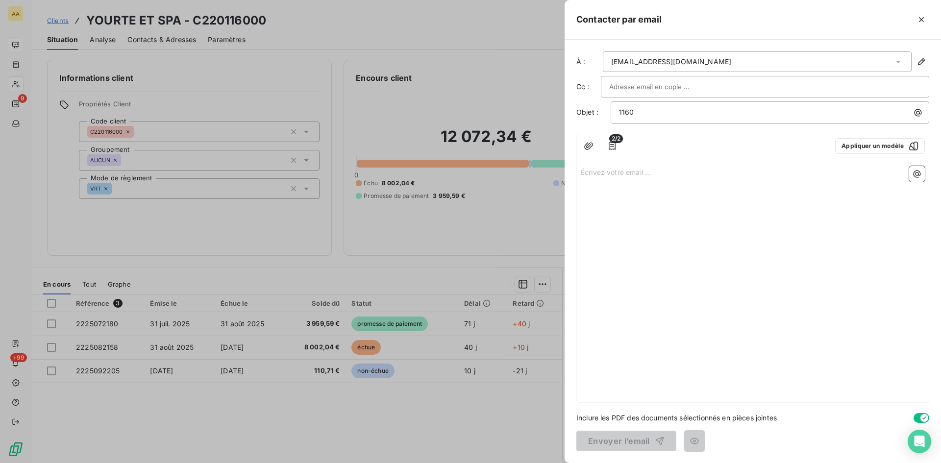
click at [599, 172] on p "Écrivez votre email ... ﻿" at bounding box center [753, 171] width 344 height 11
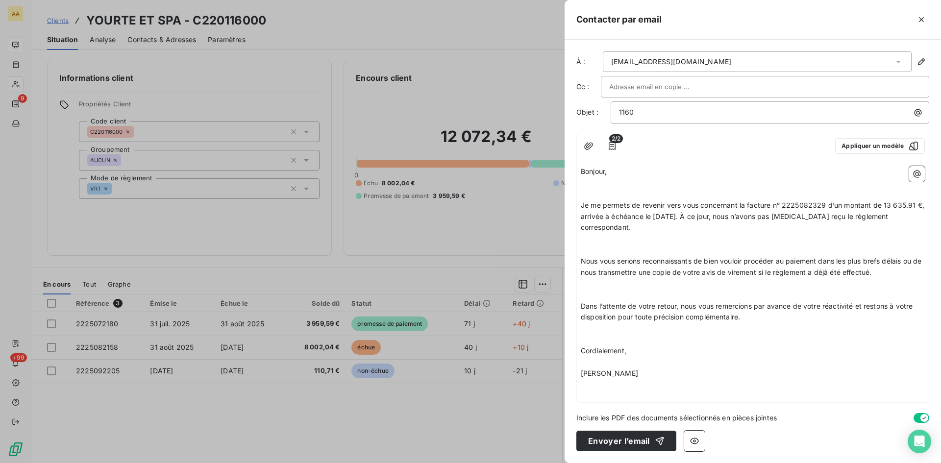
click at [620, 174] on p "Bonjour," at bounding box center [753, 171] width 344 height 11
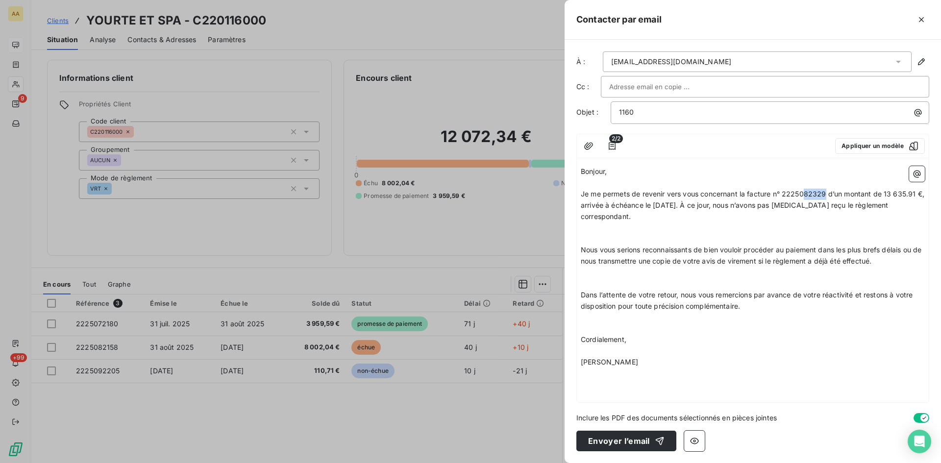
drag, startPoint x: 825, startPoint y: 194, endPoint x: 806, endPoint y: 190, distance: 18.9
click at [806, 190] on span "Je me permets de revenir vers vous concernant la facture n° 2225082329 d’un mon…" at bounding box center [754, 205] width 346 height 31
drag, startPoint x: 915, startPoint y: 192, endPoint x: 883, endPoint y: 188, distance: 32.1
click at [883, 189] on p "Je me permets de revenir vers vous concernant la facture n° 2225072180 d’un mon…" at bounding box center [753, 206] width 344 height 34
drag, startPoint x: 824, startPoint y: 194, endPoint x: 802, endPoint y: 193, distance: 21.6
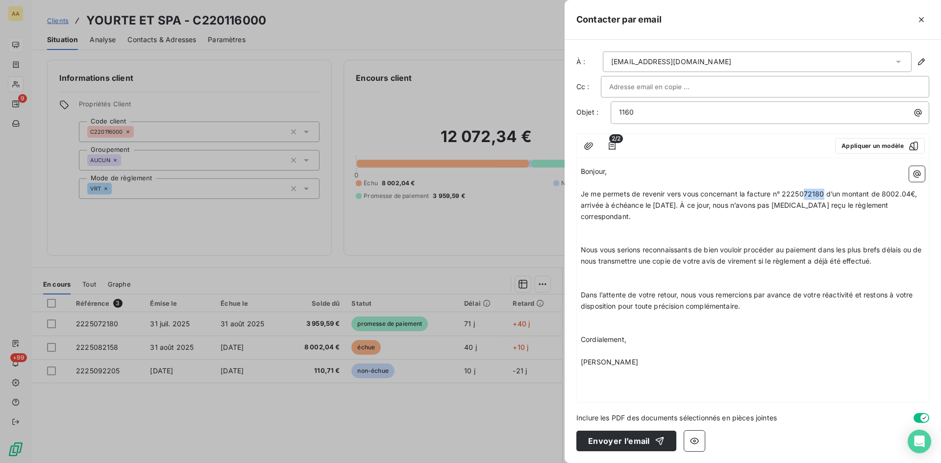
click at [806, 190] on span "Je me permets de revenir vers vous concernant la facture n° 2225072180 d’un mon…" at bounding box center [750, 205] width 339 height 31
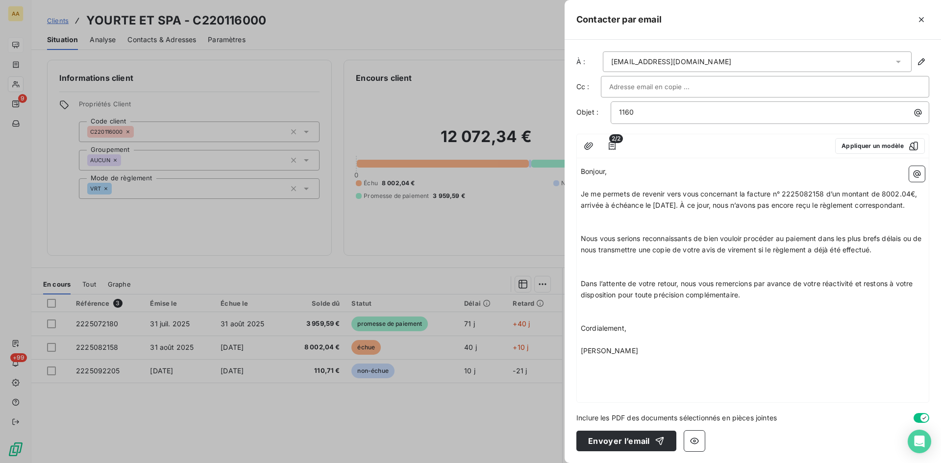
click at [594, 223] on p "﻿" at bounding box center [753, 216] width 344 height 11
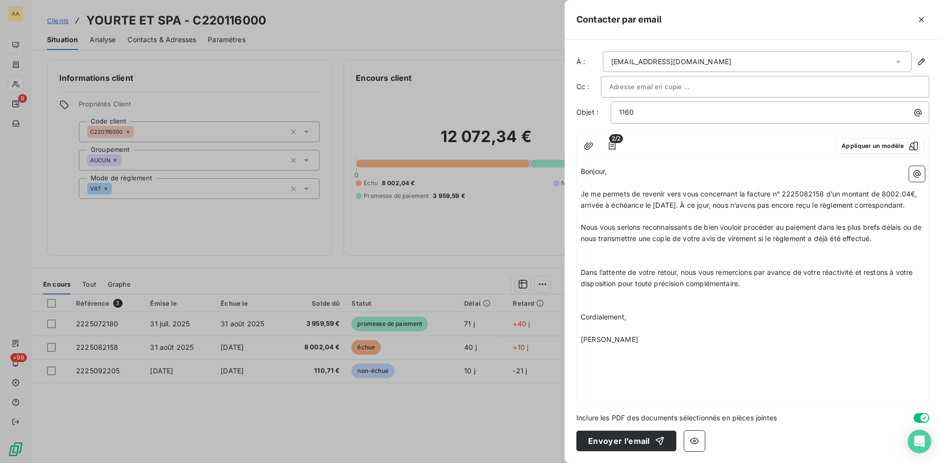
click at [583, 256] on p "﻿" at bounding box center [753, 250] width 344 height 11
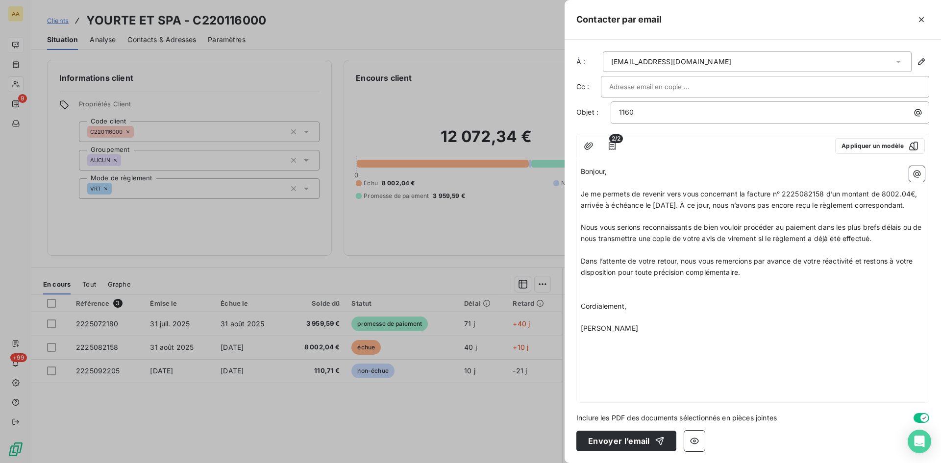
click at [585, 290] on p "﻿" at bounding box center [753, 283] width 344 height 11
click at [704, 301] on p "Cordialement," at bounding box center [753, 295] width 344 height 11
click at [634, 114] on p "1160" at bounding box center [772, 112] width 307 height 11
click at [790, 312] on p "﻿" at bounding box center [753, 306] width 344 height 11
click at [638, 434] on button "Envoyer l’email" at bounding box center [627, 441] width 100 height 21
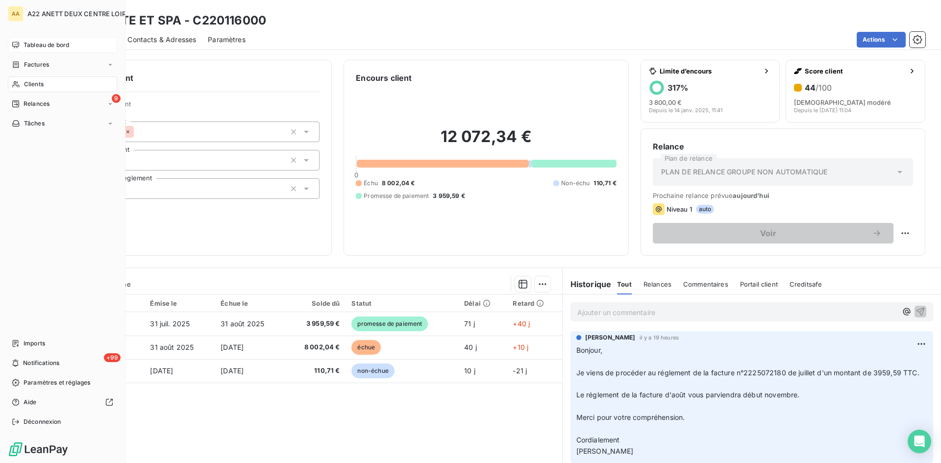
click at [26, 86] on span "Clients" at bounding box center [34, 84] width 20 height 9
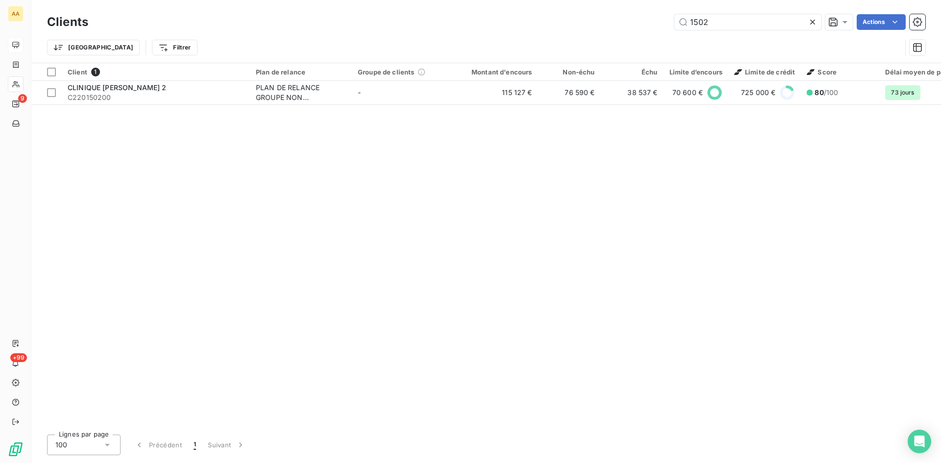
drag, startPoint x: 703, startPoint y: 25, endPoint x: 642, endPoint y: 28, distance: 61.4
click at [642, 28] on div "1502 Actions" at bounding box center [513, 22] width 826 height 16
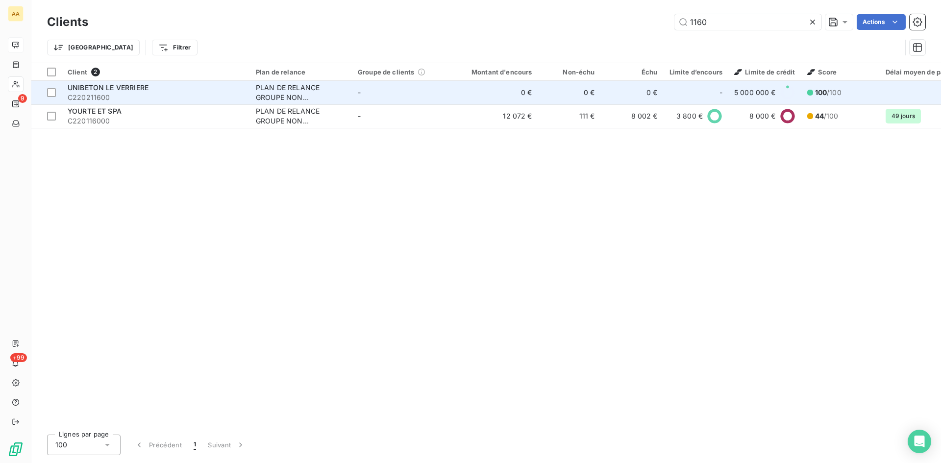
type input "1160"
click at [279, 90] on div "PLAN DE RELANCE GROUPE NON AUTOMATIQUE" at bounding box center [301, 93] width 90 height 20
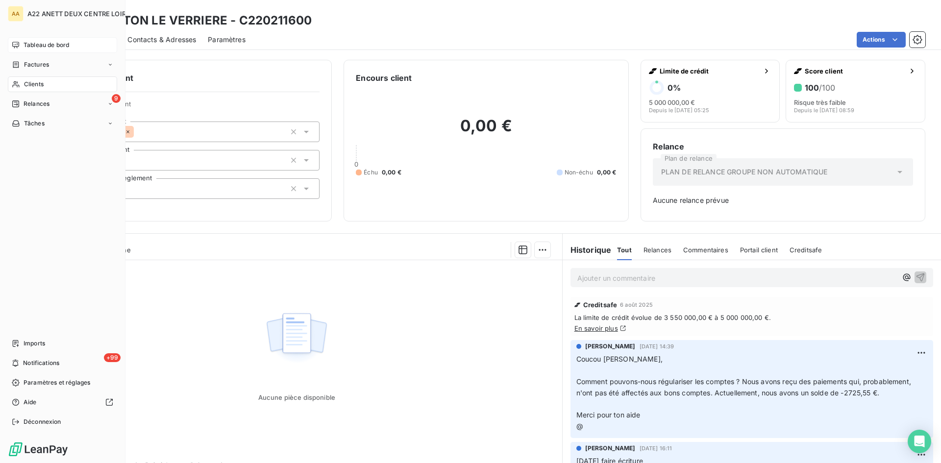
click at [29, 82] on span "Clients" at bounding box center [34, 84] width 20 height 9
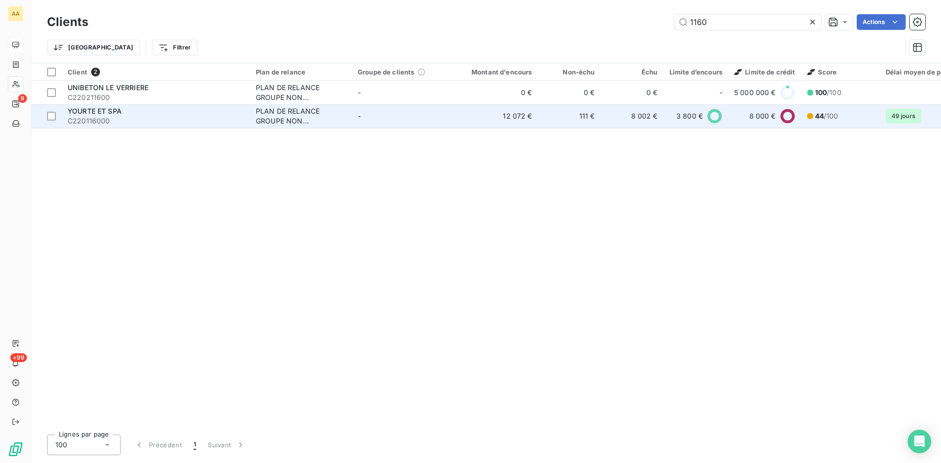
click at [301, 120] on div "PLAN DE RELANCE GROUPE NON AUTOMATIQUE" at bounding box center [301, 116] width 90 height 20
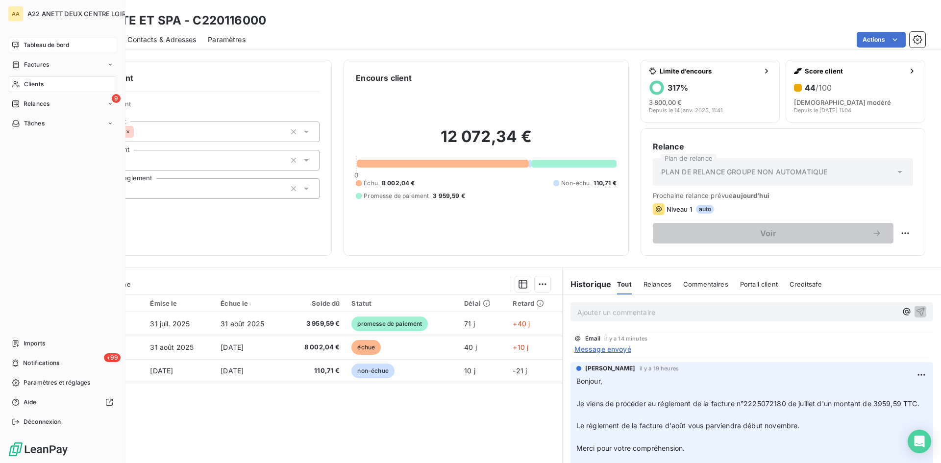
click at [40, 45] on span "Tableau de bord" at bounding box center [47, 45] width 46 height 9
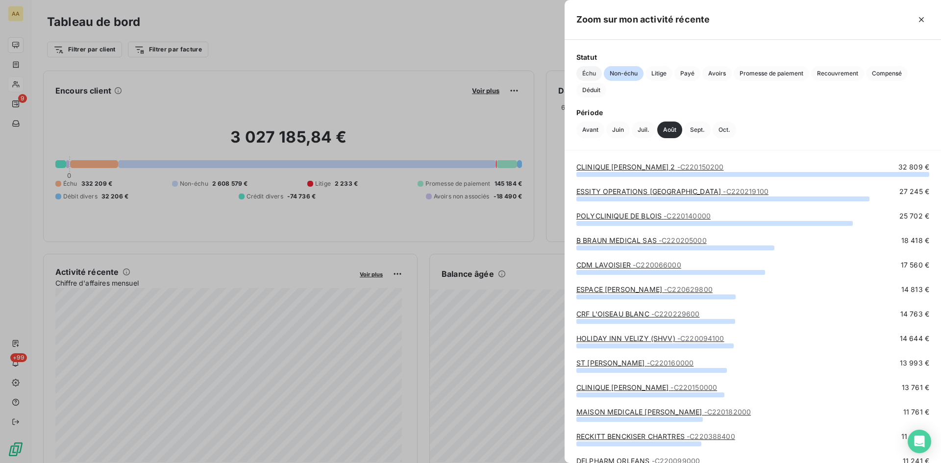
click at [591, 72] on span "Échu" at bounding box center [589, 73] width 25 height 15
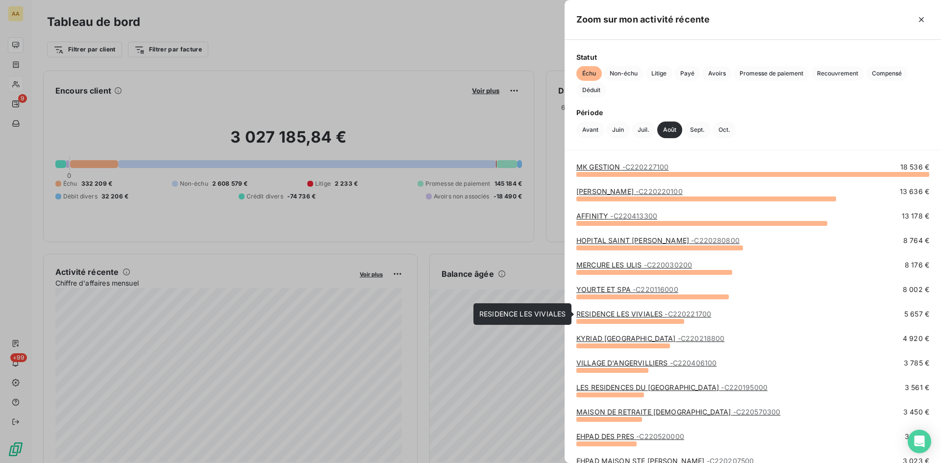
click at [624, 314] on link "RESIDENCE LES VIVIALES - C220221700" at bounding box center [644, 314] width 135 height 8
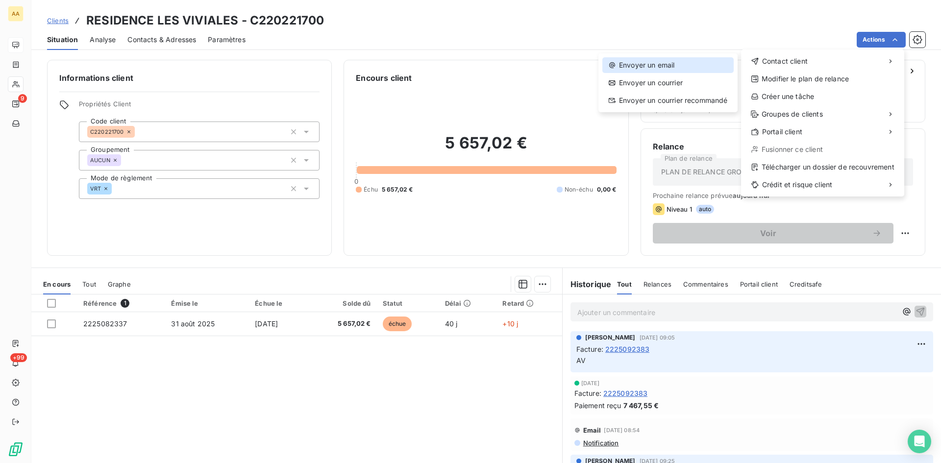
click at [645, 62] on div "Envoyer un email" at bounding box center [668, 65] width 131 height 16
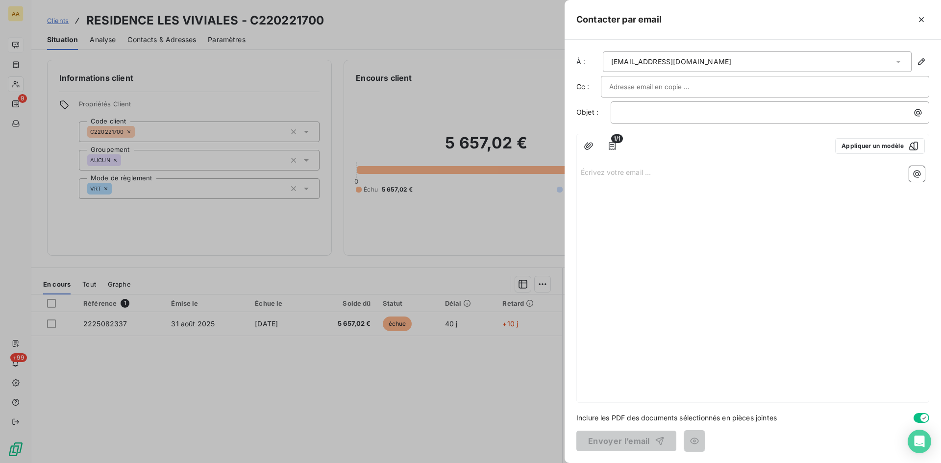
click at [592, 177] on div "Écrivez votre email ... ﻿" at bounding box center [753, 282] width 352 height 240
click at [591, 168] on p "Écrivez votre email ... ﻿" at bounding box center [753, 171] width 344 height 11
click at [642, 111] on p "﻿" at bounding box center [772, 112] width 307 height 11
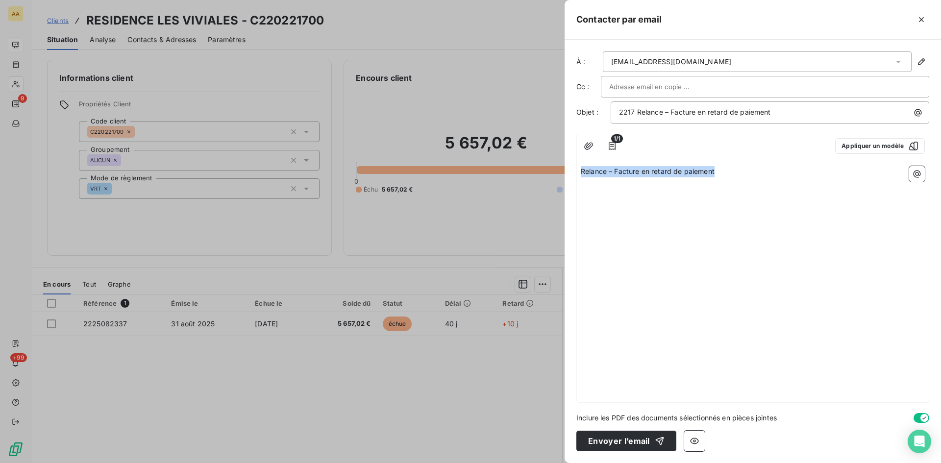
drag, startPoint x: 714, startPoint y: 175, endPoint x: 569, endPoint y: 174, distance: 145.1
click at [569, 174] on div "À : [EMAIL_ADDRESS][DOMAIN_NAME] Cc : Objet : 2217 Relance – Facture en retard …" at bounding box center [753, 252] width 377 height 424
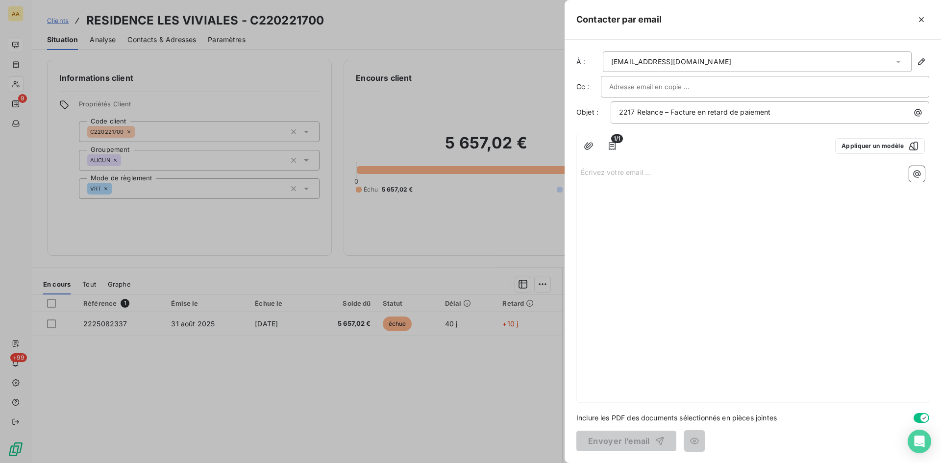
click at [624, 176] on p "Écrivez votre email ... ﻿" at bounding box center [753, 171] width 344 height 11
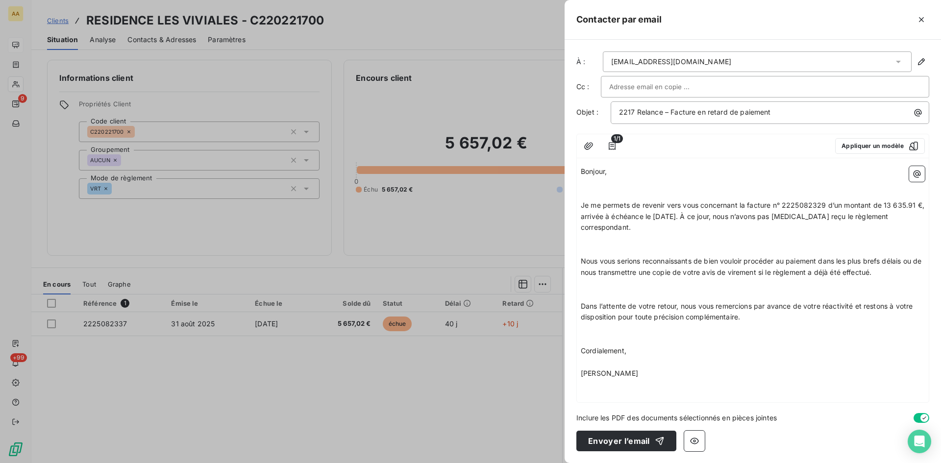
click at [620, 176] on p "Bonjour," at bounding box center [753, 171] width 344 height 11
click at [584, 187] on p "﻿" at bounding box center [753, 182] width 344 height 11
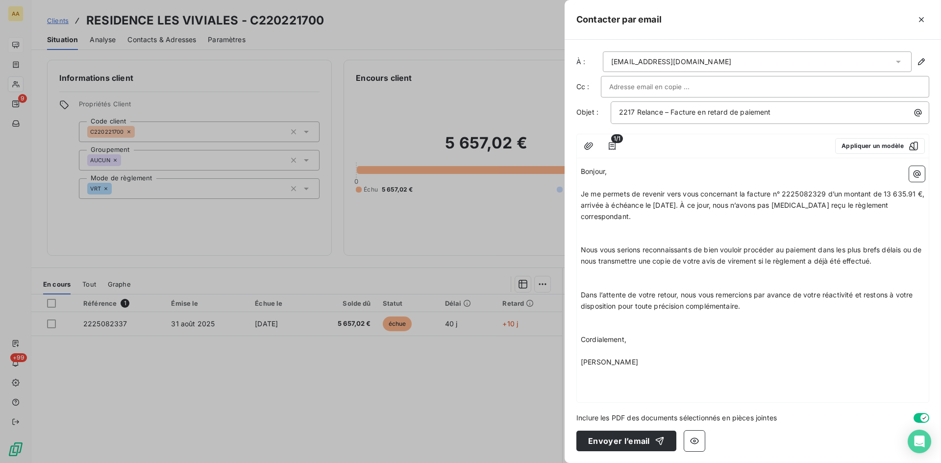
click at [589, 230] on p "﻿" at bounding box center [753, 227] width 344 height 11
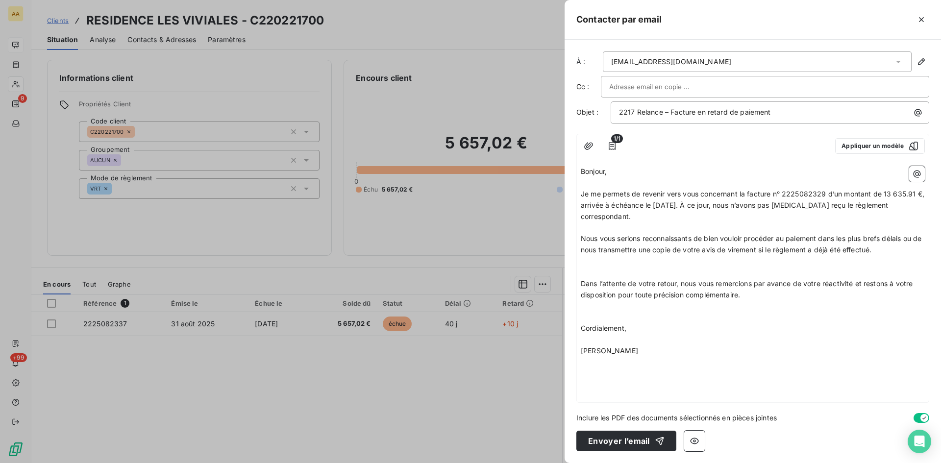
click at [587, 262] on p "﻿" at bounding box center [753, 261] width 344 height 11
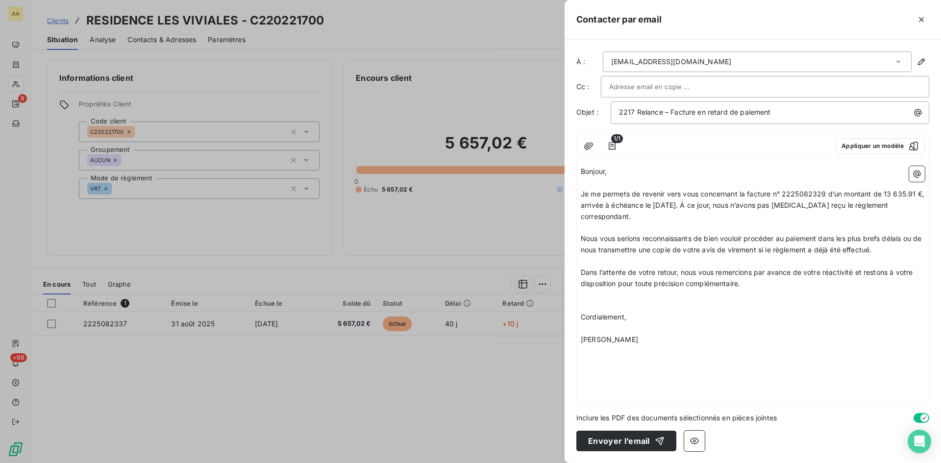
click at [590, 299] on p "﻿" at bounding box center [753, 295] width 344 height 11
drag, startPoint x: 821, startPoint y: 193, endPoint x: 808, endPoint y: 192, distance: 13.3
click at [808, 192] on span "Je me permets de revenir vers vous concernant la facture n° 2225082329 d’un mon…" at bounding box center [754, 205] width 346 height 31
drag, startPoint x: 827, startPoint y: 195, endPoint x: 810, endPoint y: 193, distance: 16.3
click at [810, 193] on span "Je me permets de revenir vers vous concernant la facture n° 2225082329 d’un mon…" at bounding box center [754, 205] width 346 height 31
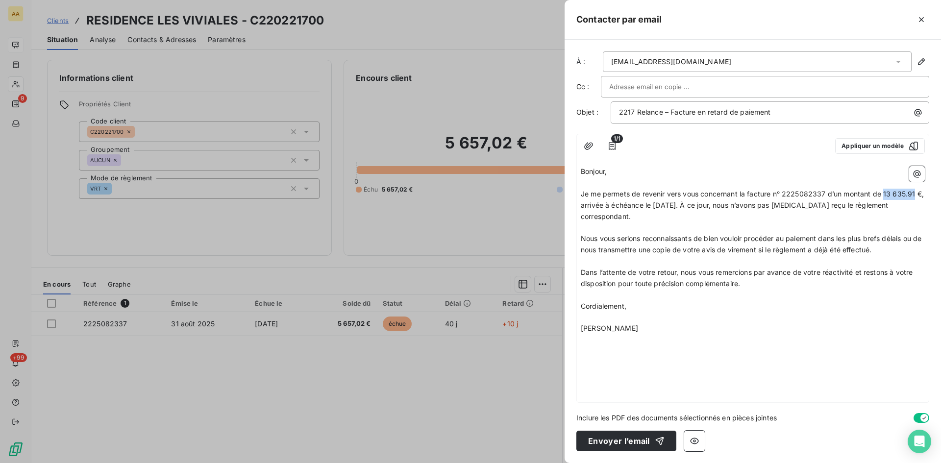
drag, startPoint x: 916, startPoint y: 191, endPoint x: 885, endPoint y: 194, distance: 31.0
click at [885, 194] on span "Je me permets de revenir vers vous concernant la facture n° 2225082337 d’un mon…" at bounding box center [753, 205] width 345 height 31
click at [628, 439] on button "Envoyer l’email" at bounding box center [627, 441] width 100 height 21
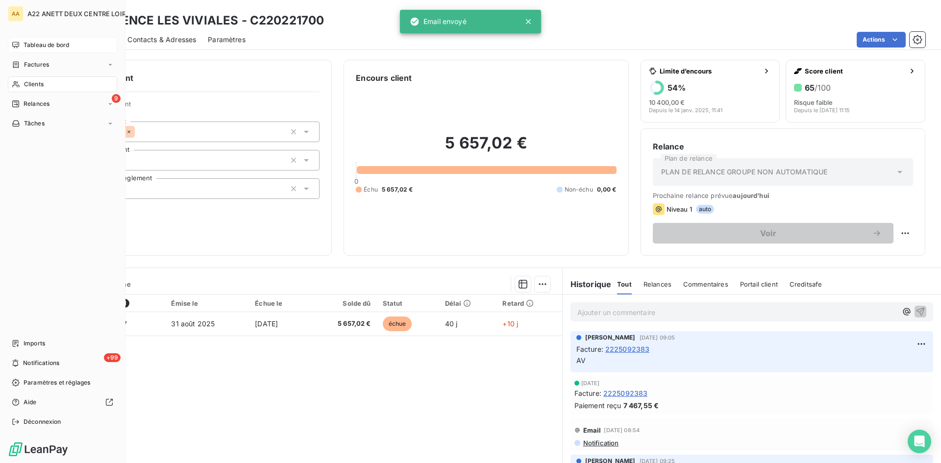
click at [27, 43] on span "Tableau de bord" at bounding box center [47, 45] width 46 height 9
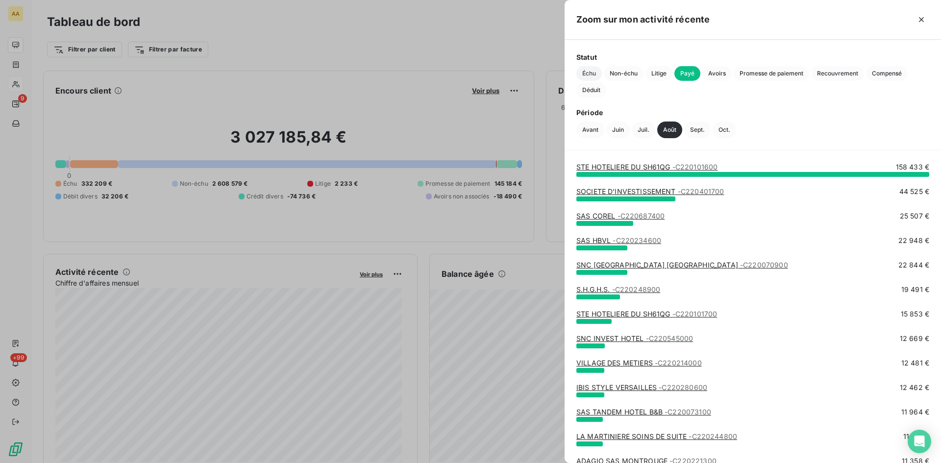
click at [586, 68] on span "Échu" at bounding box center [589, 73] width 25 height 15
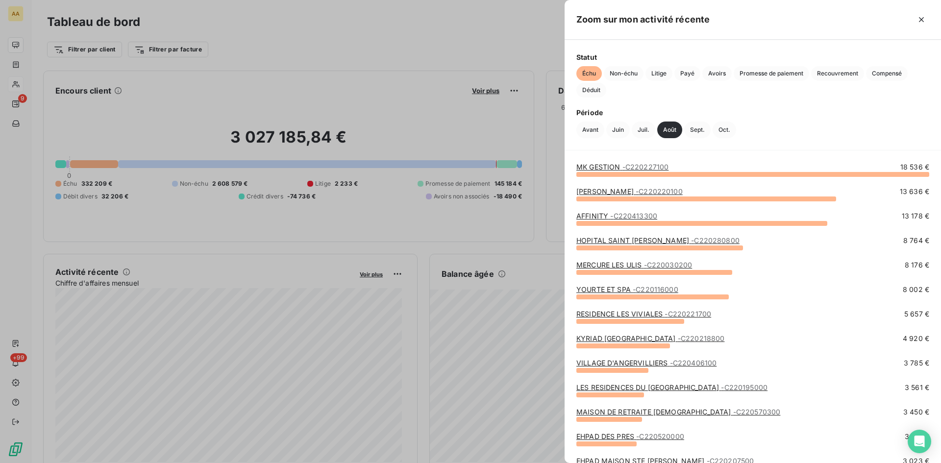
click at [631, 335] on link "KYRIAD ST FARGEAU PONTHIERRY - C220218800" at bounding box center [651, 338] width 148 height 8
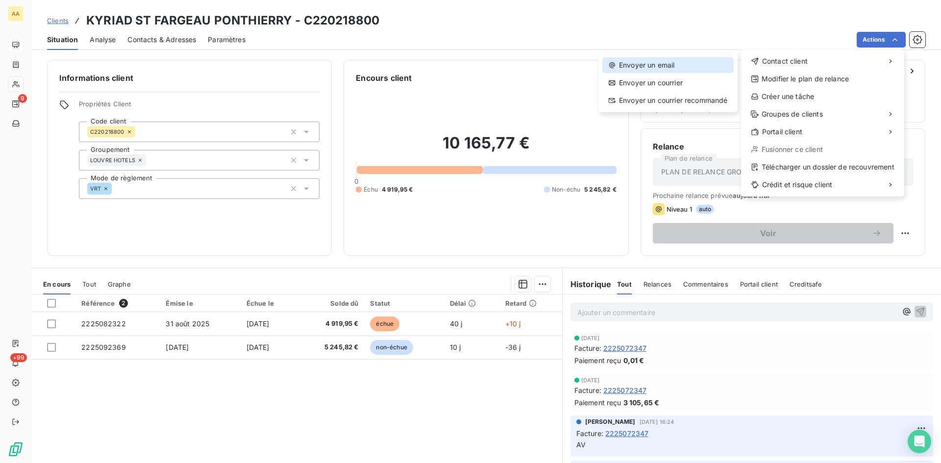
click at [654, 66] on div "Envoyer un email" at bounding box center [668, 65] width 131 height 16
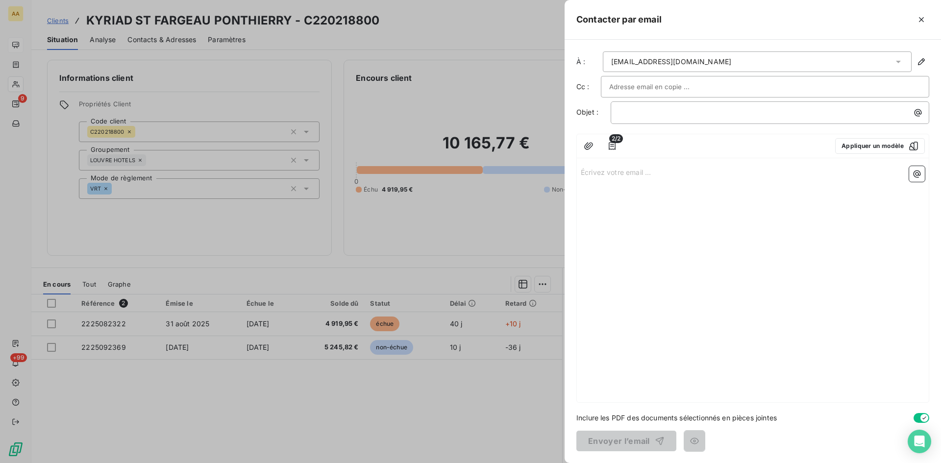
click at [599, 175] on p "Écrivez votre email ... ﻿" at bounding box center [753, 171] width 344 height 11
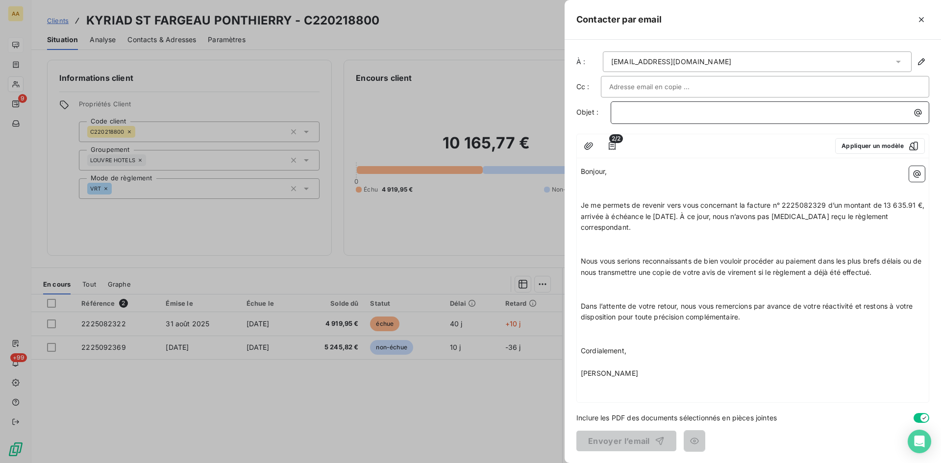
click at [629, 111] on p "﻿" at bounding box center [772, 112] width 307 height 11
click at [645, 110] on p "2188" at bounding box center [772, 112] width 307 height 11
drag, startPoint x: 828, startPoint y: 204, endPoint x: 808, endPoint y: 201, distance: 19.4
click at [808, 201] on span "Je me permets de revenir vers vous concernant la facture n° 2225082329 d’un mon…" at bounding box center [754, 216] width 346 height 31
drag, startPoint x: 915, startPoint y: 203, endPoint x: 884, endPoint y: 207, distance: 30.6
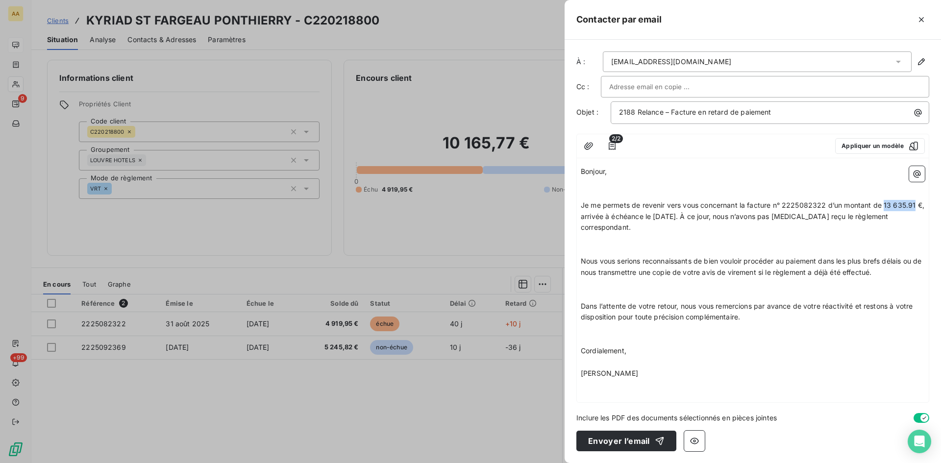
click at [884, 207] on span "Je me permets de revenir vers vous concernant la facture n° 2225082322 d’un mon…" at bounding box center [754, 216] width 346 height 31
click at [616, 247] on p "﻿" at bounding box center [753, 250] width 344 height 11
click at [606, 244] on p "﻿" at bounding box center [753, 238] width 344 height 11
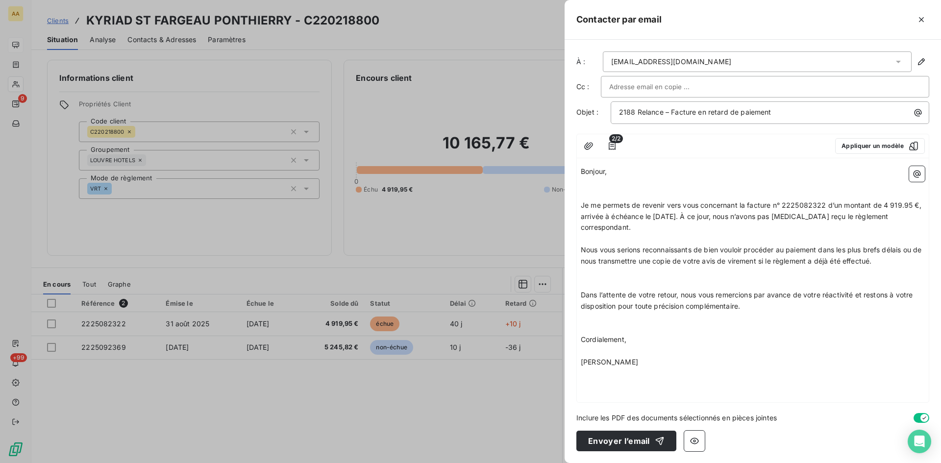
click at [591, 277] on p "﻿" at bounding box center [753, 272] width 344 height 11
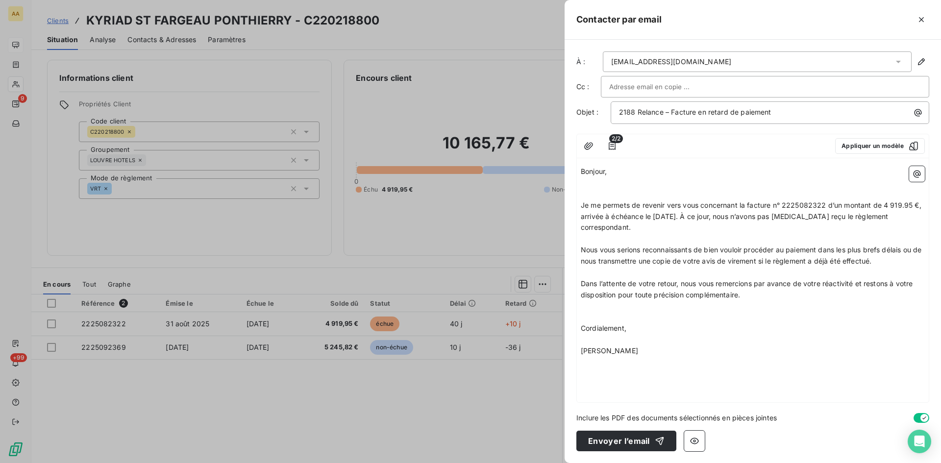
click at [586, 309] on p "﻿" at bounding box center [753, 306] width 344 height 11
click at [732, 337] on p "[PERSON_NAME]" at bounding box center [753, 339] width 344 height 11
click at [630, 438] on button "Envoyer l’email" at bounding box center [627, 441] width 100 height 21
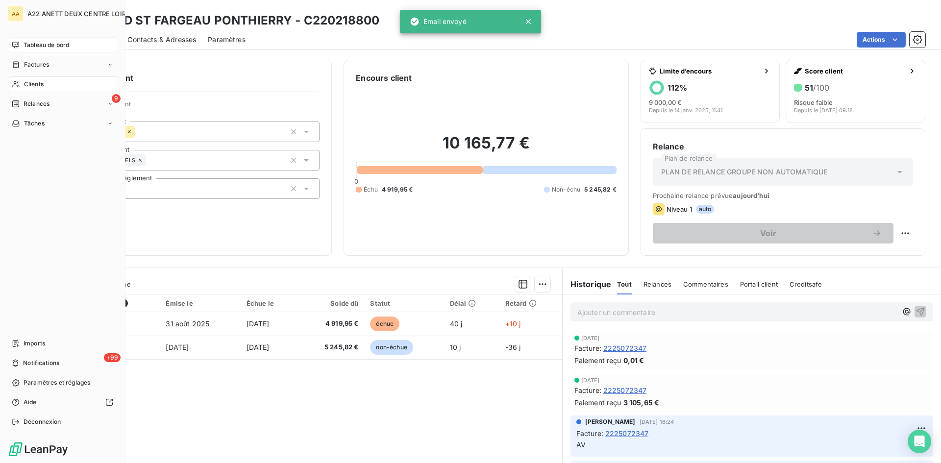
click at [41, 45] on span "Tableau de bord" at bounding box center [47, 45] width 46 height 9
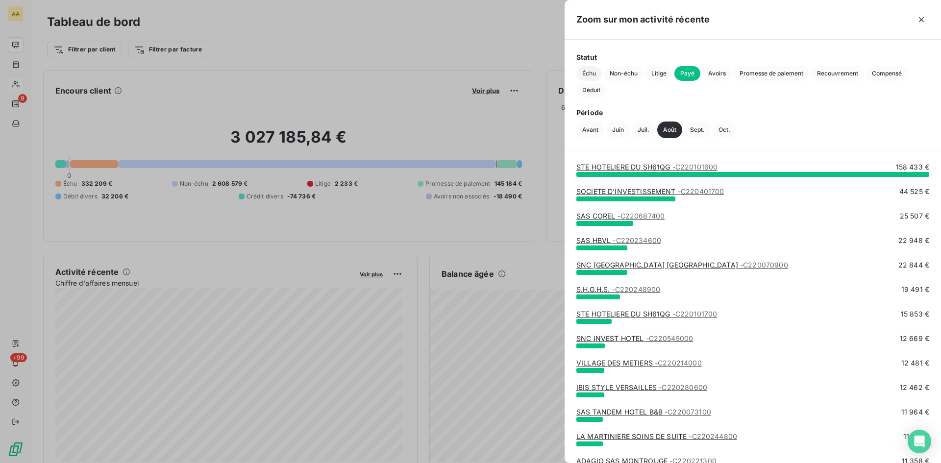
click at [584, 74] on span "Échu" at bounding box center [589, 73] width 25 height 15
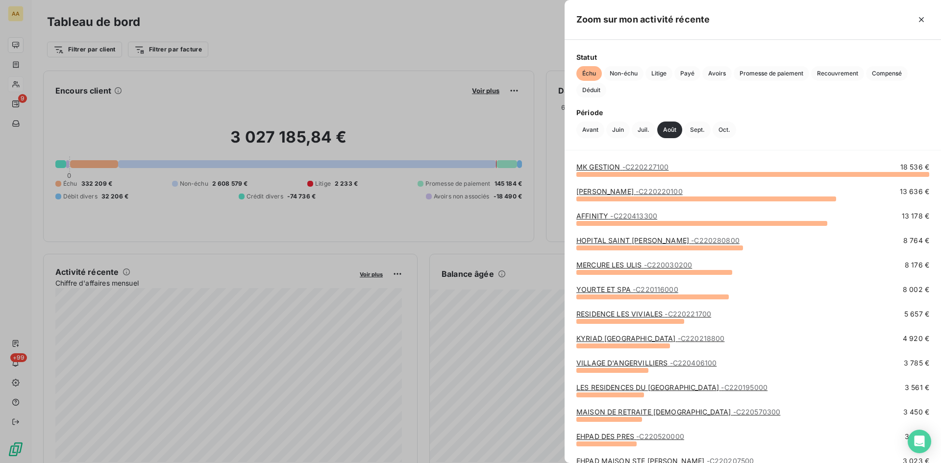
click at [624, 366] on link "VILLAGE D'ANGERVILLIERS - C220406100" at bounding box center [647, 363] width 140 height 8
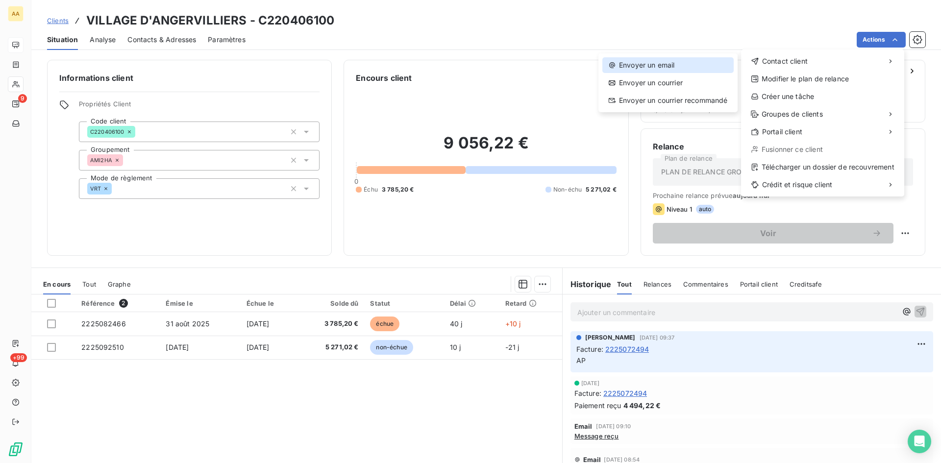
click at [660, 62] on div "Envoyer un email" at bounding box center [668, 65] width 131 height 16
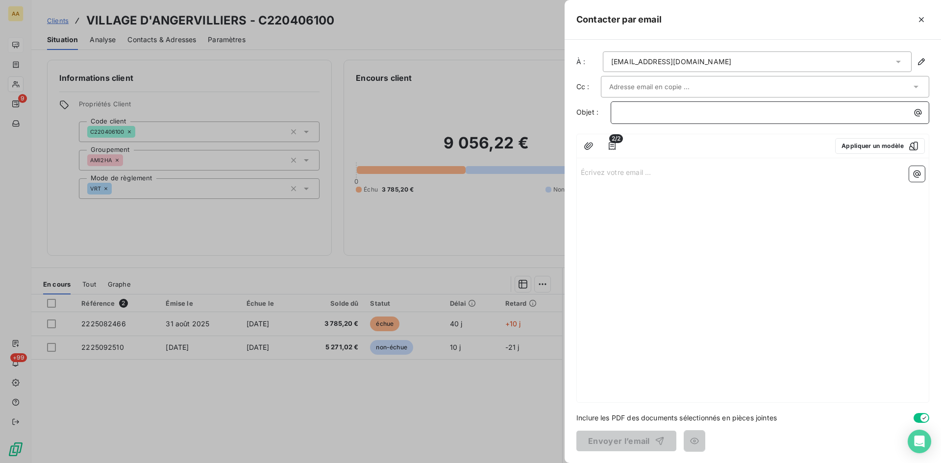
click at [634, 112] on p "﻿" at bounding box center [772, 112] width 307 height 11
click at [617, 112] on div "Relance – Facture en retard de paiement" at bounding box center [770, 111] width 312 height 13
click at [633, 176] on p "Écrivez votre email ... ﻿" at bounding box center [753, 171] width 344 height 11
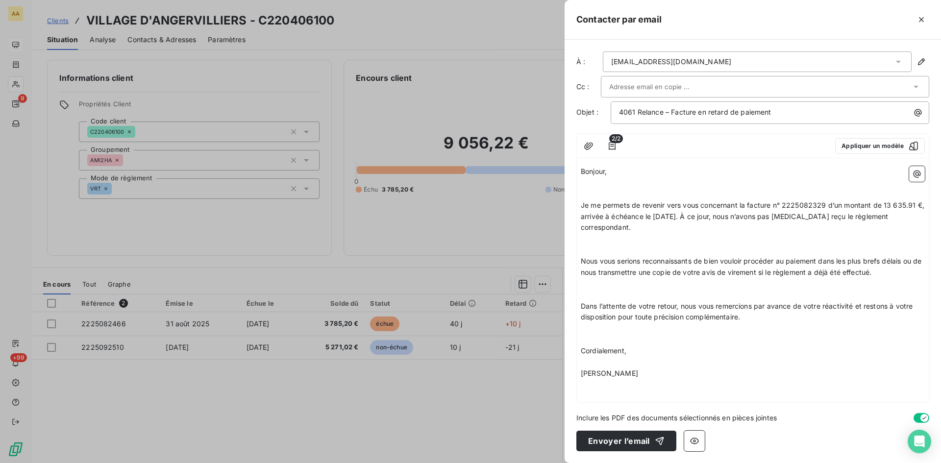
click at [612, 183] on p "﻿" at bounding box center [753, 182] width 344 height 11
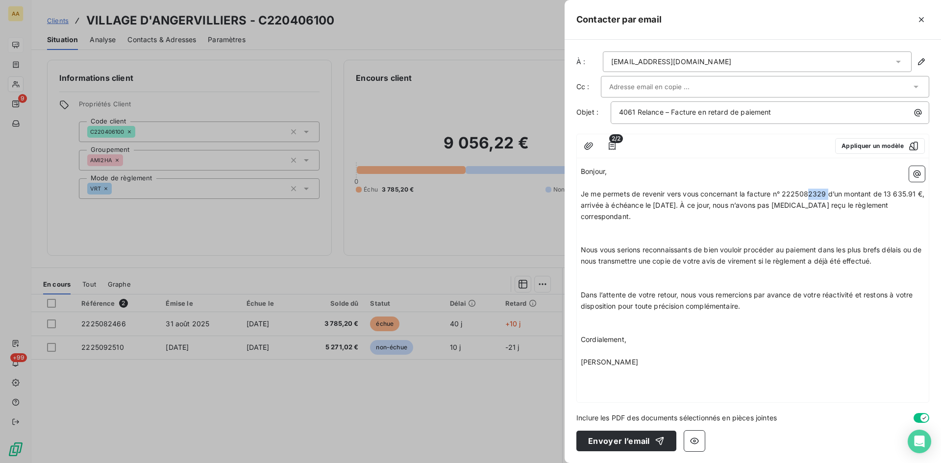
drag, startPoint x: 826, startPoint y: 193, endPoint x: 811, endPoint y: 193, distance: 14.7
click at [811, 193] on span "Je me permets de revenir vers vous concernant la facture n° 2225082329 d’un mon…" at bounding box center [754, 205] width 346 height 31
drag, startPoint x: 914, startPoint y: 194, endPoint x: 885, endPoint y: 192, distance: 29.0
click at [885, 192] on span "Je me permets de revenir vers vous concernant la facture n° 2225082466 d’un mon…" at bounding box center [754, 205] width 346 height 31
drag, startPoint x: 701, startPoint y: 203, endPoint x: 666, endPoint y: 201, distance: 34.4
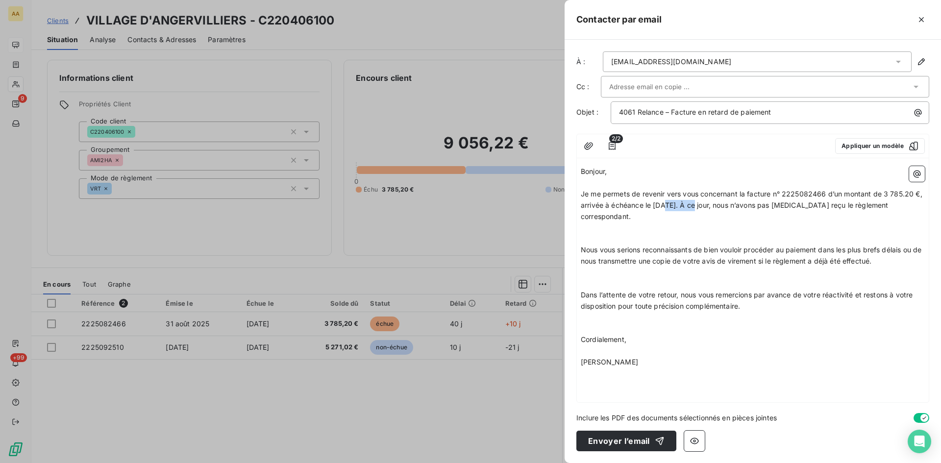
click at [666, 201] on span "Je me permets de revenir vers vous concernant la facture n° 2225082466 d’un mon…" at bounding box center [753, 205] width 344 height 31
click at [659, 202] on span "Je me permets de revenir vers vous concernant la facture n° 2225082466 d’un mon…" at bounding box center [753, 205] width 344 height 31
click at [649, 230] on p "﻿" at bounding box center [753, 227] width 344 height 11
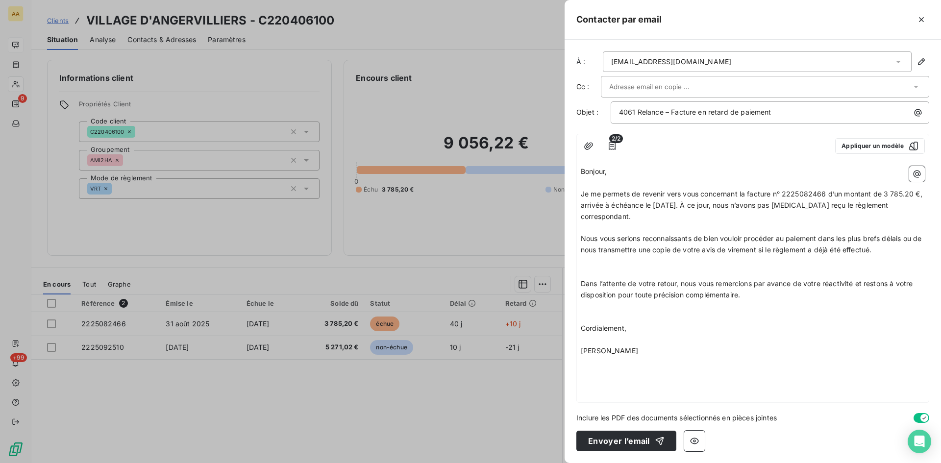
click at [603, 268] on p "﻿" at bounding box center [753, 272] width 344 height 11
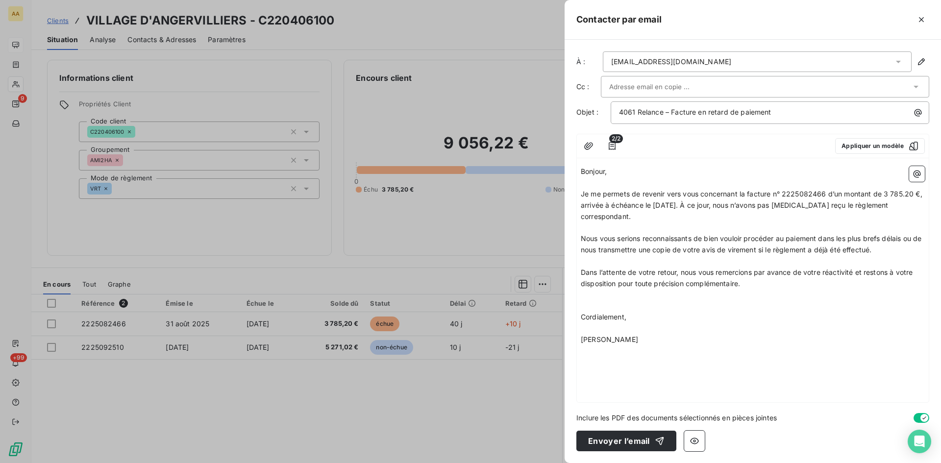
click at [596, 300] on p "﻿" at bounding box center [753, 295] width 344 height 11
click at [730, 317] on p "﻿" at bounding box center [753, 317] width 344 height 11
click at [623, 438] on button "Envoyer l’email" at bounding box center [627, 441] width 100 height 21
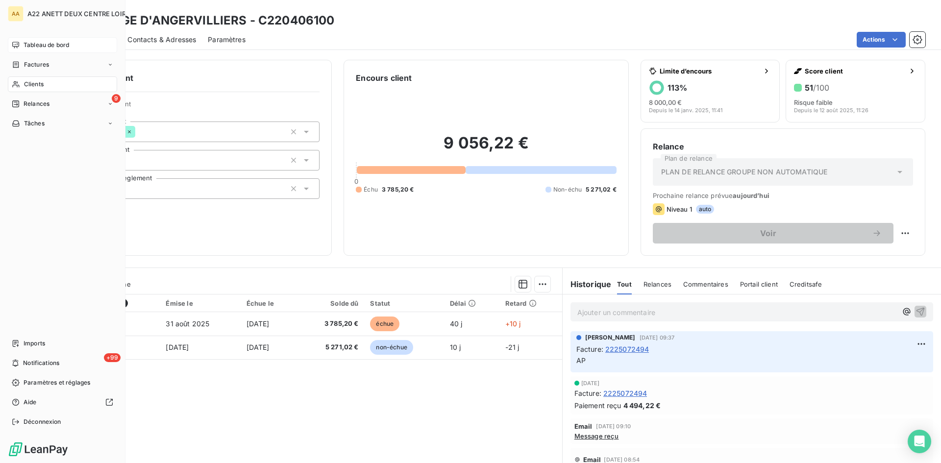
click at [47, 42] on span "Tableau de bord" at bounding box center [47, 45] width 46 height 9
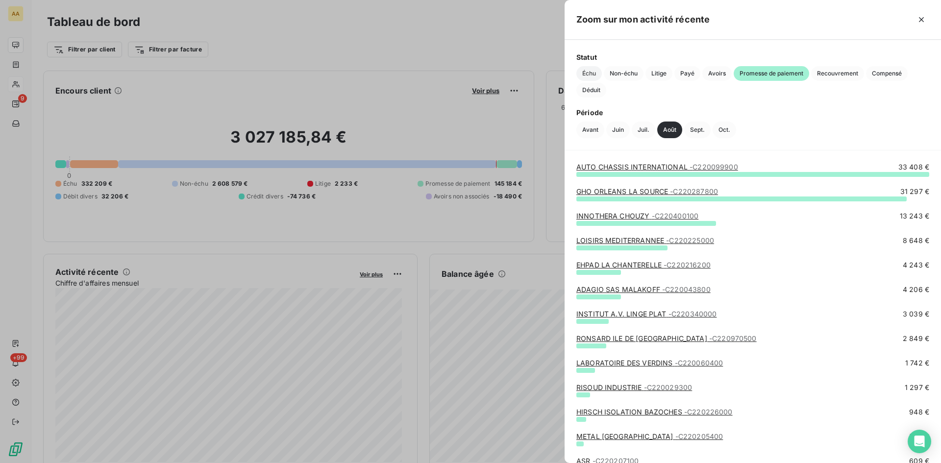
click at [589, 73] on span "Échu" at bounding box center [589, 73] width 25 height 15
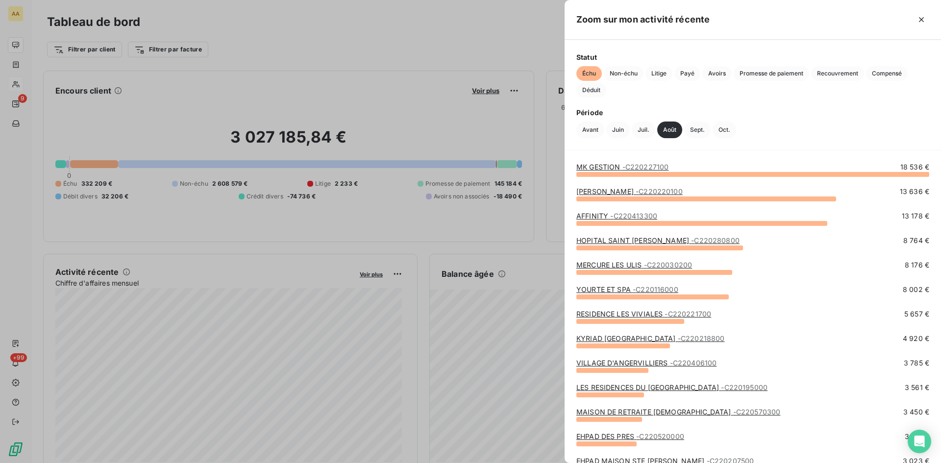
click at [627, 362] on link "VILLAGE D'ANGERVILLIERS - C220406100" at bounding box center [647, 363] width 140 height 8
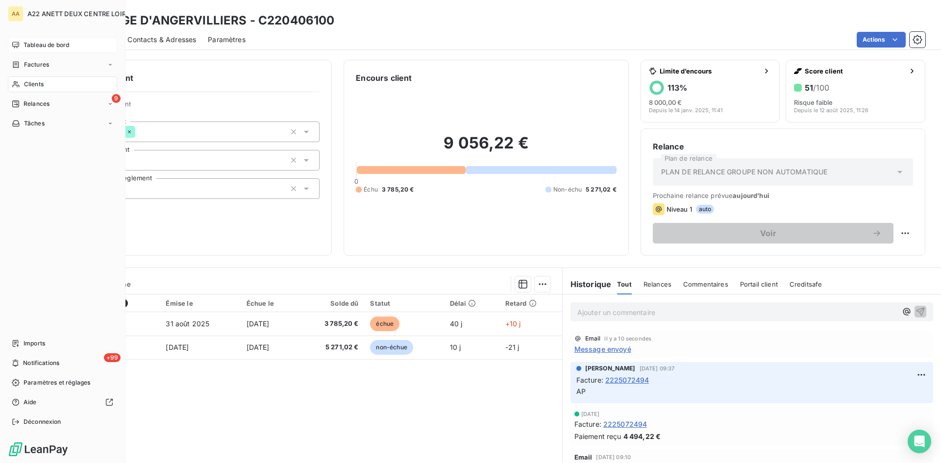
click at [32, 85] on span "Clients" at bounding box center [34, 84] width 20 height 9
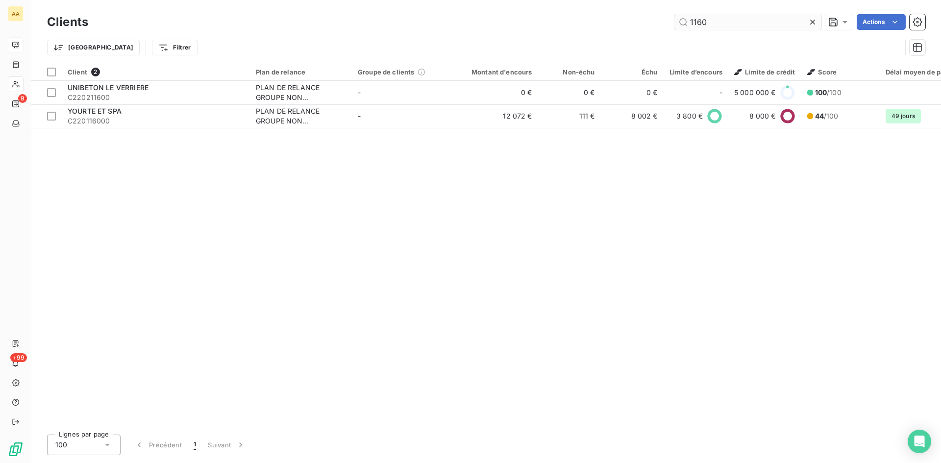
drag, startPoint x: 718, startPoint y: 24, endPoint x: 679, endPoint y: 25, distance: 39.3
click at [679, 25] on input "1160" at bounding box center [748, 22] width 147 height 16
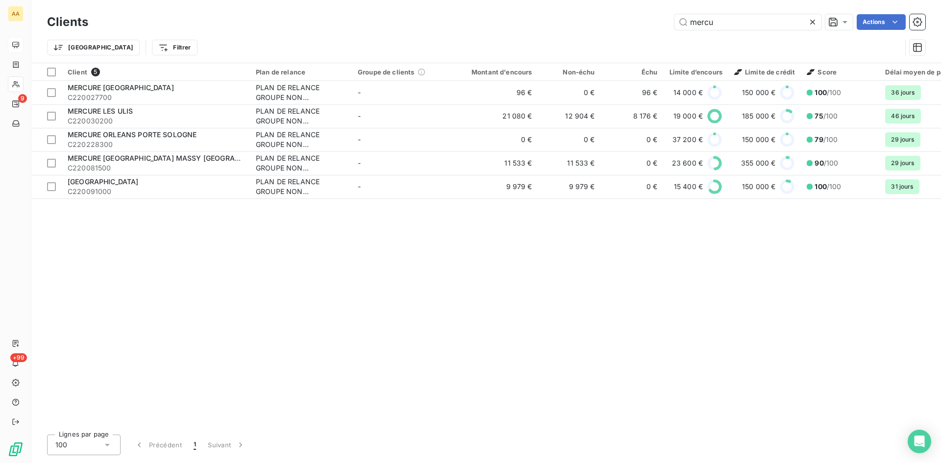
type input "mercu"
drag, startPoint x: 718, startPoint y: 16, endPoint x: 666, endPoint y: 25, distance: 53.4
click at [666, 25] on div "mercu Actions" at bounding box center [513, 22] width 826 height 16
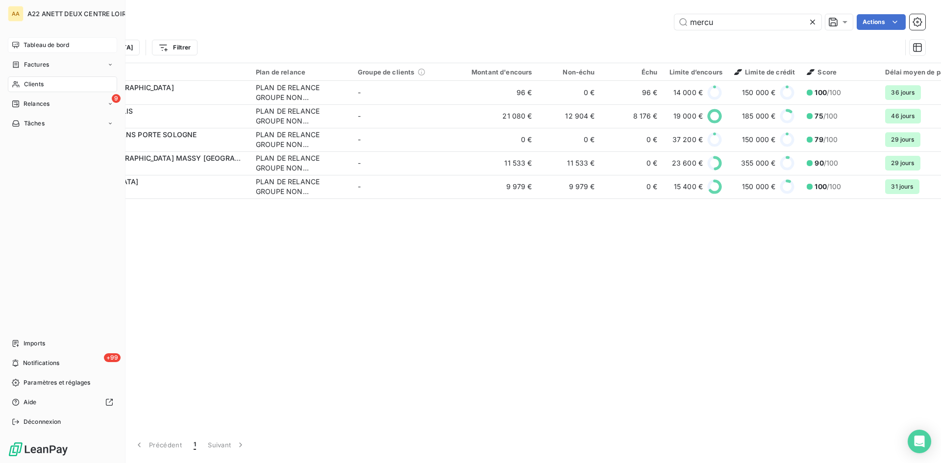
drag, startPoint x: 32, startPoint y: 39, endPoint x: 39, endPoint y: 48, distance: 10.5
click at [32, 39] on div "Tableau de bord" at bounding box center [62, 45] width 109 height 16
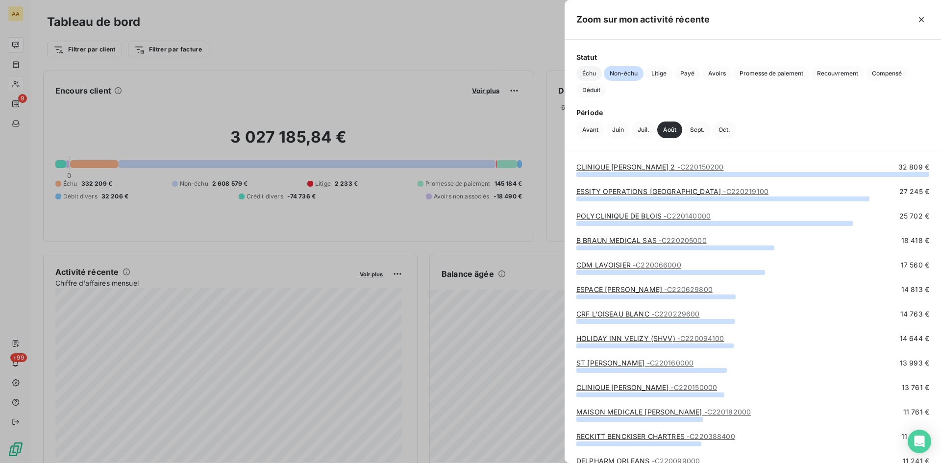
click at [588, 73] on span "Échu" at bounding box center [589, 73] width 25 height 15
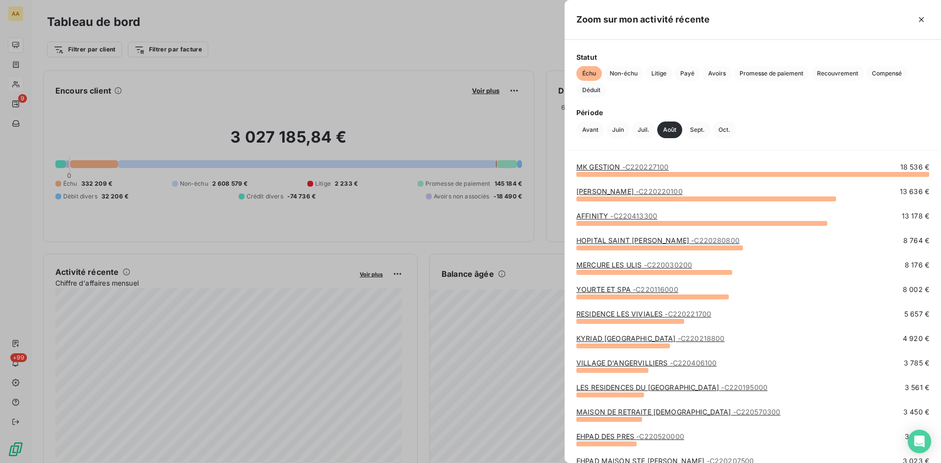
click at [641, 340] on link "KYRIAD ST FARGEAU PONTHIERRY - C220218800" at bounding box center [651, 338] width 148 height 8
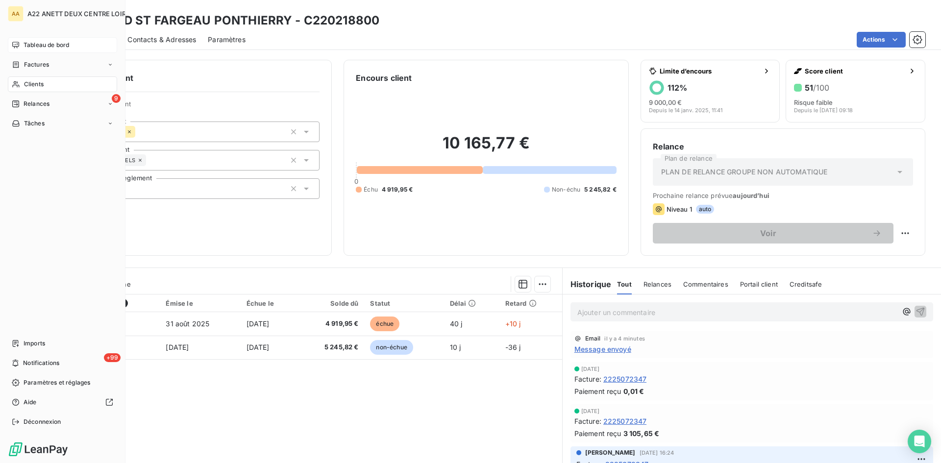
click at [31, 41] on span "Tableau de bord" at bounding box center [47, 45] width 46 height 9
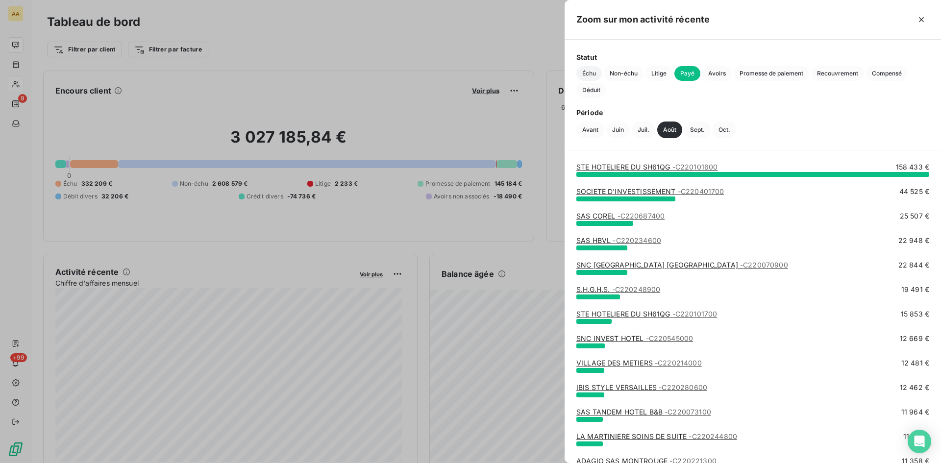
click at [585, 72] on span "Échu" at bounding box center [589, 73] width 25 height 15
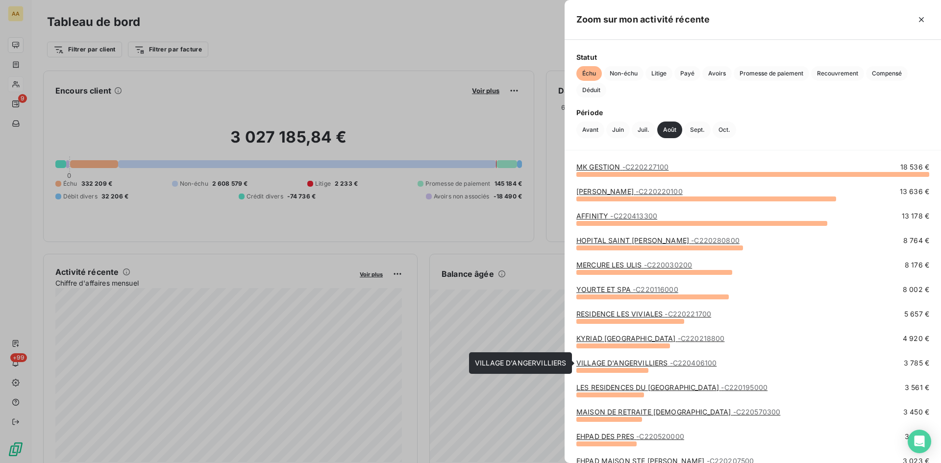
click at [621, 364] on link "VILLAGE D'ANGERVILLIERS - C220406100" at bounding box center [647, 363] width 140 height 8
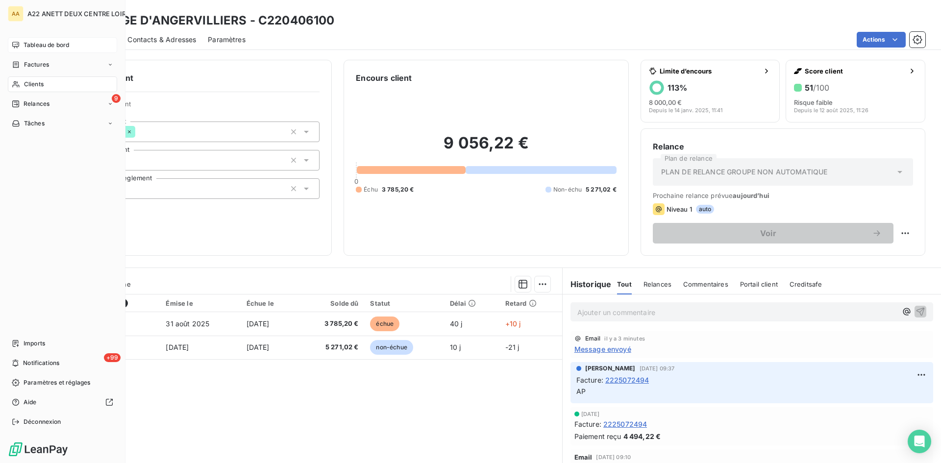
click at [23, 45] on div "Tableau de bord" at bounding box center [62, 45] width 109 height 16
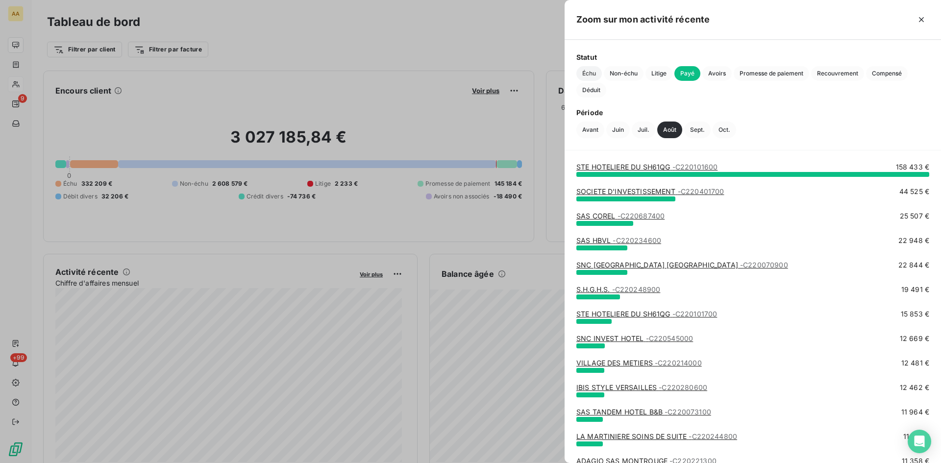
click at [589, 75] on span "Échu" at bounding box center [589, 73] width 25 height 15
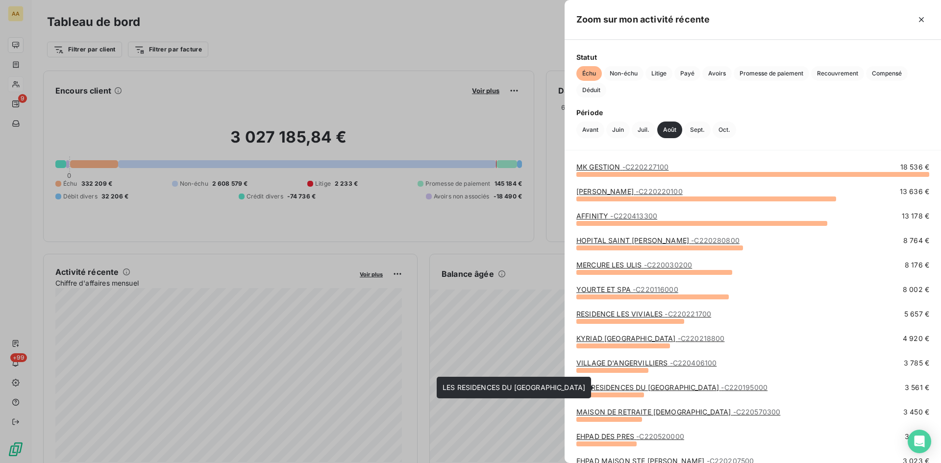
click at [620, 388] on link "LES RESIDENCES DU [GEOGRAPHIC_DATA] - C220195000" at bounding box center [672, 387] width 191 height 8
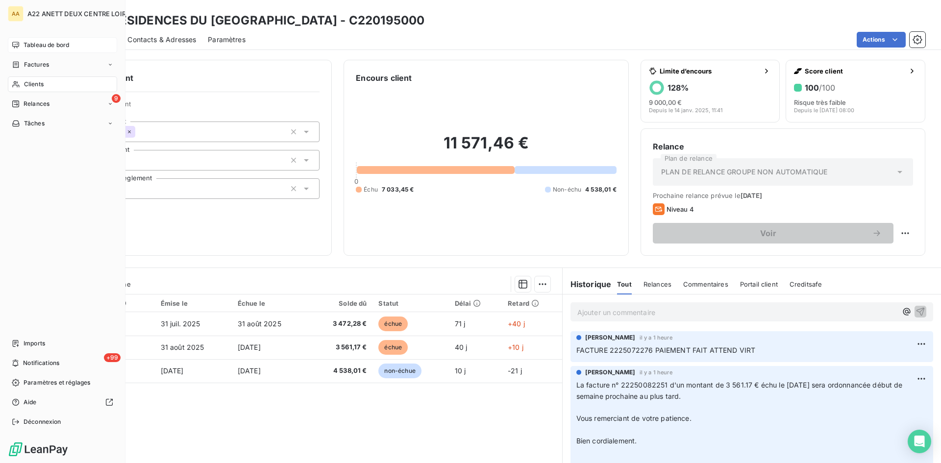
click at [32, 44] on span "Tableau de bord" at bounding box center [47, 45] width 46 height 9
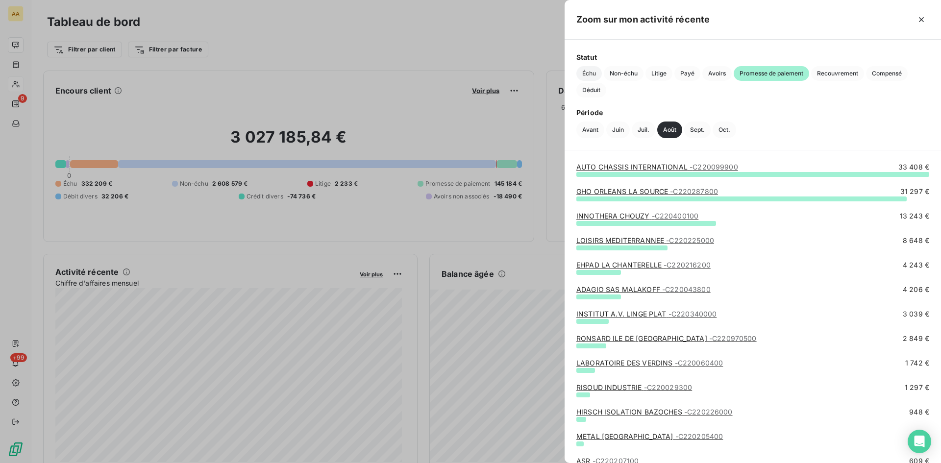
click at [590, 72] on span "Échu" at bounding box center [589, 73] width 25 height 15
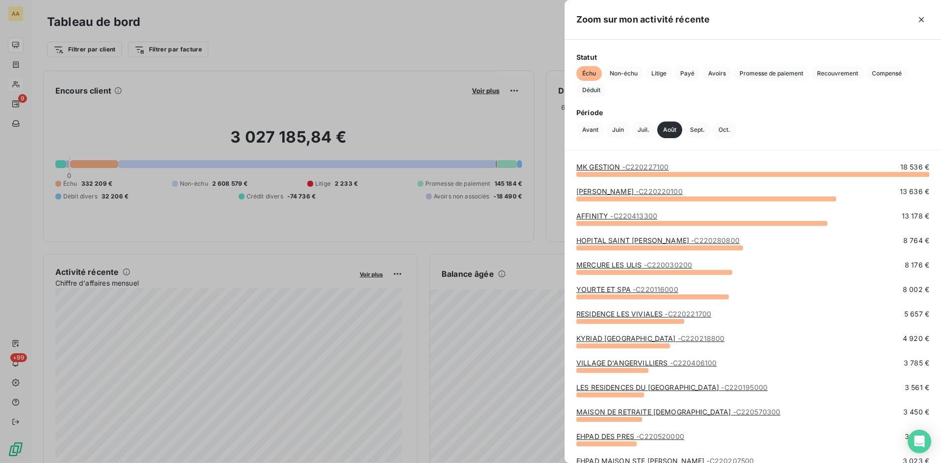
click at [623, 414] on link "MAISON DE RETRAITE [DEMOGRAPHIC_DATA] - C220570300" at bounding box center [679, 412] width 204 height 8
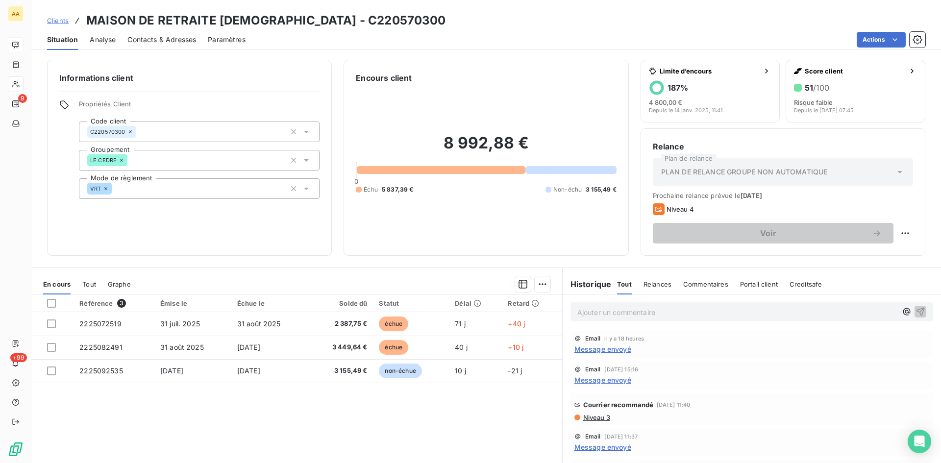
click at [592, 349] on span "Message envoyé" at bounding box center [603, 349] width 57 height 10
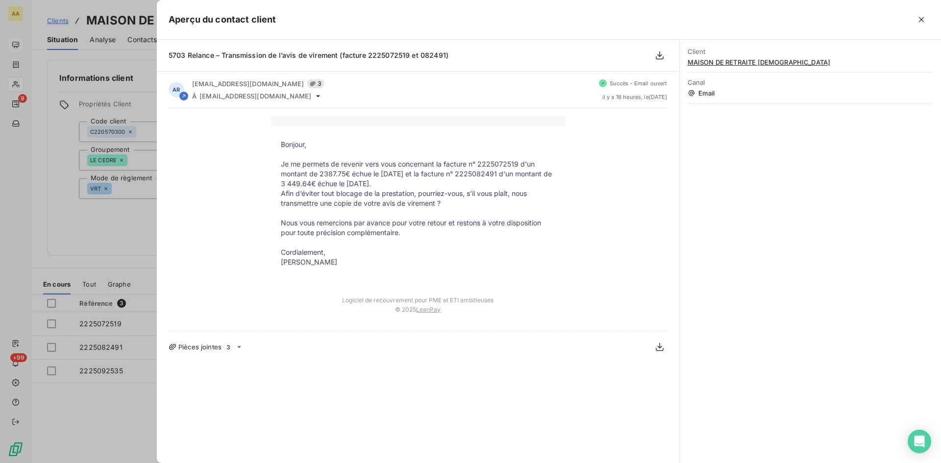
click at [108, 234] on div at bounding box center [470, 231] width 941 height 463
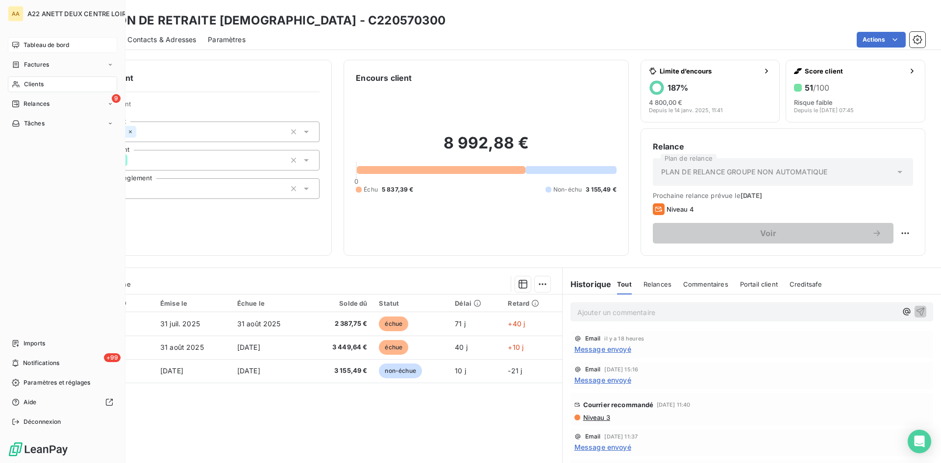
click at [48, 43] on span "Tableau de bord" at bounding box center [47, 45] width 46 height 9
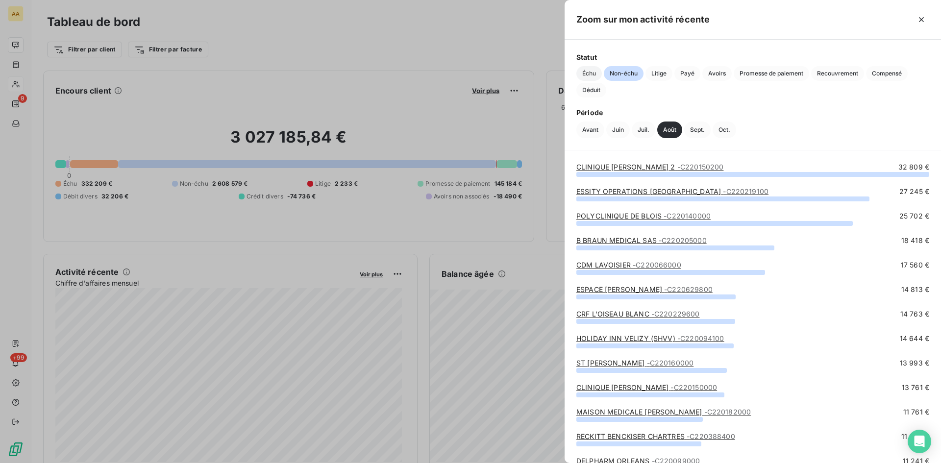
click at [584, 73] on span "Échu" at bounding box center [589, 73] width 25 height 15
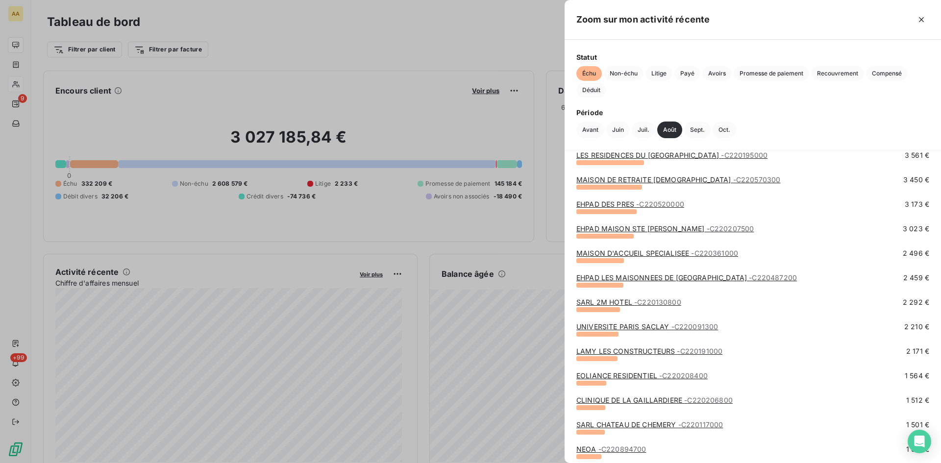
scroll to position [245, 0]
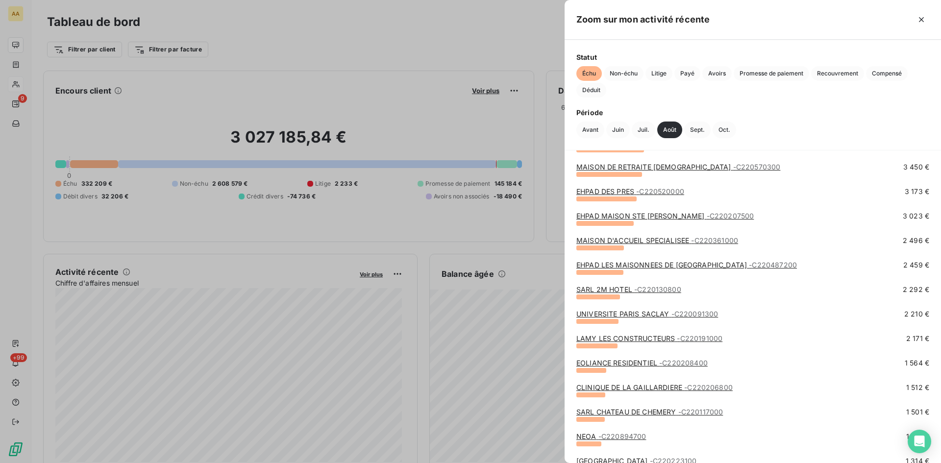
click at [612, 190] on link "EHPAD DES PRES - C220520000" at bounding box center [631, 191] width 108 height 8
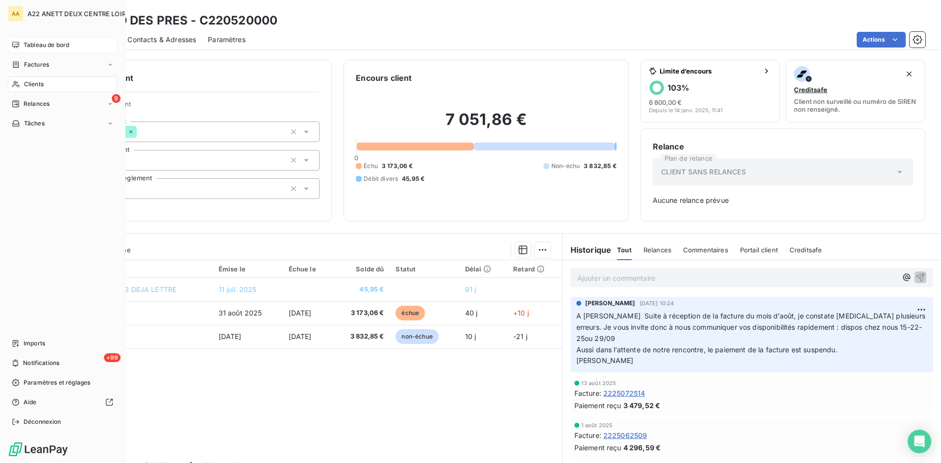
click at [42, 44] on span "Tableau de bord" at bounding box center [47, 45] width 46 height 9
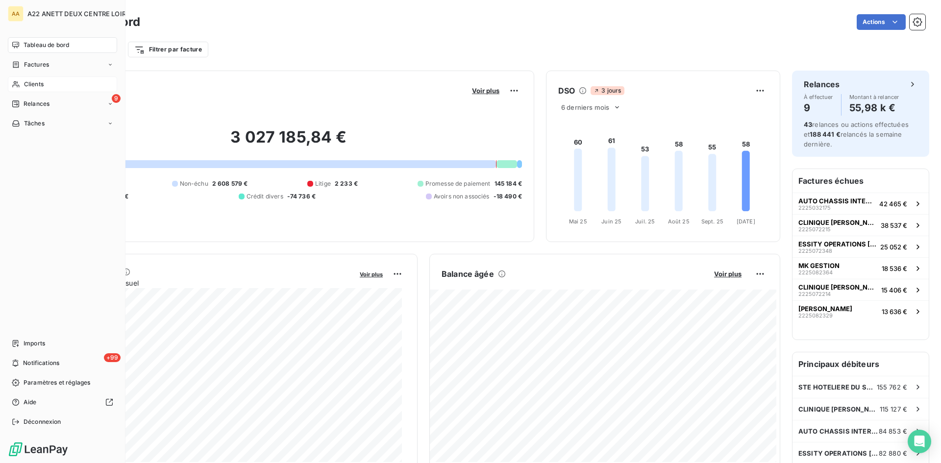
click at [35, 85] on span "Clients" at bounding box center [34, 84] width 20 height 9
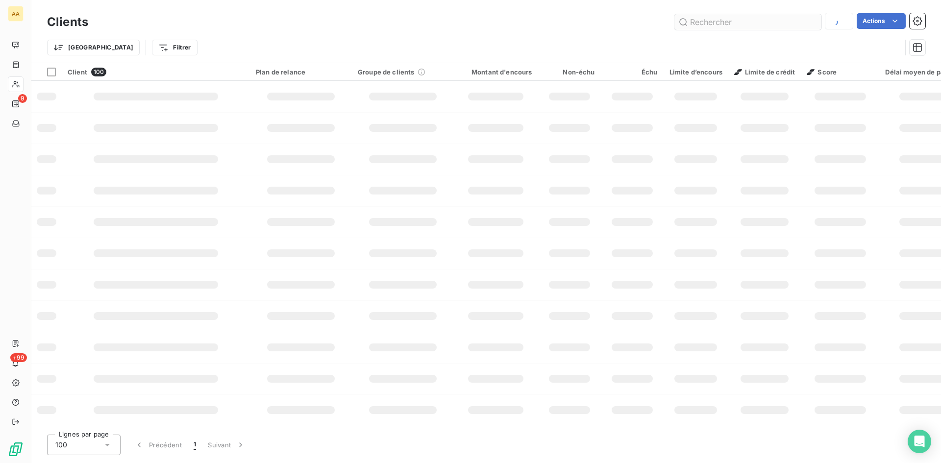
click at [695, 25] on input "text" at bounding box center [748, 22] width 147 height 16
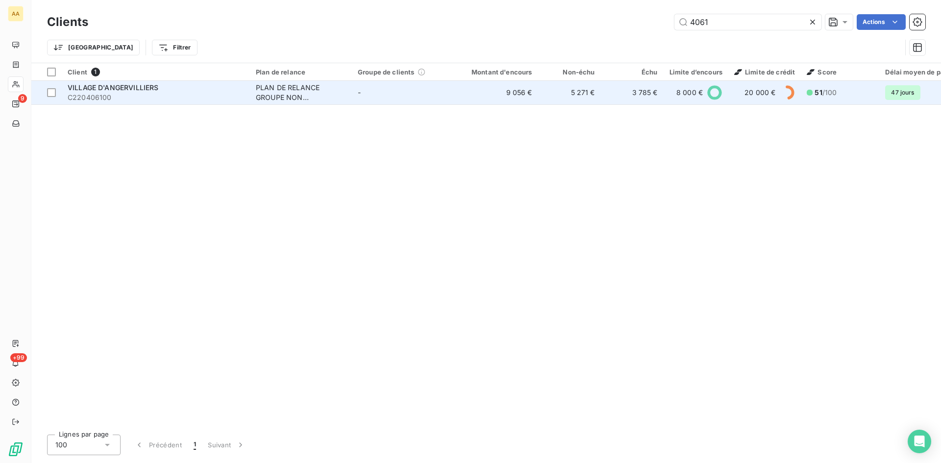
type input "4061"
click at [294, 99] on div "PLAN DE RELANCE GROUPE NON AUTOMATIQUE" at bounding box center [301, 93] width 90 height 20
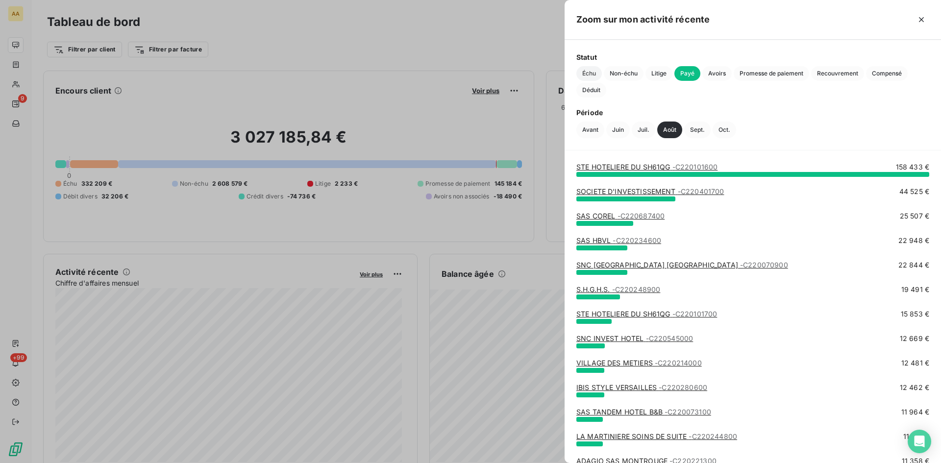
click at [584, 77] on span "Échu" at bounding box center [589, 73] width 25 height 15
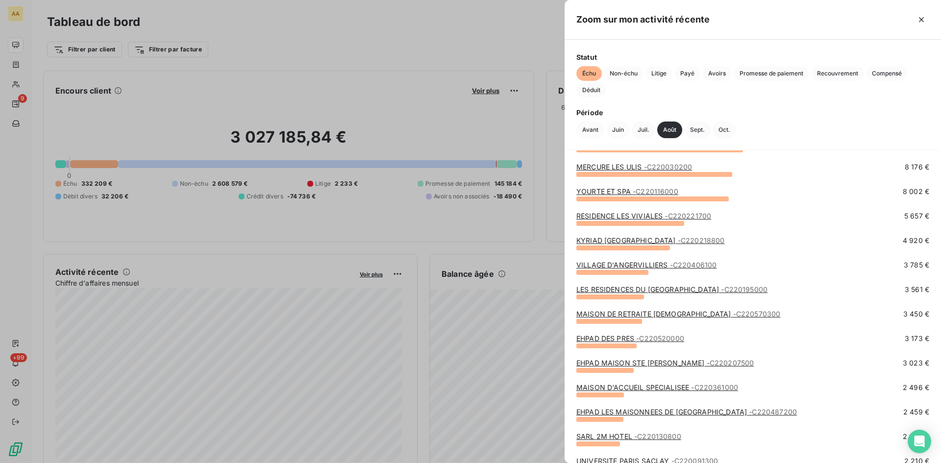
scroll to position [147, 0]
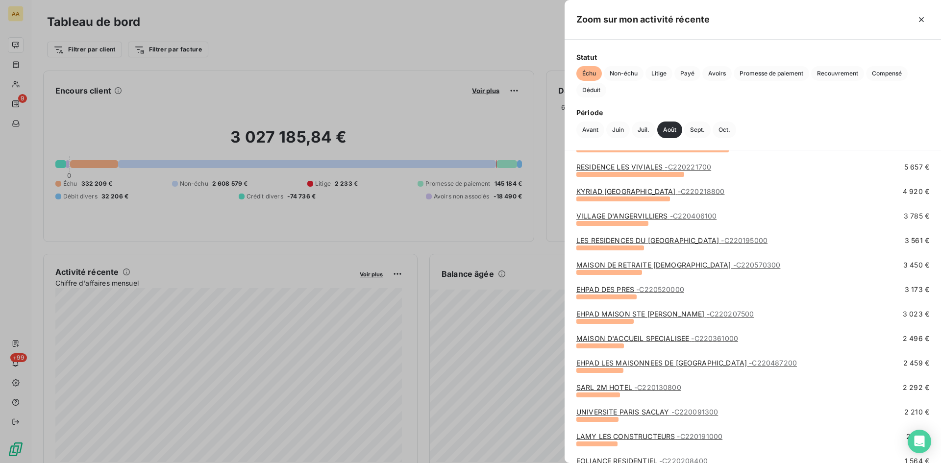
click at [629, 291] on link "EHPAD DES PRES - C220520000" at bounding box center [631, 289] width 108 height 8
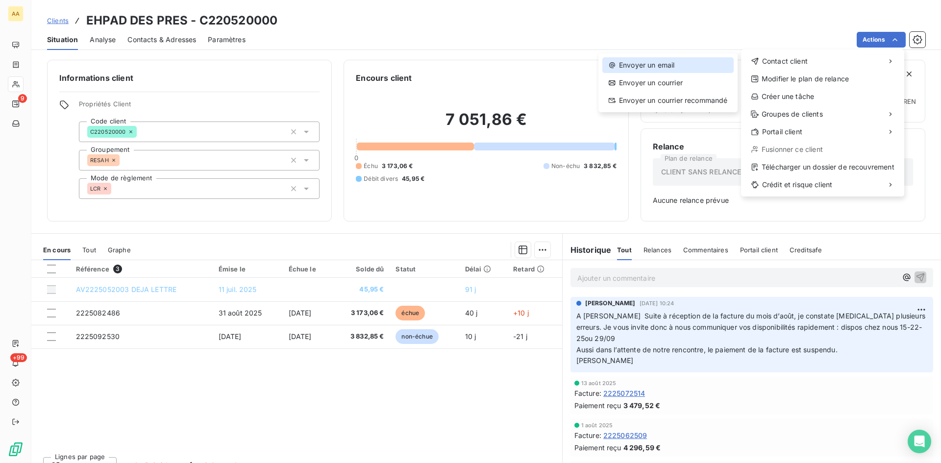
click at [667, 64] on div "Envoyer un email" at bounding box center [668, 65] width 131 height 16
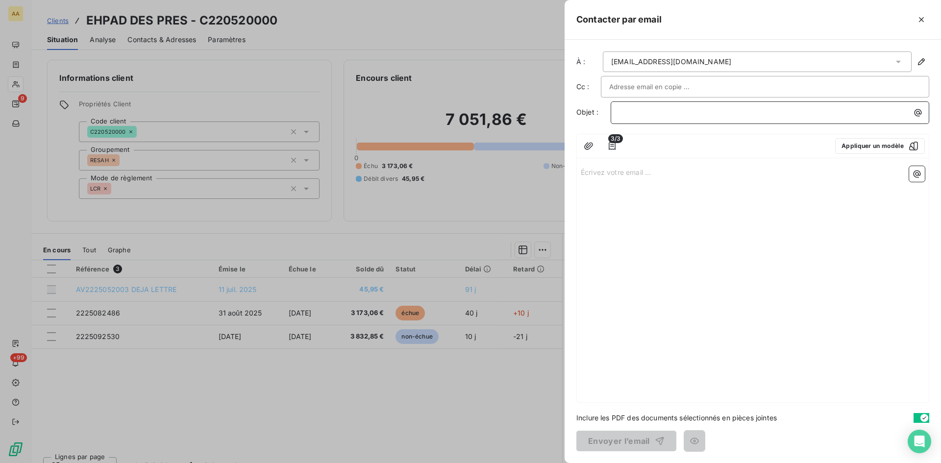
click at [621, 113] on p "﻿" at bounding box center [772, 112] width 307 height 11
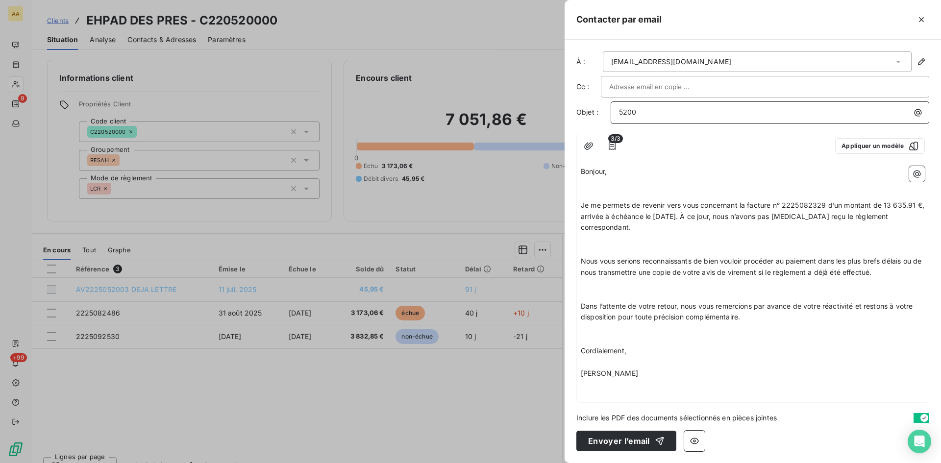
click at [650, 112] on p "5200" at bounding box center [772, 112] width 307 height 11
click at [595, 186] on p "﻿" at bounding box center [753, 182] width 344 height 11
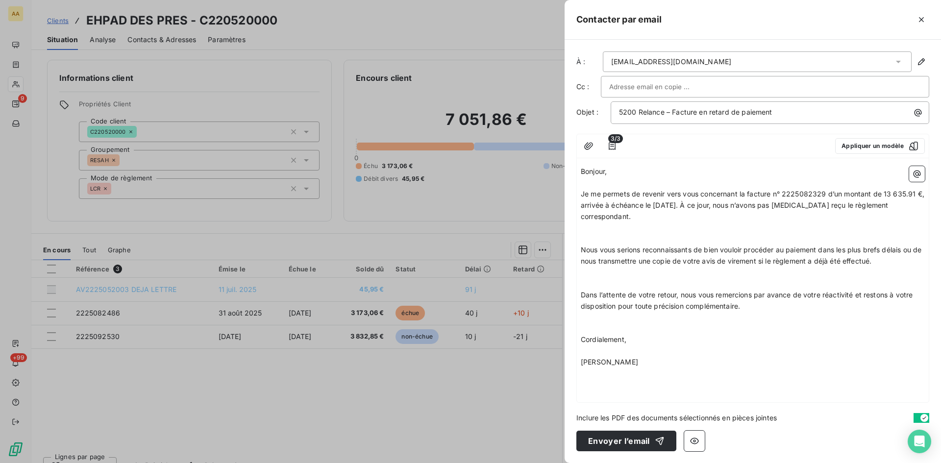
click at [584, 229] on p "﻿" at bounding box center [753, 227] width 344 height 11
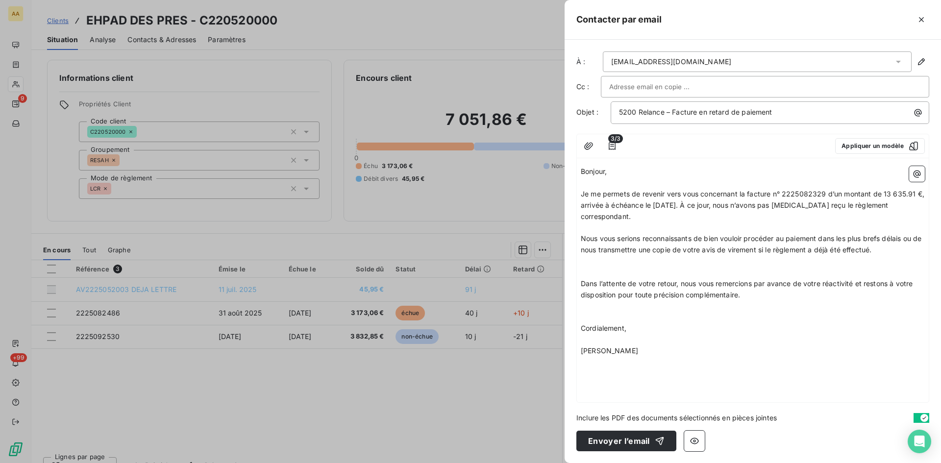
click at [586, 264] on p "﻿" at bounding box center [753, 261] width 344 height 11
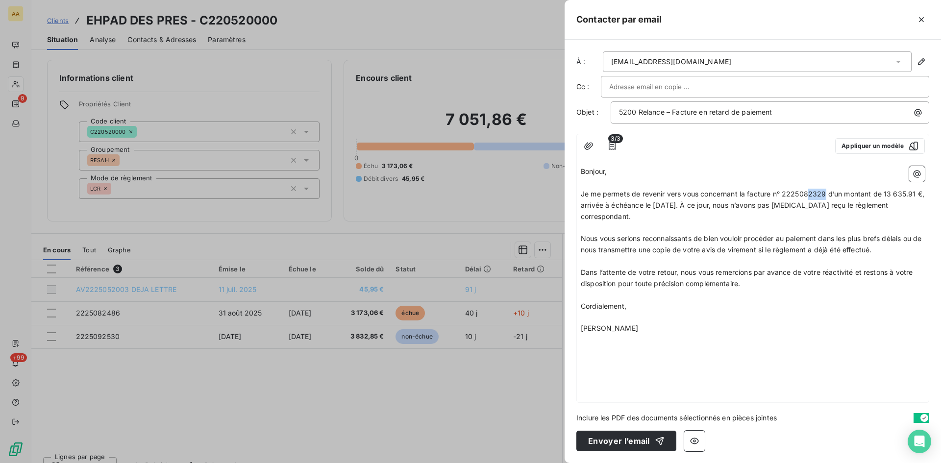
drag, startPoint x: 825, startPoint y: 194, endPoint x: 811, endPoint y: 191, distance: 13.9
click at [811, 191] on span "Je me permets de revenir vers vous concernant la facture n° 2225082329 d’un mon…" at bounding box center [754, 205] width 346 height 31
drag, startPoint x: 915, startPoint y: 192, endPoint x: 884, endPoint y: 192, distance: 30.4
click at [884, 192] on span "Je me permets de revenir vers vous concernant la facture n° 2225082486 d’un mon…" at bounding box center [754, 205] width 346 height 31
drag, startPoint x: 682, startPoint y: 203, endPoint x: 659, endPoint y: 202, distance: 23.1
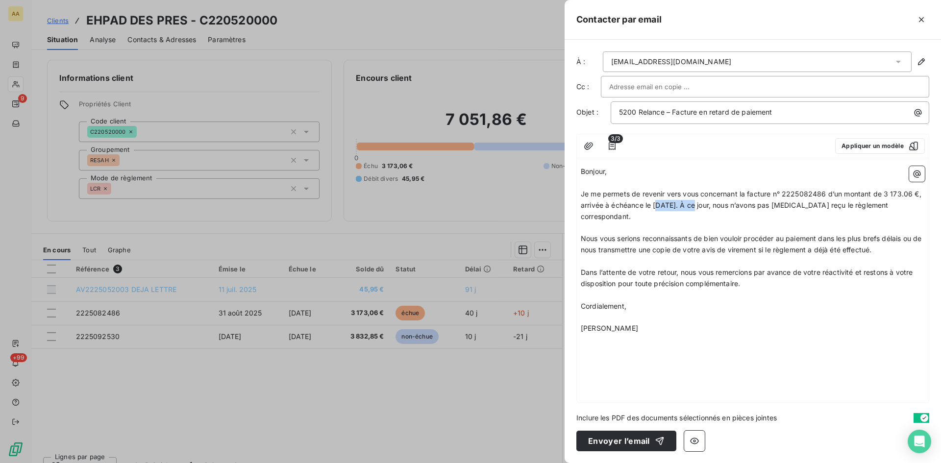
click at [659, 202] on span "Je me permets de revenir vers vous concernant la facture n° 2225082486 d’un mon…" at bounding box center [752, 205] width 343 height 31
click at [616, 436] on button "Envoyer l’email" at bounding box center [627, 441] width 100 height 21
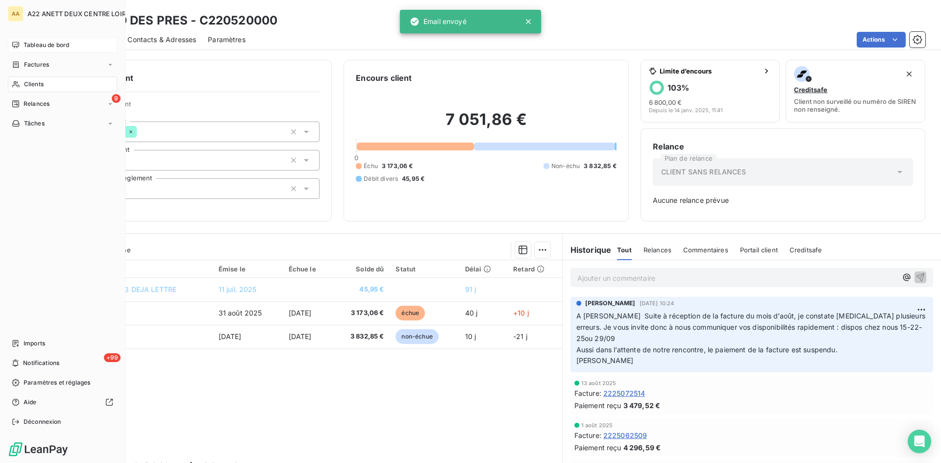
click at [27, 45] on span "Tableau de bord" at bounding box center [47, 45] width 46 height 9
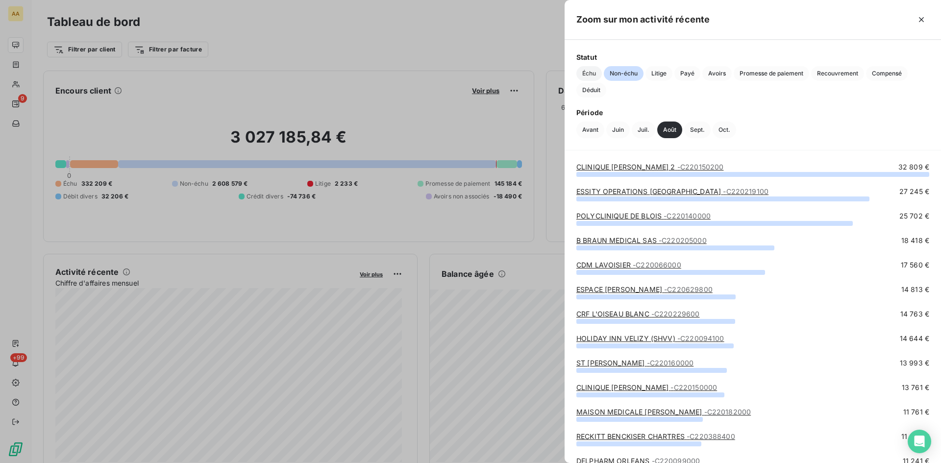
click at [585, 73] on span "Échu" at bounding box center [589, 73] width 25 height 15
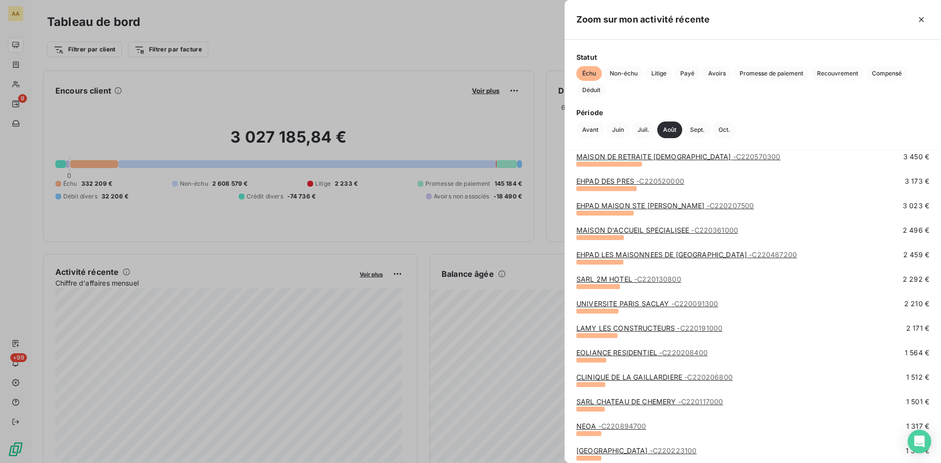
scroll to position [294, 0]
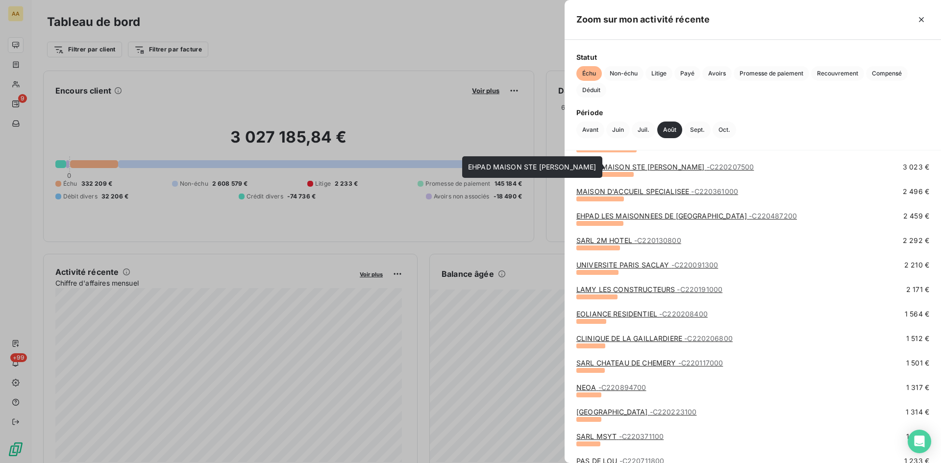
click at [640, 166] on link "EHPAD MAISON STE HELENE - C220207500" at bounding box center [665, 167] width 177 height 8
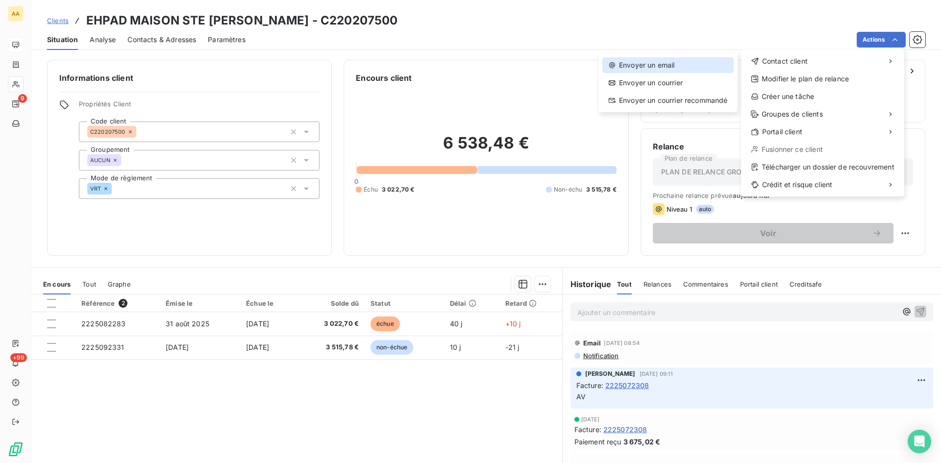
click at [642, 62] on div "Envoyer un email" at bounding box center [668, 65] width 131 height 16
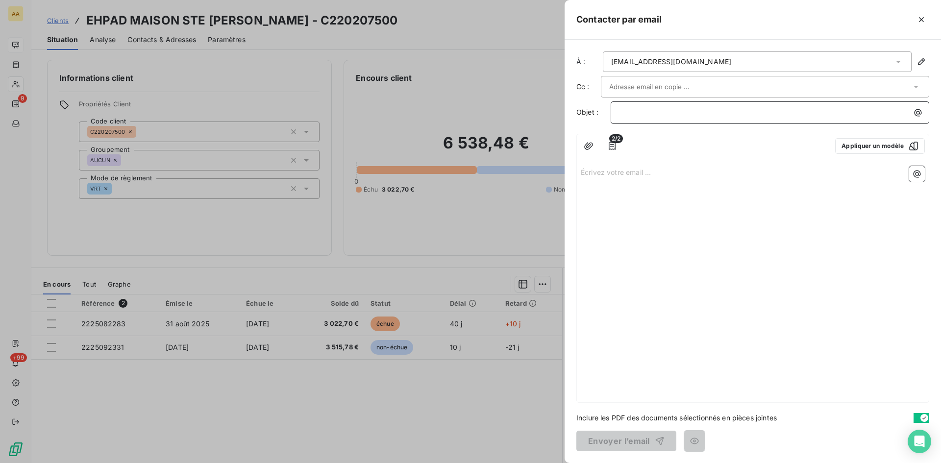
click at [627, 112] on p "﻿" at bounding box center [772, 112] width 307 height 11
click at [643, 114] on p "2075" at bounding box center [772, 112] width 307 height 11
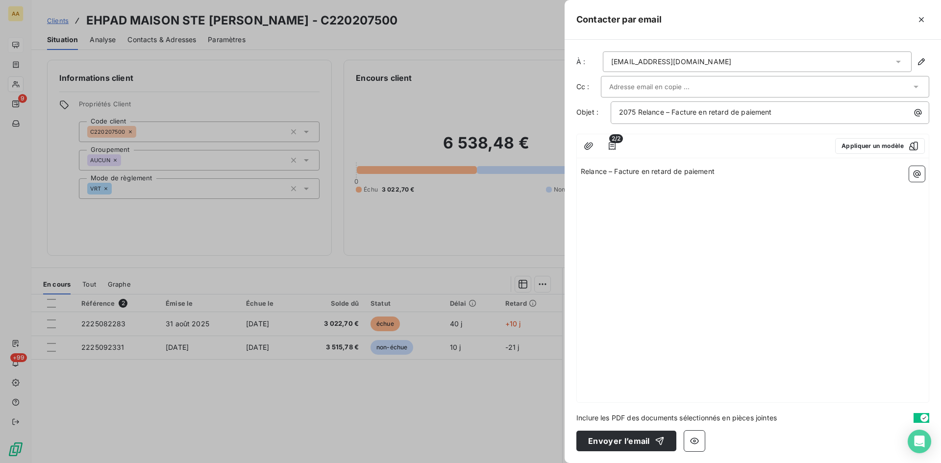
click at [687, 164] on div "Relance – Facture en retard de paiement" at bounding box center [753, 282] width 352 height 240
drag, startPoint x: 718, startPoint y: 174, endPoint x: 561, endPoint y: 174, distance: 156.9
click at [561, 463] on div "Contacter par email À : fac.saintehelene@monsieurvincent.org Cc : Objet : 2075 …" at bounding box center [470, 463] width 941 height 0
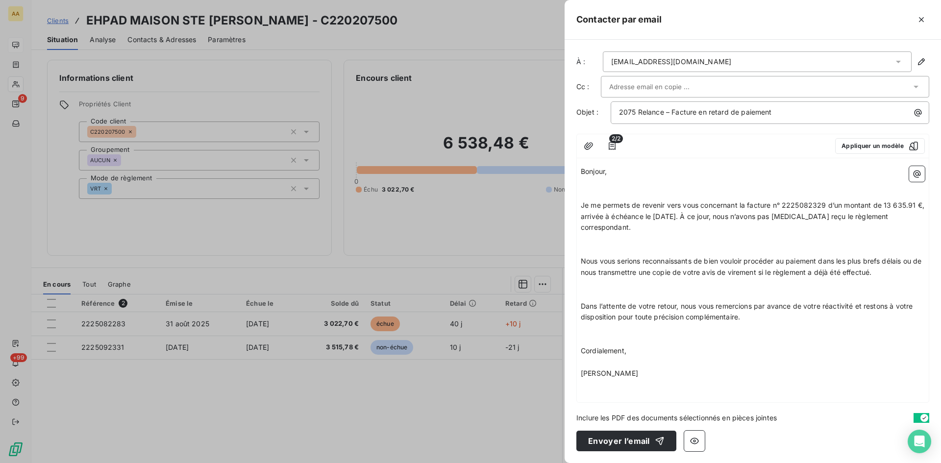
click at [617, 173] on p "Bonjour," at bounding box center [753, 171] width 344 height 11
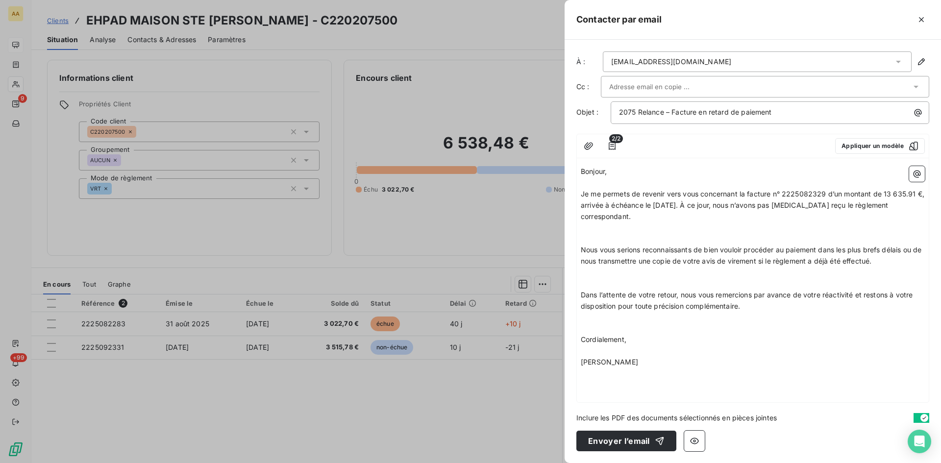
click at [637, 227] on p "﻿" at bounding box center [753, 227] width 344 height 11
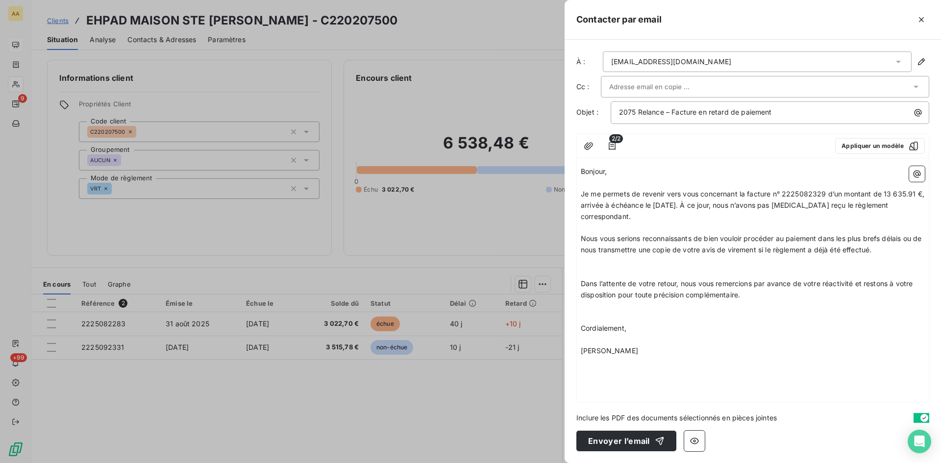
click at [601, 265] on p "﻿" at bounding box center [753, 261] width 344 height 11
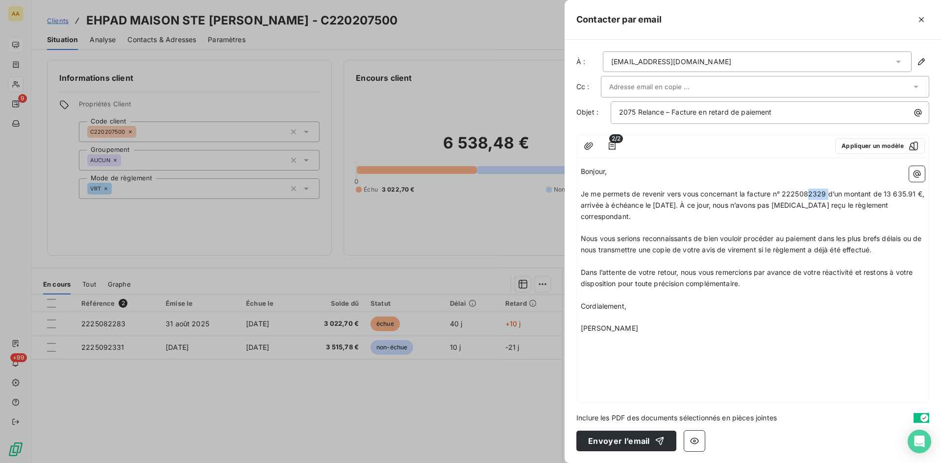
drag, startPoint x: 829, startPoint y: 192, endPoint x: 810, endPoint y: 191, distance: 18.7
click at [810, 191] on span "Je me permets de revenir vers vous concernant la facture n° 2225082329 d’un mon…" at bounding box center [754, 205] width 346 height 31
drag, startPoint x: 906, startPoint y: 192, endPoint x: 885, endPoint y: 188, distance: 21.4
click at [885, 189] on p "Je me permets de revenir vers vous concernant la facture n° 2225082283 d’un mon…" at bounding box center [753, 206] width 344 height 34
click at [606, 436] on button "Envoyer l’email" at bounding box center [627, 441] width 100 height 21
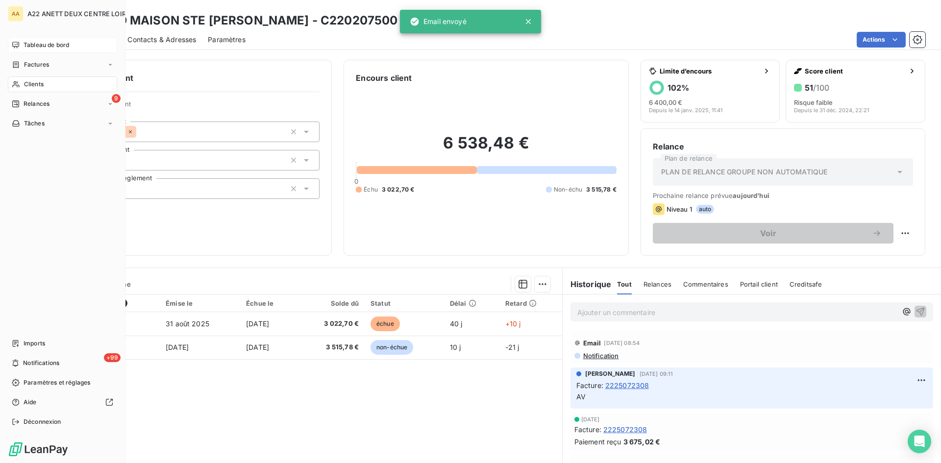
click at [30, 41] on span "Tableau de bord" at bounding box center [47, 45] width 46 height 9
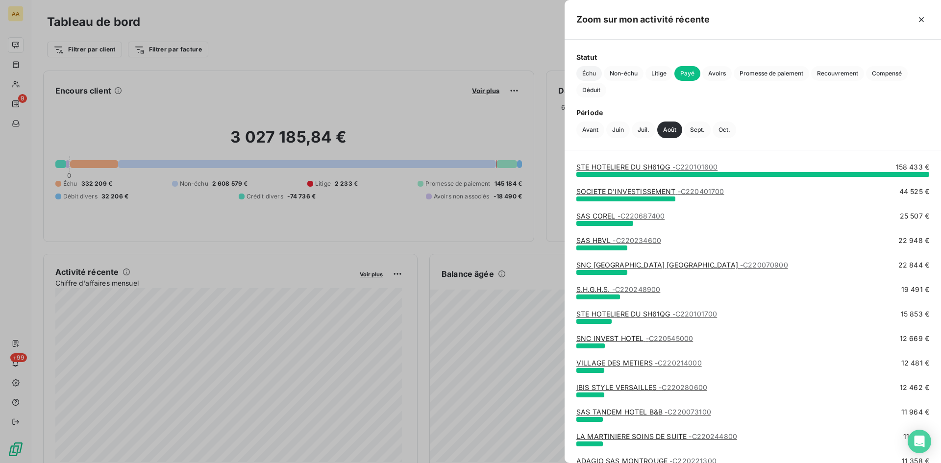
click at [588, 71] on span "Échu" at bounding box center [589, 73] width 25 height 15
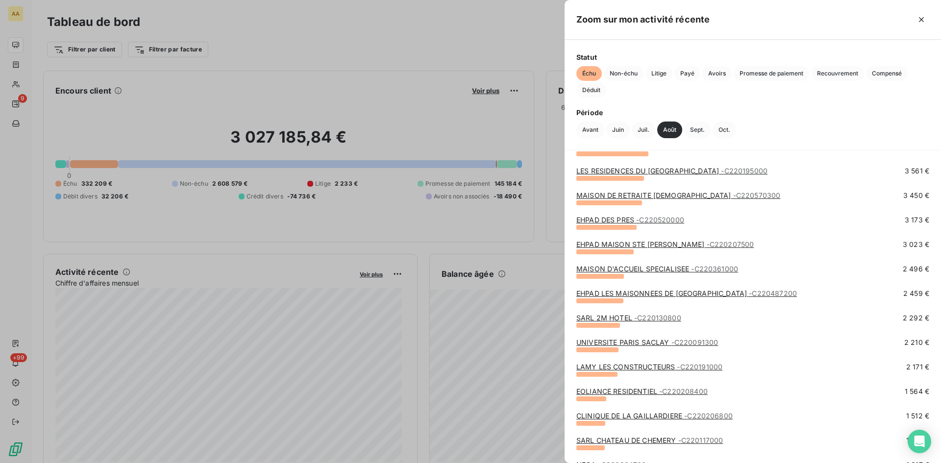
scroll to position [245, 0]
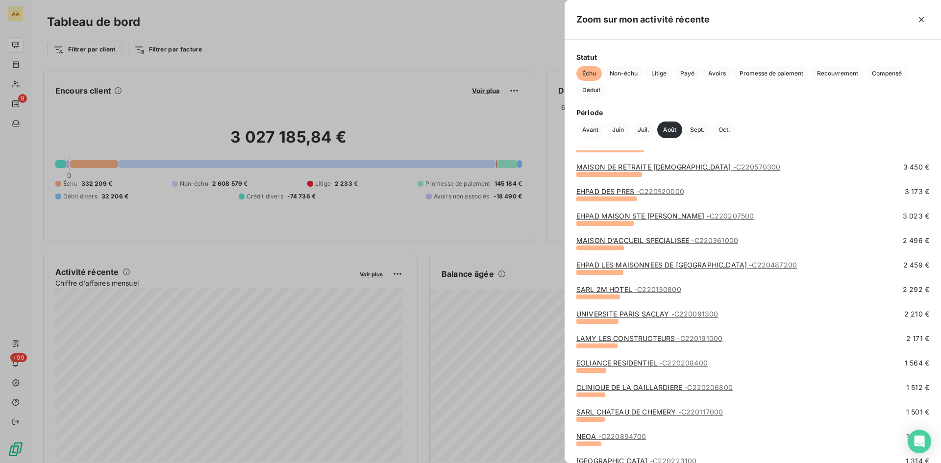
click at [629, 265] on link "EHPAD LES MAISONNEES DE BLOIS - C220487200" at bounding box center [687, 265] width 221 height 8
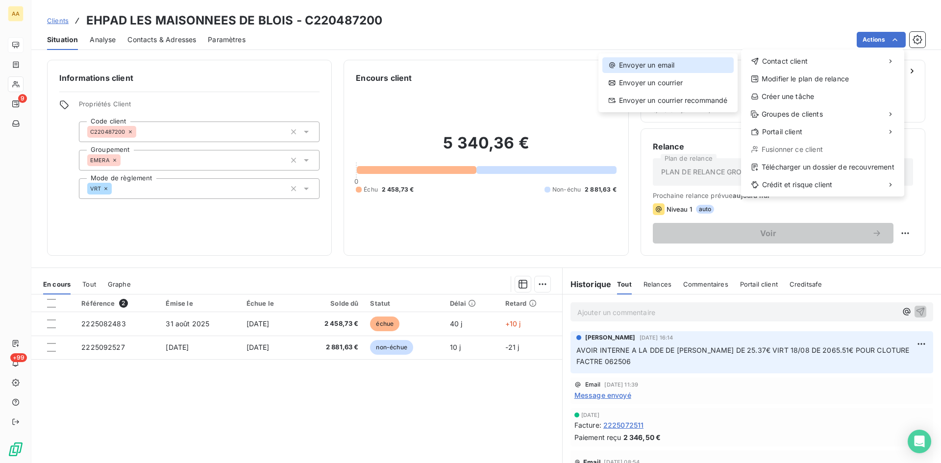
click at [672, 60] on div "Envoyer un email" at bounding box center [668, 65] width 131 height 16
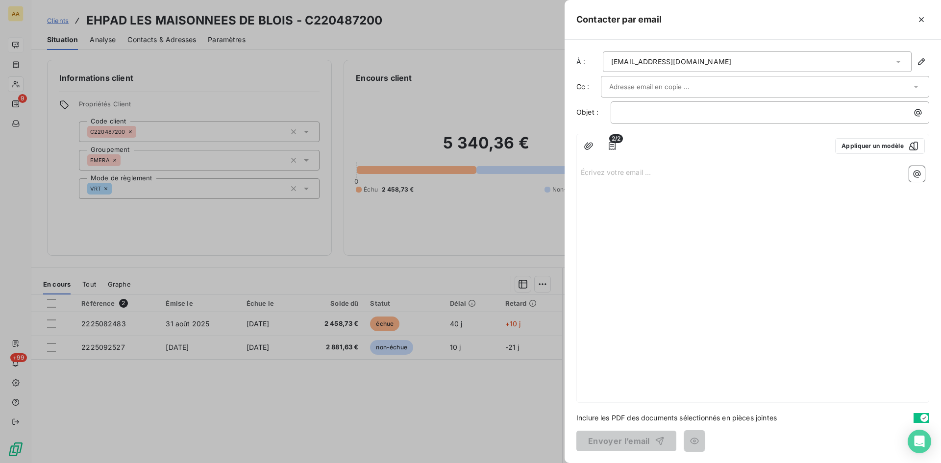
click at [593, 165] on div "Écrivez votre email ... ﻿" at bounding box center [753, 282] width 352 height 240
click at [595, 173] on p "Écrivez votre email ... ﻿" at bounding box center [753, 171] width 344 height 11
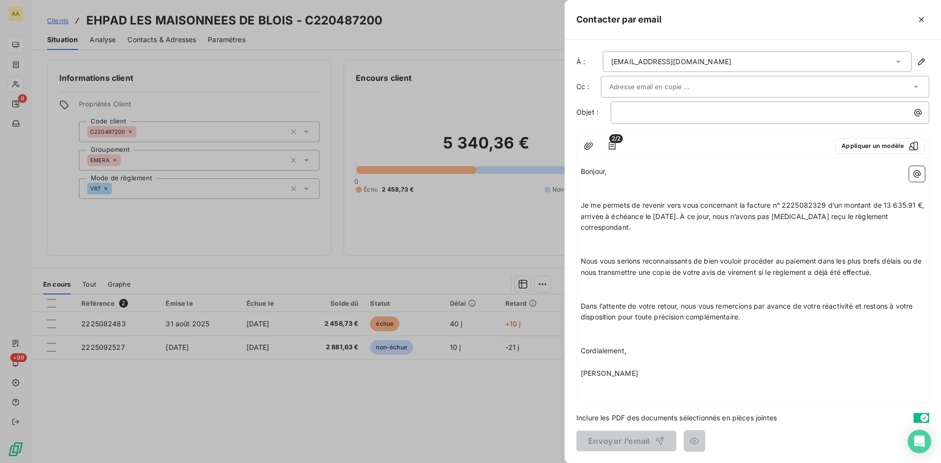
click at [618, 169] on p "Bonjour," at bounding box center [753, 171] width 344 height 11
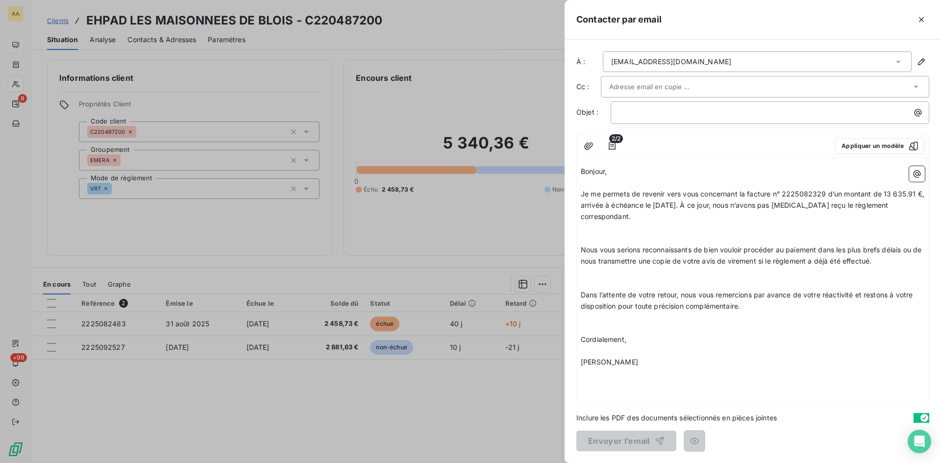
click at [649, 225] on p "﻿" at bounding box center [753, 227] width 344 height 11
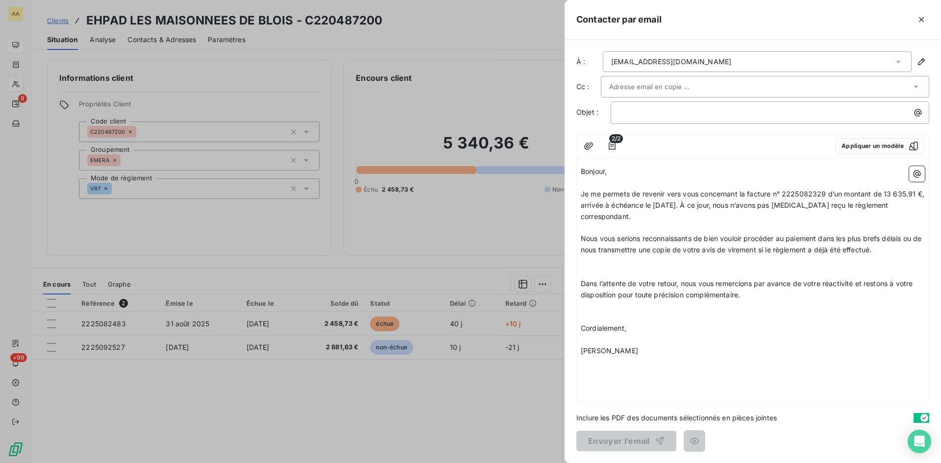
click at [595, 267] on p "﻿" at bounding box center [753, 272] width 344 height 11
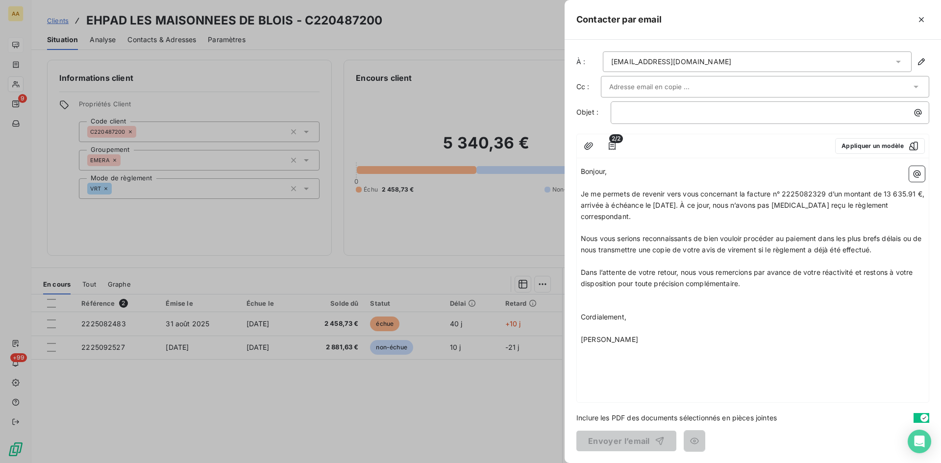
click at [598, 299] on p "﻿" at bounding box center [753, 295] width 344 height 11
drag, startPoint x: 824, startPoint y: 193, endPoint x: 810, endPoint y: 193, distance: 14.2
click at [810, 193] on span "Je me permets de revenir vers vous concernant la facture n° 2225082329 d’un mon…" at bounding box center [754, 205] width 346 height 31
drag, startPoint x: 827, startPoint y: 192, endPoint x: 810, endPoint y: 193, distance: 17.2
click at [810, 193] on span "Je me permets de revenir vers vous concernant la facture n° 2225082329 d’un mon…" at bounding box center [754, 205] width 346 height 31
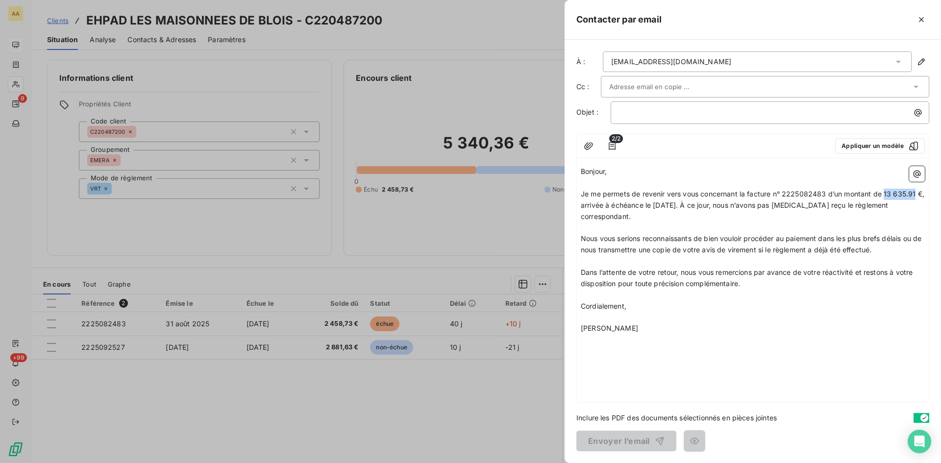
drag, startPoint x: 916, startPoint y: 192, endPoint x: 885, endPoint y: 193, distance: 31.4
click at [885, 193] on span "Je me permets de revenir vers vous concernant la facture n° 2225082483 d’un mon…" at bounding box center [754, 205] width 346 height 31
click at [648, 112] on p "﻿" at bounding box center [772, 112] width 307 height 11
click at [651, 116] on p "4872" at bounding box center [772, 112] width 307 height 11
click at [794, 338] on p "﻿" at bounding box center [753, 339] width 344 height 11
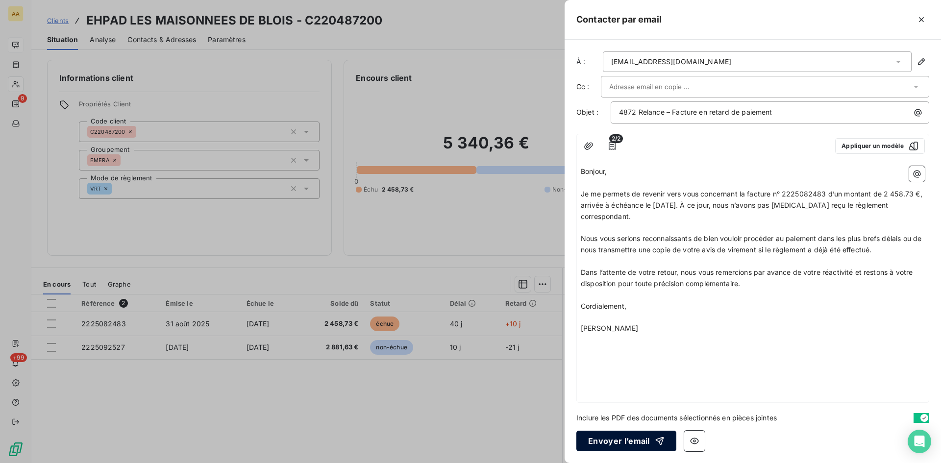
click at [601, 438] on button "Envoyer l’email" at bounding box center [627, 441] width 100 height 21
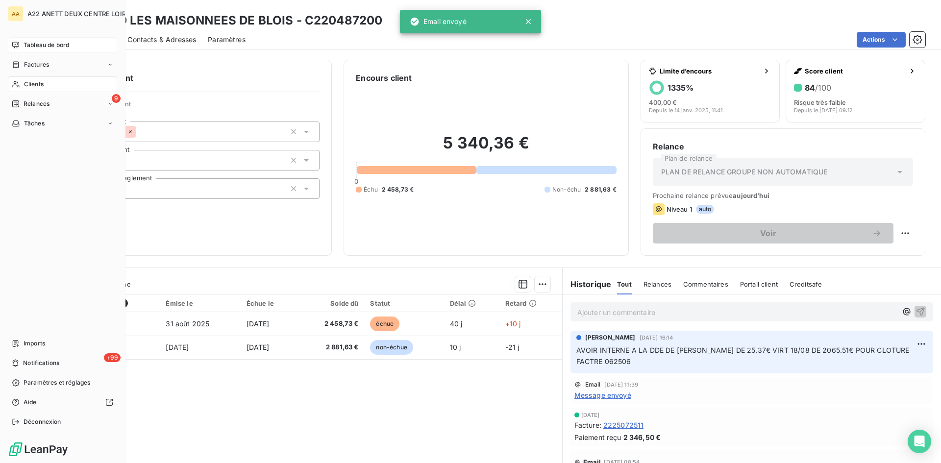
click at [36, 44] on span "Tableau de bord" at bounding box center [47, 45] width 46 height 9
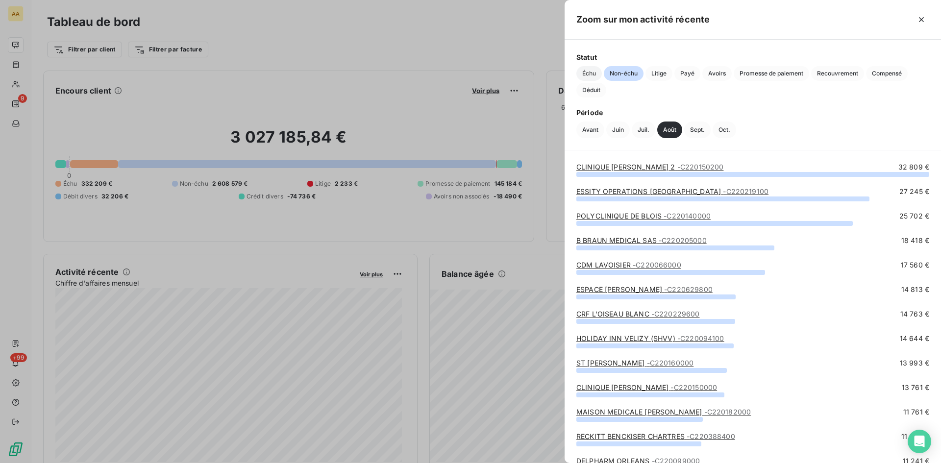
click at [592, 77] on span "Échu" at bounding box center [589, 73] width 25 height 15
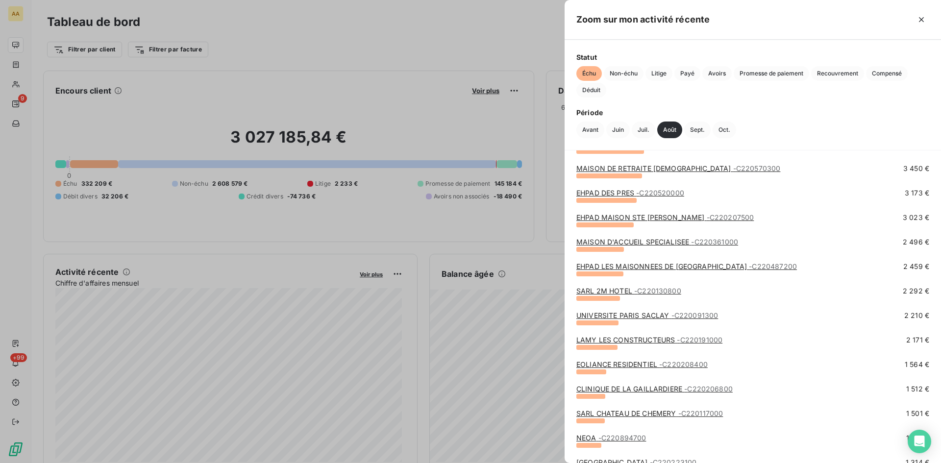
scroll to position [245, 0]
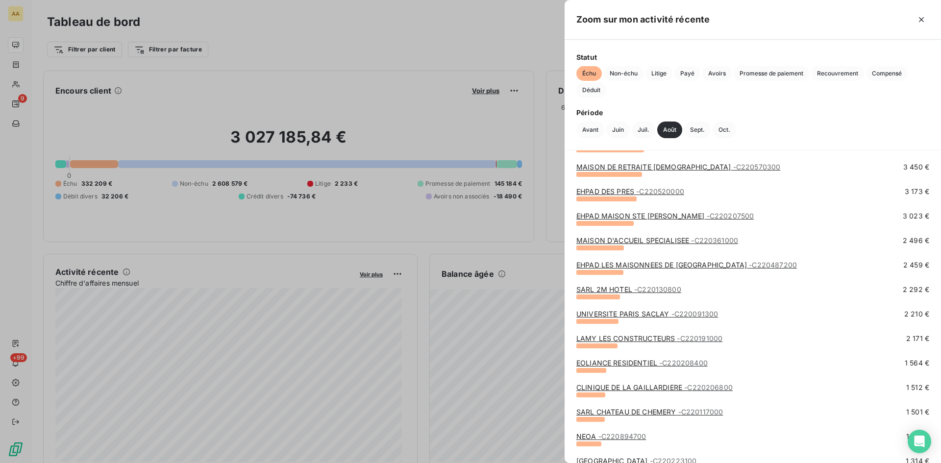
click at [631, 290] on link "SARL 2M HOTEL - C220130800" at bounding box center [629, 289] width 105 height 8
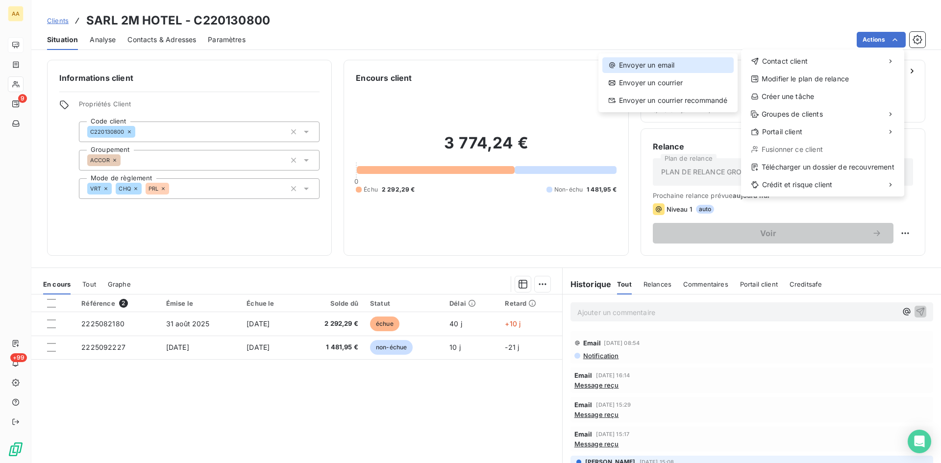
click at [665, 63] on div "Envoyer un email" at bounding box center [668, 65] width 131 height 16
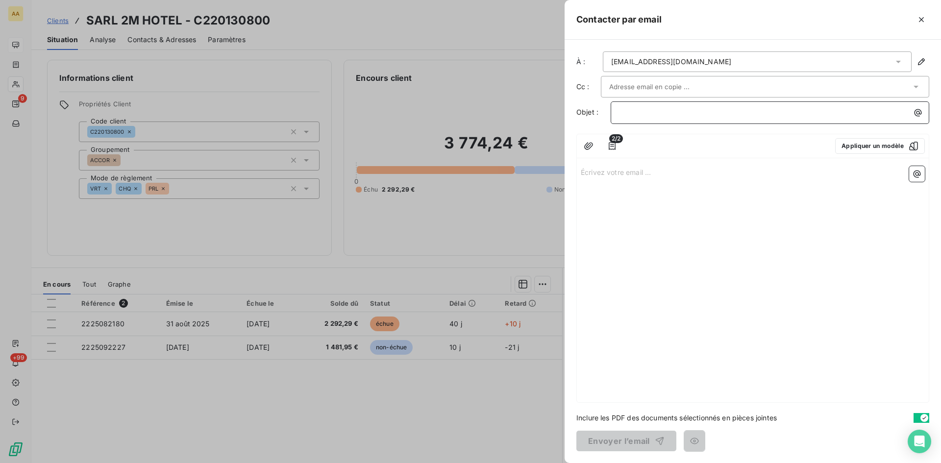
click at [626, 112] on p "﻿" at bounding box center [772, 112] width 307 height 11
click at [602, 173] on p "Écrivez votre email ... ﻿" at bounding box center [753, 171] width 344 height 11
click at [628, 184] on div "Écrivez votre email ... ﻿" at bounding box center [753, 282] width 352 height 240
drag, startPoint x: 626, startPoint y: 184, endPoint x: 606, endPoint y: 183, distance: 19.6
click at [605, 185] on div "Écrivez votre email ... ﻿" at bounding box center [753, 282] width 352 height 240
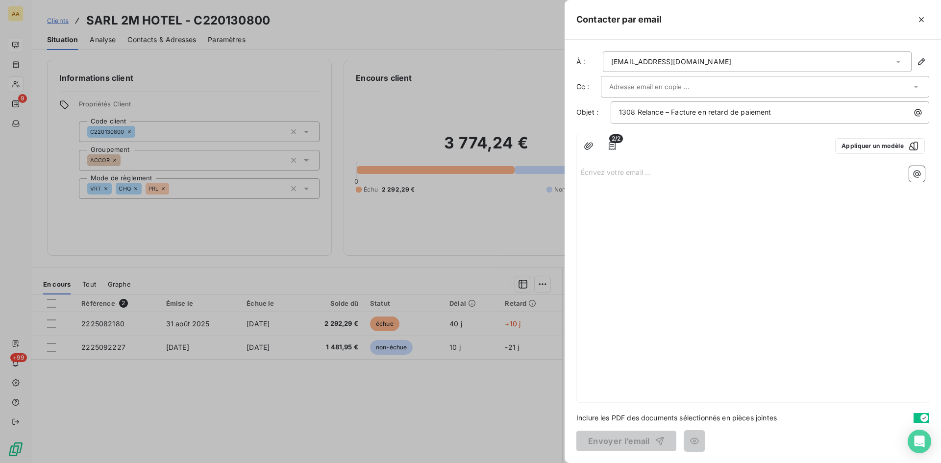
drag, startPoint x: 606, startPoint y: 180, endPoint x: 599, endPoint y: 168, distance: 14.6
click at [599, 168] on p "Écrivez votre email ... ﻿" at bounding box center [753, 171] width 344 height 11
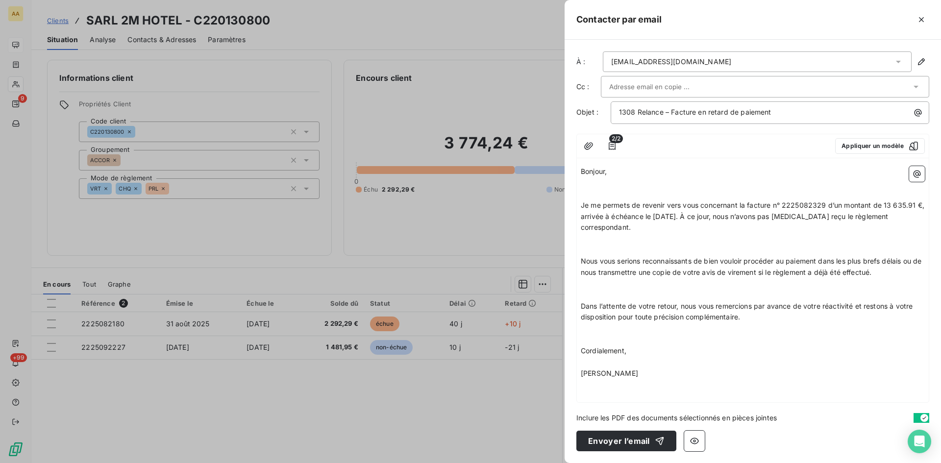
click at [629, 185] on p "﻿" at bounding box center [753, 182] width 344 height 11
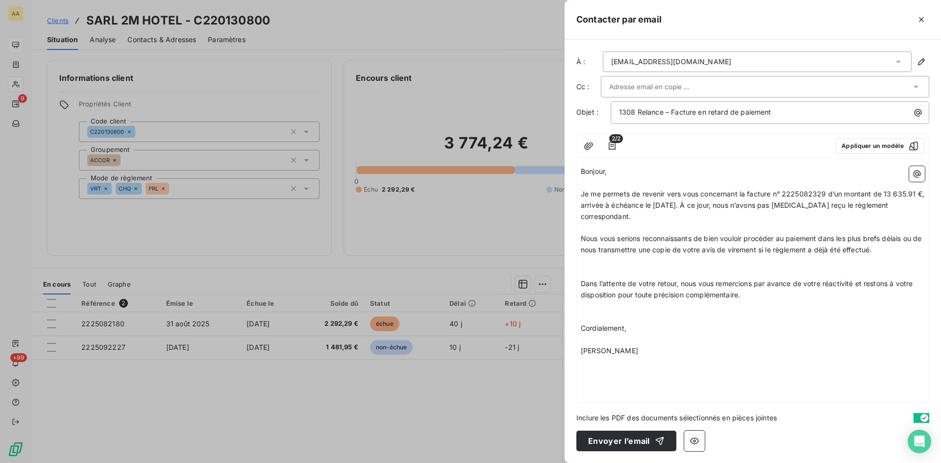
click at [587, 259] on p "﻿" at bounding box center [753, 261] width 344 height 11
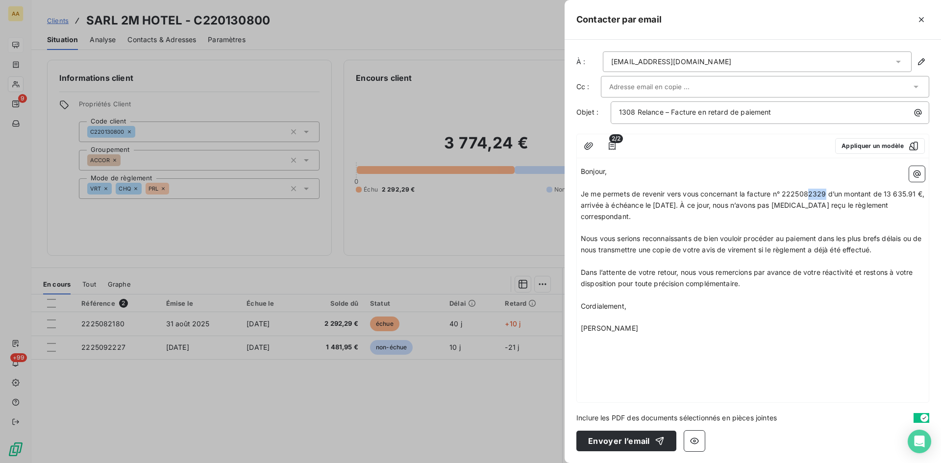
drag, startPoint x: 826, startPoint y: 195, endPoint x: 810, endPoint y: 195, distance: 16.2
click at [810, 195] on span "Je me permets de revenir vers vous concernant la facture n° 2225082329 d’un mon…" at bounding box center [754, 205] width 346 height 31
drag, startPoint x: 911, startPoint y: 192, endPoint x: 884, endPoint y: 189, distance: 27.2
click at [884, 189] on p "Je me permets de revenir vers vous concernant la facture n° 2225082180 d’un mon…" at bounding box center [753, 206] width 344 height 34
click at [617, 443] on button "Envoyer l’email" at bounding box center [627, 441] width 100 height 21
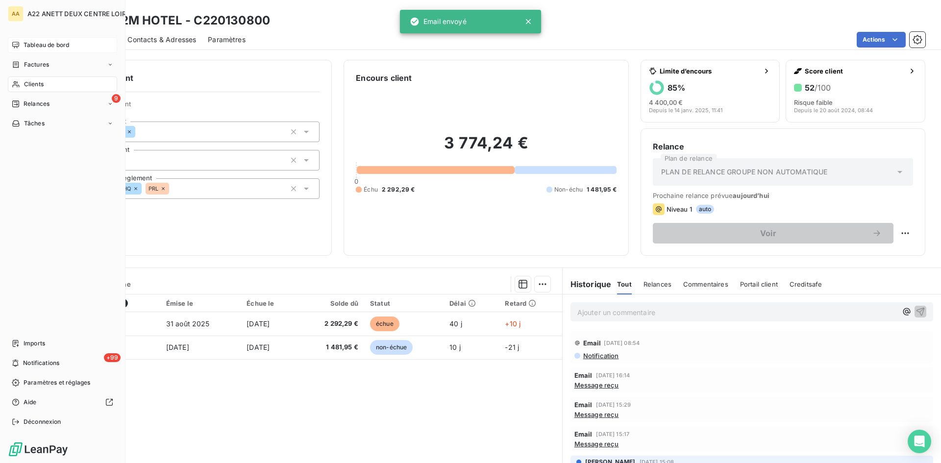
click at [23, 43] on div "Tableau de bord" at bounding box center [62, 45] width 109 height 16
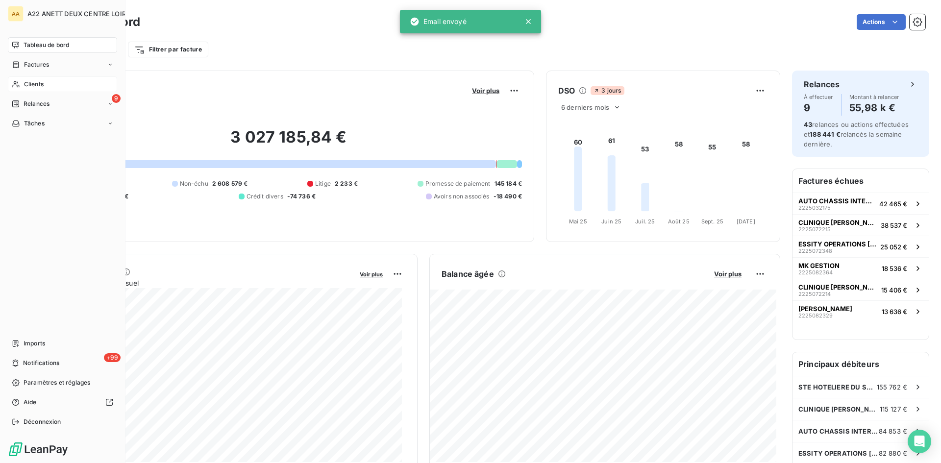
click at [29, 86] on span "Clients" at bounding box center [34, 84] width 20 height 9
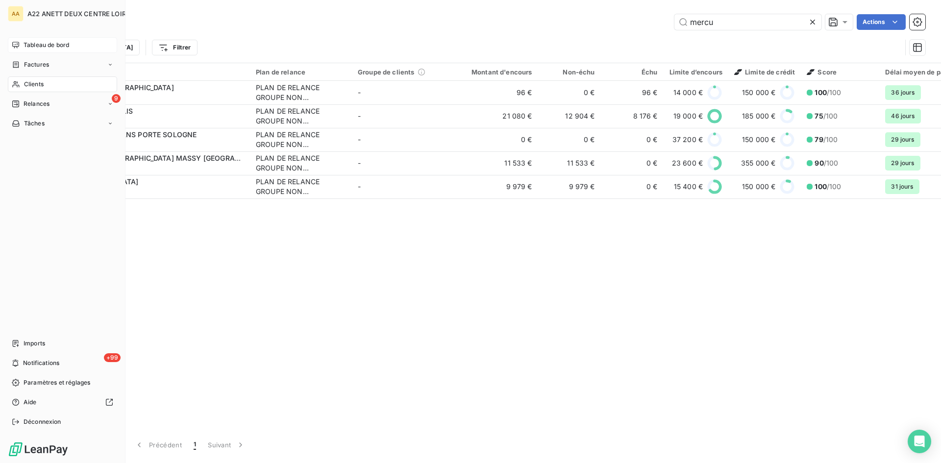
click at [25, 46] on span "Tableau de bord" at bounding box center [47, 45] width 46 height 9
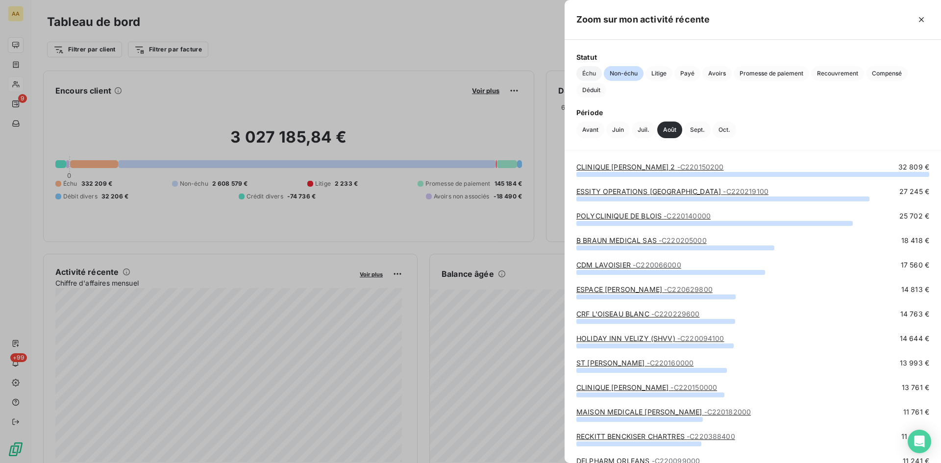
click at [585, 74] on span "Échu" at bounding box center [589, 73] width 25 height 15
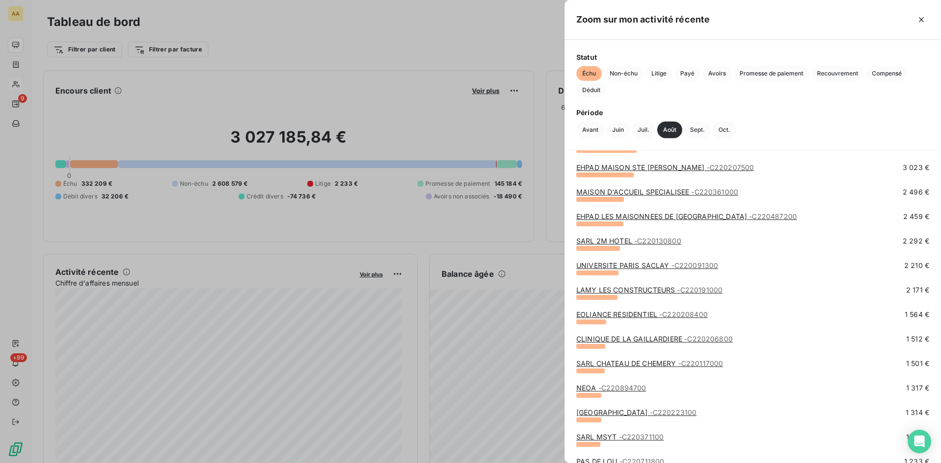
scroll to position [294, 0]
click at [651, 264] on link "UNIVERSITE PARIS SACLAY - C220091300" at bounding box center [648, 265] width 142 height 8
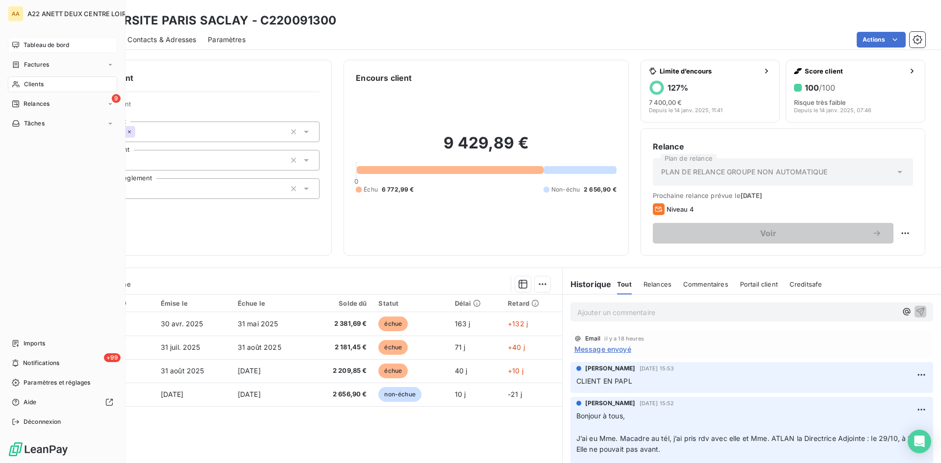
click at [30, 42] on span "Tableau de bord" at bounding box center [47, 45] width 46 height 9
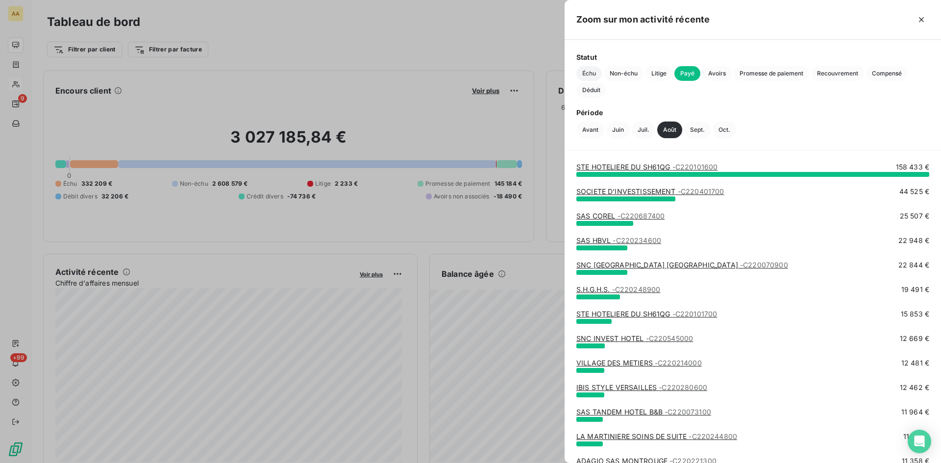
click at [591, 71] on span "Échu" at bounding box center [589, 73] width 25 height 15
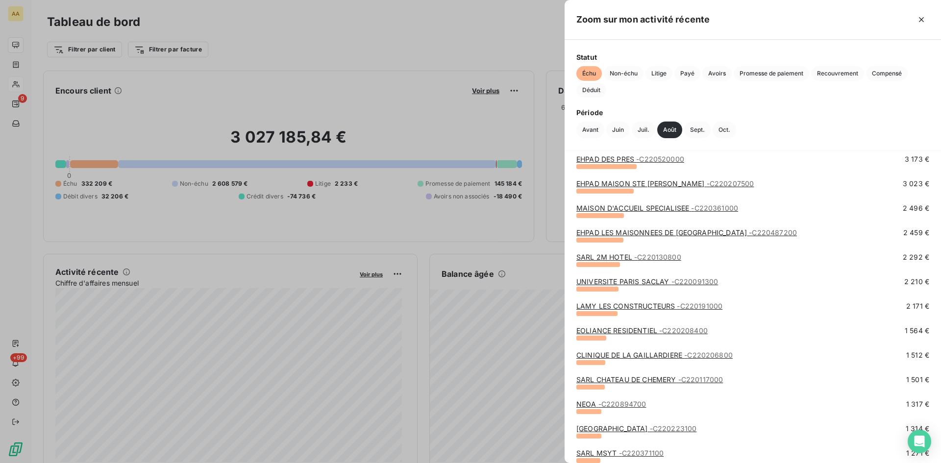
scroll to position [294, 0]
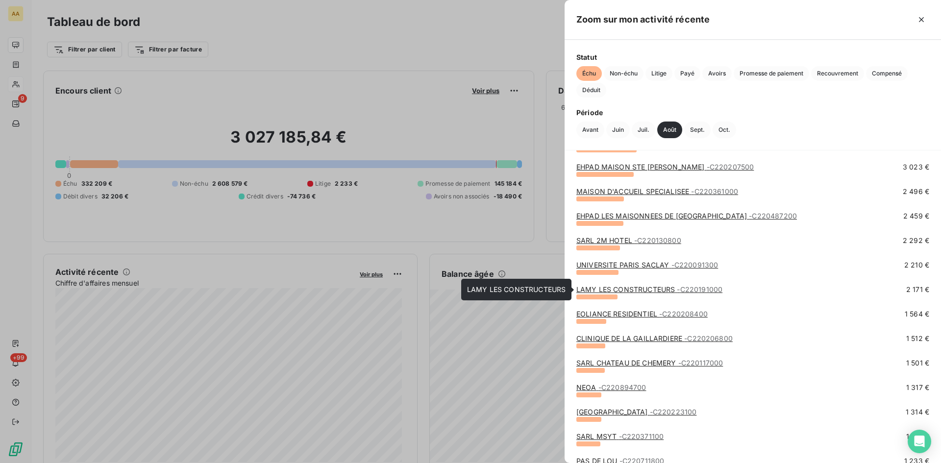
click at [636, 290] on link "LAMY LES CONSTRUCTEURS - C220191000" at bounding box center [650, 289] width 146 height 8
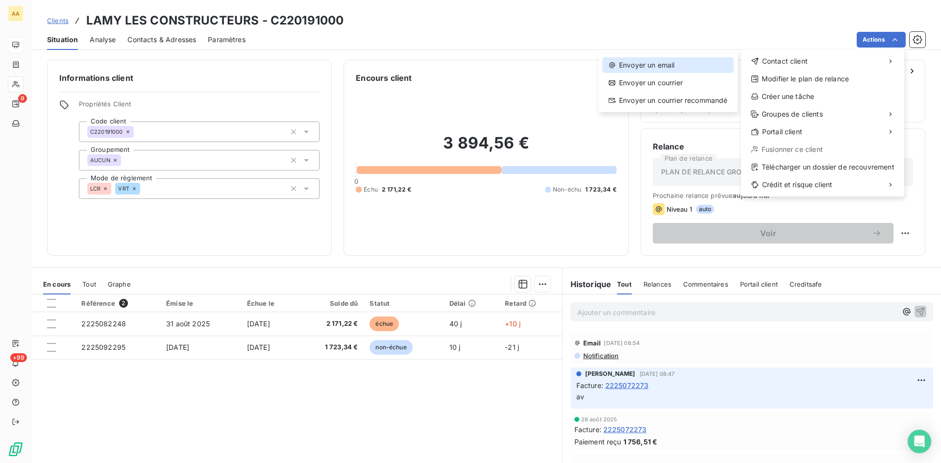
click at [674, 67] on div "Envoyer un email" at bounding box center [668, 65] width 131 height 16
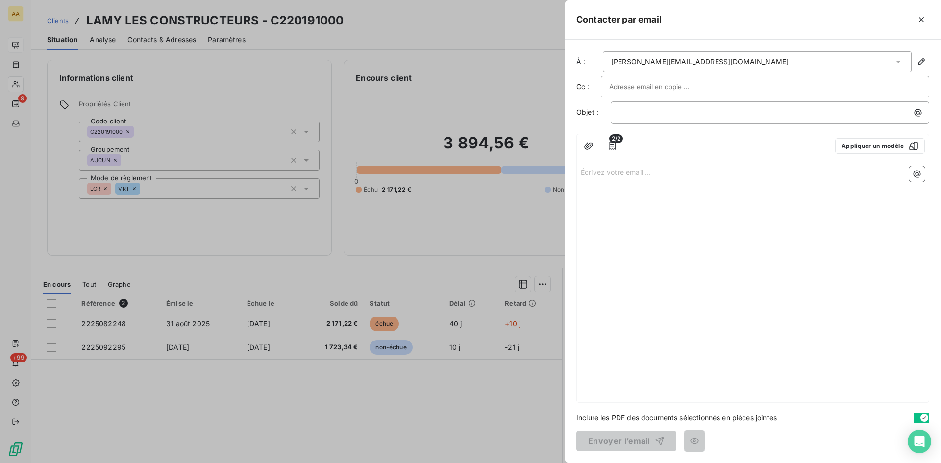
click at [597, 175] on p "Écrivez votre email ... ﻿" at bounding box center [753, 171] width 344 height 11
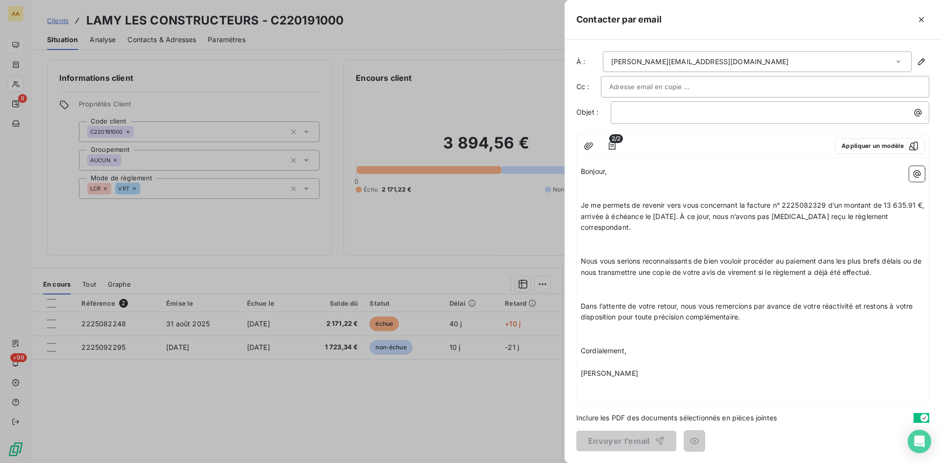
click at [619, 170] on p "Bonjour," at bounding box center [753, 171] width 344 height 11
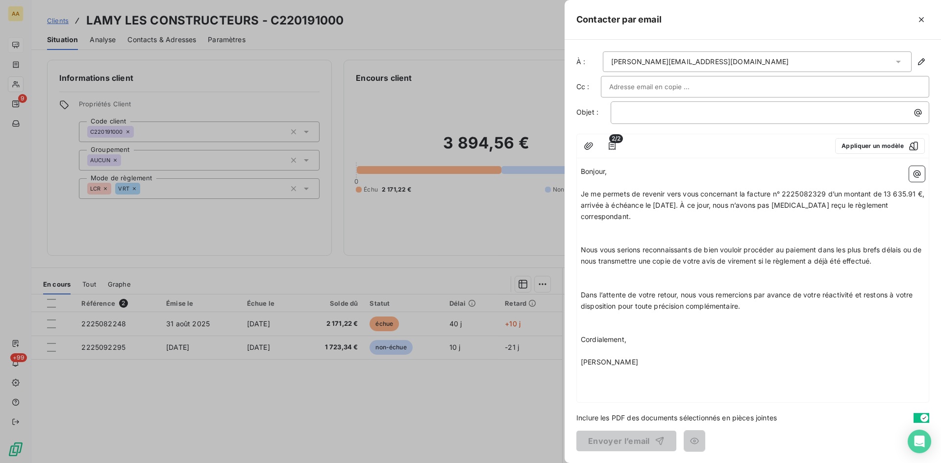
click at [595, 234] on p "﻿" at bounding box center [753, 238] width 344 height 11
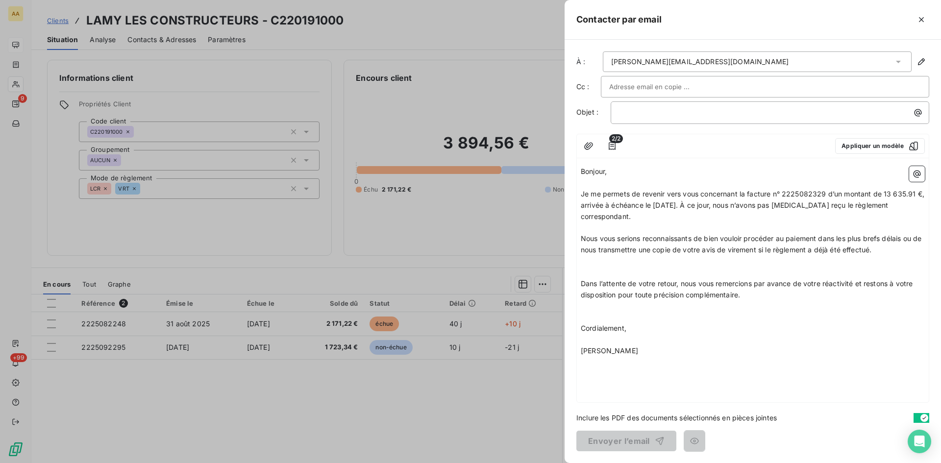
click at [584, 260] on p "﻿" at bounding box center [753, 261] width 344 height 11
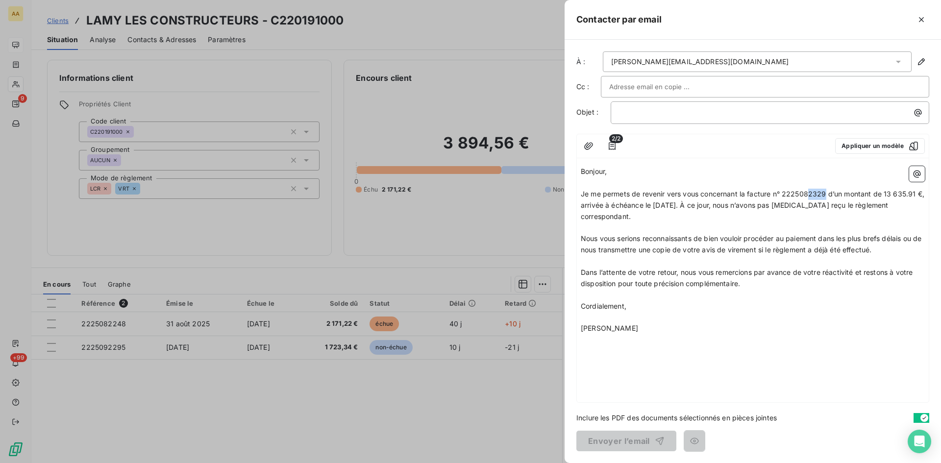
drag, startPoint x: 827, startPoint y: 189, endPoint x: 809, endPoint y: 189, distance: 18.1
click at [809, 189] on p "Je me permets de revenir vers vous concernant la facture n° 2225082329 d’un mon…" at bounding box center [753, 206] width 344 height 34
drag, startPoint x: 918, startPoint y: 196, endPoint x: 885, endPoint y: 192, distance: 33.0
click at [885, 192] on span "Je me permets de revenir vers vous concernant la facture n° 2225082248 d’un mon…" at bounding box center [754, 205] width 346 height 31
click at [620, 107] on p "﻿" at bounding box center [772, 112] width 307 height 11
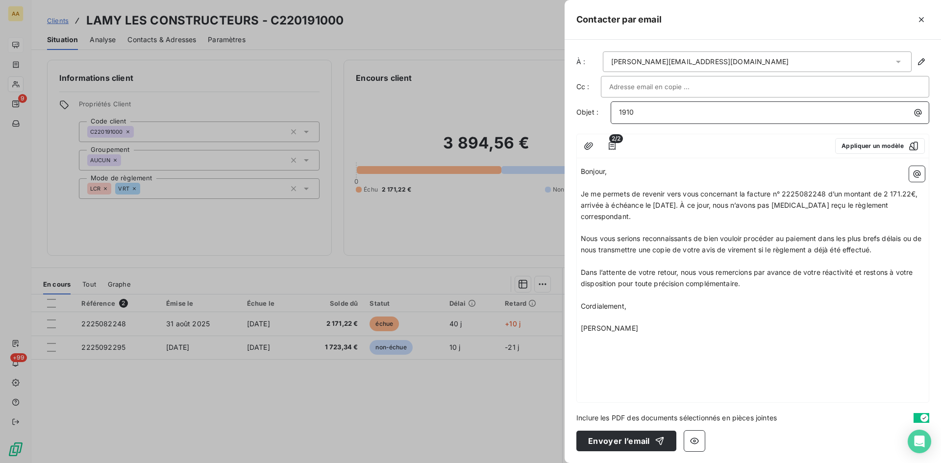
click at [657, 113] on p "1910" at bounding box center [772, 112] width 307 height 11
click at [606, 443] on button "Envoyer l’email" at bounding box center [627, 441] width 100 height 21
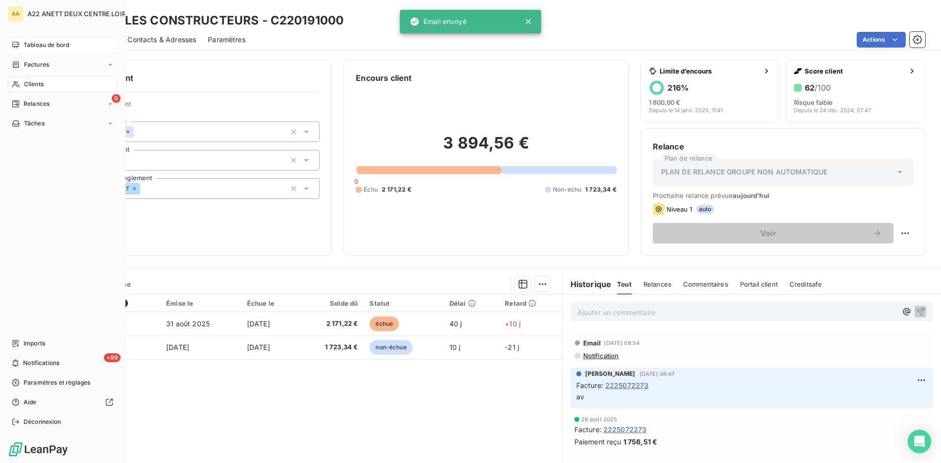
click at [44, 42] on span "Tableau de bord" at bounding box center [47, 45] width 46 height 9
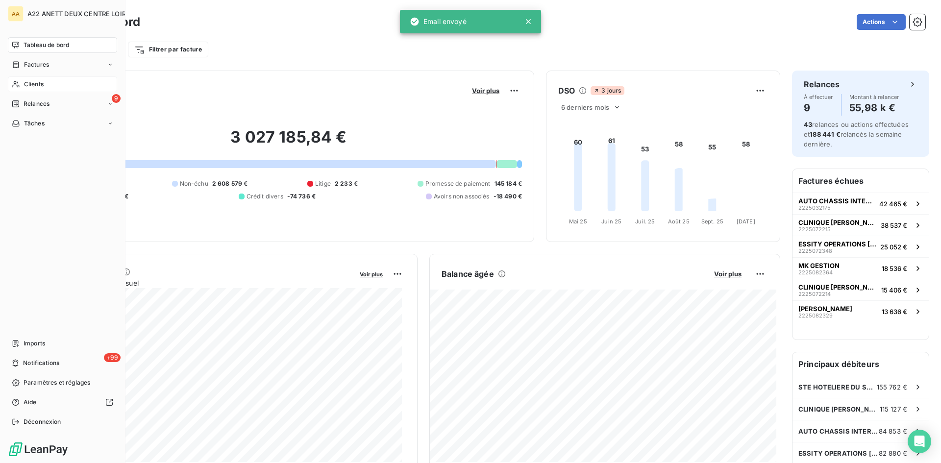
click at [43, 87] on span "Clients" at bounding box center [34, 84] width 20 height 9
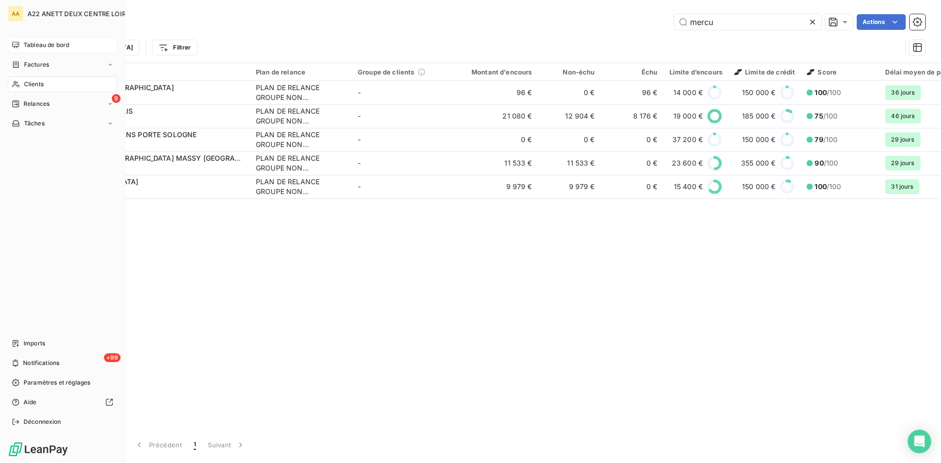
click at [27, 41] on span "Tableau de bord" at bounding box center [47, 45] width 46 height 9
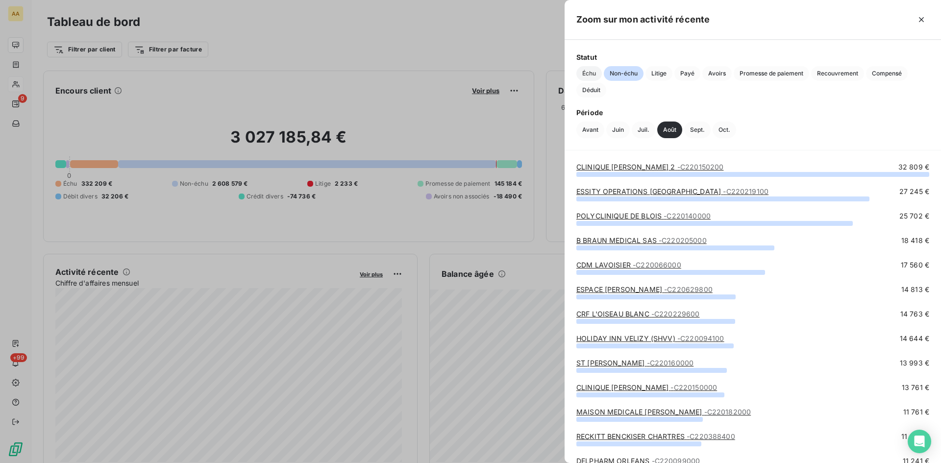
click at [594, 70] on span "Échu" at bounding box center [589, 73] width 25 height 15
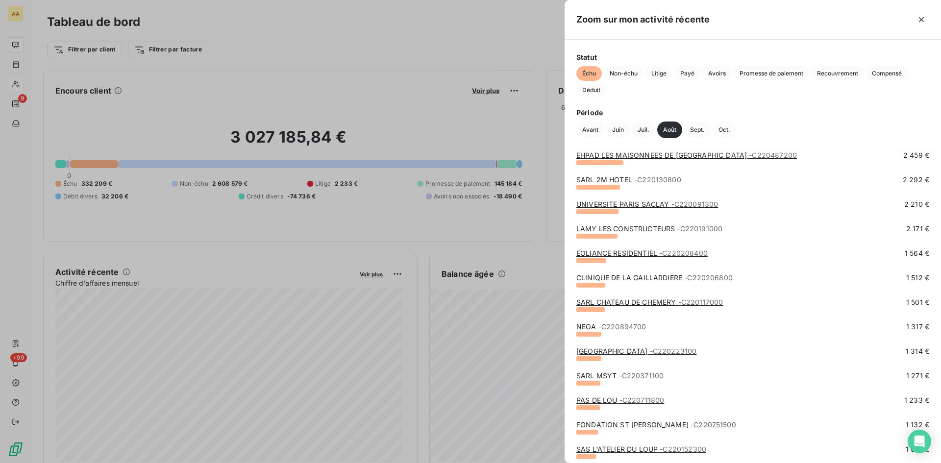
scroll to position [392, 0]
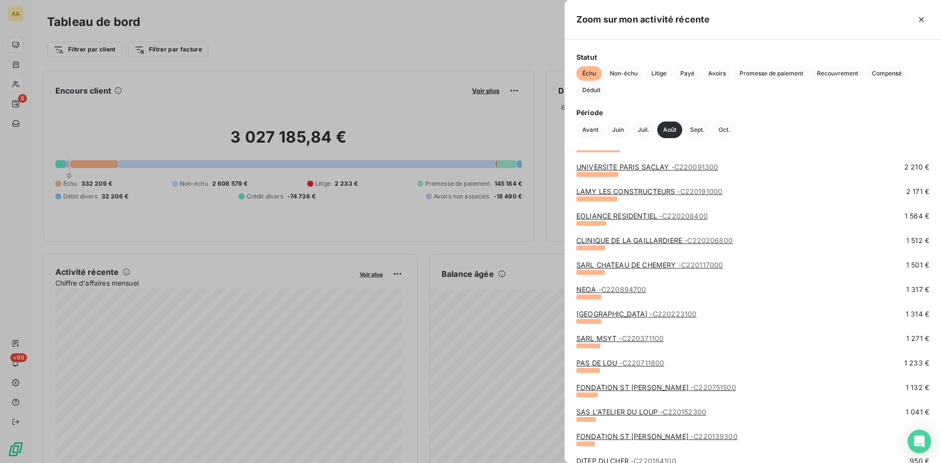
click at [642, 214] on link "EOLIANCE RESIDENTIEL - C220208400" at bounding box center [642, 216] width 131 height 8
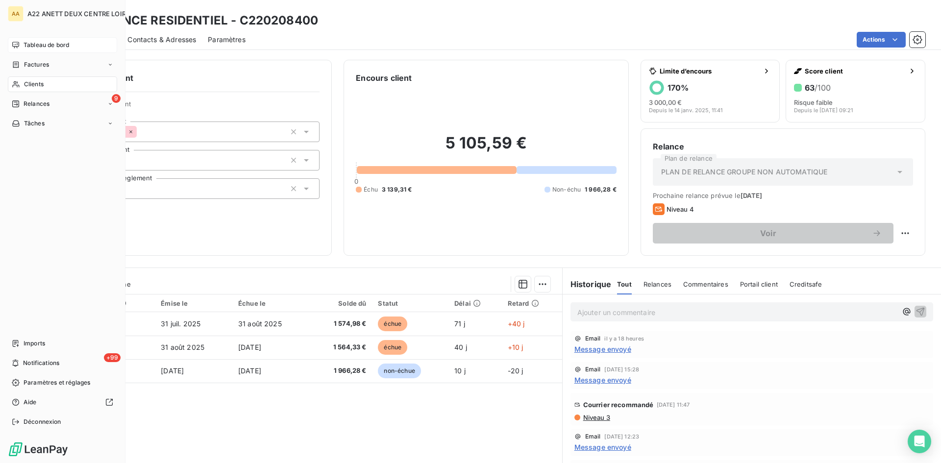
click at [36, 46] on span "Tableau de bord" at bounding box center [47, 45] width 46 height 9
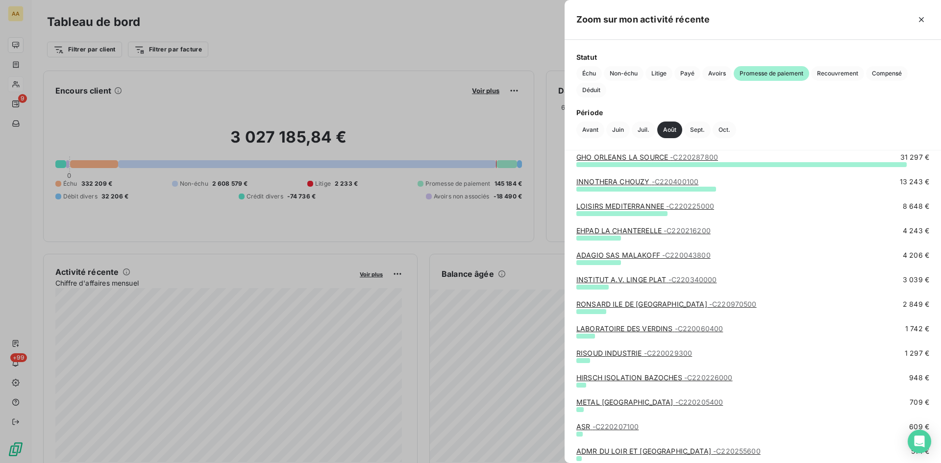
scroll to position [49, 0]
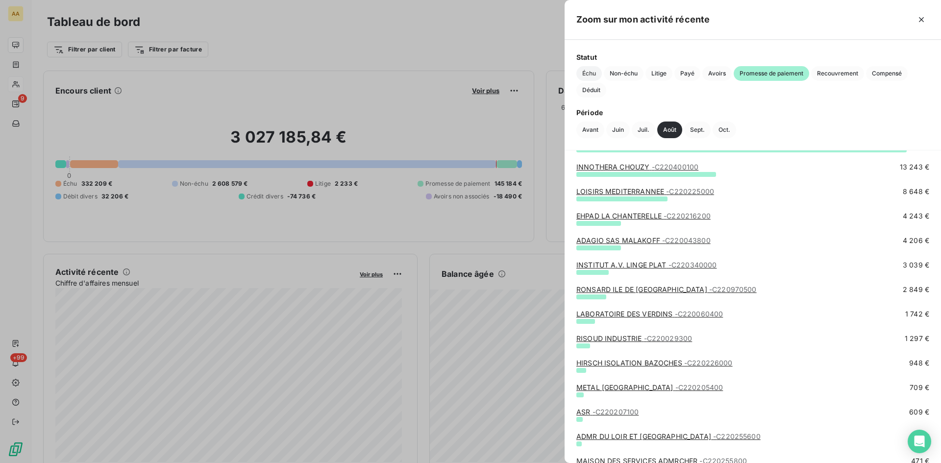
click at [581, 74] on span "Échu" at bounding box center [589, 73] width 25 height 15
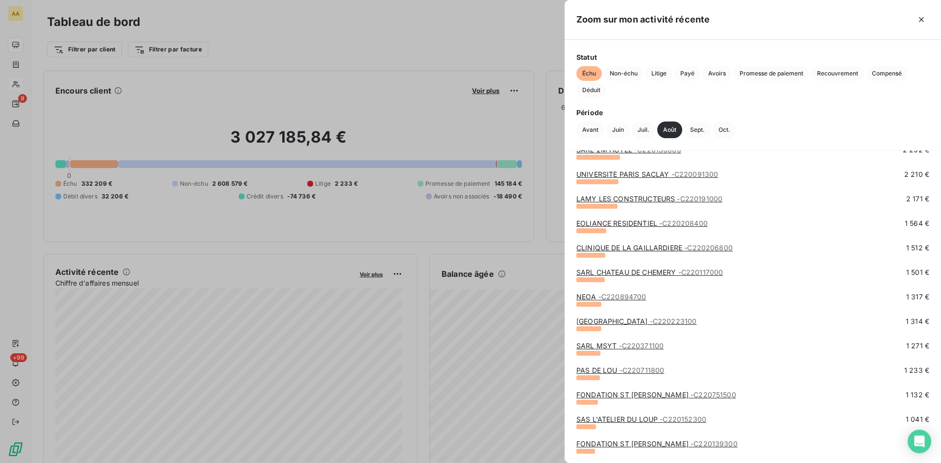
scroll to position [441, 0]
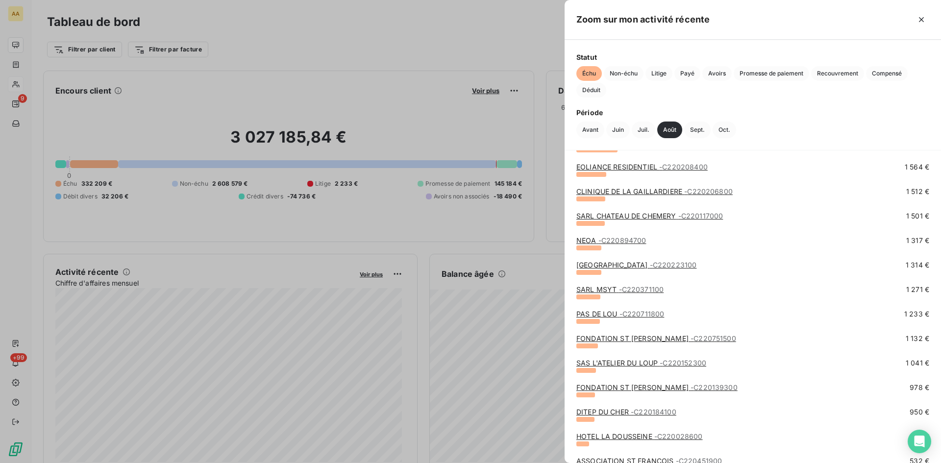
click at [664, 191] on link "CLINIQUE DE LA GAILLARDIERE - C220206800" at bounding box center [655, 191] width 156 height 8
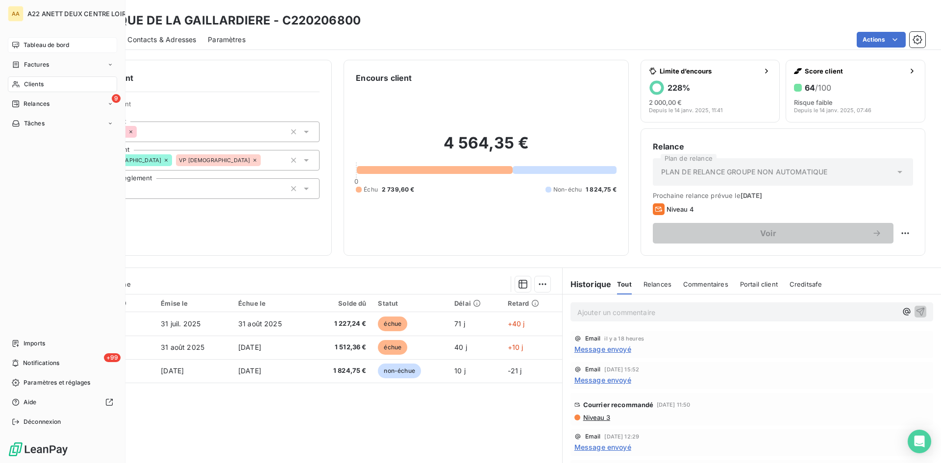
click at [29, 45] on span "Tableau de bord" at bounding box center [47, 45] width 46 height 9
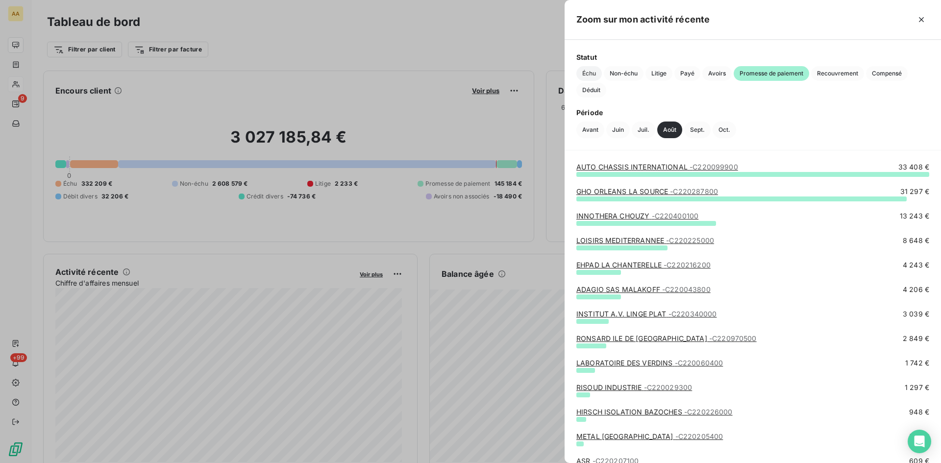
click at [589, 75] on span "Échu" at bounding box center [589, 73] width 25 height 15
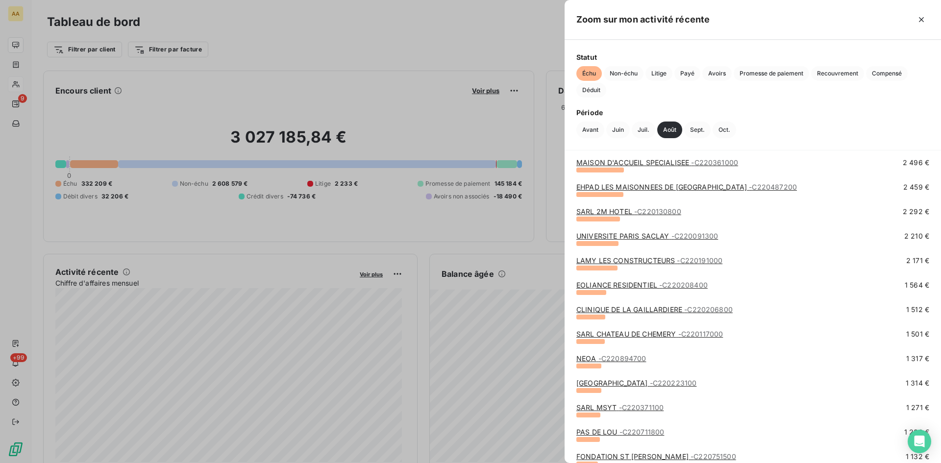
scroll to position [343, 0]
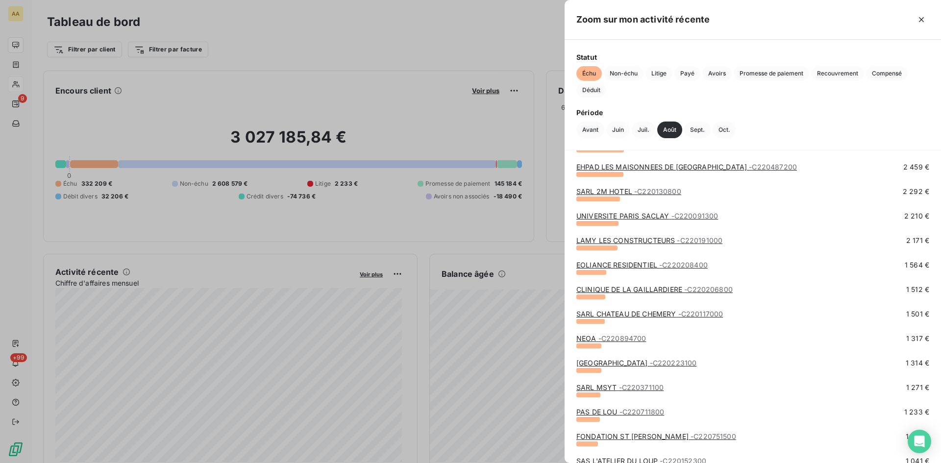
click at [625, 313] on link "SARL CHATEAU DE CHEMERY - C220117000" at bounding box center [650, 314] width 147 height 8
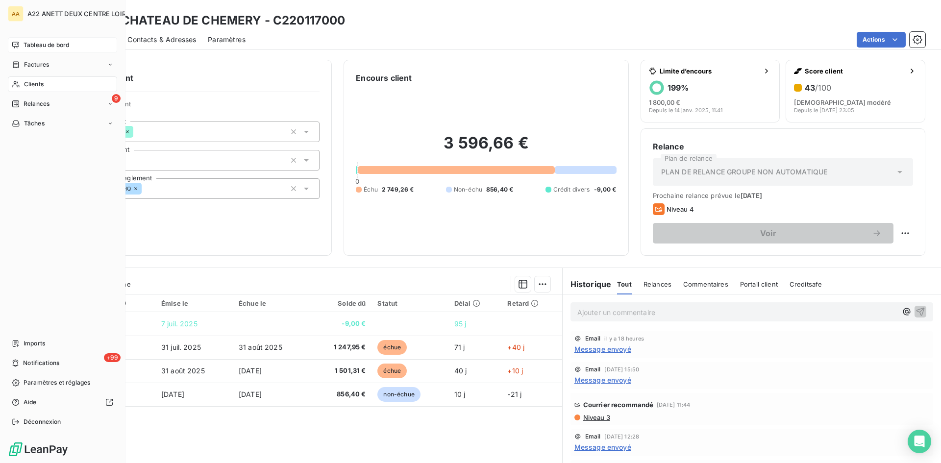
click at [33, 39] on div "Tableau de bord" at bounding box center [62, 45] width 109 height 16
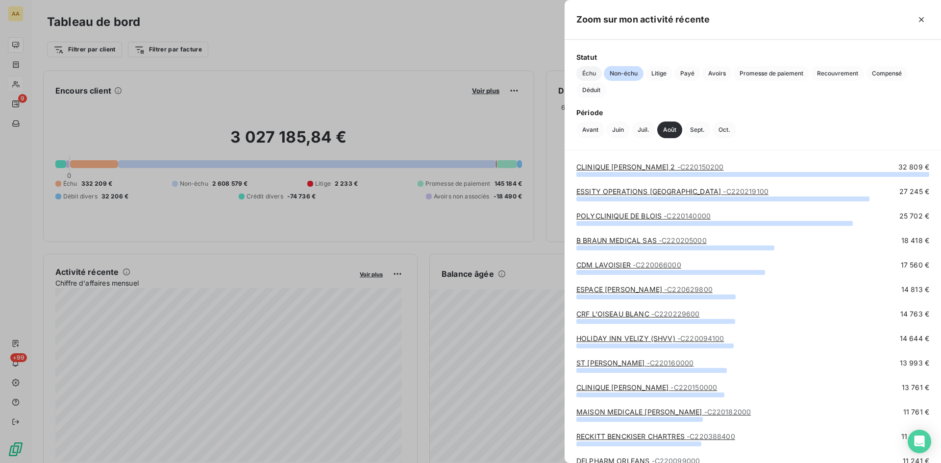
click at [588, 75] on span "Échu" at bounding box center [589, 73] width 25 height 15
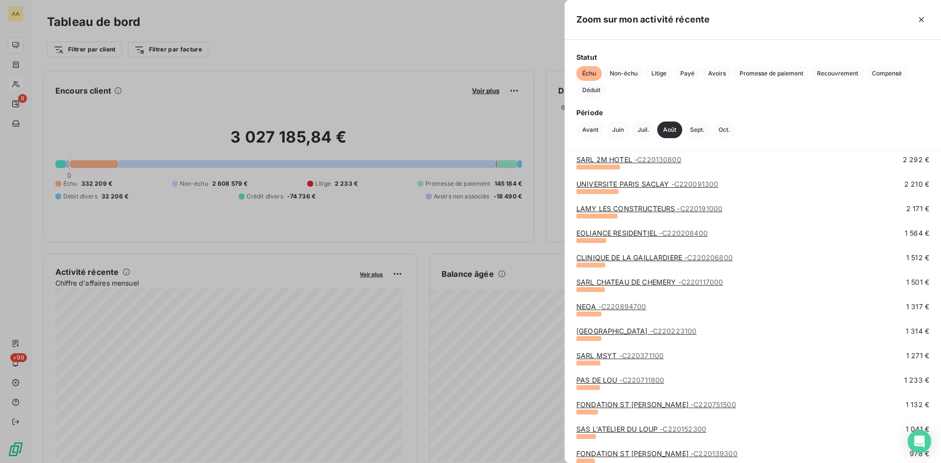
scroll to position [392, 0]
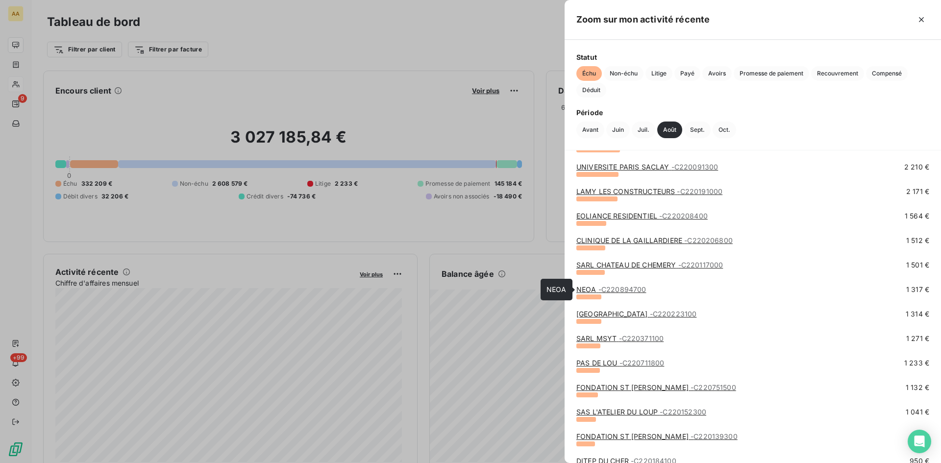
click at [619, 291] on span "- C220894700" at bounding box center [623, 289] width 48 height 8
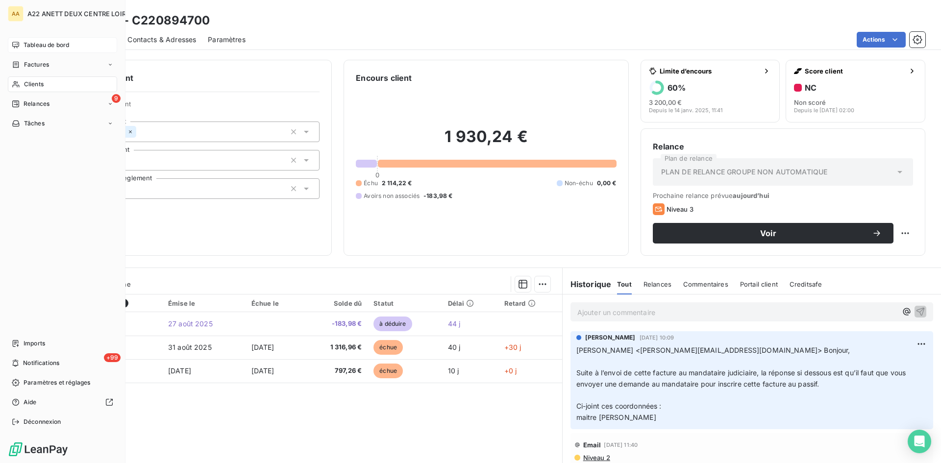
click at [36, 41] on span "Tableau de bord" at bounding box center [47, 45] width 46 height 9
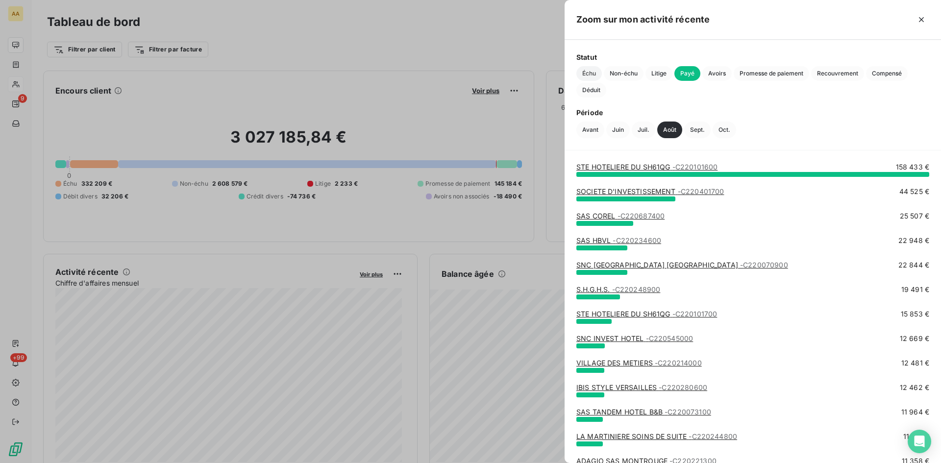
click at [594, 70] on span "Échu" at bounding box center [589, 73] width 25 height 15
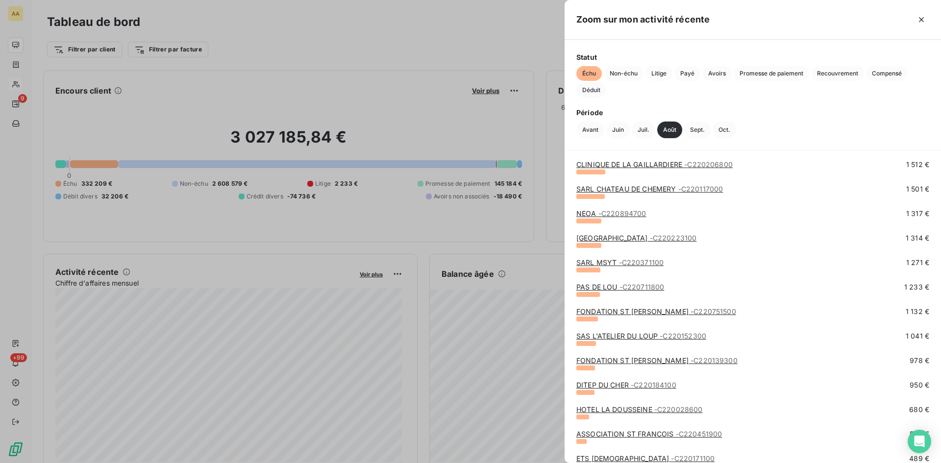
scroll to position [490, 0]
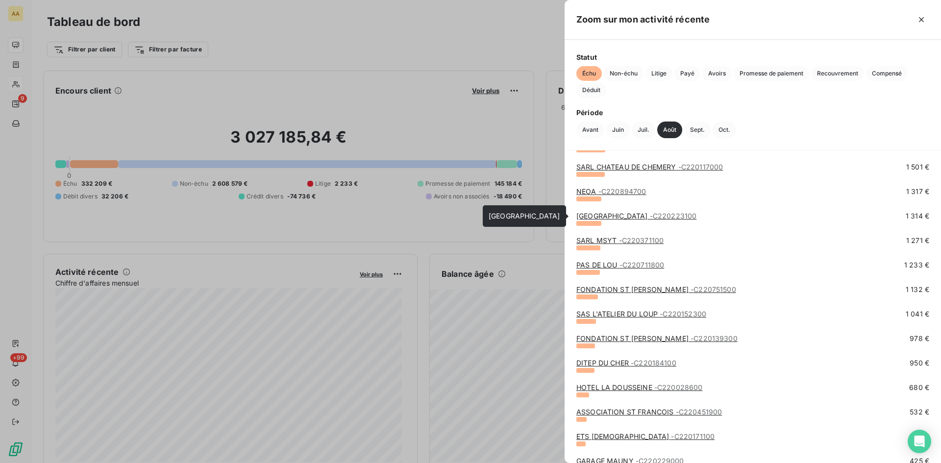
click at [648, 216] on link "MAIRIE DE CHAMPHOL - C220223100" at bounding box center [637, 216] width 120 height 8
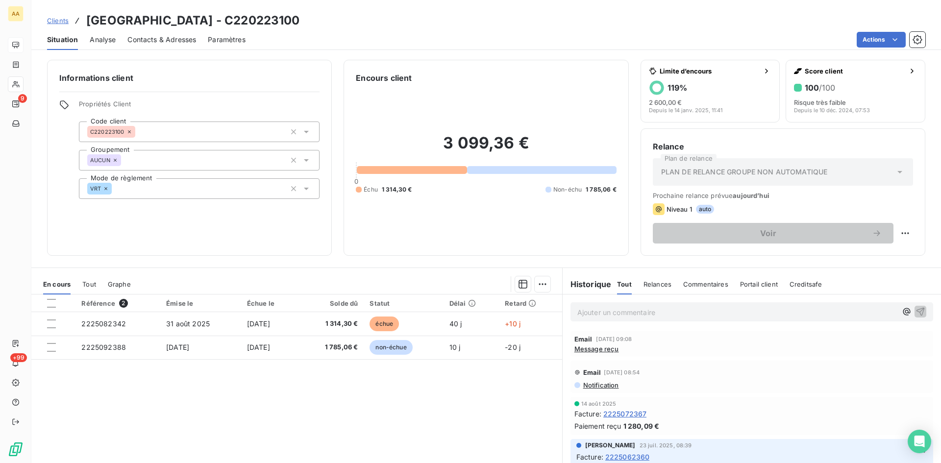
click at [578, 349] on span "Message reçu" at bounding box center [597, 349] width 45 height 8
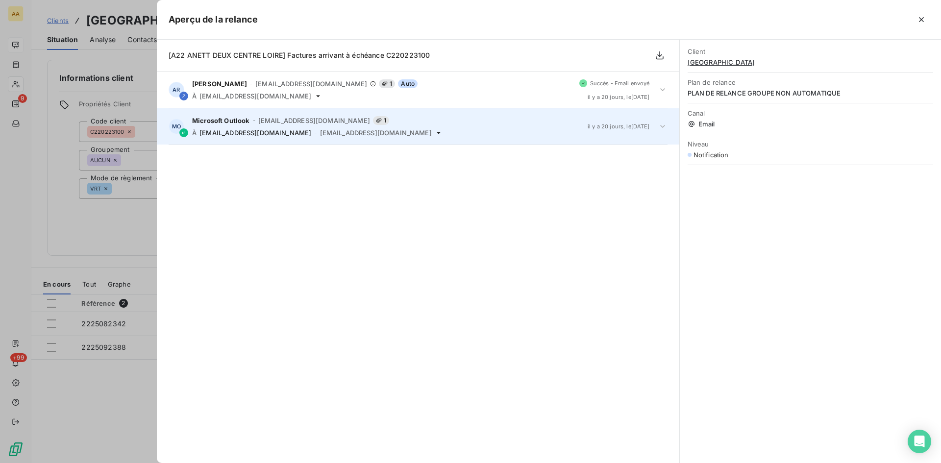
click at [309, 120] on span "MicrosoftExchange329e71ec88ae4615bbc36ab6ce41109e@anett.fr" at bounding box center [314, 121] width 112 height 8
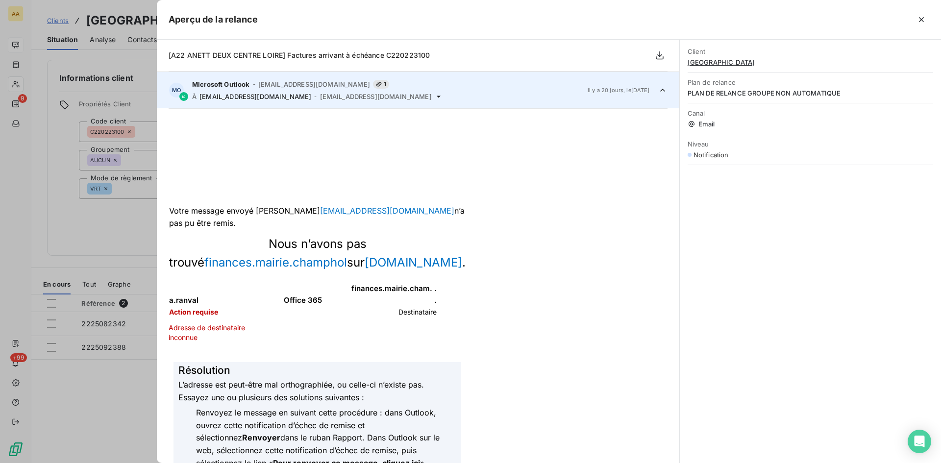
scroll to position [37, 0]
click at [123, 221] on div at bounding box center [470, 231] width 941 height 463
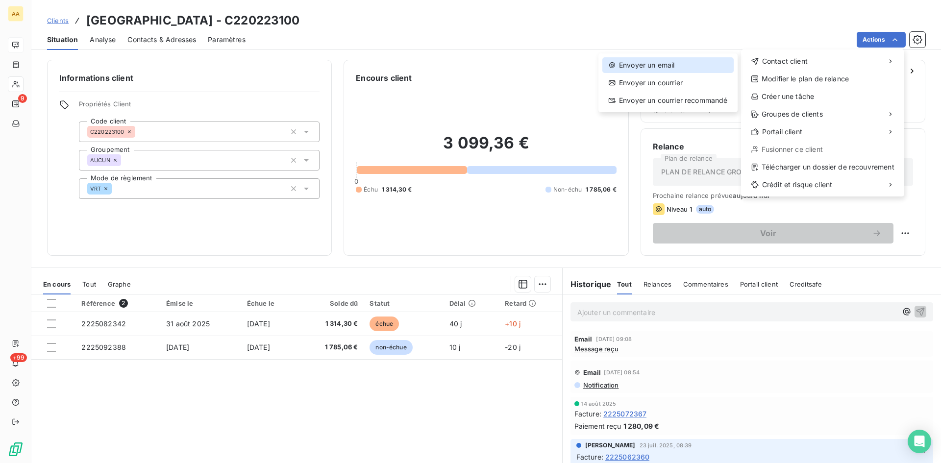
click at [662, 65] on div "Envoyer un email" at bounding box center [668, 65] width 131 height 16
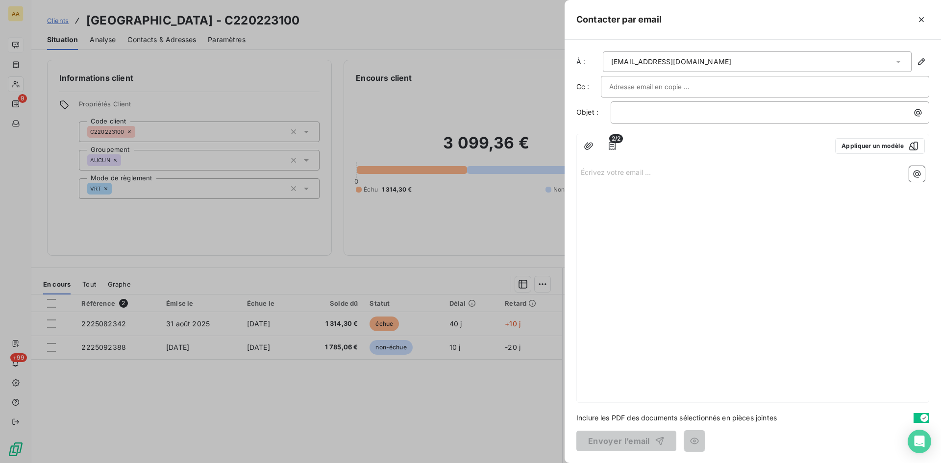
click at [748, 64] on div "finances.mairie.champhol@gmail.com" at bounding box center [757, 61] width 309 height 21
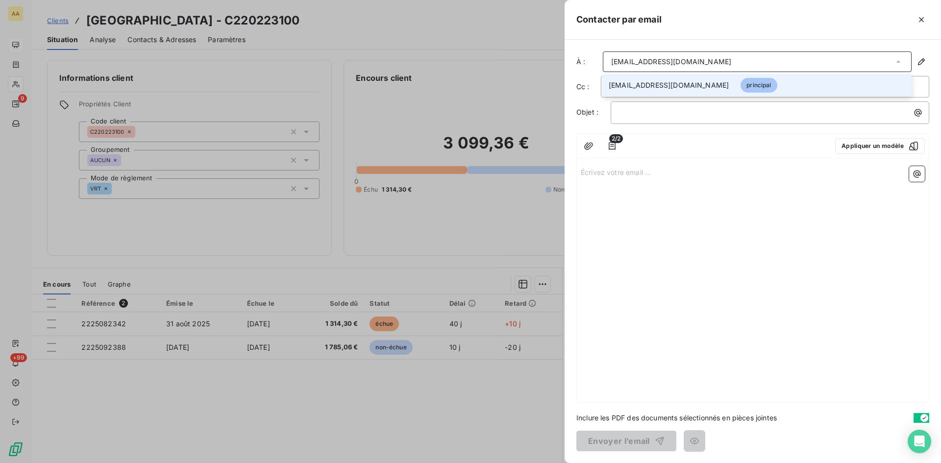
click at [685, 118] on div "﻿" at bounding box center [770, 112] width 319 height 23
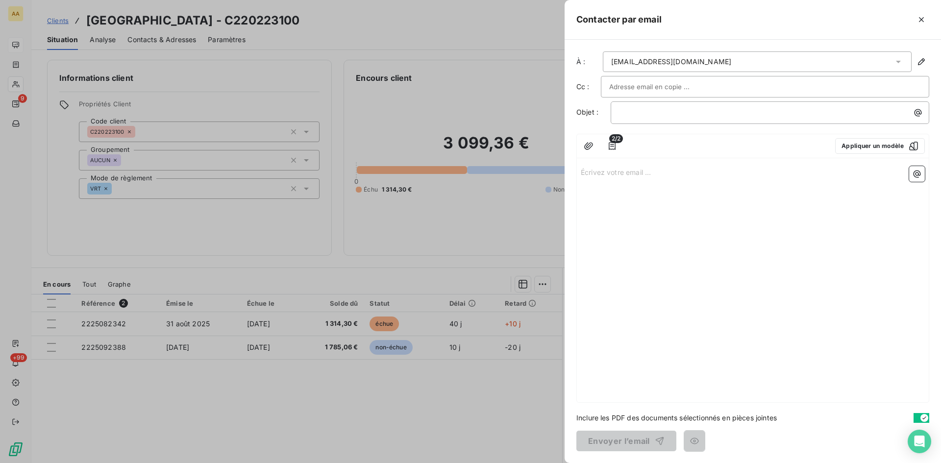
click at [642, 88] on input "text" at bounding box center [661, 86] width 105 height 15
paste input "finances@villedechamphol.fr"
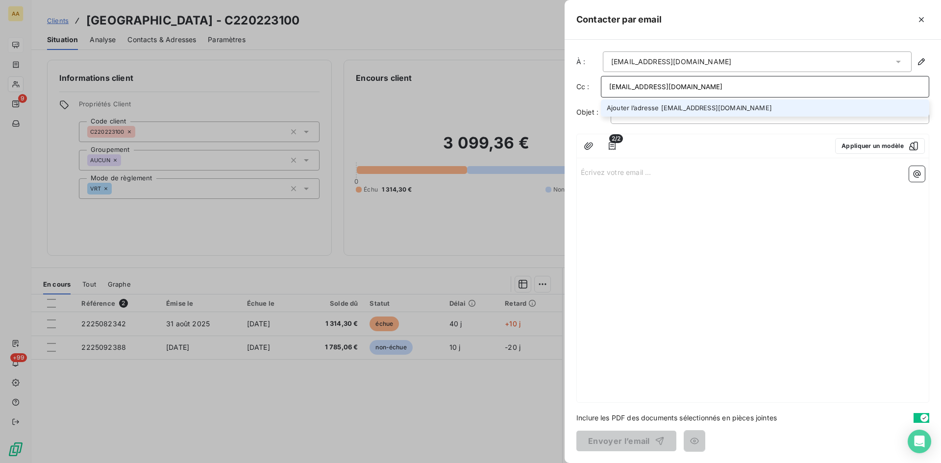
drag, startPoint x: 619, startPoint y: 87, endPoint x: 596, endPoint y: 87, distance: 23.0
click at [596, 87] on div "Cc : finances@villedechamphol.fr Ajouter l’adresse finances@villedechamphol.fr" at bounding box center [753, 87] width 353 height 22
type input "finances@villedechamphol.fr"
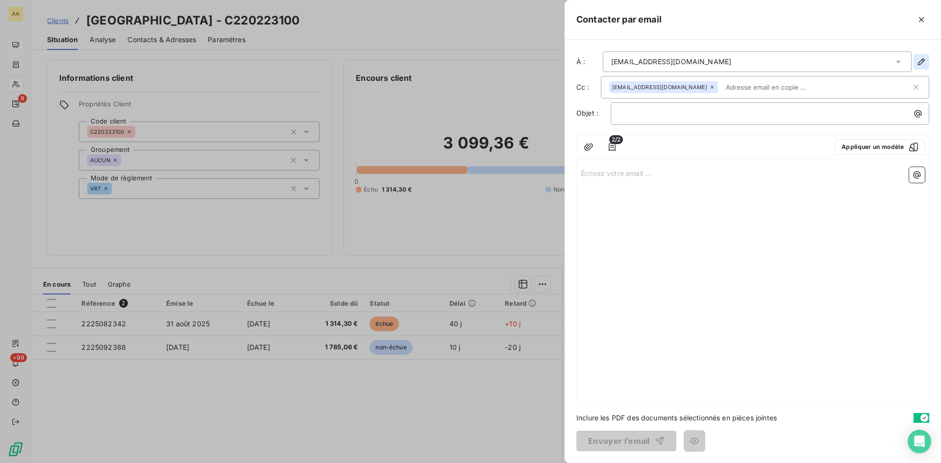
click at [918, 64] on icon "button" at bounding box center [922, 62] width 10 height 10
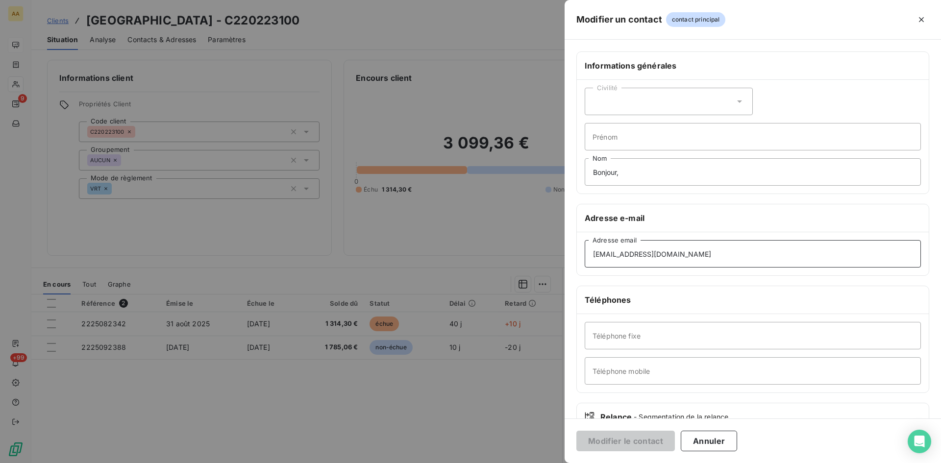
drag, startPoint x: 644, startPoint y: 250, endPoint x: 562, endPoint y: 249, distance: 81.4
click at [562, 463] on div "Modifier un contact contact principal Informations générales Civilité Prénom Bo…" at bounding box center [470, 463] width 941 height 0
paste input "@villedechamphol.fr"
click at [761, 265] on input "finances@villedechamphol.fr" at bounding box center [753, 253] width 336 height 27
type input "finances@villedechamphol.fr"
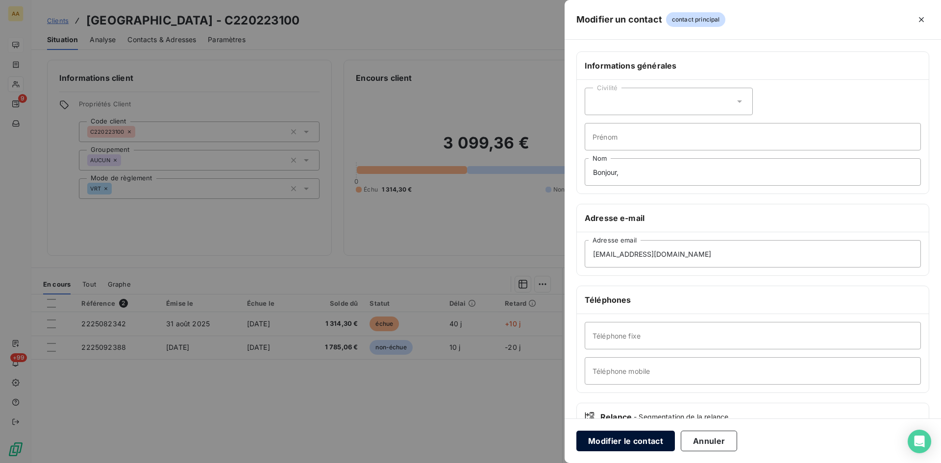
click at [620, 439] on button "Modifier le contact" at bounding box center [626, 441] width 99 height 21
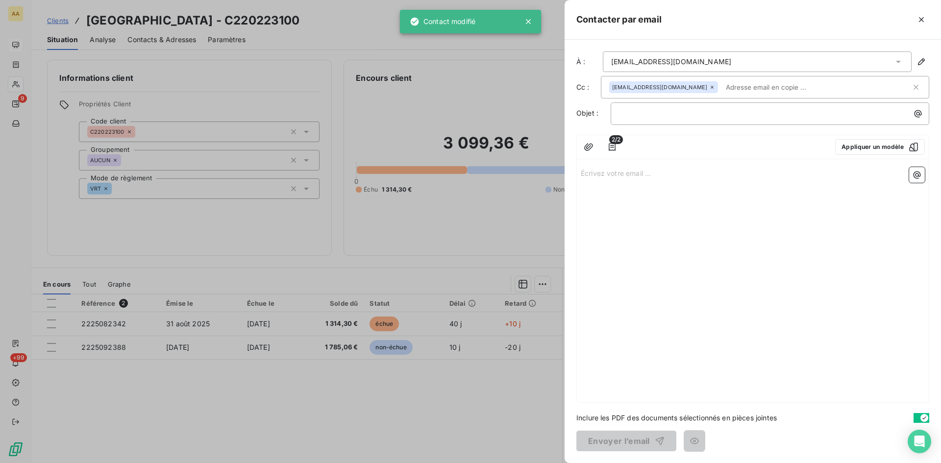
click at [709, 87] on icon at bounding box center [712, 87] width 6 height 6
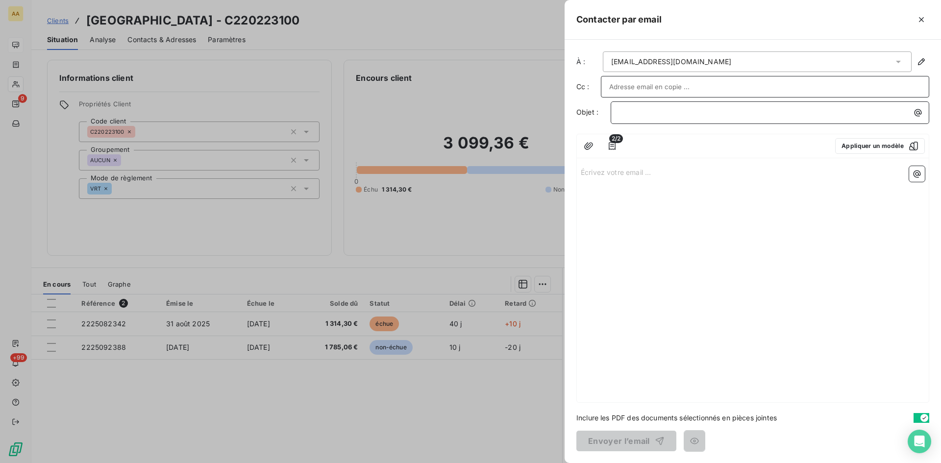
click at [642, 116] on p "﻿" at bounding box center [772, 112] width 307 height 11
click at [663, 107] on p "2231" at bounding box center [772, 112] width 307 height 11
click at [593, 171] on p "Écrivez votre email ... ﻿" at bounding box center [753, 171] width 344 height 11
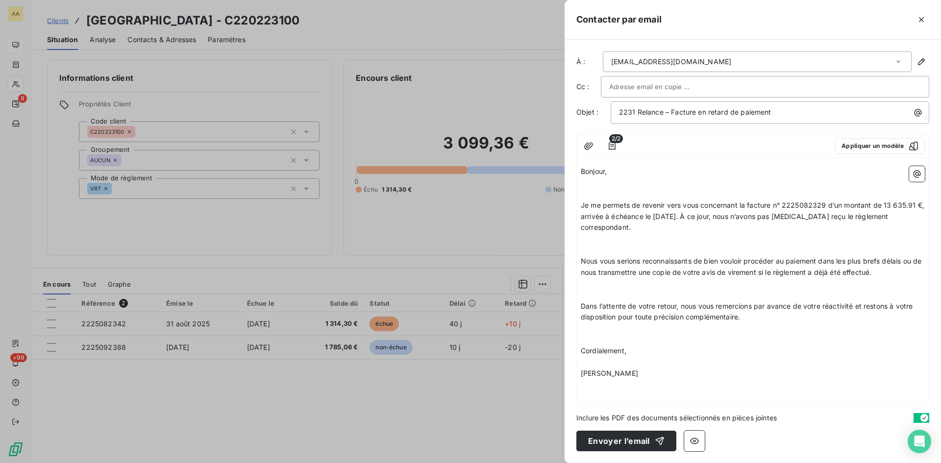
click at [603, 187] on p "﻿" at bounding box center [753, 182] width 344 height 11
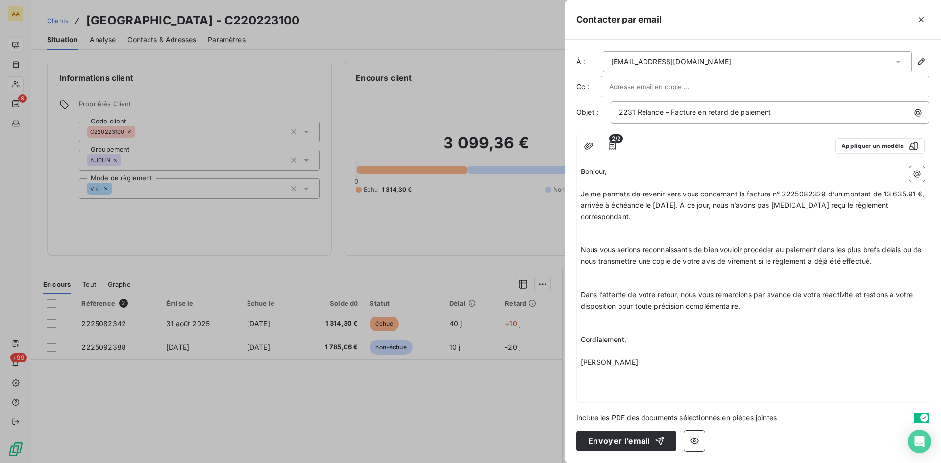
click at [585, 229] on p "﻿" at bounding box center [753, 227] width 344 height 11
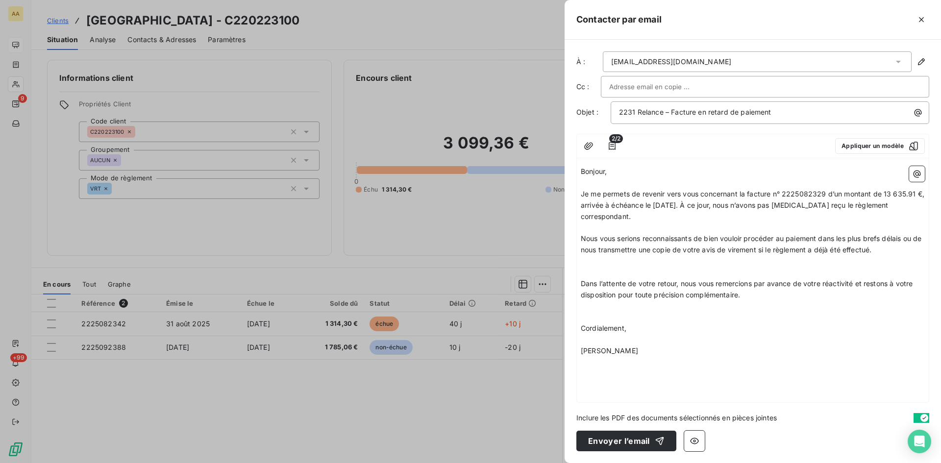
click at [588, 261] on p "﻿" at bounding box center [753, 261] width 344 height 11
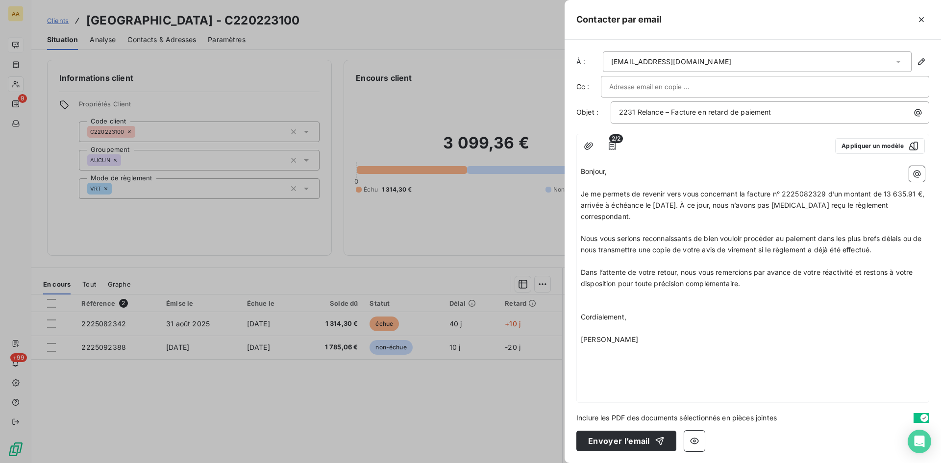
click at [585, 303] on p "﻿" at bounding box center [753, 306] width 344 height 11
drag, startPoint x: 829, startPoint y: 196, endPoint x: 810, endPoint y: 192, distance: 18.9
click at [810, 192] on span "Je me permets de revenir vers vous concernant la facture n° 2225082329 d’un mon…" at bounding box center [754, 205] width 346 height 31
drag, startPoint x: 915, startPoint y: 193, endPoint x: 884, endPoint y: 191, distance: 31.4
click at [884, 191] on span "Je me permets de revenir vers vous concernant la facture n° 2225082342 d’un mon…" at bounding box center [754, 205] width 346 height 31
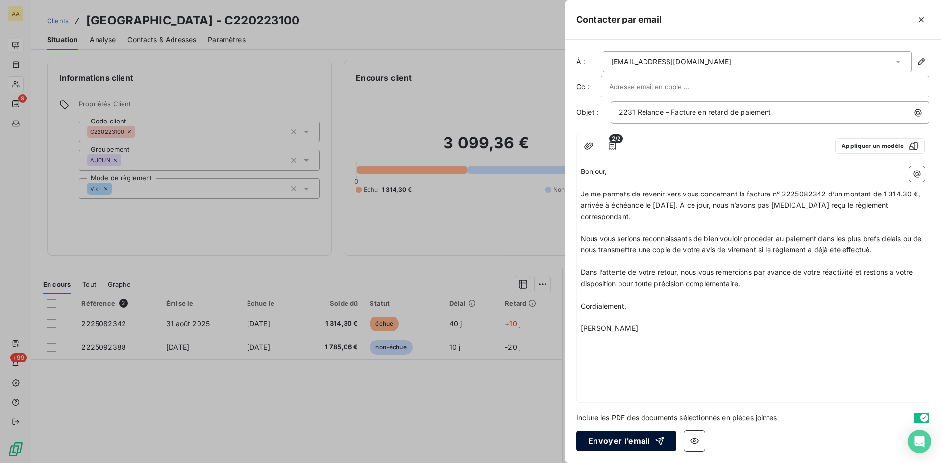
click at [610, 440] on button "Envoyer l’email" at bounding box center [627, 441] width 100 height 21
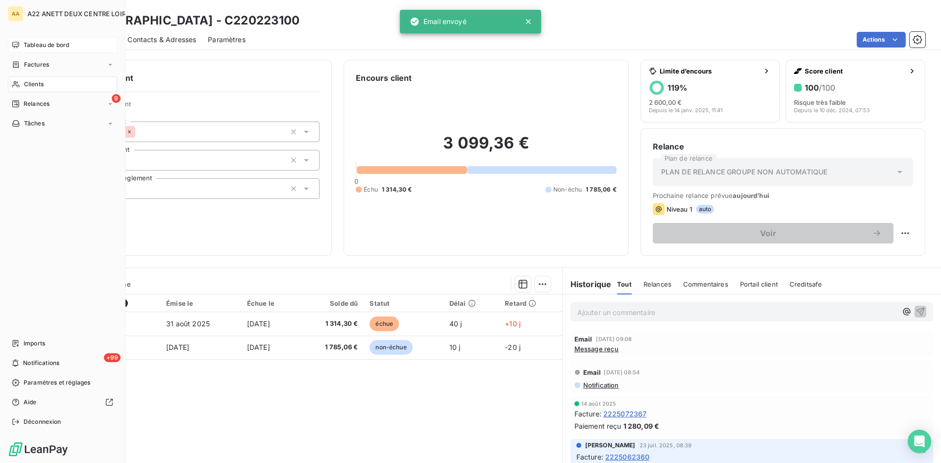
click at [33, 43] on span "Tableau de bord" at bounding box center [47, 45] width 46 height 9
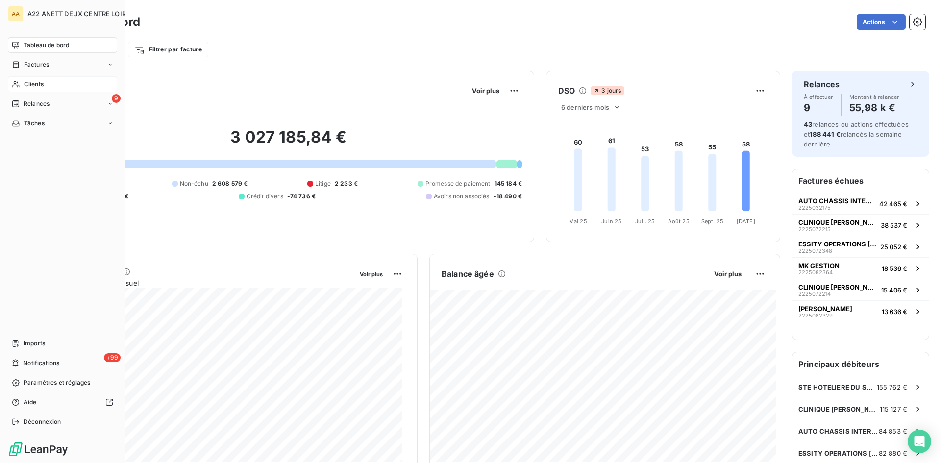
click at [28, 81] on span "Clients" at bounding box center [34, 84] width 20 height 9
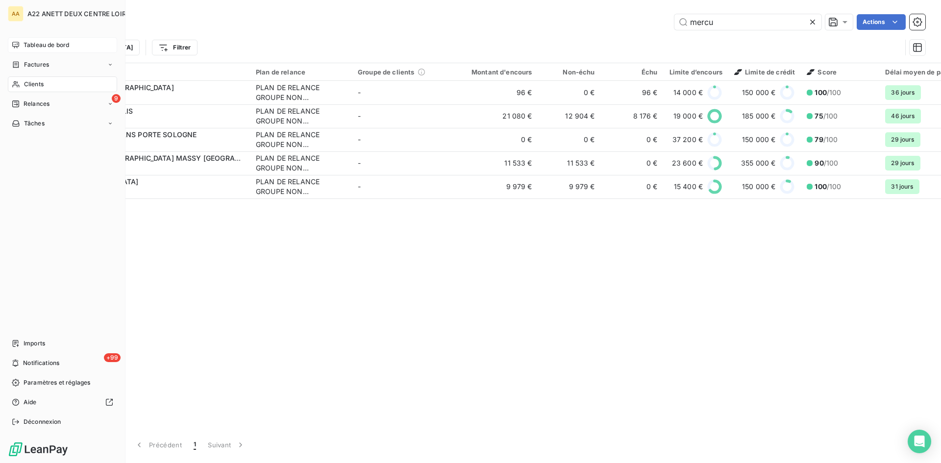
click at [25, 42] on span "Tableau de bord" at bounding box center [47, 45] width 46 height 9
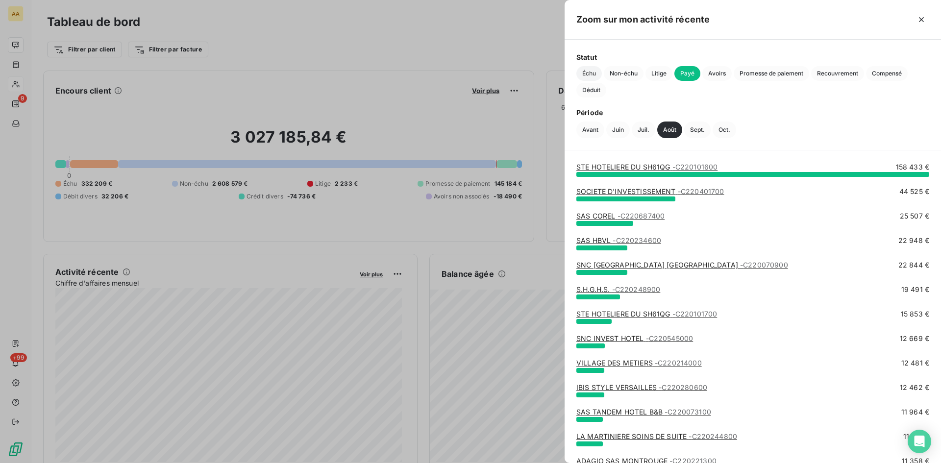
click at [589, 72] on span "Échu" at bounding box center [589, 73] width 25 height 15
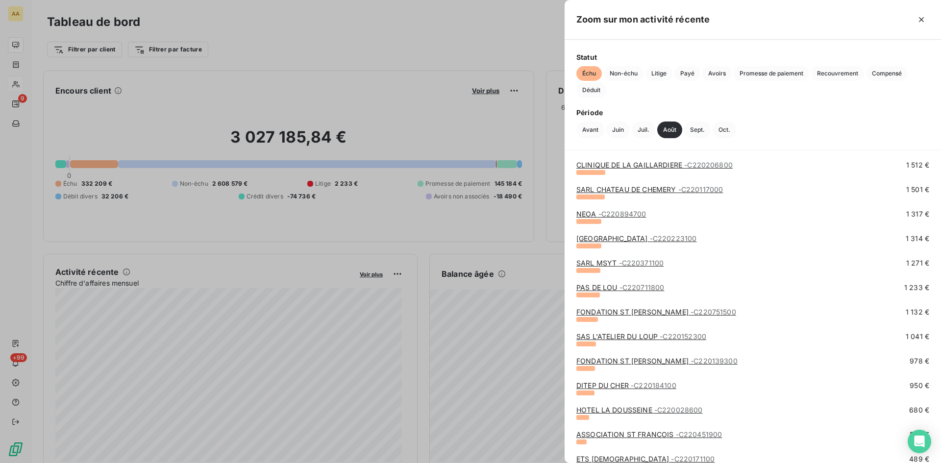
scroll to position [490, 0]
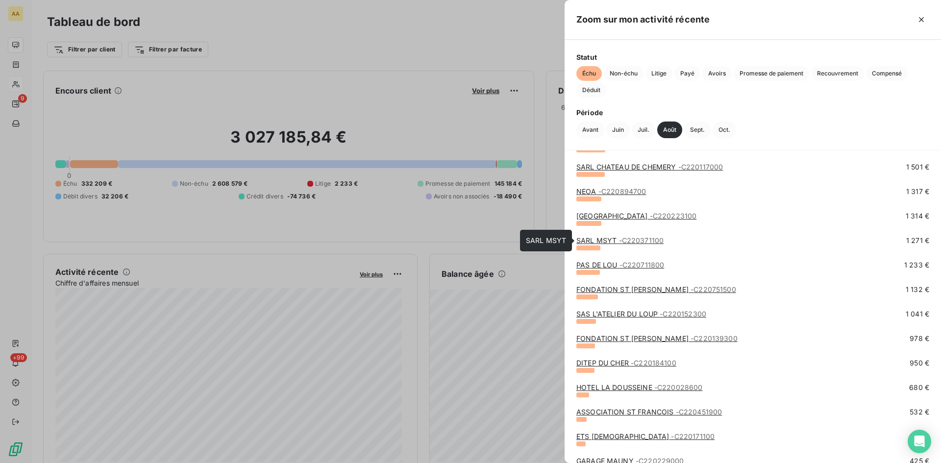
click at [626, 239] on span "- C220371100" at bounding box center [641, 240] width 45 height 8
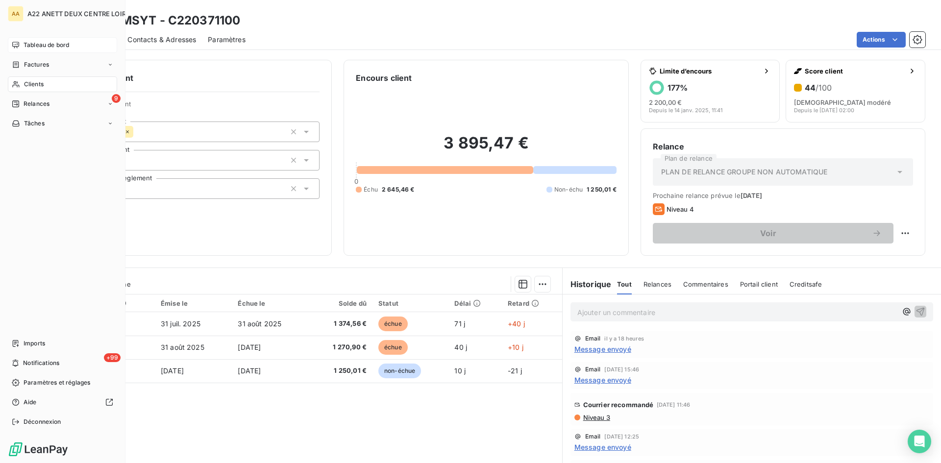
click at [30, 44] on span "Tableau de bord" at bounding box center [47, 45] width 46 height 9
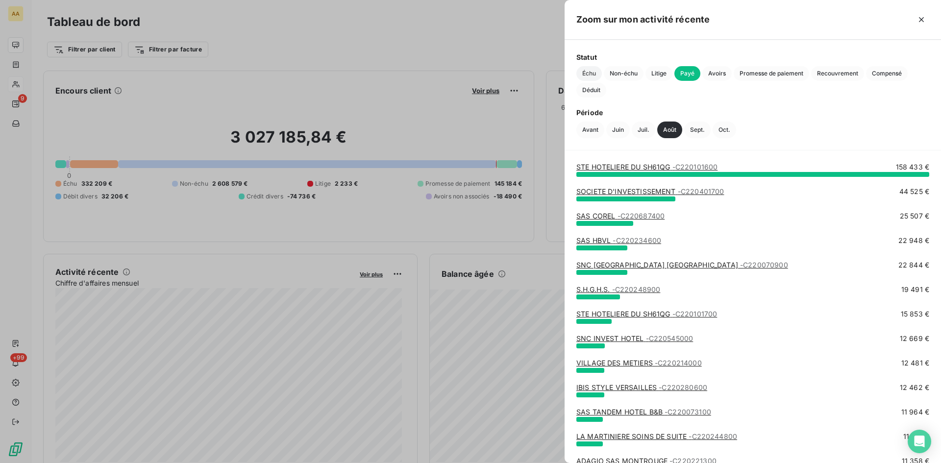
click at [585, 70] on span "Échu" at bounding box center [589, 73] width 25 height 15
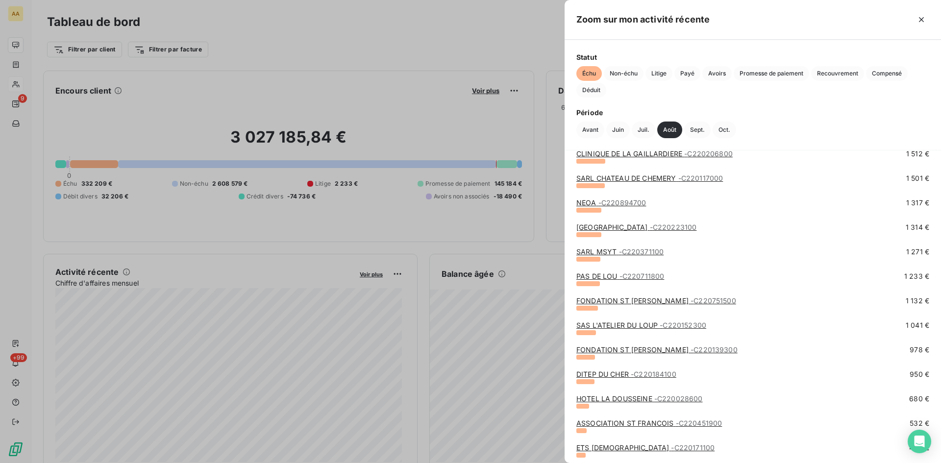
scroll to position [539, 0]
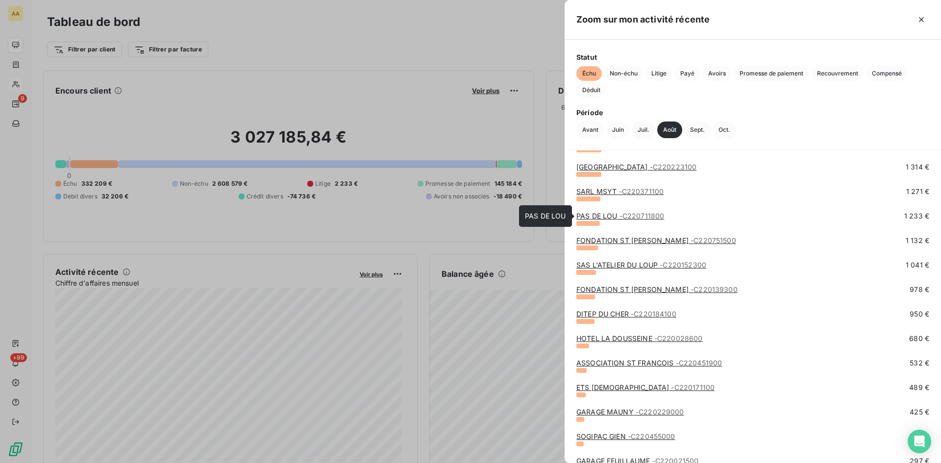
click at [641, 215] on span "- C220711800" at bounding box center [642, 216] width 45 height 8
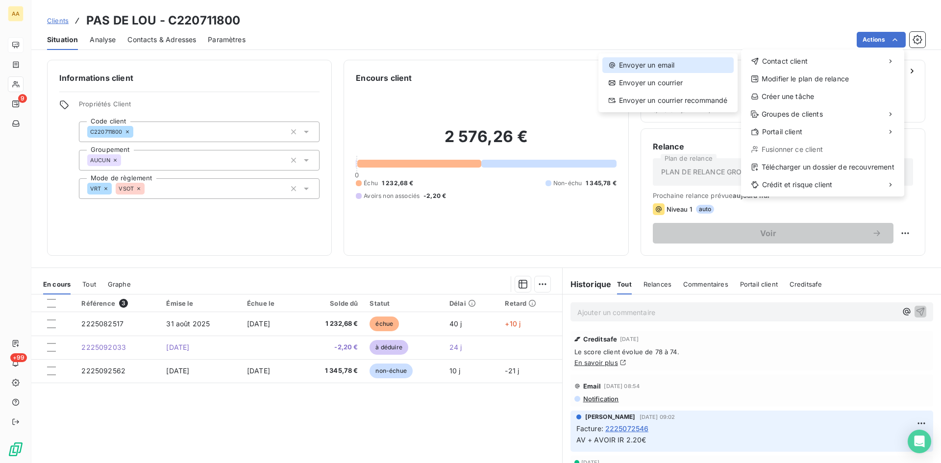
click at [645, 59] on div "Envoyer un email" at bounding box center [668, 65] width 131 height 16
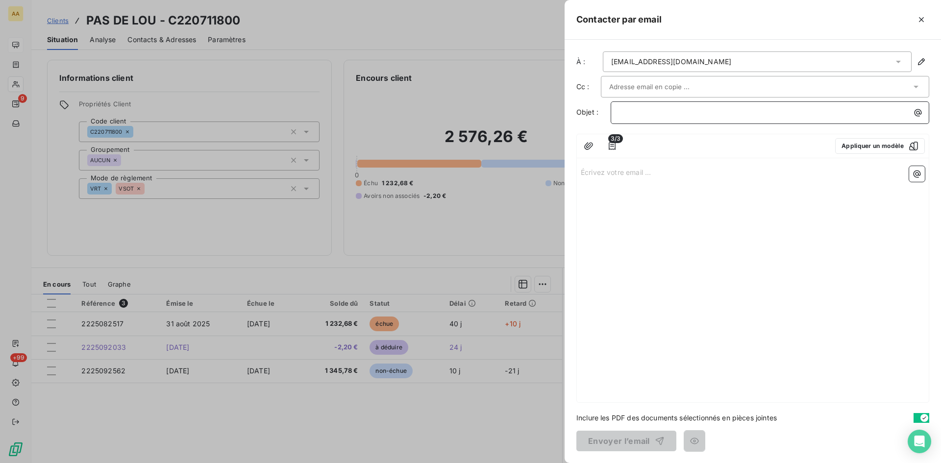
click at [624, 111] on p "﻿" at bounding box center [772, 112] width 307 height 11
click at [604, 173] on p "Écrivez votre email ... ﻿" at bounding box center [753, 171] width 344 height 11
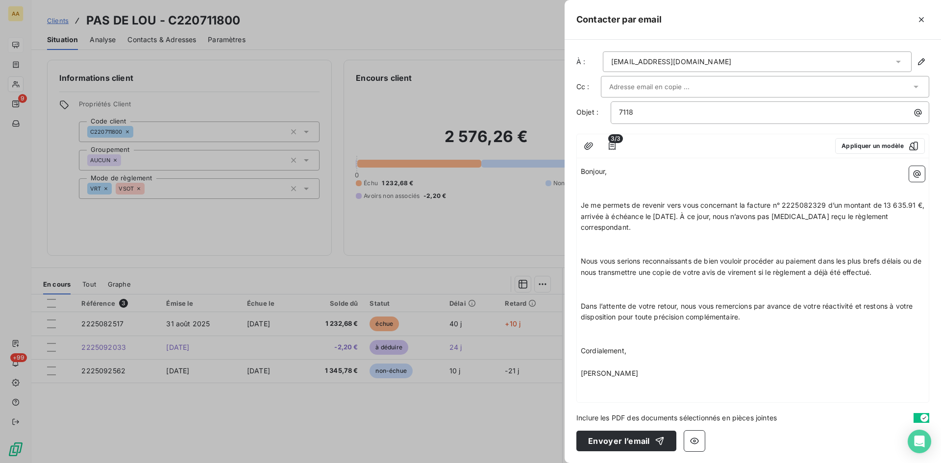
click at [621, 184] on p "﻿" at bounding box center [753, 182] width 344 height 11
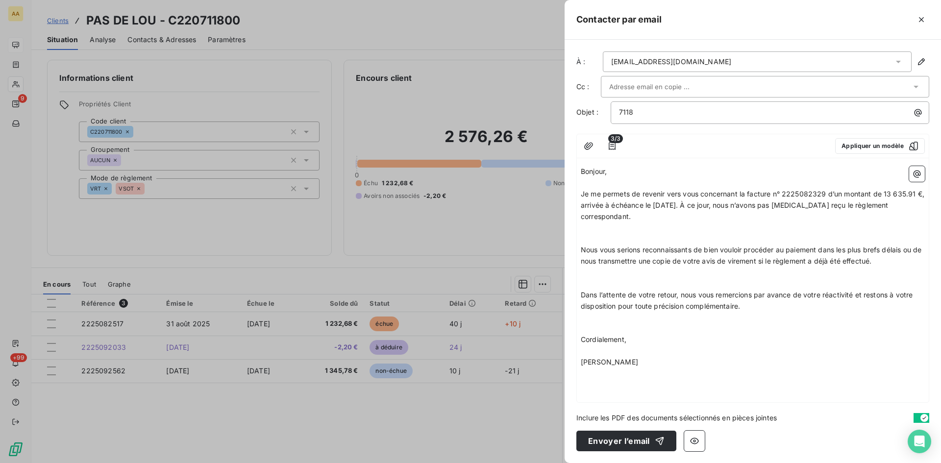
click at [606, 233] on p "﻿" at bounding box center [753, 238] width 344 height 11
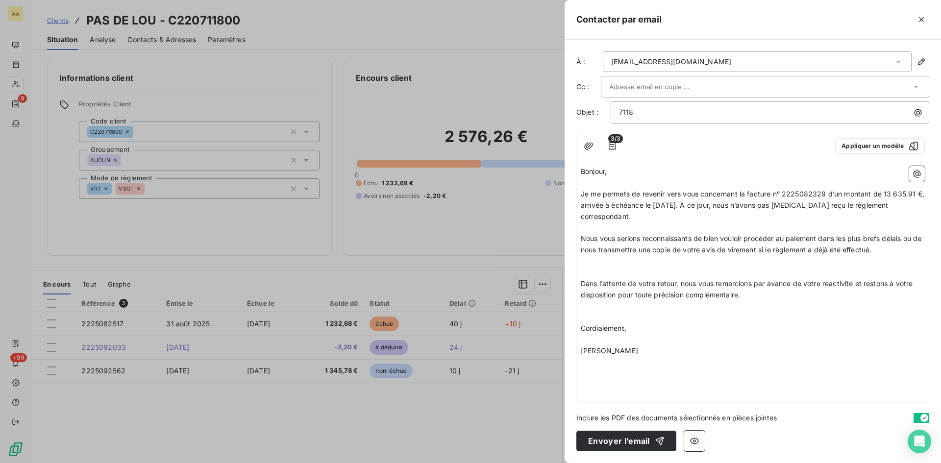
click at [595, 260] on p "﻿" at bounding box center [753, 261] width 344 height 11
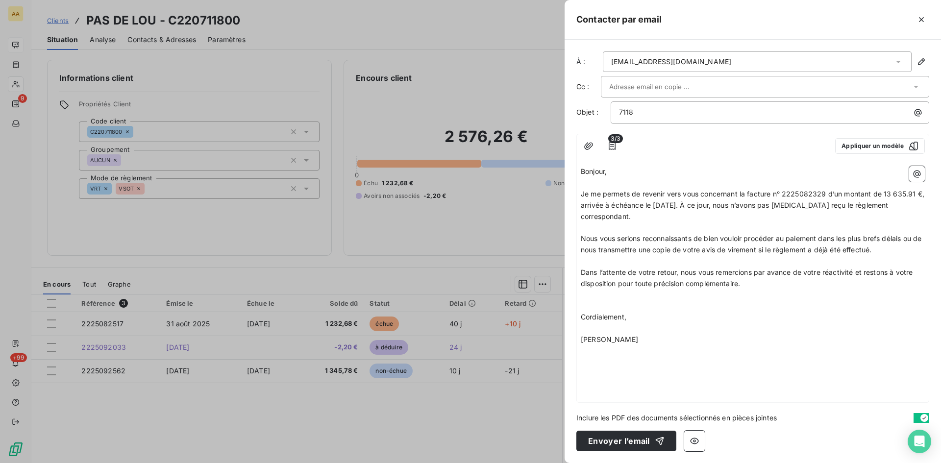
click at [595, 299] on p "﻿" at bounding box center [753, 295] width 344 height 11
drag, startPoint x: 830, startPoint y: 194, endPoint x: 809, endPoint y: 190, distance: 21.4
click at [809, 190] on span "Je me permets de revenir vers vous concernant la facture n° 2225082329 d’un mon…" at bounding box center [754, 205] width 346 height 31
drag, startPoint x: 912, startPoint y: 194, endPoint x: 883, endPoint y: 194, distance: 28.9
click at [883, 194] on span "Je me permets de revenir vers vous concernant la facture n° 2225082517 d’un mon…" at bounding box center [752, 205] width 343 height 31
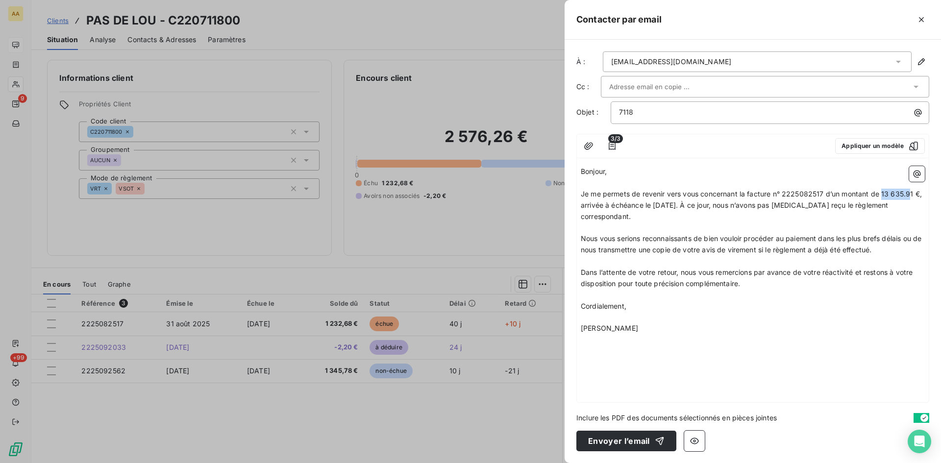
drag, startPoint x: 916, startPoint y: 195, endPoint x: 883, endPoint y: 197, distance: 32.9
click at [883, 194] on span "Je me permets de revenir vers vous concernant la facture n° 2225082517 d’un mon…" at bounding box center [752, 205] width 343 height 31
click at [654, 108] on p "7118" at bounding box center [772, 112] width 307 height 11
click at [645, 112] on p "7118" at bounding box center [772, 112] width 307 height 11
click at [805, 359] on div "Bonjour, ﻿ Je me permets de revenir vers vous concernant la facture n° 22250825…" at bounding box center [753, 282] width 352 height 240
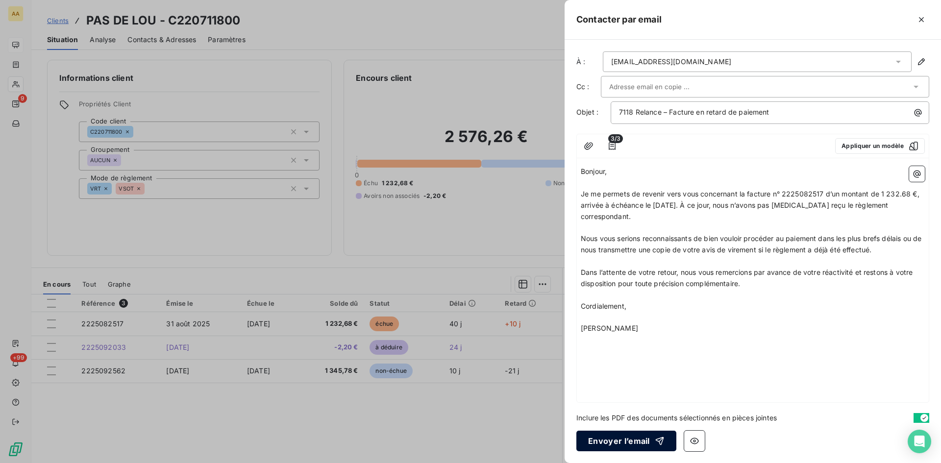
click at [635, 440] on button "Envoyer l’email" at bounding box center [627, 441] width 100 height 21
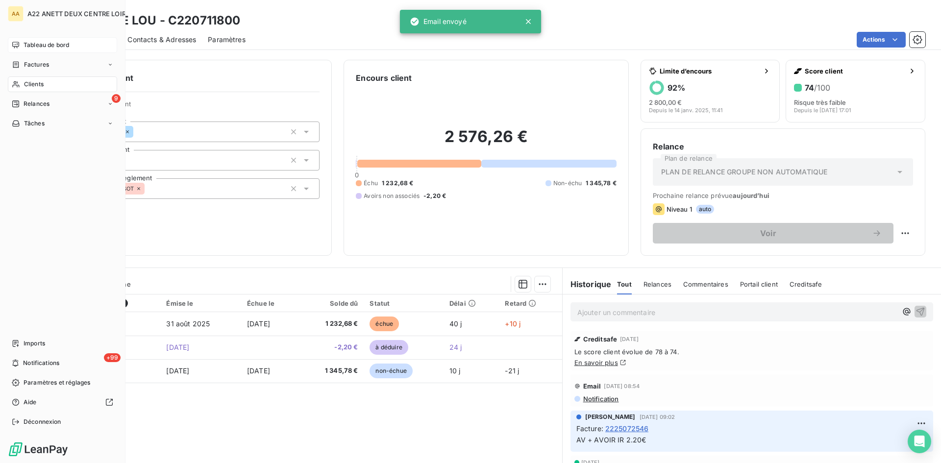
click at [36, 46] on span "Tableau de bord" at bounding box center [47, 45] width 46 height 9
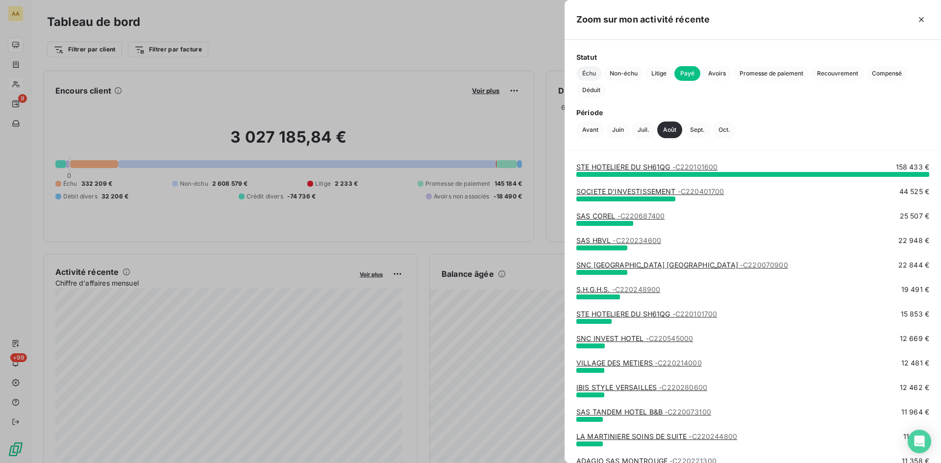
click at [591, 71] on span "Échu" at bounding box center [589, 73] width 25 height 15
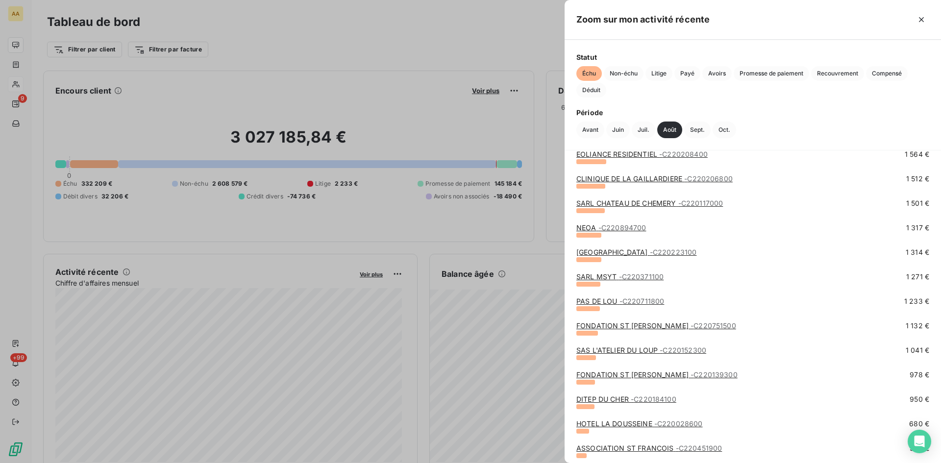
scroll to position [490, 0]
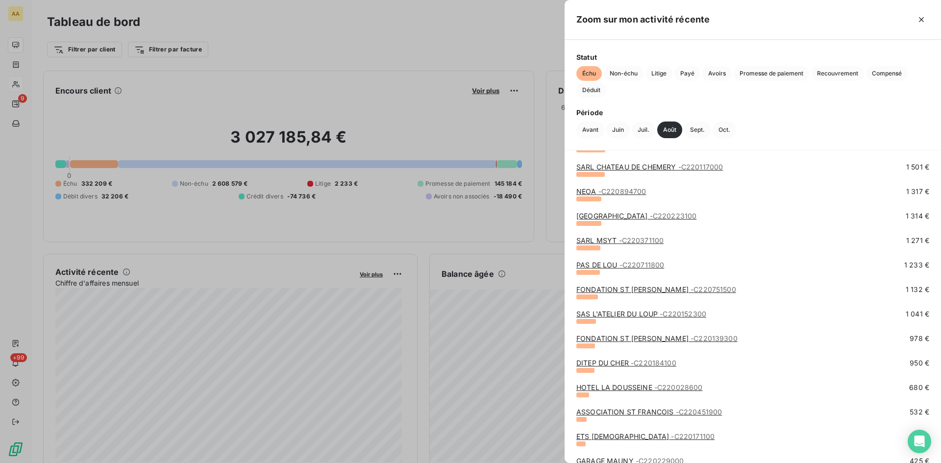
click at [614, 287] on link "FONDATION ST JEAN DE DIEU - C220751500" at bounding box center [657, 289] width 160 height 8
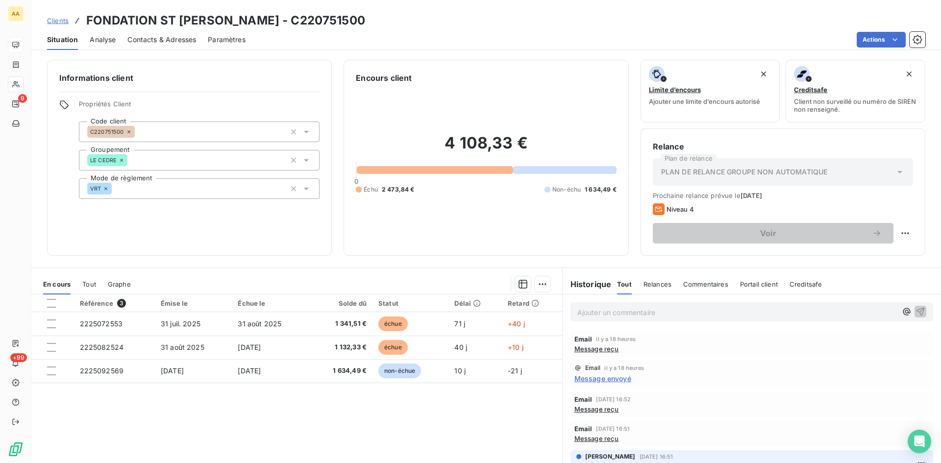
click at [591, 348] on span "Message reçu" at bounding box center [597, 349] width 45 height 8
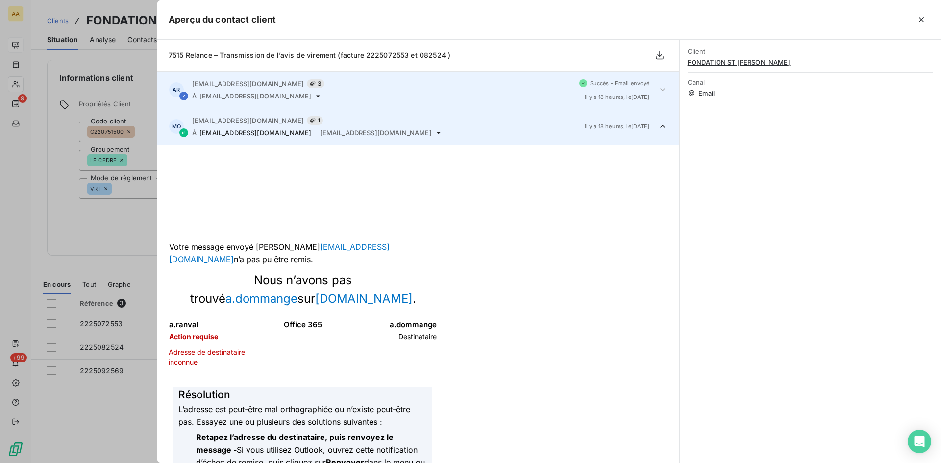
click at [314, 95] on icon at bounding box center [318, 96] width 8 height 8
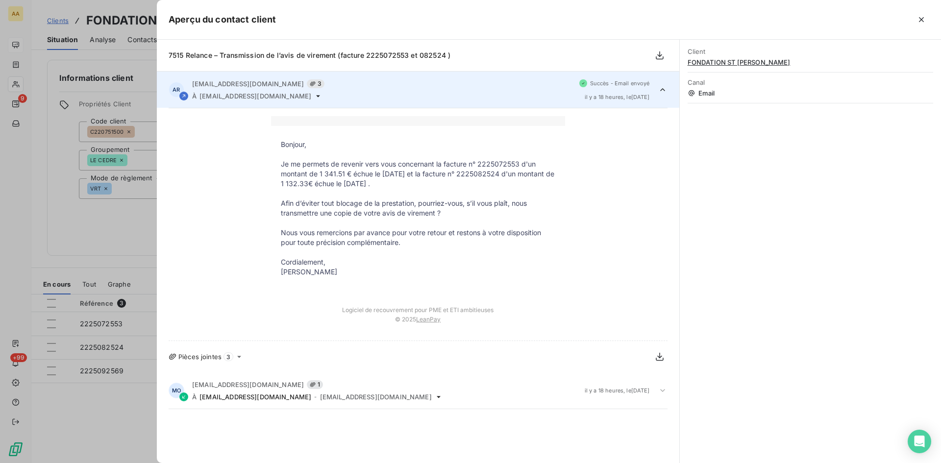
click at [314, 95] on icon at bounding box center [318, 96] width 8 height 8
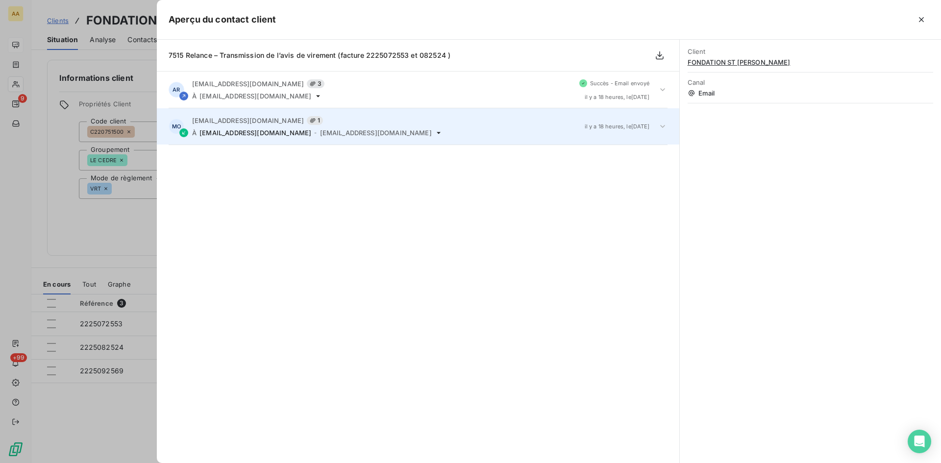
click at [314, 132] on span "-" at bounding box center [315, 133] width 2 height 6
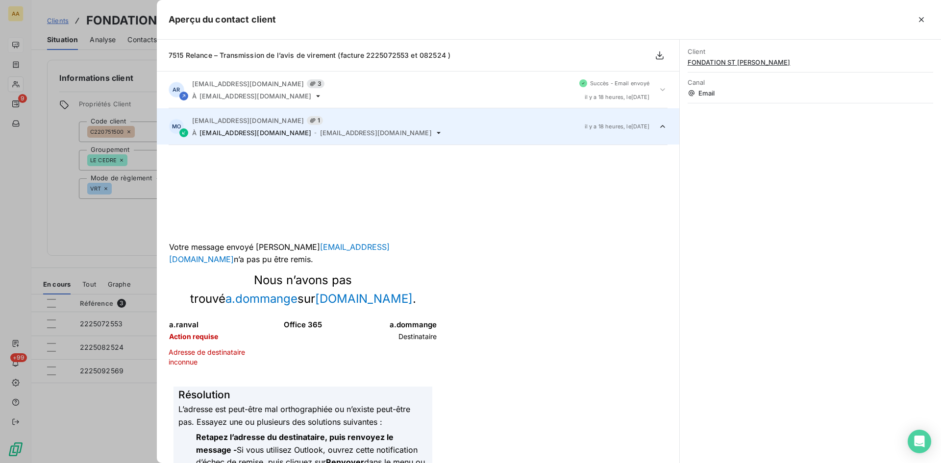
scroll to position [37, 0]
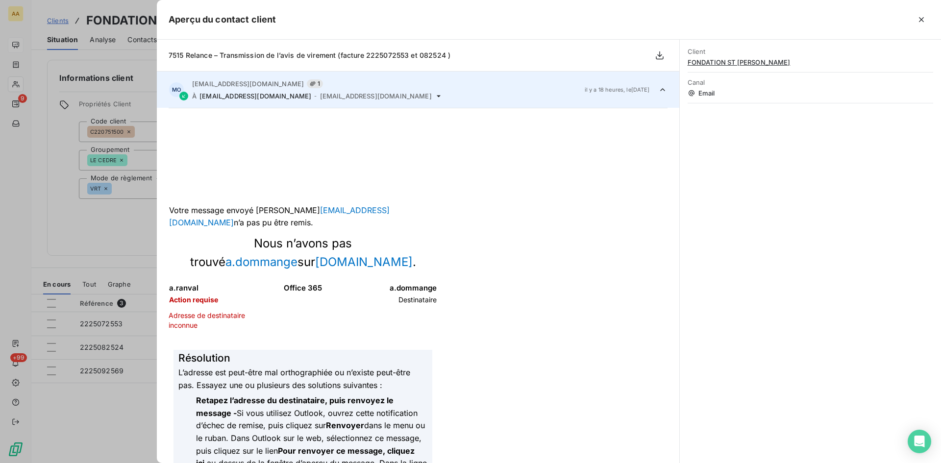
click at [102, 250] on div at bounding box center [470, 231] width 941 height 463
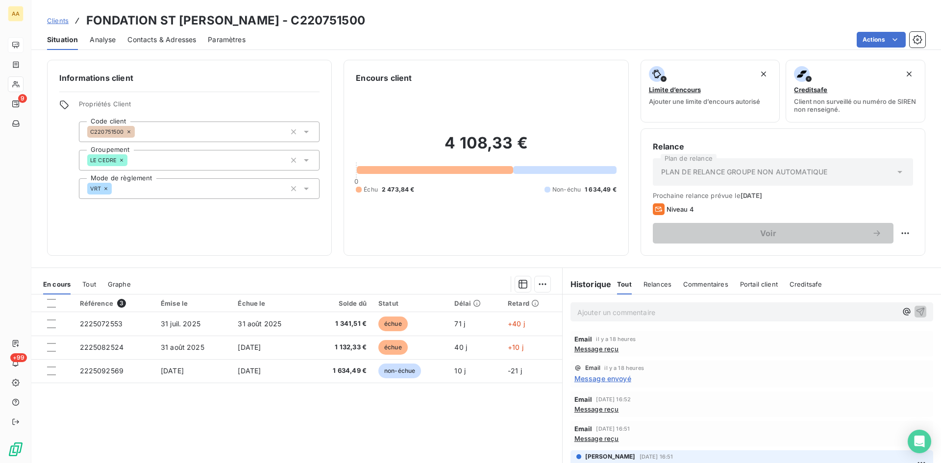
click at [599, 409] on span "Message reçu" at bounding box center [597, 409] width 45 height 8
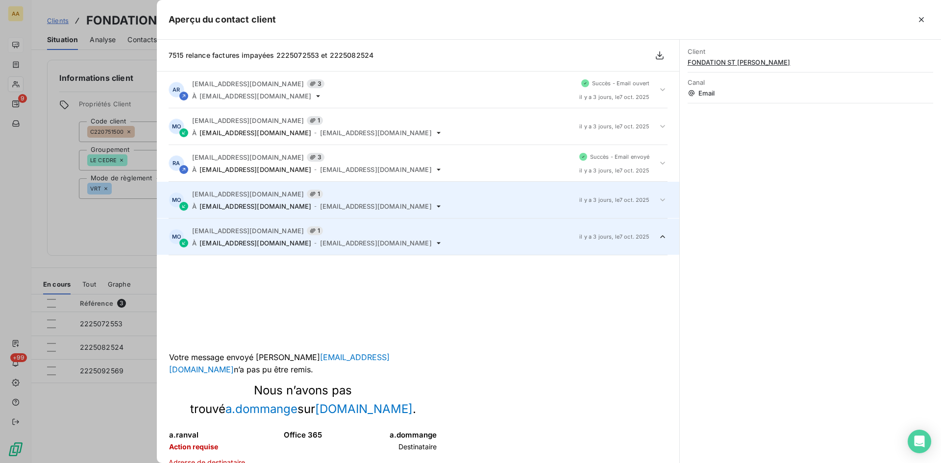
click at [268, 207] on span "h.gob@fondations-sjd.fr" at bounding box center [256, 206] width 112 height 8
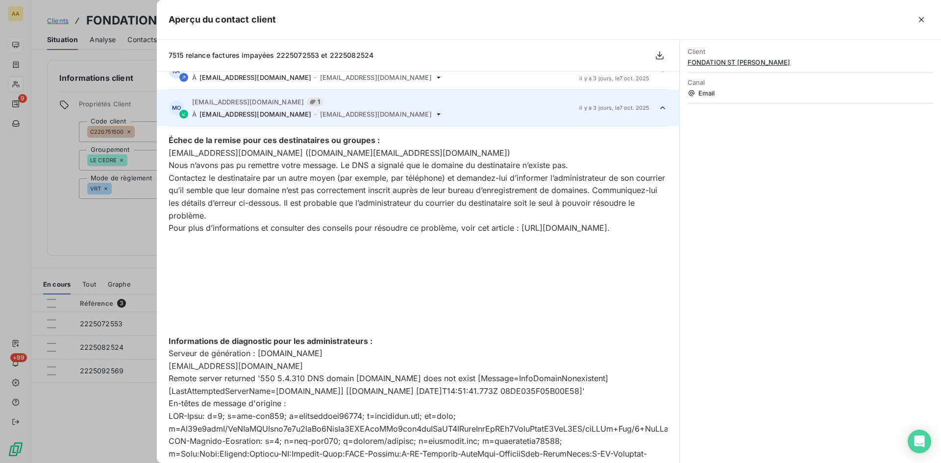
scroll to position [110, 0]
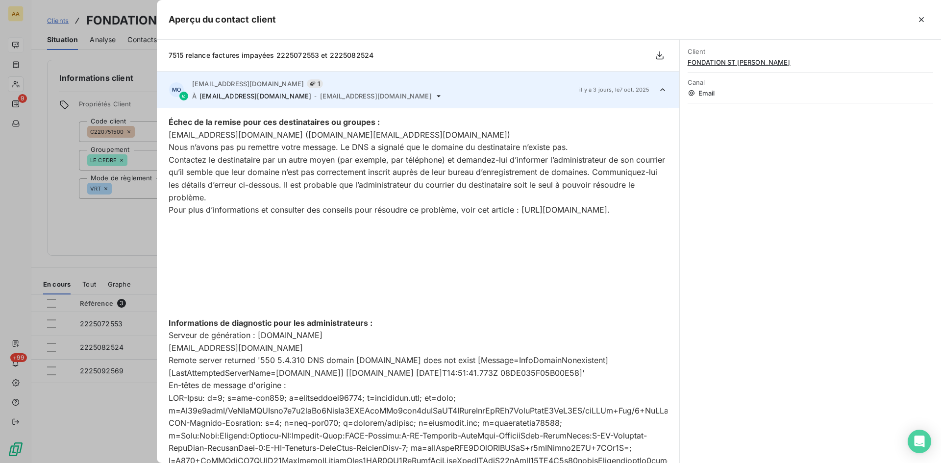
click at [114, 236] on div at bounding box center [470, 231] width 941 height 463
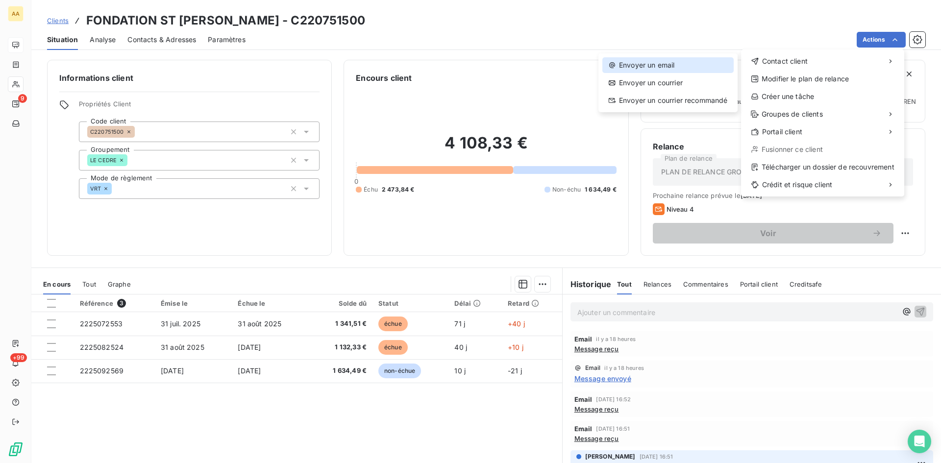
click at [645, 61] on div "Envoyer un email" at bounding box center [668, 65] width 131 height 16
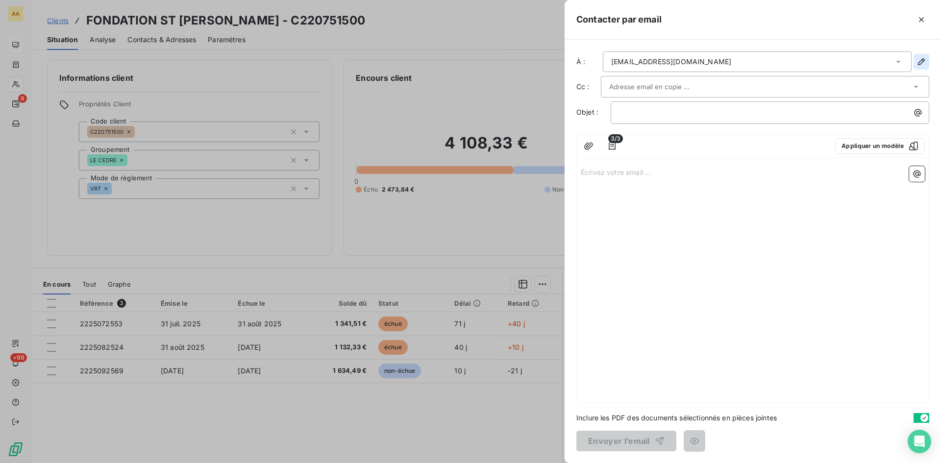
click at [921, 58] on icon "button" at bounding box center [922, 62] width 10 height 10
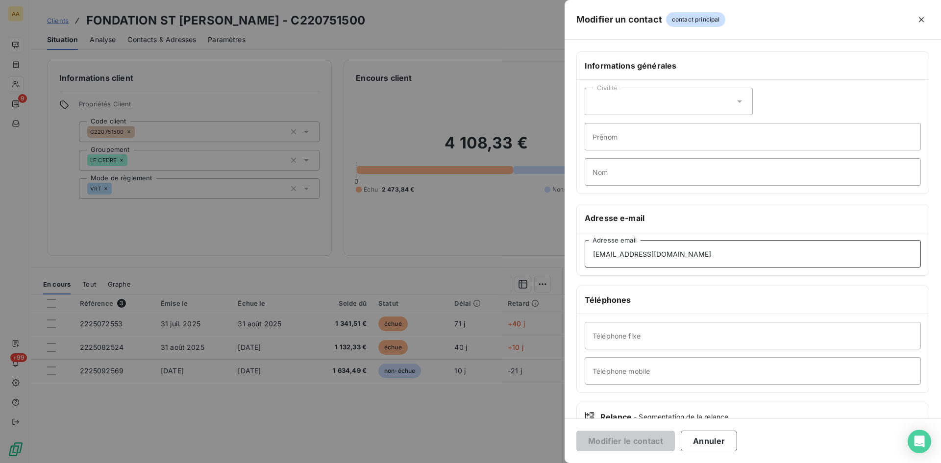
drag, startPoint x: 706, startPoint y: 259, endPoint x: 606, endPoint y: 255, distance: 100.1
click at [571, 257] on div "Informations générales Civilité Prénom Nom Adresse e-mail a.dommange@fondation-…" at bounding box center [753, 268] width 377 height 435
click at [566, 321] on div "Informations générales Civilité Prénom Nom Adresse e-mail a.dommange@fondation-…" at bounding box center [753, 268] width 377 height 435
click at [520, 205] on div at bounding box center [470, 231] width 941 height 463
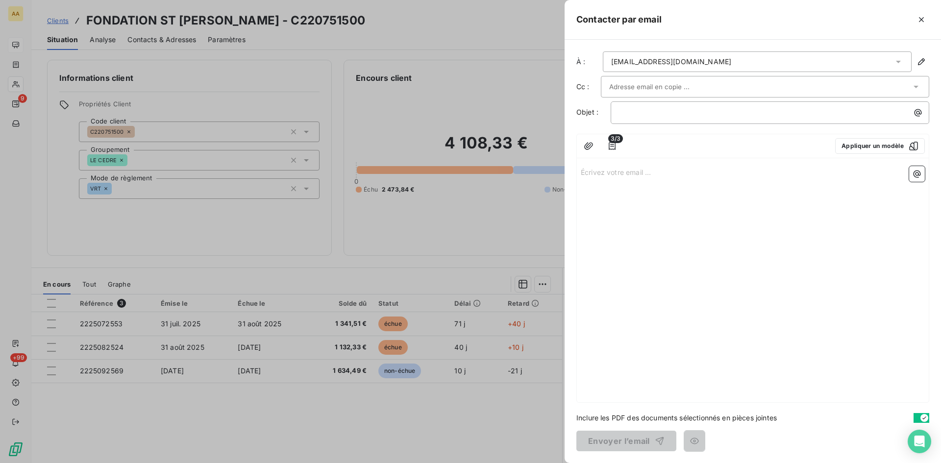
click at [37, 41] on div at bounding box center [470, 231] width 941 height 463
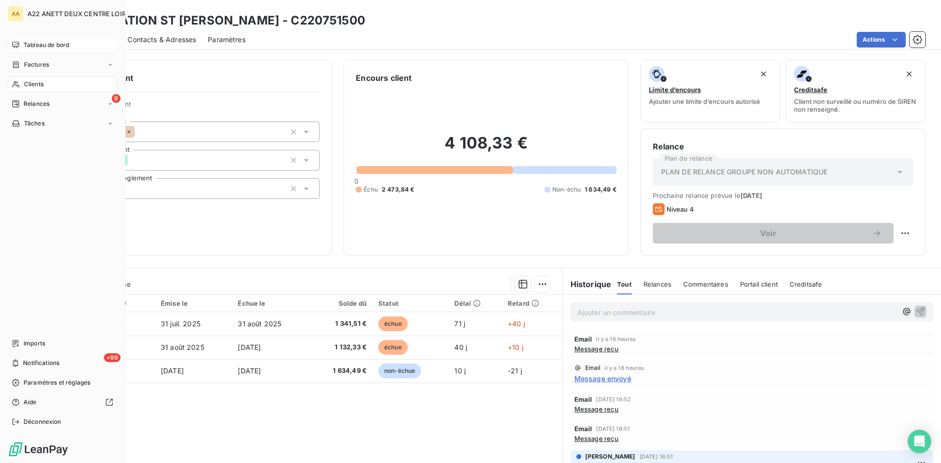
click at [31, 43] on span "Tableau de bord" at bounding box center [47, 45] width 46 height 9
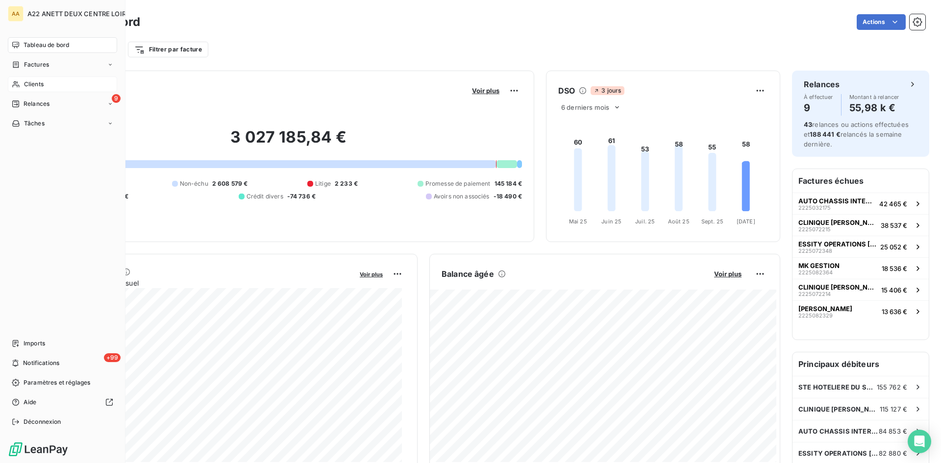
click at [50, 44] on span "Tableau de bord" at bounding box center [47, 45] width 46 height 9
click at [41, 84] on span "Clients" at bounding box center [34, 84] width 20 height 9
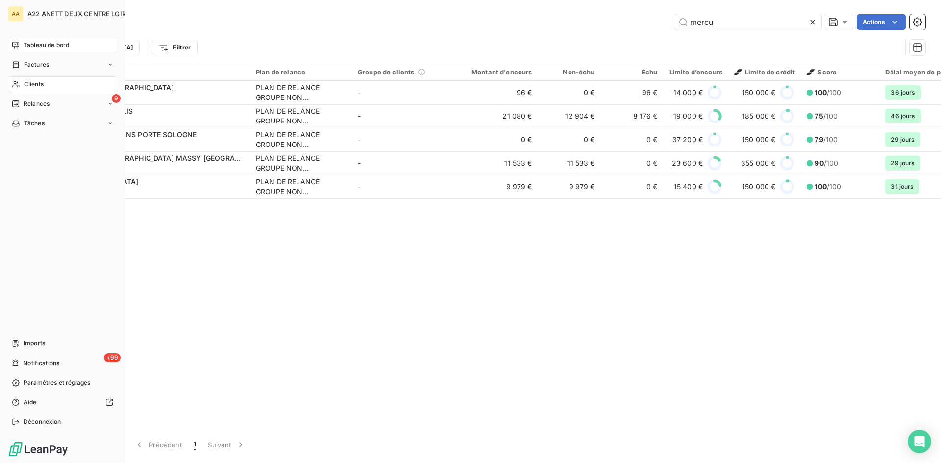
click at [37, 45] on span "Tableau de bord" at bounding box center [47, 45] width 46 height 9
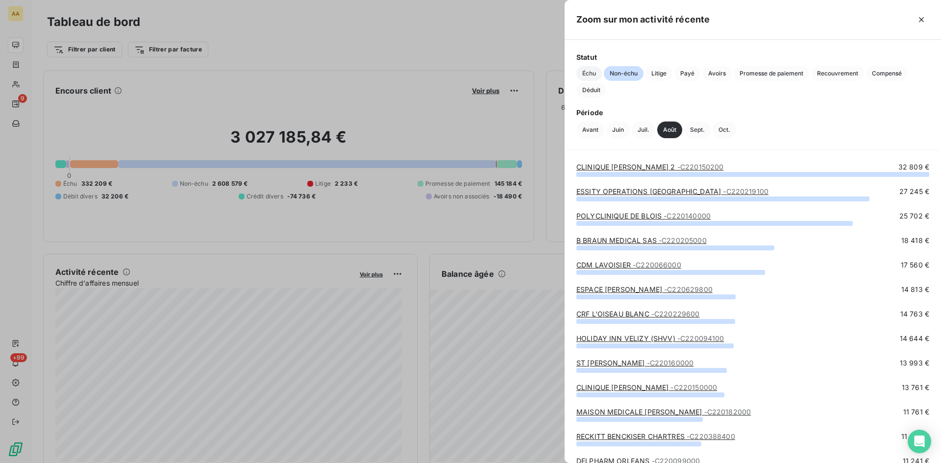
click at [584, 75] on span "Échu" at bounding box center [589, 73] width 25 height 15
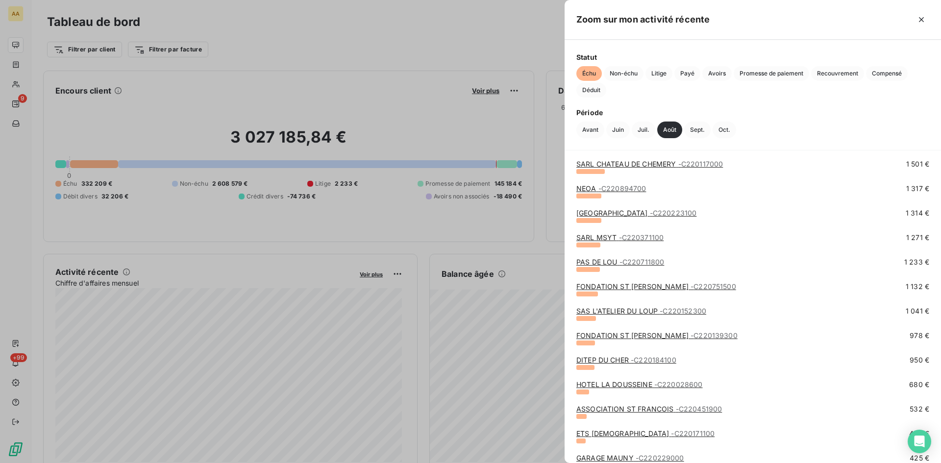
scroll to position [588, 0]
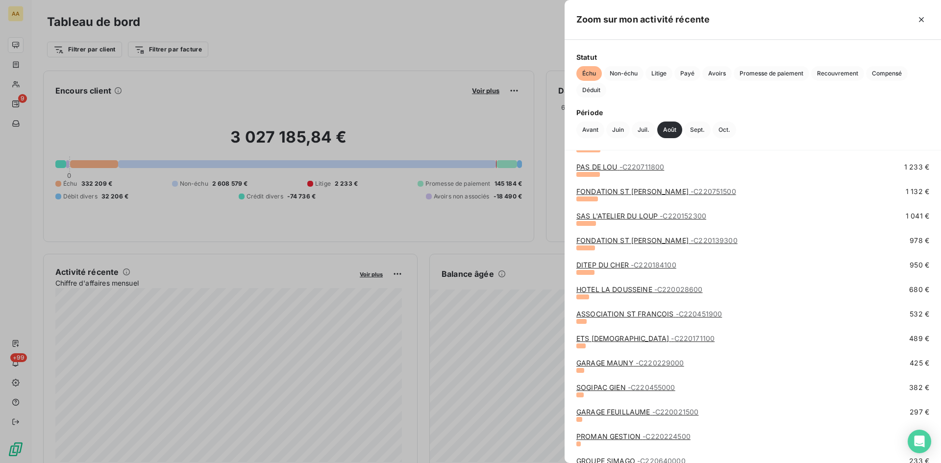
click at [635, 214] on link "SAS L'ATELIER DU LOUP - C220152300" at bounding box center [642, 216] width 130 height 8
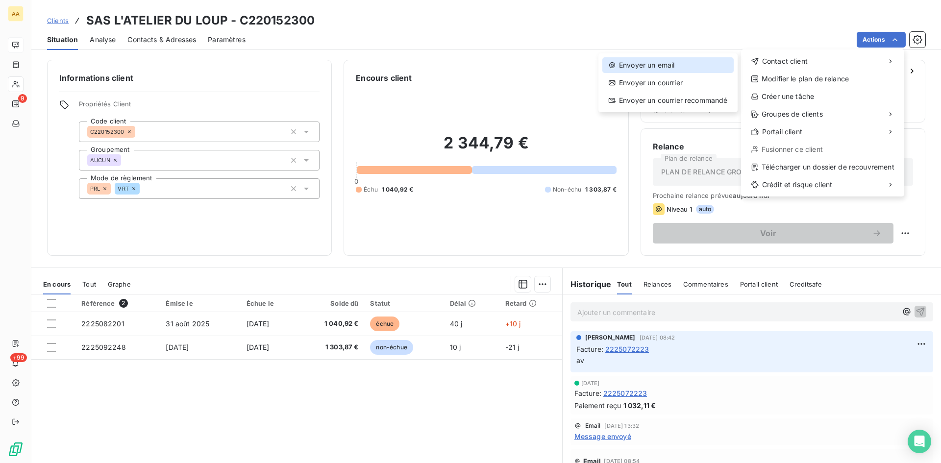
click at [666, 59] on div "Envoyer un email" at bounding box center [668, 65] width 131 height 16
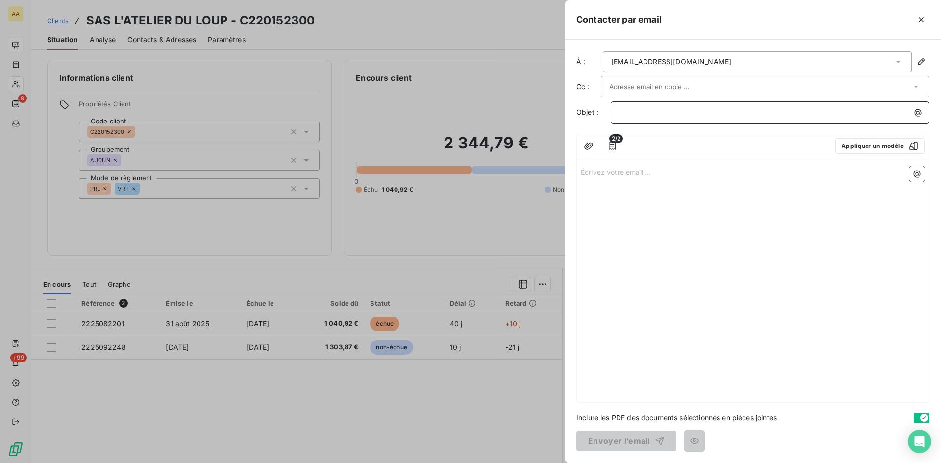
click at [621, 108] on p "﻿" at bounding box center [772, 112] width 307 height 11
click at [652, 115] on p "1523" at bounding box center [772, 112] width 307 height 11
click at [604, 176] on p "Écrivez votre email ... ﻿" at bounding box center [753, 171] width 344 height 11
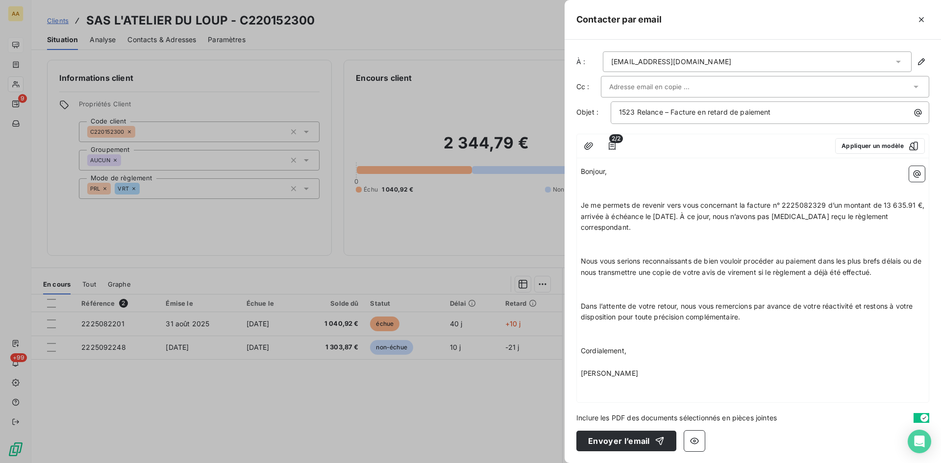
click at [597, 183] on p "﻿" at bounding box center [753, 182] width 344 height 11
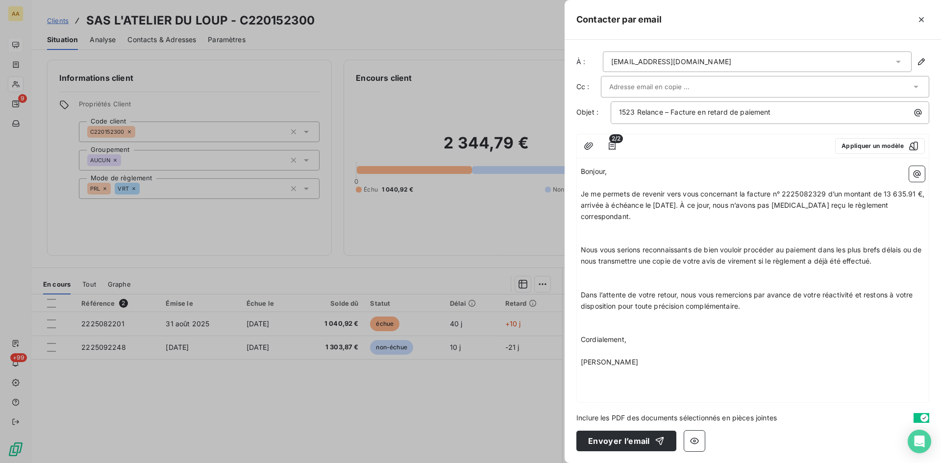
click at [594, 230] on p "﻿" at bounding box center [753, 227] width 344 height 11
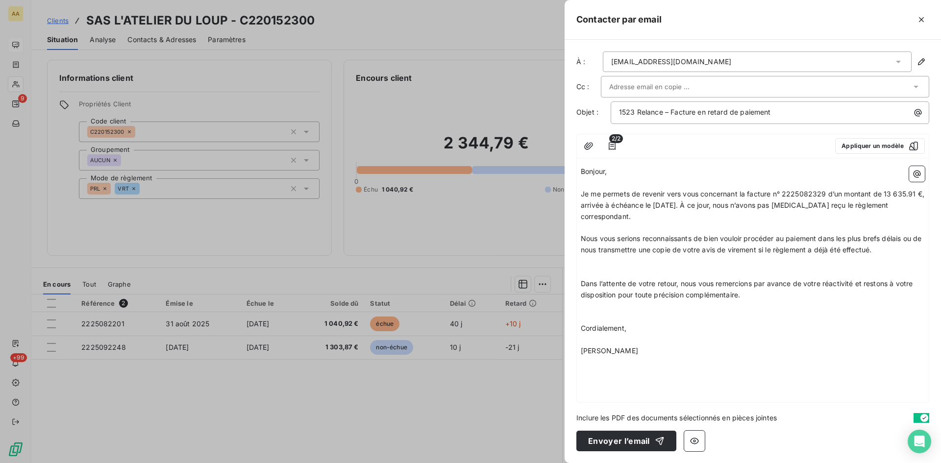
click at [592, 263] on p "﻿" at bounding box center [753, 261] width 344 height 11
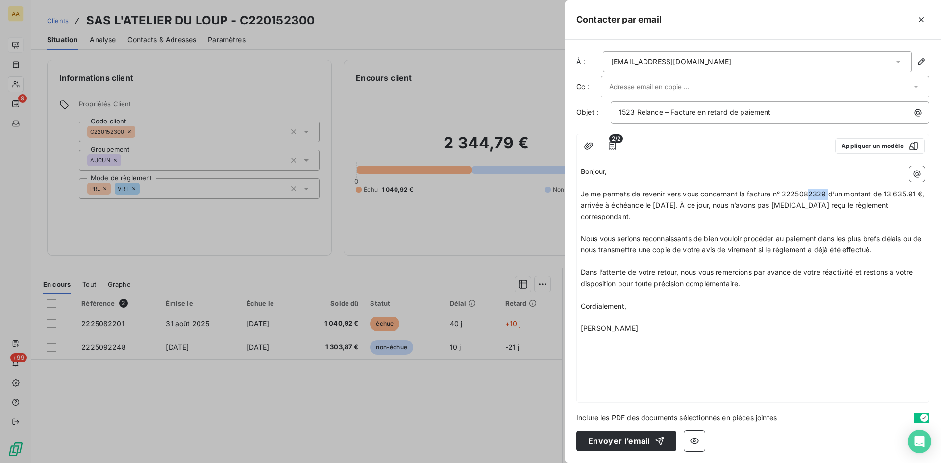
drag, startPoint x: 828, startPoint y: 197, endPoint x: 810, endPoint y: 190, distance: 19.4
click at [810, 190] on span "Je me permets de revenir vers vous concernant la facture n° 2225082329 d’un mon…" at bounding box center [754, 205] width 346 height 31
drag, startPoint x: 909, startPoint y: 195, endPoint x: 883, endPoint y: 191, distance: 25.8
click at [882, 191] on span "Je me permets de revenir vers vous concernant la facture n° 2225082201 d’un mon…" at bounding box center [753, 205] width 344 height 31
click at [617, 440] on button "Envoyer l’email" at bounding box center [627, 441] width 100 height 21
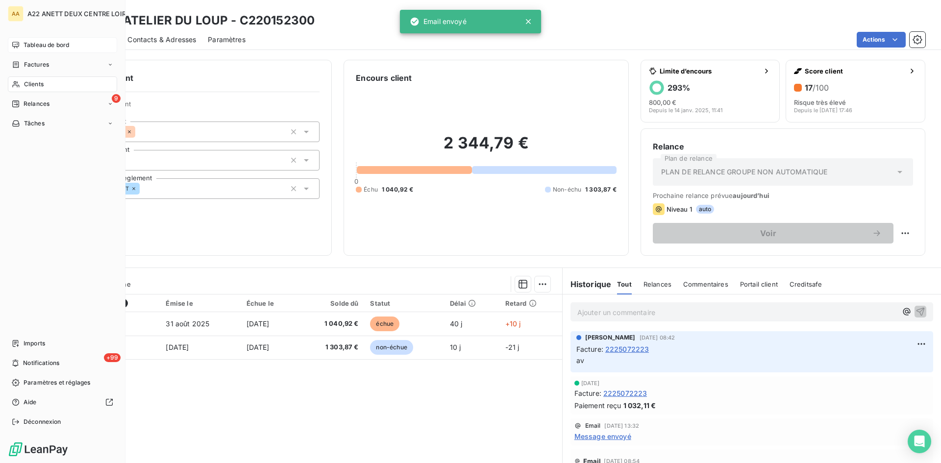
click at [23, 43] on div "Tableau de bord" at bounding box center [62, 45] width 109 height 16
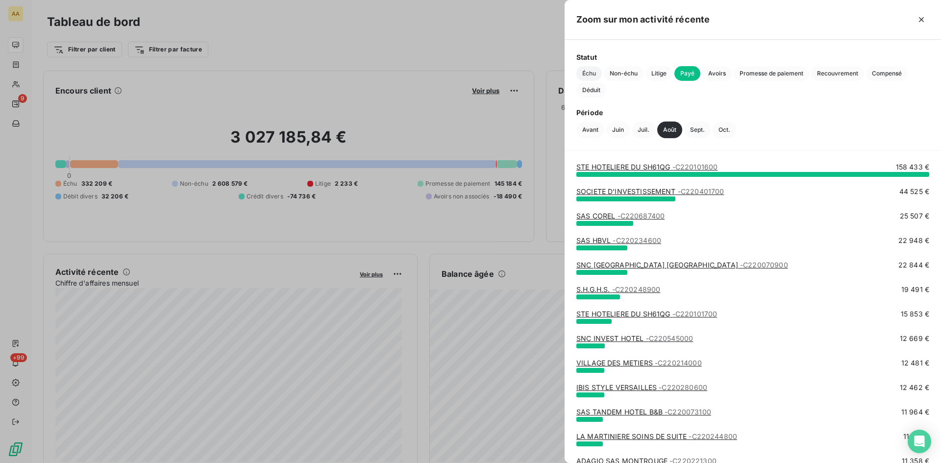
click at [587, 76] on span "Échu" at bounding box center [589, 73] width 25 height 15
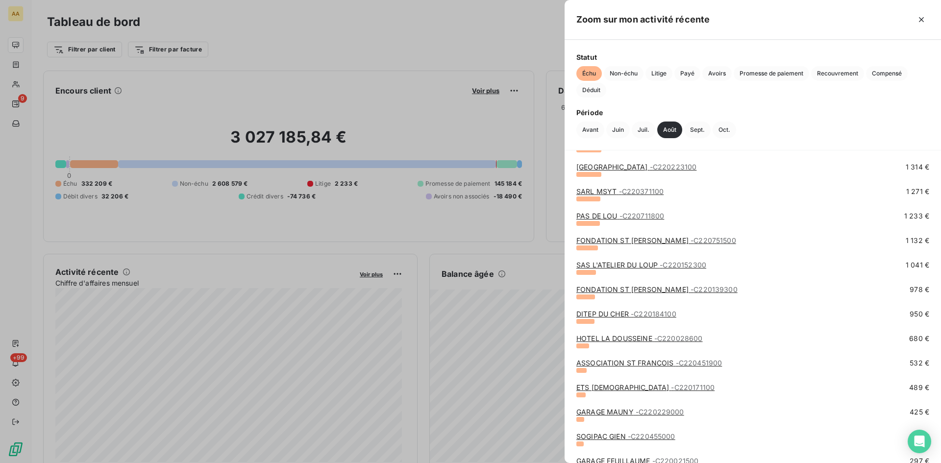
scroll to position [588, 0]
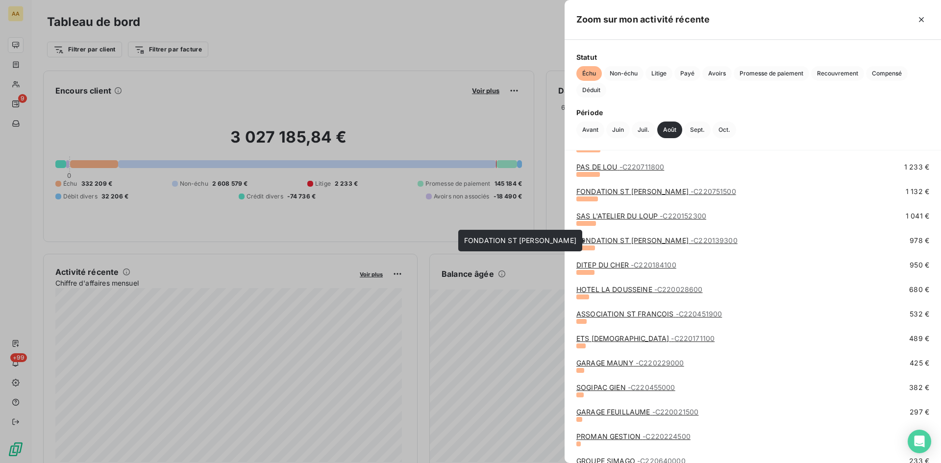
click at [640, 240] on link "FONDATION ST JEAN DE DIEU - C220139300" at bounding box center [657, 240] width 161 height 8
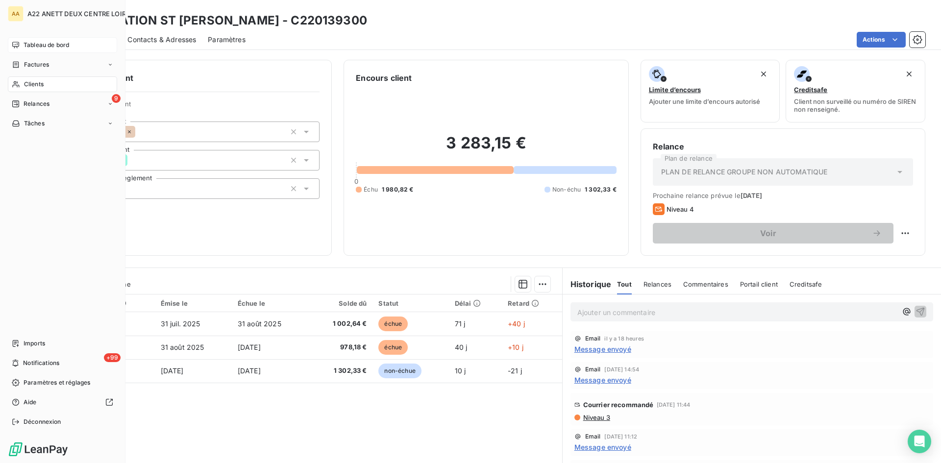
click at [35, 44] on span "Tableau de bord" at bounding box center [47, 45] width 46 height 9
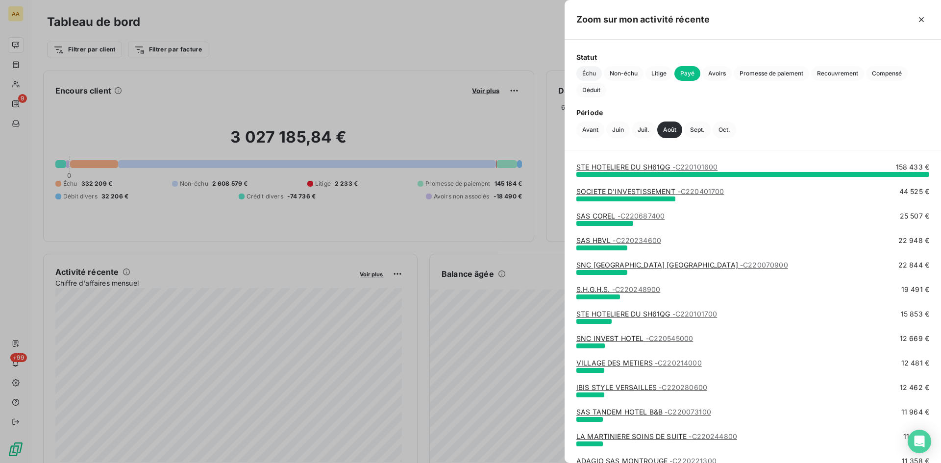
click at [587, 70] on span "Échu" at bounding box center [589, 73] width 25 height 15
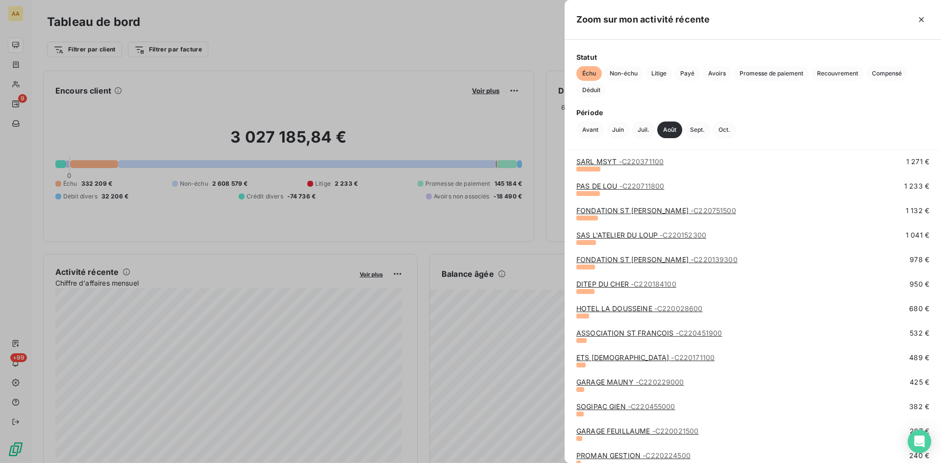
scroll to position [637, 0]
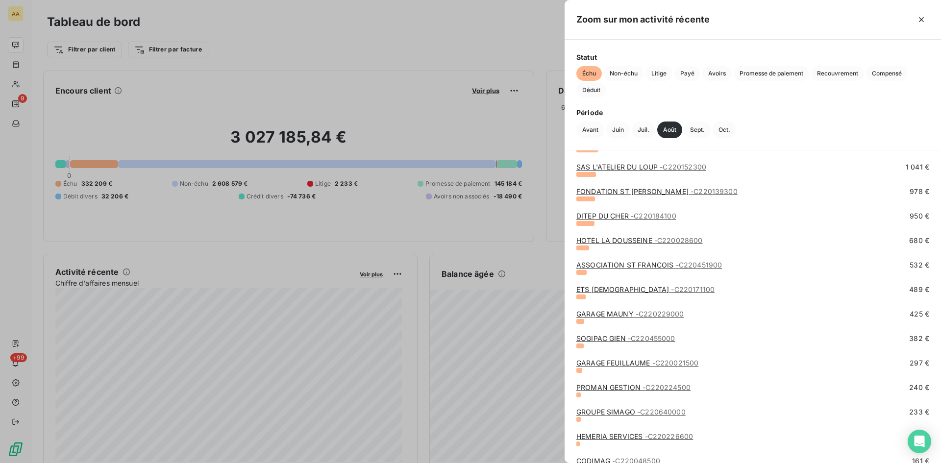
click at [621, 218] on link "DITEP DU CHER - C220184100" at bounding box center [627, 216] width 100 height 8
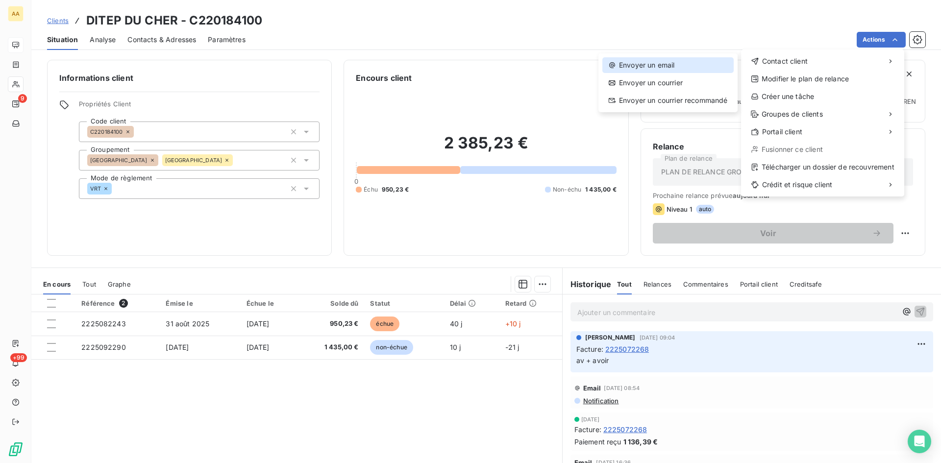
click at [629, 64] on div "Envoyer un email" at bounding box center [668, 65] width 131 height 16
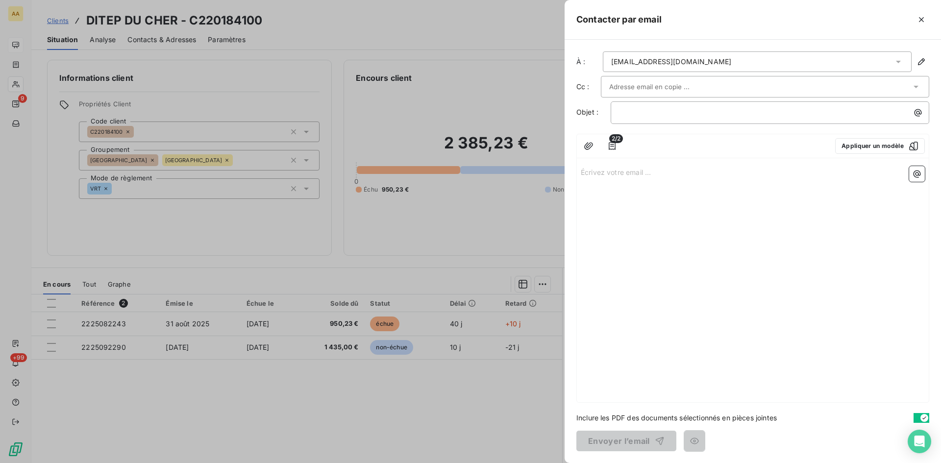
click at [605, 172] on p "Écrivez votre email ... ﻿" at bounding box center [753, 171] width 344 height 11
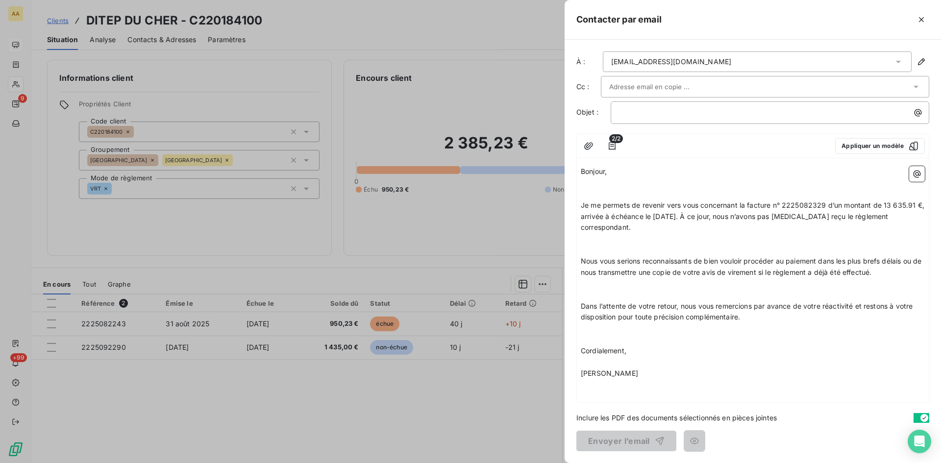
click at [584, 185] on p "﻿" at bounding box center [753, 182] width 344 height 11
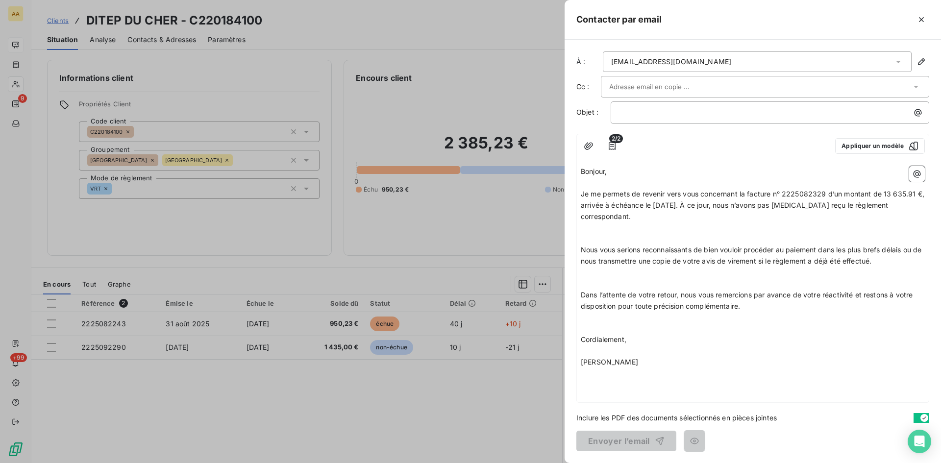
click at [591, 235] on p "﻿" at bounding box center [753, 238] width 344 height 11
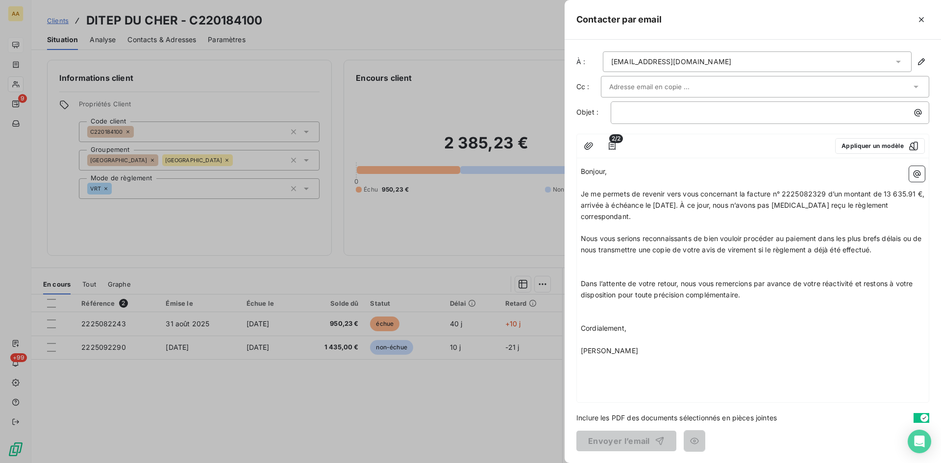
click at [586, 267] on p "﻿" at bounding box center [753, 272] width 344 height 11
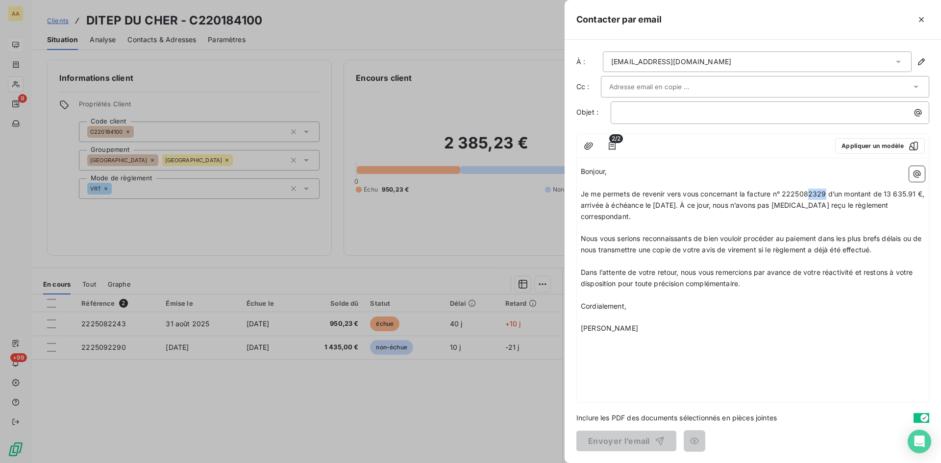
drag, startPoint x: 827, startPoint y: 193, endPoint x: 809, endPoint y: 193, distance: 18.1
click at [809, 193] on span "Je me permets de revenir vers vous concernant la facture n° 2225082329 d’un mon…" at bounding box center [754, 205] width 346 height 31
drag, startPoint x: 917, startPoint y: 195, endPoint x: 887, endPoint y: 191, distance: 30.2
click at [887, 191] on span "Je me permets de revenir vers vous concernant la facture n° 2225082243 d’un mon…" at bounding box center [754, 205] width 346 height 31
click at [628, 107] on p "﻿" at bounding box center [772, 112] width 307 height 11
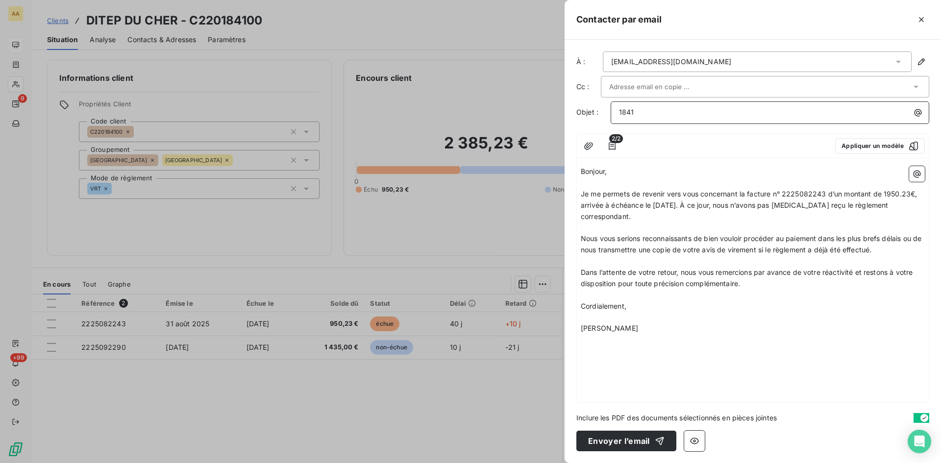
click at [654, 111] on p "1841" at bounding box center [772, 112] width 307 height 11
click at [624, 438] on button "Envoyer l’email" at bounding box center [627, 441] width 100 height 21
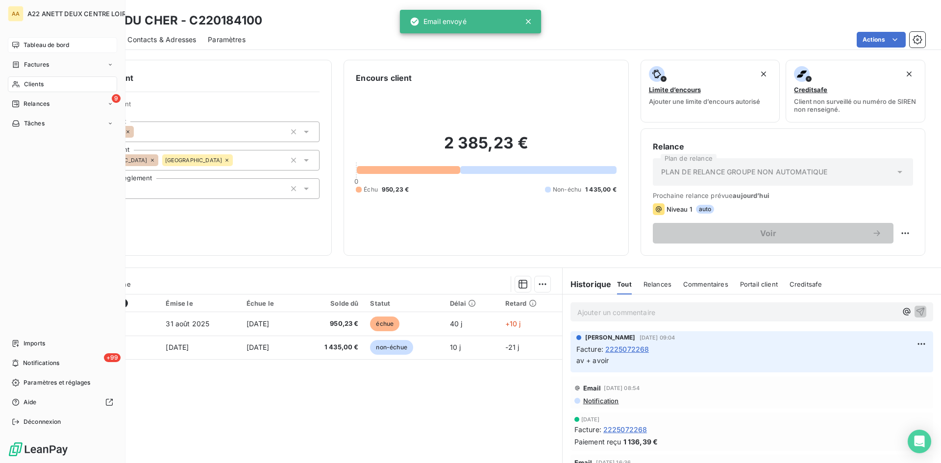
click at [28, 44] on span "Tableau de bord" at bounding box center [47, 45] width 46 height 9
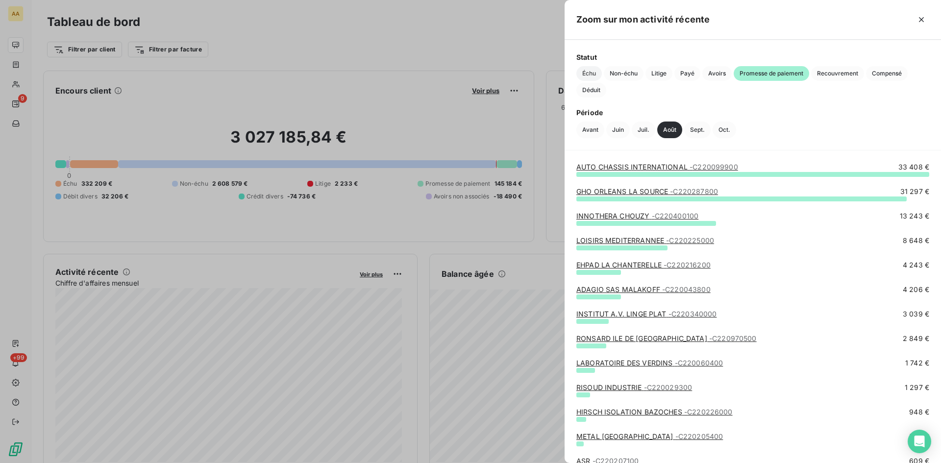
click at [586, 68] on span "Échu" at bounding box center [589, 73] width 25 height 15
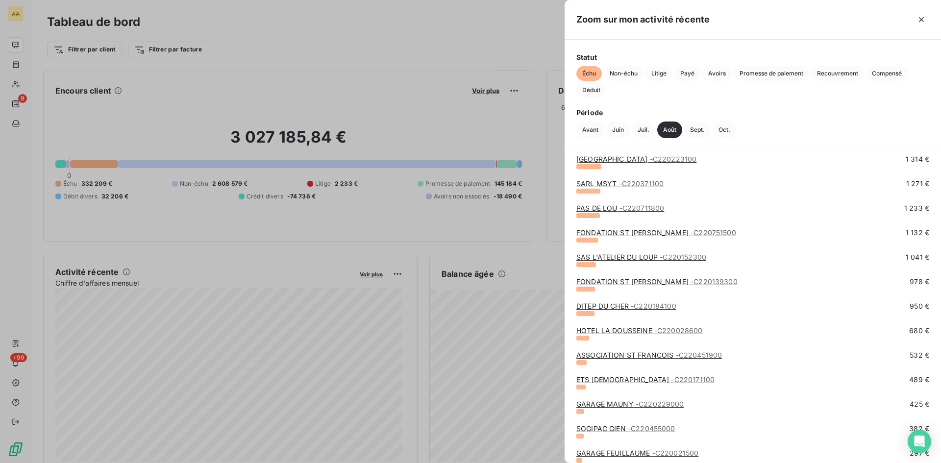
scroll to position [588, 0]
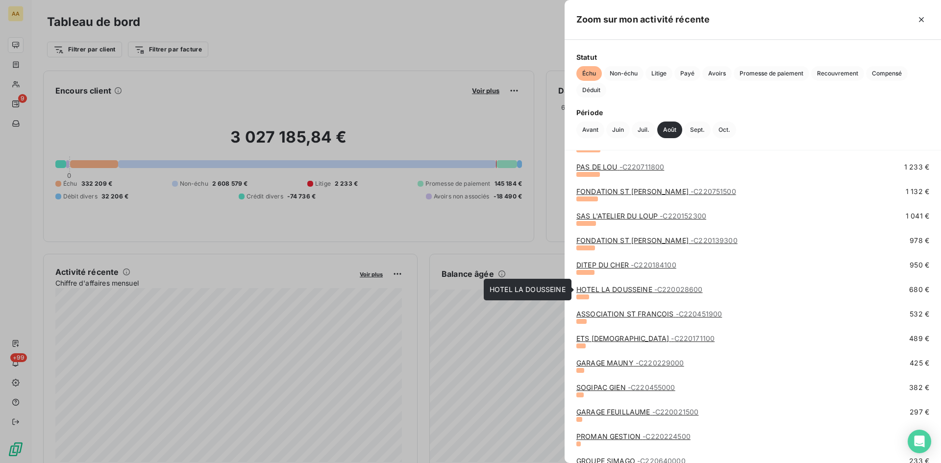
click at [614, 289] on link "HOTEL LA DOUSSEINE - C220028600" at bounding box center [640, 289] width 126 height 8
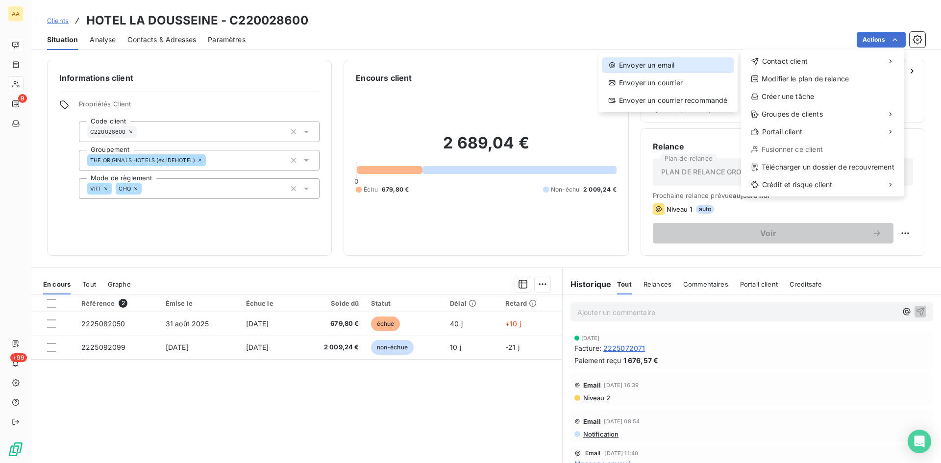
click at [635, 65] on div "Envoyer un email" at bounding box center [668, 65] width 131 height 16
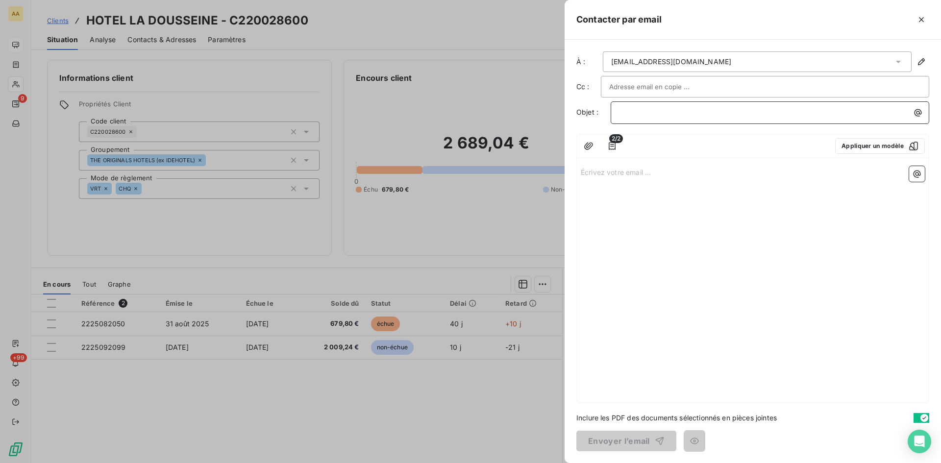
click at [624, 114] on p "﻿" at bounding box center [772, 112] width 307 height 11
click at [601, 170] on p "Écrivez votre email ... ﻿" at bounding box center [753, 171] width 344 height 11
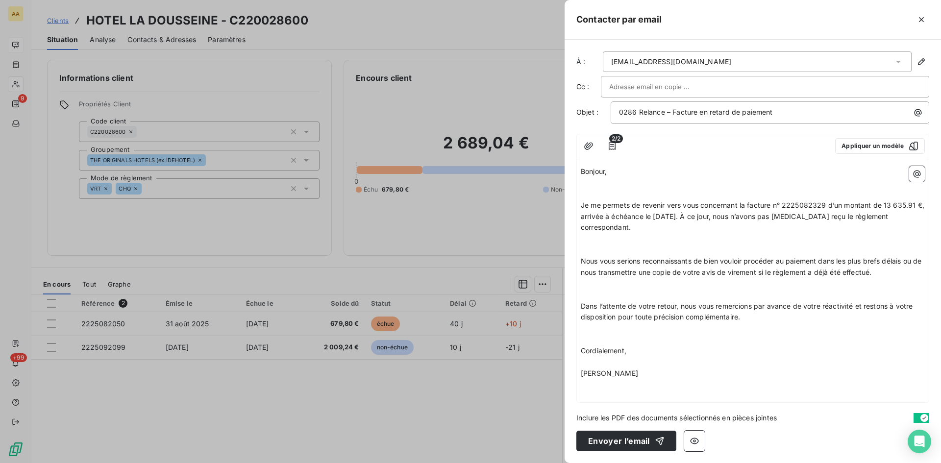
click at [598, 192] on p "﻿" at bounding box center [753, 194] width 344 height 11
click at [594, 189] on p "﻿" at bounding box center [753, 194] width 344 height 11
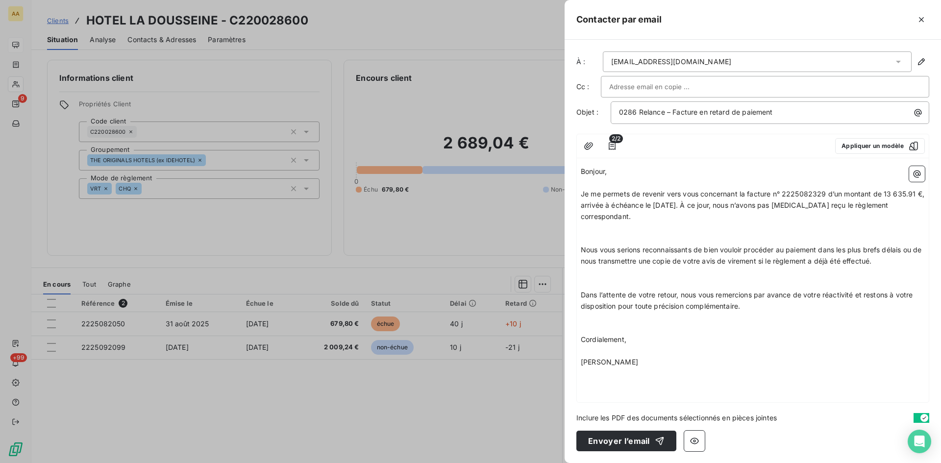
click at [591, 232] on p "﻿" at bounding box center [753, 227] width 344 height 11
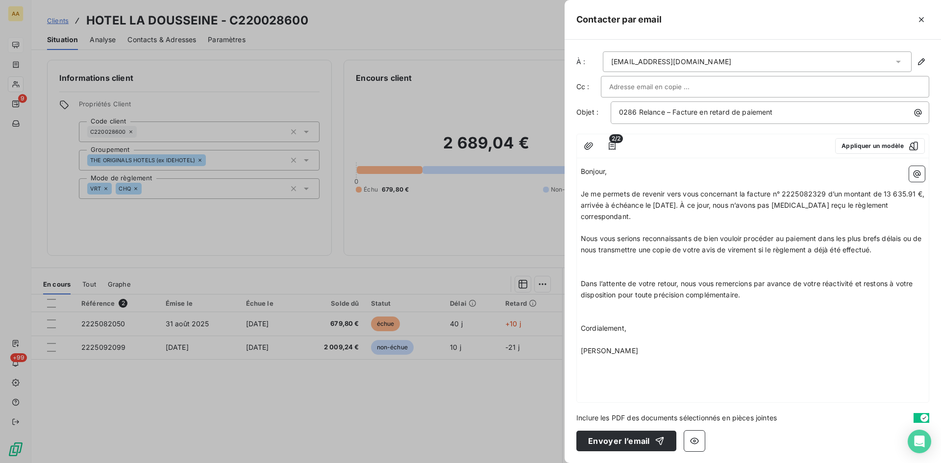
click at [584, 267] on p "﻿" at bounding box center [753, 272] width 344 height 11
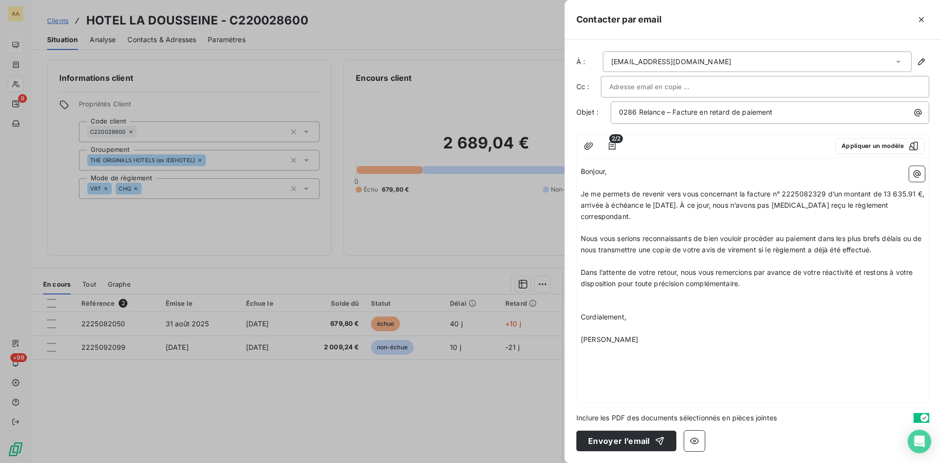
click at [587, 298] on p "﻿" at bounding box center [753, 295] width 344 height 11
drag, startPoint x: 825, startPoint y: 191, endPoint x: 811, endPoint y: 189, distance: 13.8
click at [811, 190] on span "Je me permets de revenir vers vous concernant la facture n° 2225082329 d’un mon…" at bounding box center [754, 205] width 346 height 31
drag, startPoint x: 906, startPoint y: 195, endPoint x: 884, endPoint y: 193, distance: 22.1
click at [884, 193] on span "Je me permets de revenir vers vous concernant la facture n° 2225082050 d’un mon…" at bounding box center [753, 205] width 345 height 31
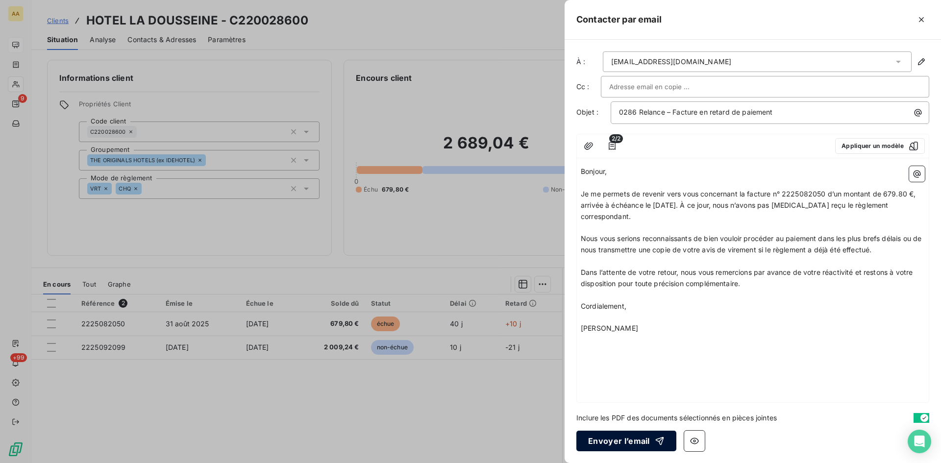
click at [610, 442] on button "Envoyer l’email" at bounding box center [627, 441] width 100 height 21
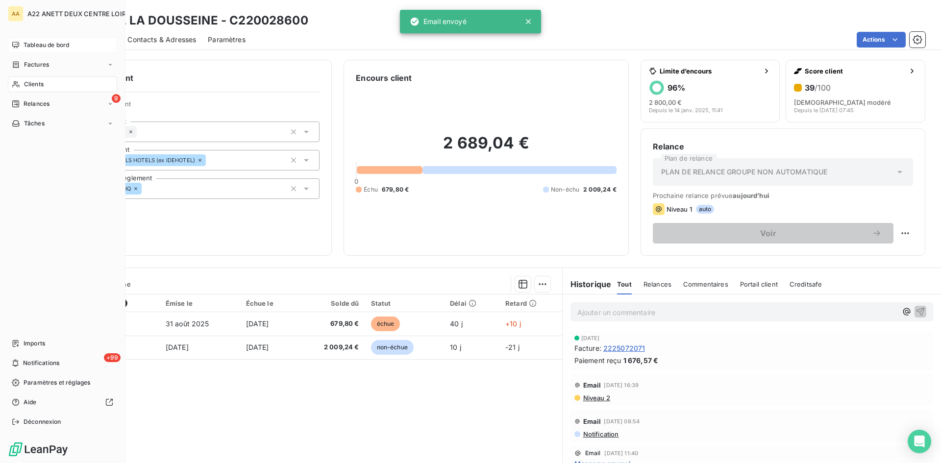
click at [34, 45] on span "Tableau de bord" at bounding box center [47, 45] width 46 height 9
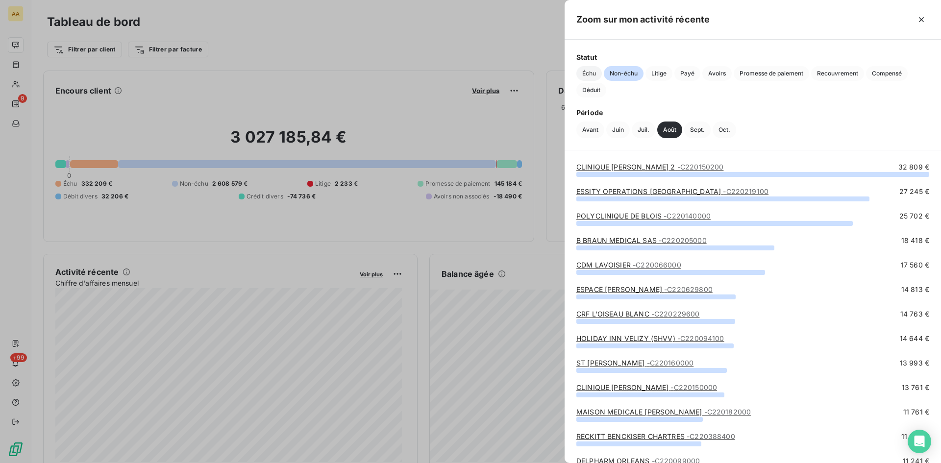
click at [586, 71] on span "Échu" at bounding box center [589, 73] width 25 height 15
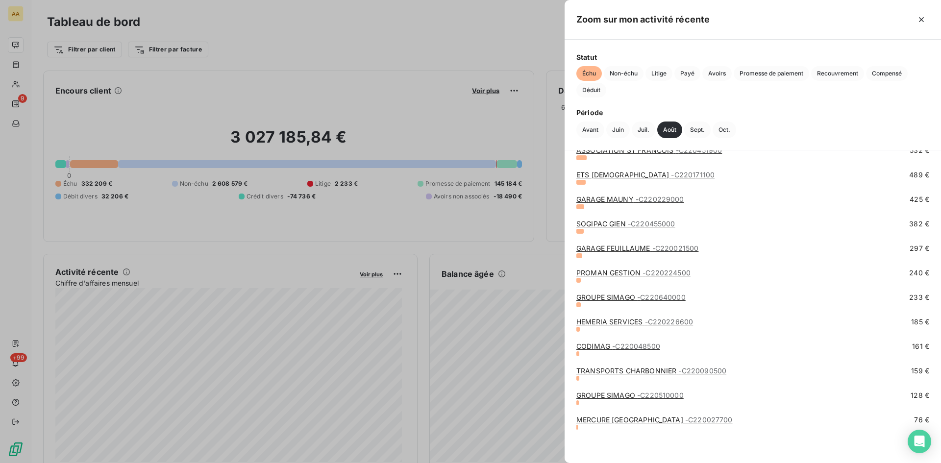
scroll to position [703, 0]
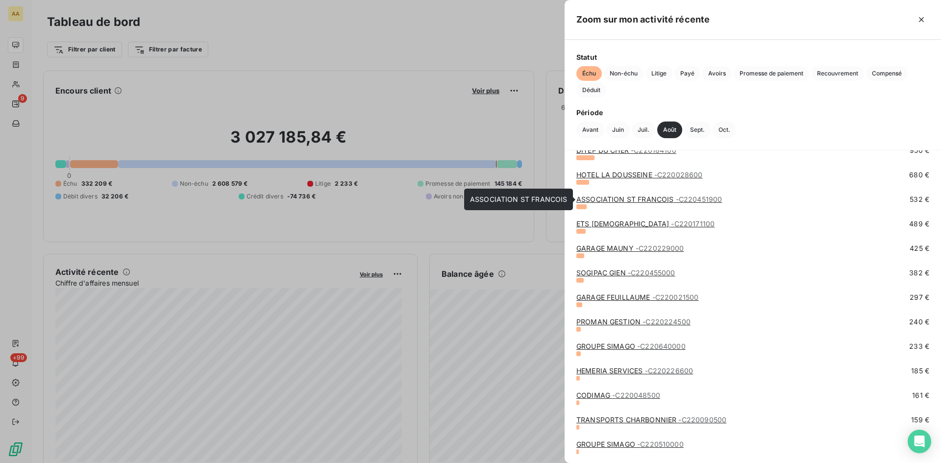
click at [634, 198] on link "ASSOCIATION ST FRANCOIS - C220451900" at bounding box center [650, 199] width 146 height 8
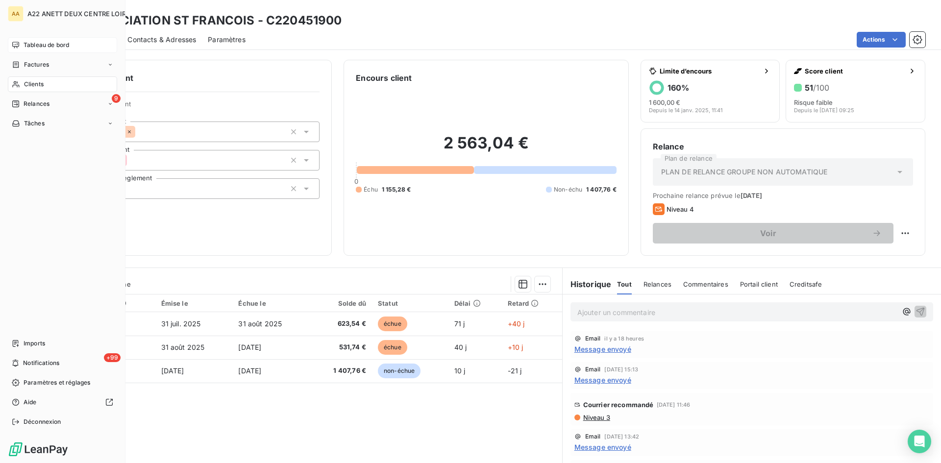
click at [29, 46] on span "Tableau de bord" at bounding box center [47, 45] width 46 height 9
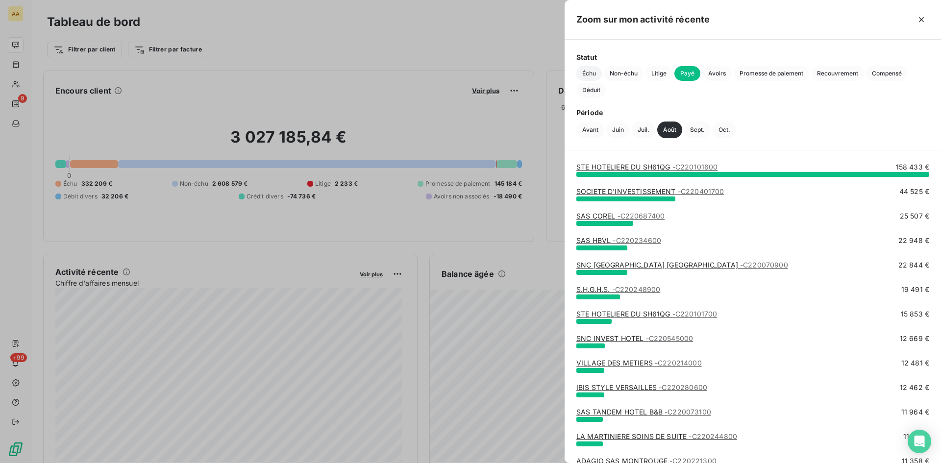
click at [591, 68] on span "Échu" at bounding box center [589, 73] width 25 height 15
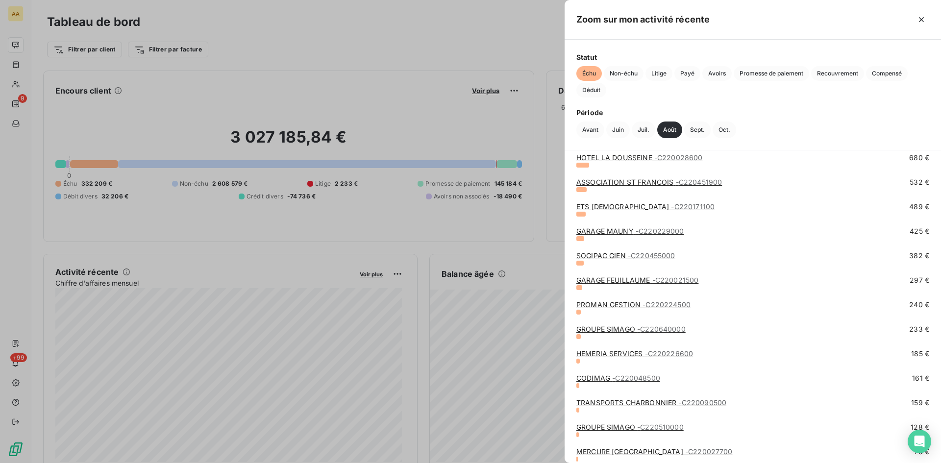
scroll to position [703, 0]
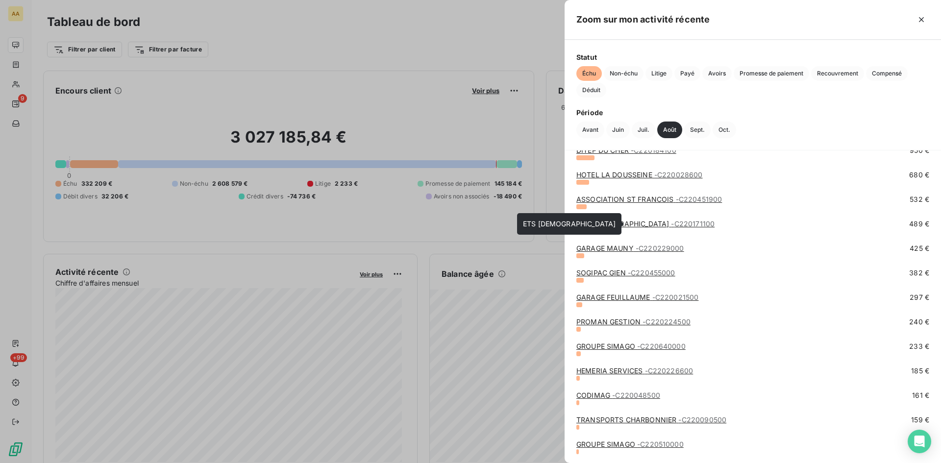
click at [671, 220] on span "- C220171100" at bounding box center [693, 224] width 44 height 8
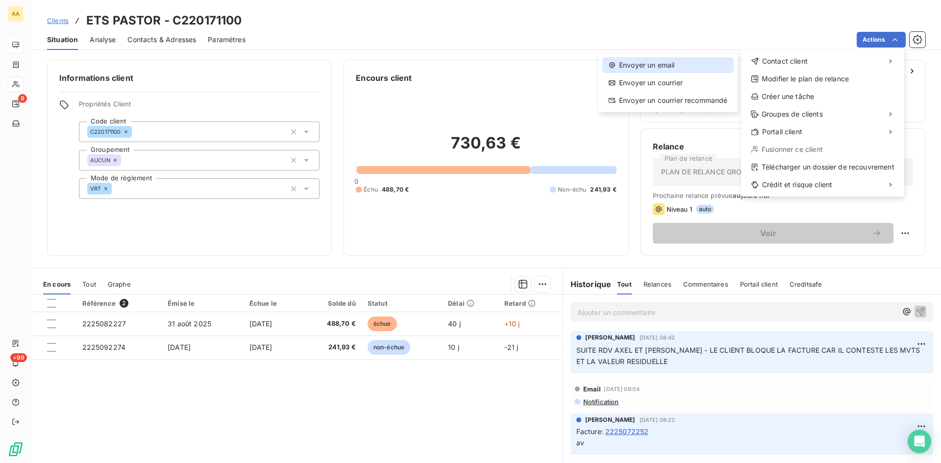
click at [676, 64] on div "Envoyer un email" at bounding box center [668, 65] width 131 height 16
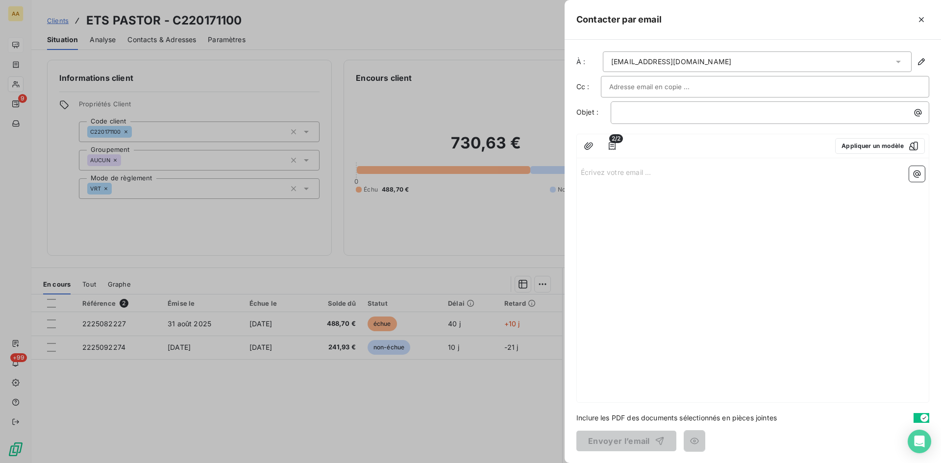
click at [603, 168] on p "Écrivez votre email ... ﻿" at bounding box center [753, 171] width 344 height 11
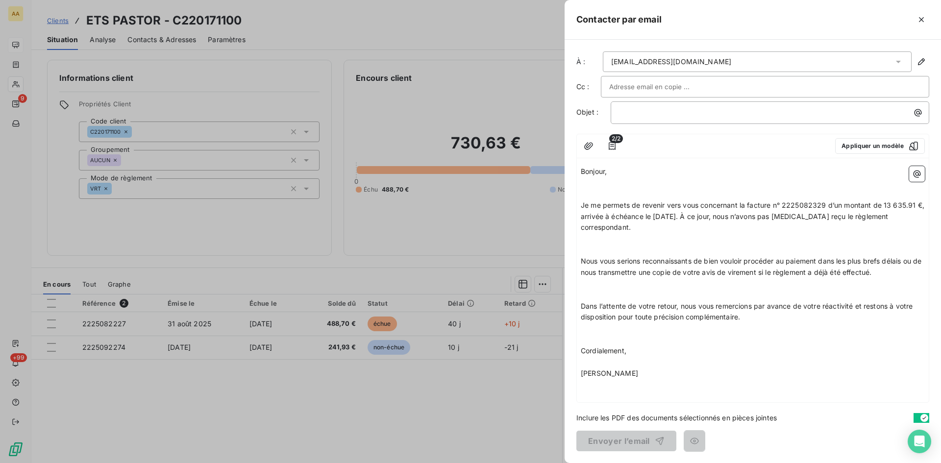
click at [585, 187] on p "﻿" at bounding box center [753, 182] width 344 height 11
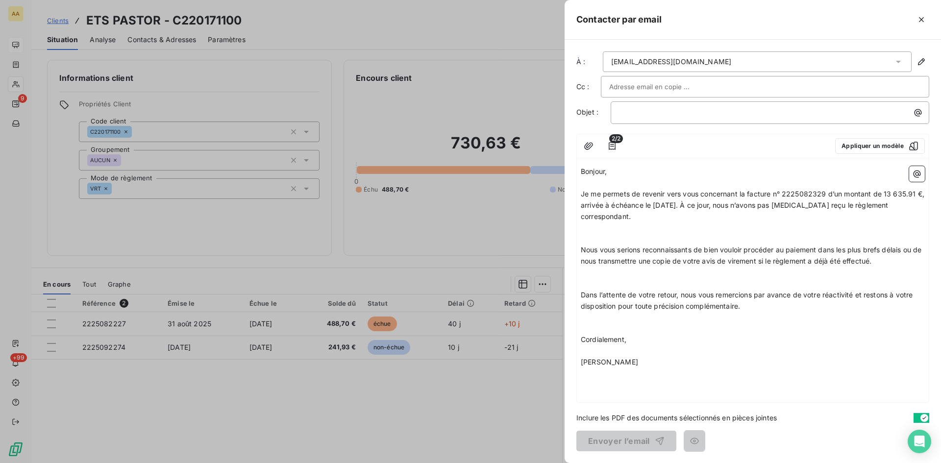
click at [585, 230] on p "﻿" at bounding box center [753, 227] width 344 height 11
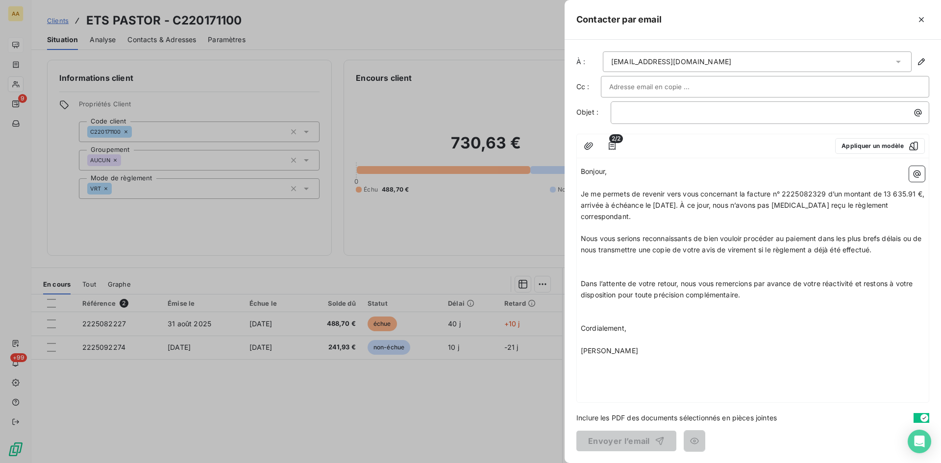
click at [585, 262] on p "﻿" at bounding box center [753, 261] width 344 height 11
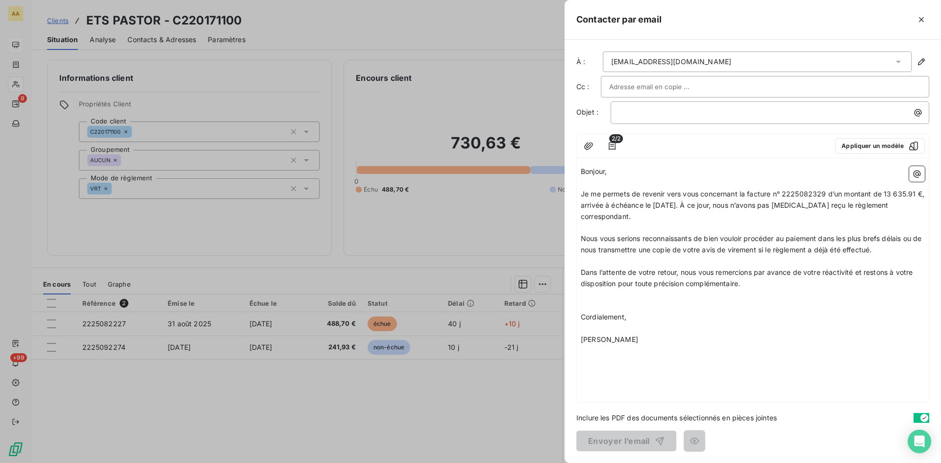
click at [581, 298] on p "﻿" at bounding box center [753, 295] width 344 height 11
click at [641, 115] on p "﻿" at bounding box center [772, 112] width 307 height 11
click at [656, 112] on p "1711" at bounding box center [772, 112] width 307 height 11
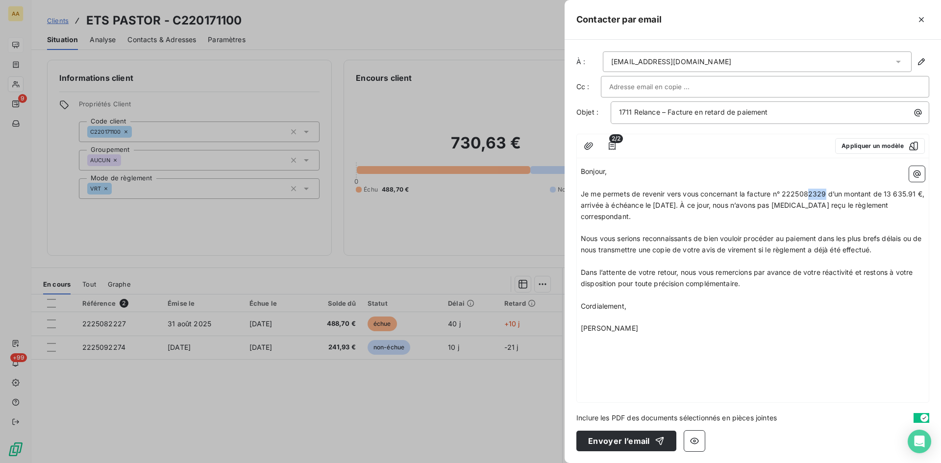
drag, startPoint x: 827, startPoint y: 194, endPoint x: 810, endPoint y: 189, distance: 17.2
click at [810, 190] on span "Je me permets de revenir vers vous concernant la facture n° 2225082329 d’un mon…" at bounding box center [754, 205] width 346 height 31
drag, startPoint x: 917, startPoint y: 196, endPoint x: 887, endPoint y: 191, distance: 30.2
click at [885, 191] on span "Je me permets de revenir vers vous concernant la facture n° 2225082227 d’un mon…" at bounding box center [753, 205] width 345 height 31
click at [883, 192] on span "Je me permets de revenir vers vous concernant la facture n° 2225082227 d’un mon…" at bounding box center [750, 205] width 338 height 31
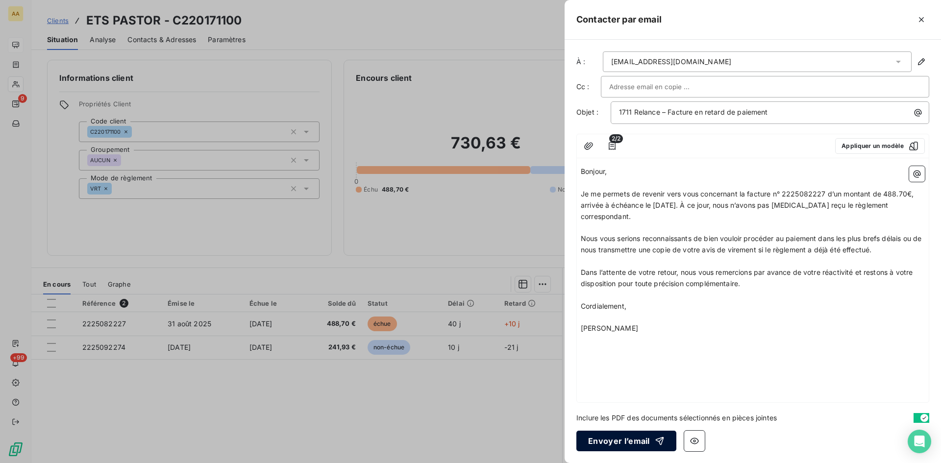
click at [621, 435] on button "Envoyer l’email" at bounding box center [627, 441] width 100 height 21
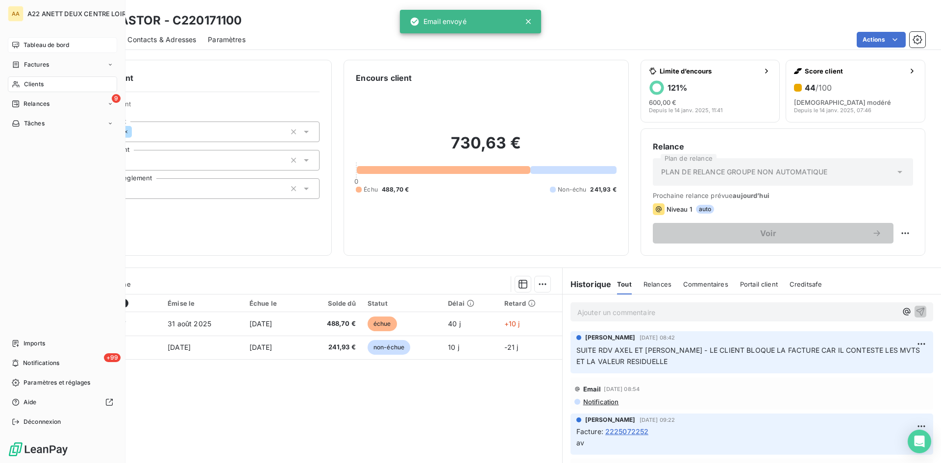
click at [46, 45] on span "Tableau de bord" at bounding box center [47, 45] width 46 height 9
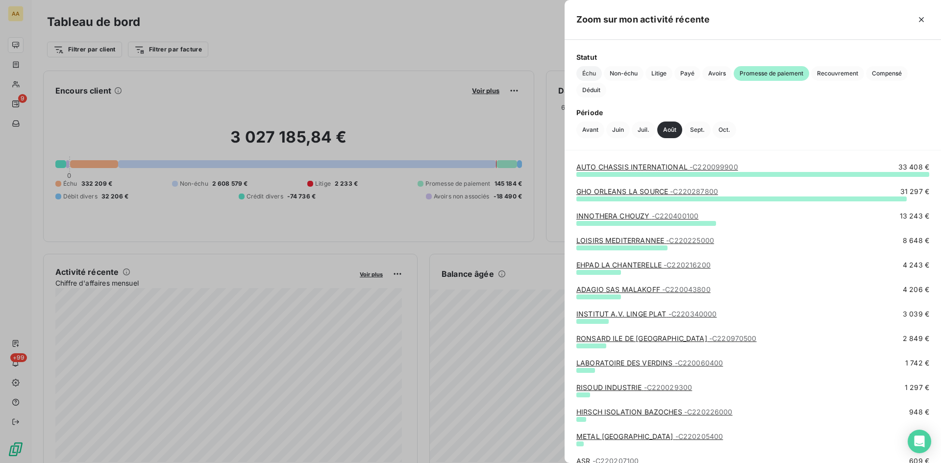
click at [586, 71] on span "Échu" at bounding box center [589, 73] width 25 height 15
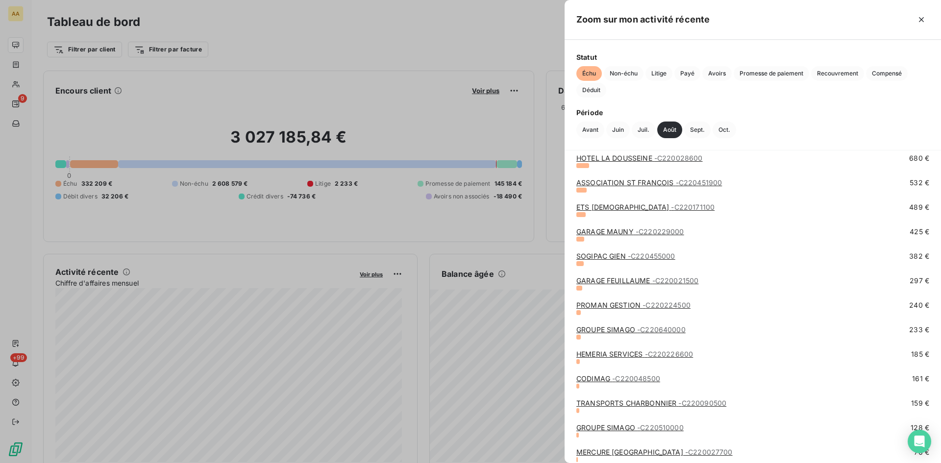
scroll to position [752, 0]
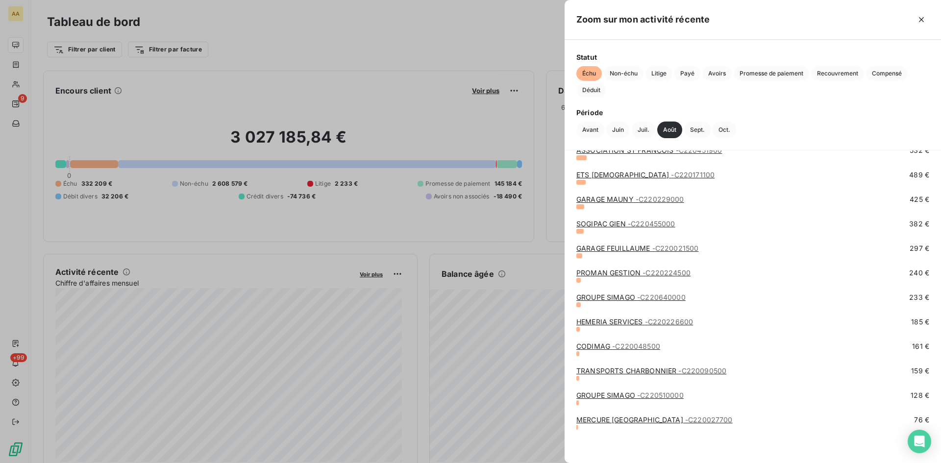
click at [608, 224] on link "SOGIPAC GIEN - C220455000" at bounding box center [626, 224] width 99 height 8
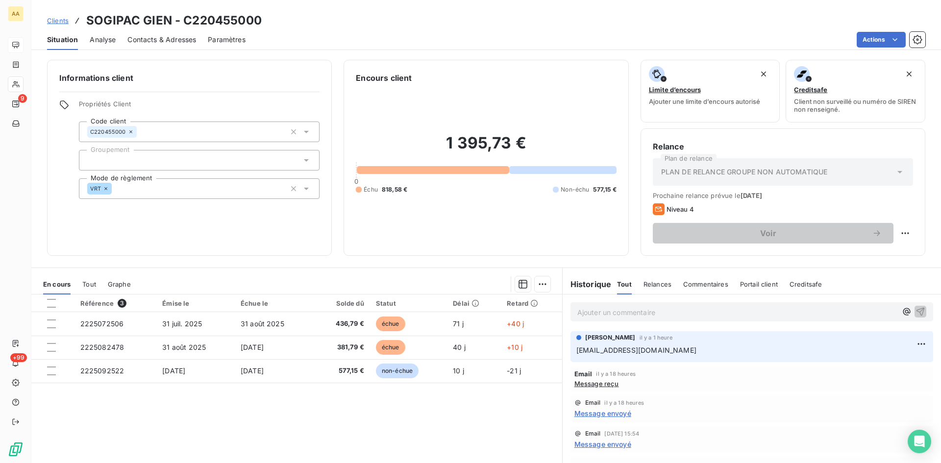
click at [584, 387] on span "Message reçu" at bounding box center [597, 384] width 45 height 8
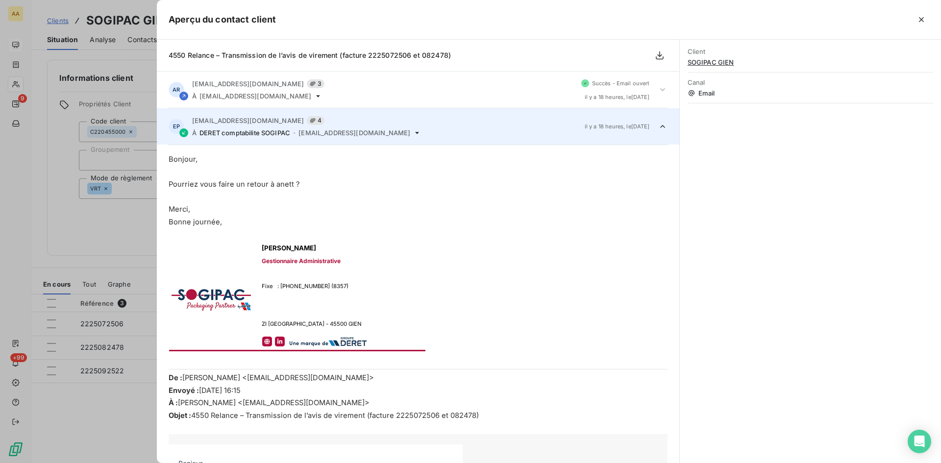
click at [104, 242] on div at bounding box center [470, 231] width 941 height 463
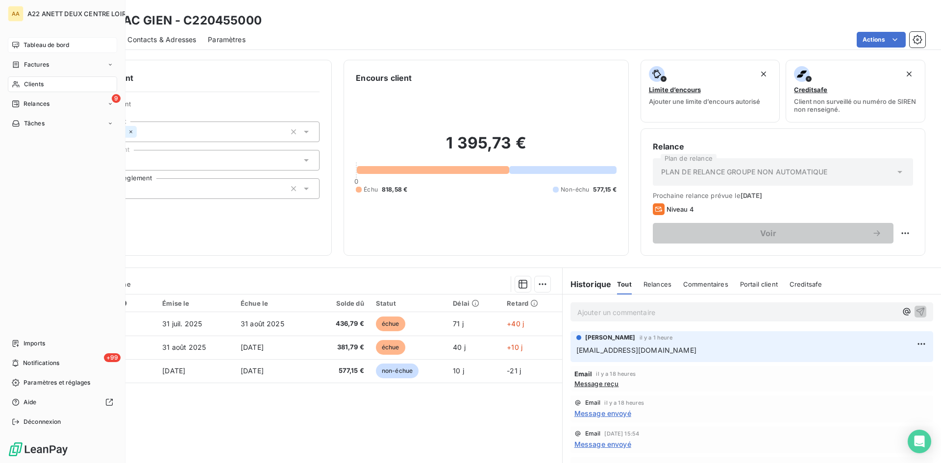
drag, startPoint x: 39, startPoint y: 44, endPoint x: 53, endPoint y: 44, distance: 14.2
click at [39, 44] on span "Tableau de bord" at bounding box center [47, 45] width 46 height 9
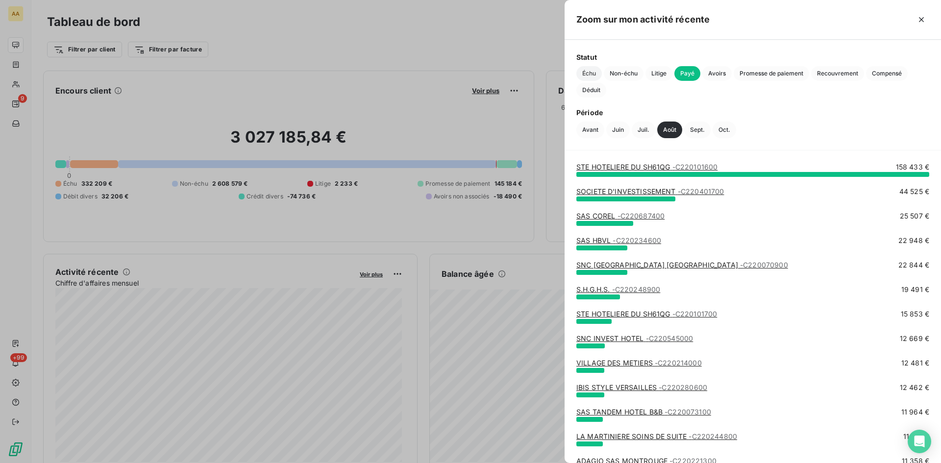
click at [582, 75] on span "Échu" at bounding box center [589, 73] width 25 height 15
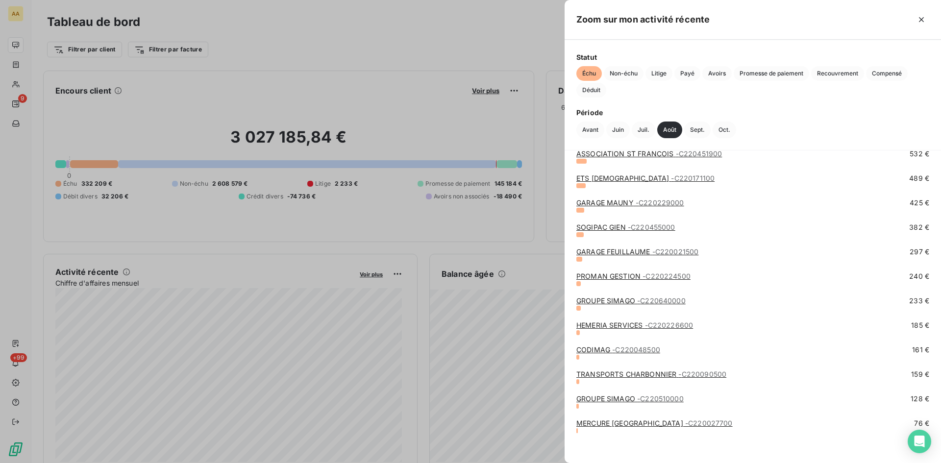
scroll to position [752, 0]
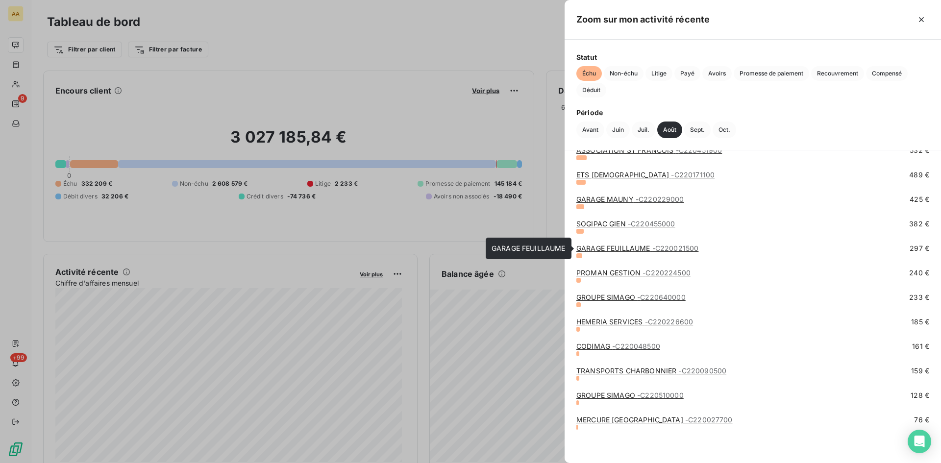
click at [642, 251] on link "GARAGE FEUILLAUME - C220021500" at bounding box center [638, 248] width 122 height 8
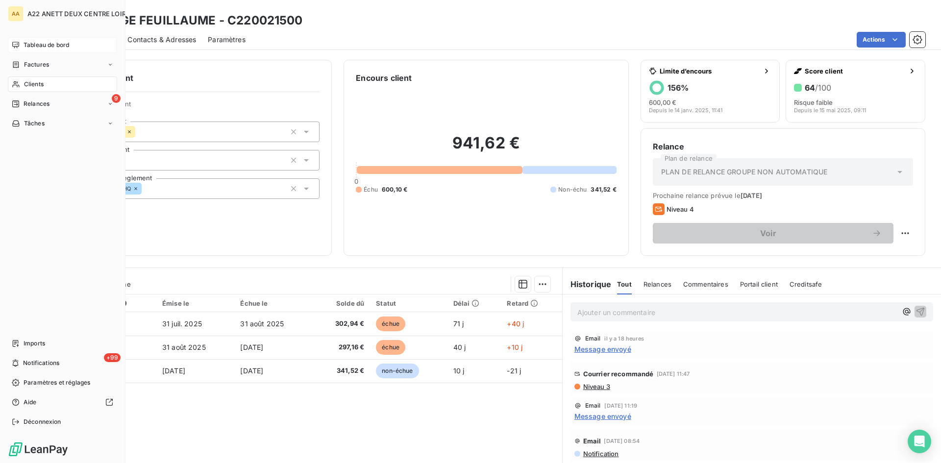
click at [38, 46] on span "Tableau de bord" at bounding box center [47, 45] width 46 height 9
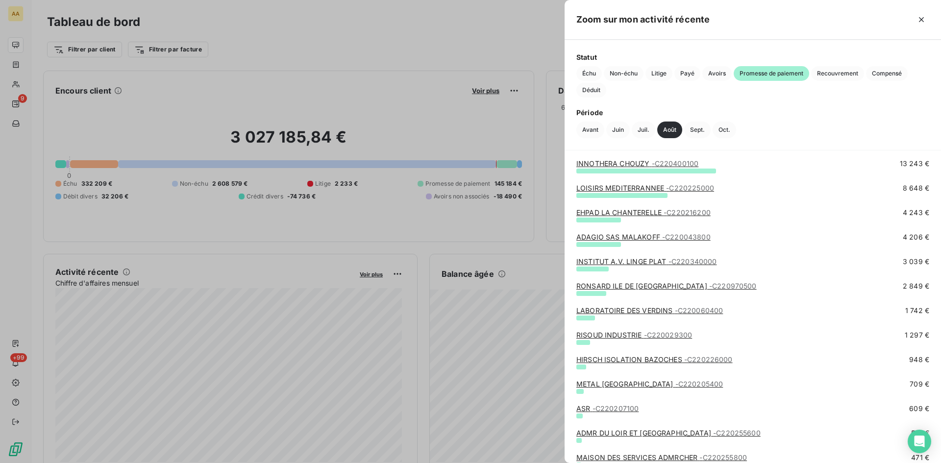
scroll to position [90, 0]
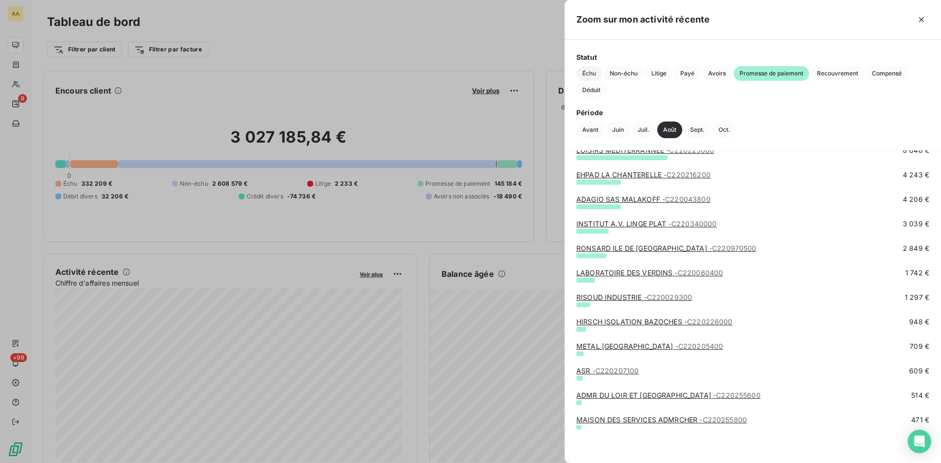
click at [587, 75] on span "Échu" at bounding box center [589, 73] width 25 height 15
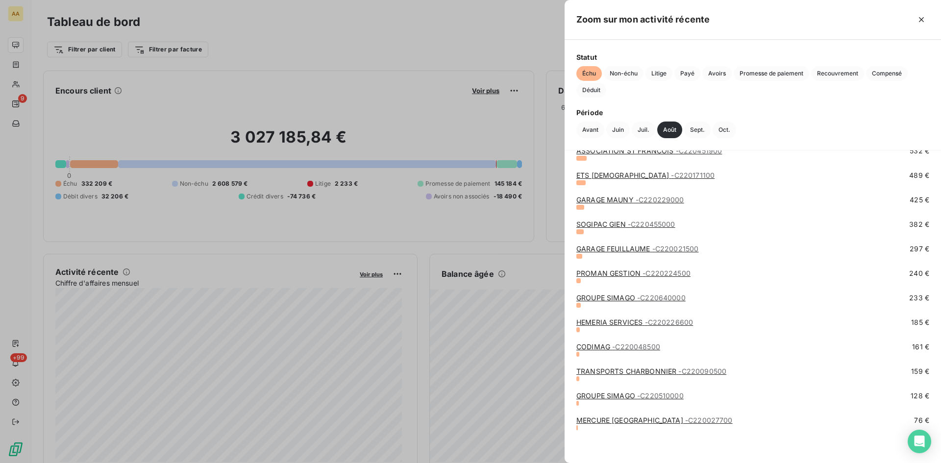
scroll to position [752, 0]
click at [631, 275] on link "PROMAN GESTION - C220224500" at bounding box center [634, 273] width 114 height 8
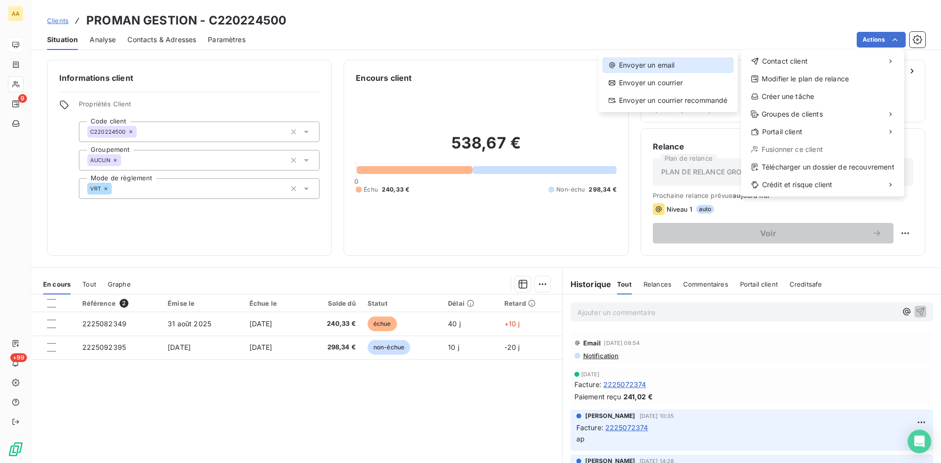
click at [647, 65] on div "Envoyer un email" at bounding box center [668, 65] width 131 height 16
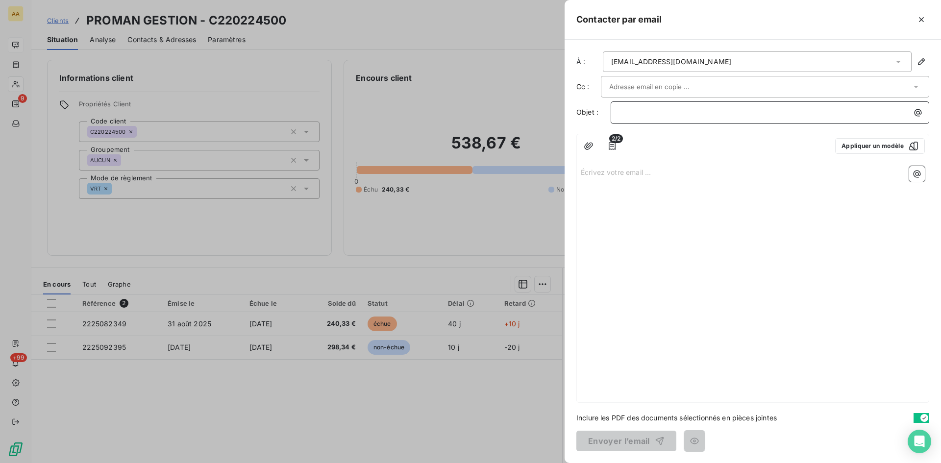
click at [621, 113] on p "﻿" at bounding box center [772, 112] width 307 height 11
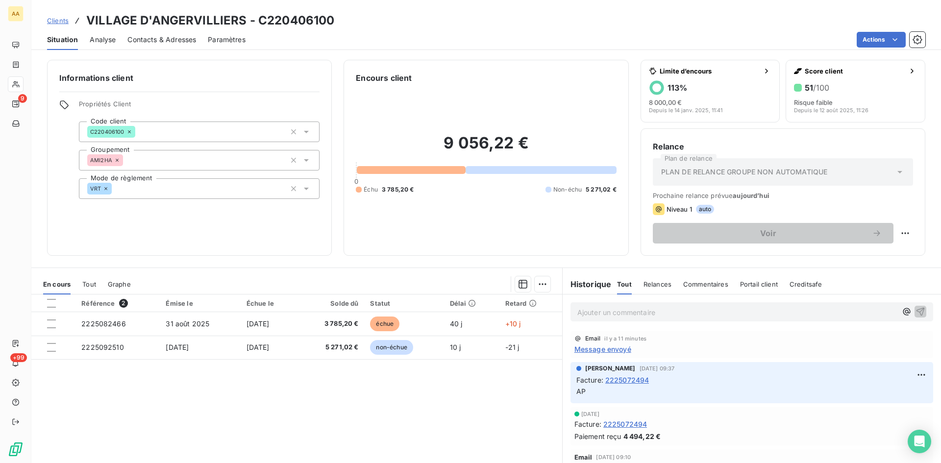
drag, startPoint x: 930, startPoint y: 0, endPoint x: 735, endPoint y: 17, distance: 195.9
click at [671, 27] on div "Clients VILLAGE D'ANGERVILLIERS - C220406100" at bounding box center [486, 21] width 910 height 18
